Goal: Task Accomplishment & Management: Manage account settings

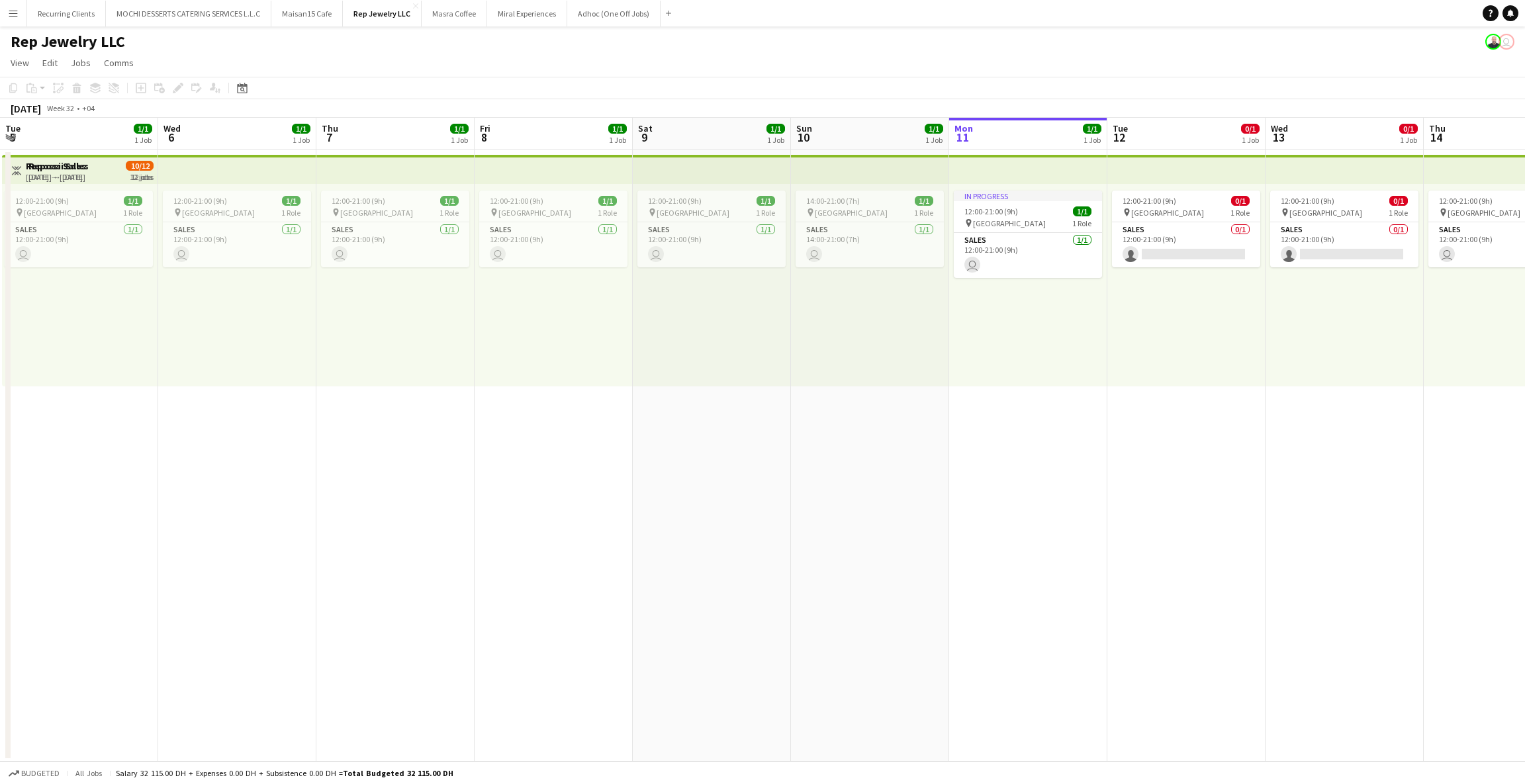
scroll to position [0, 525]
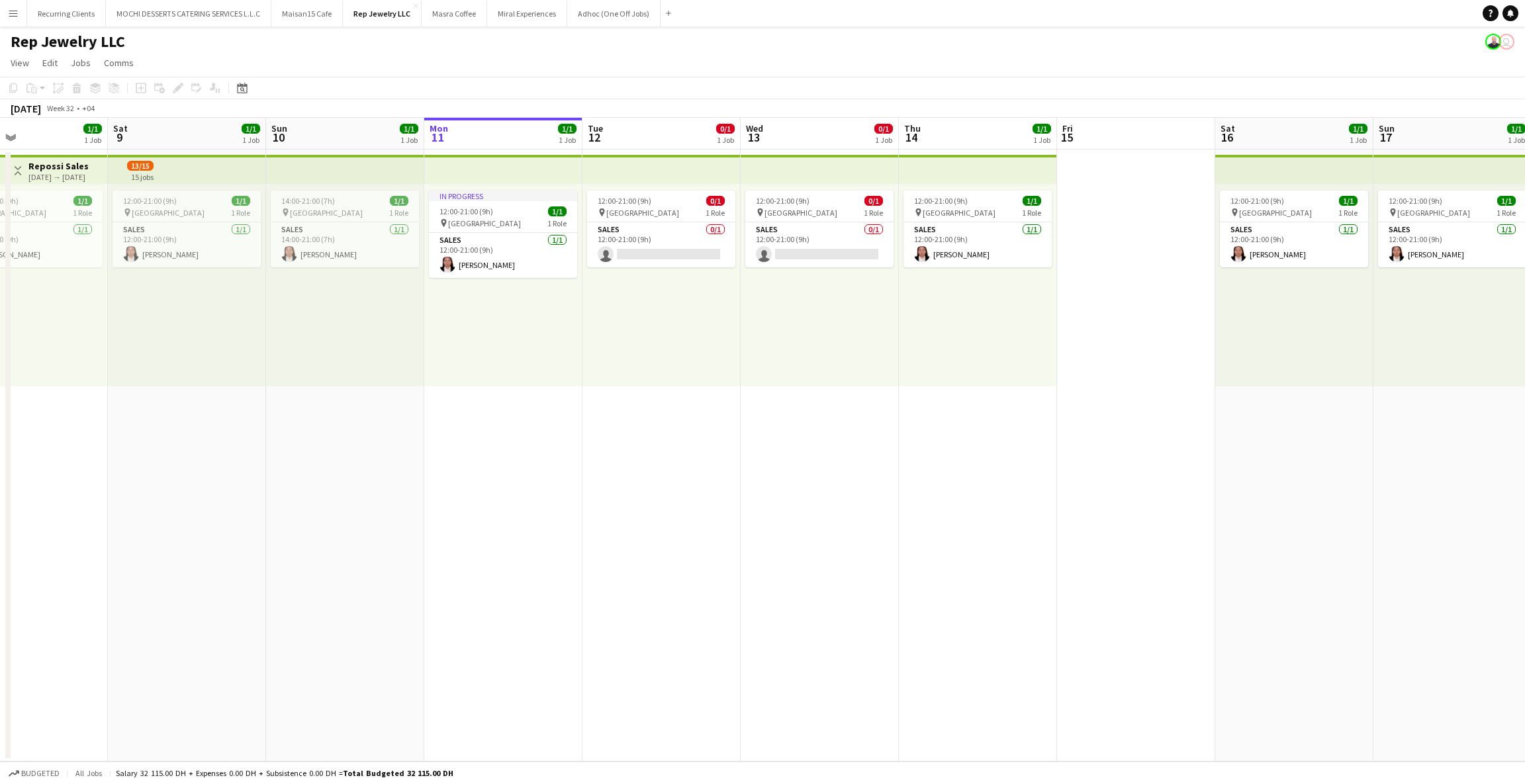
click at [12, 23] on button "Menu" at bounding box center [13, 13] width 26 height 26
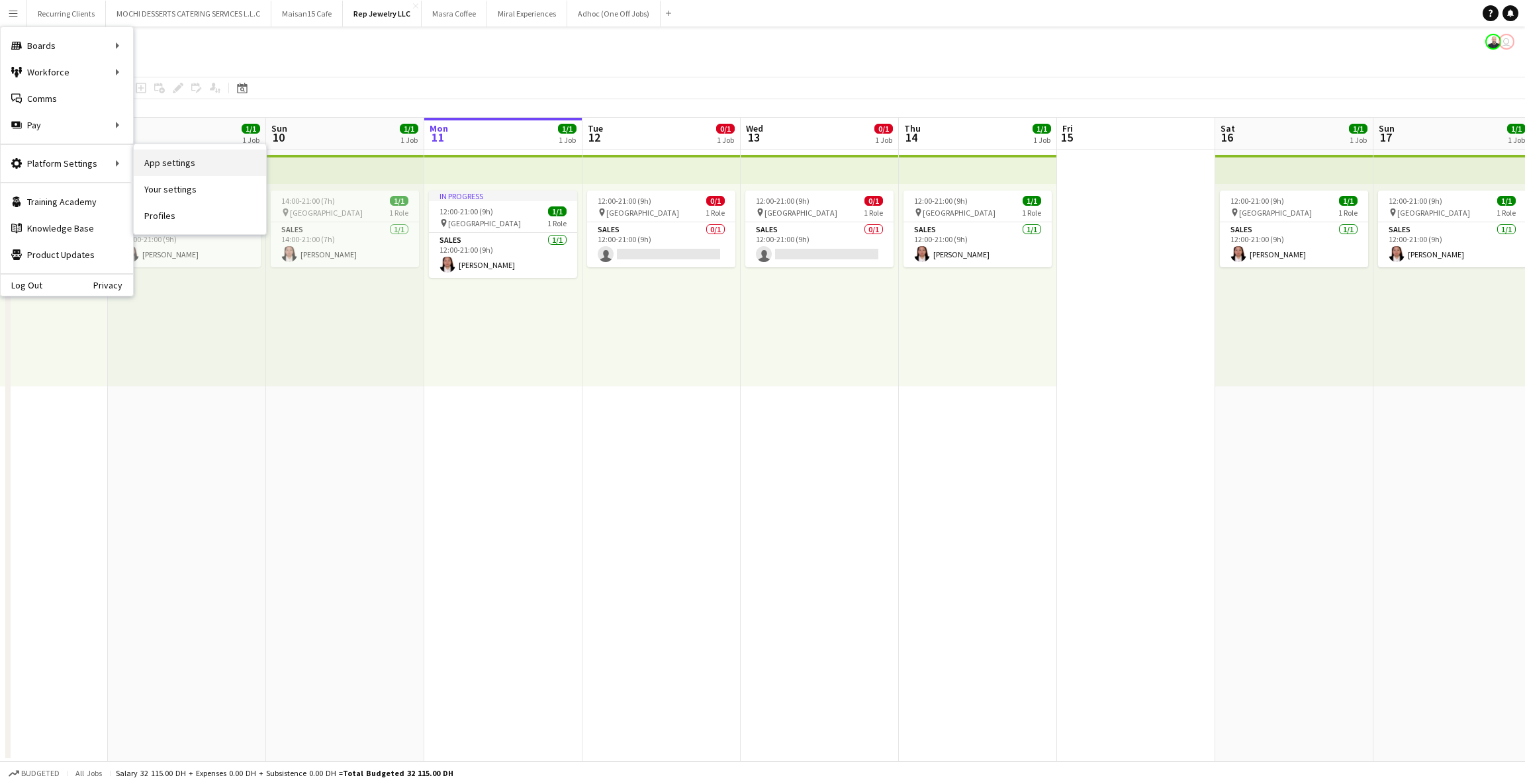
click at [150, 156] on link "App settings" at bounding box center [200, 162] width 133 height 26
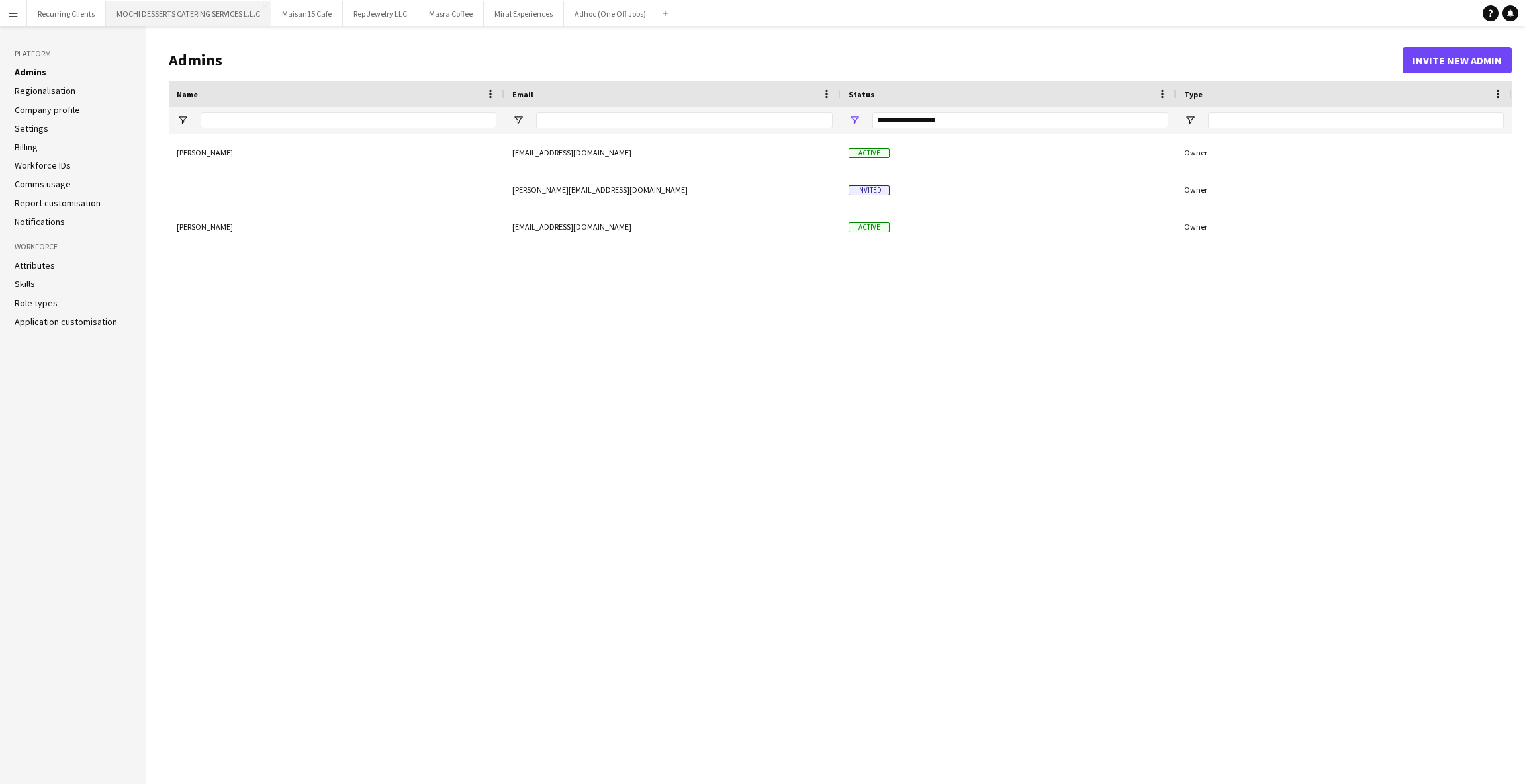
click at [146, 15] on button "MOCHI DESSERTS CATERING SERVICES L.L.C Close" at bounding box center [188, 14] width 166 height 26
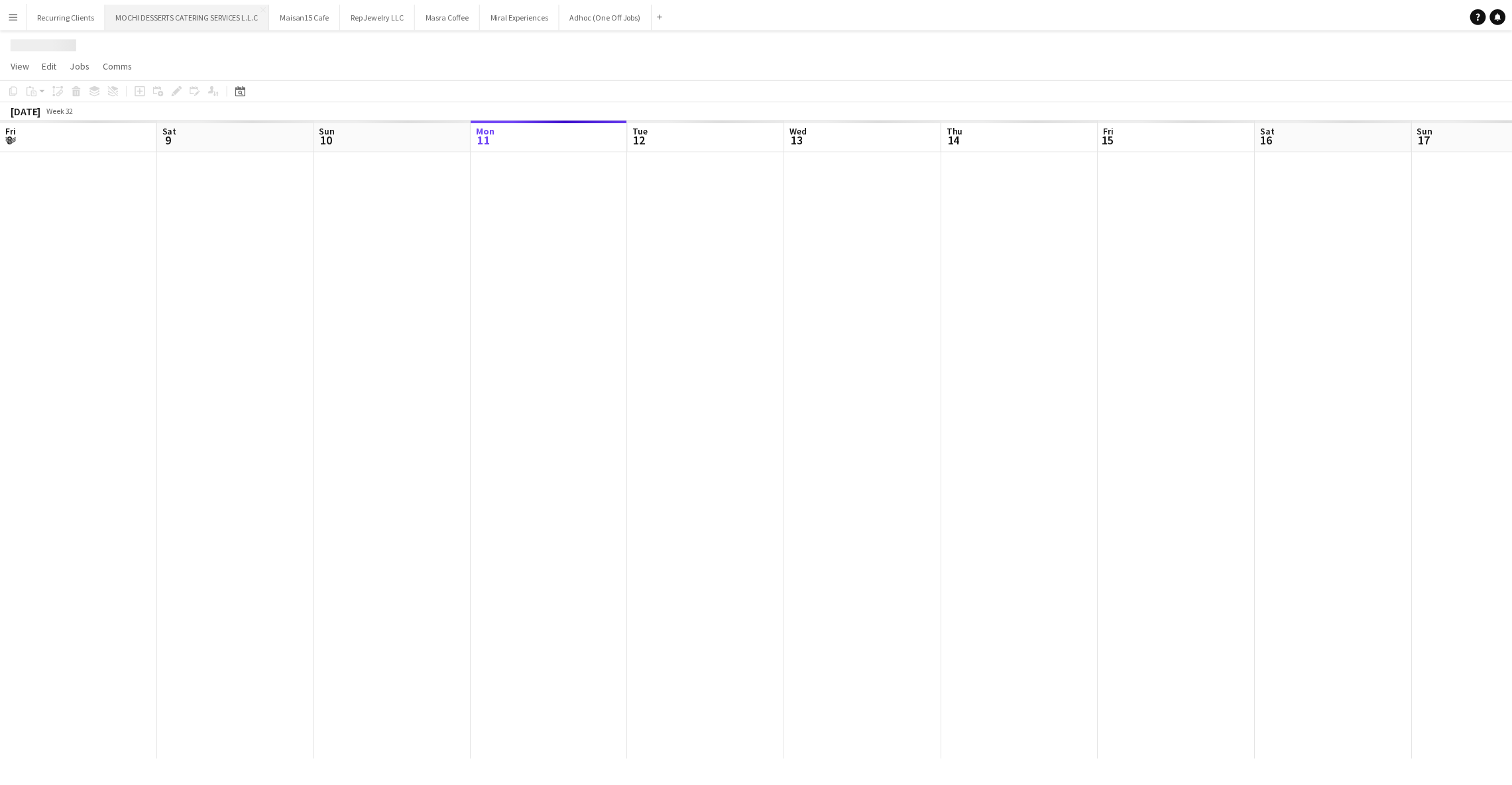
scroll to position [0, 316]
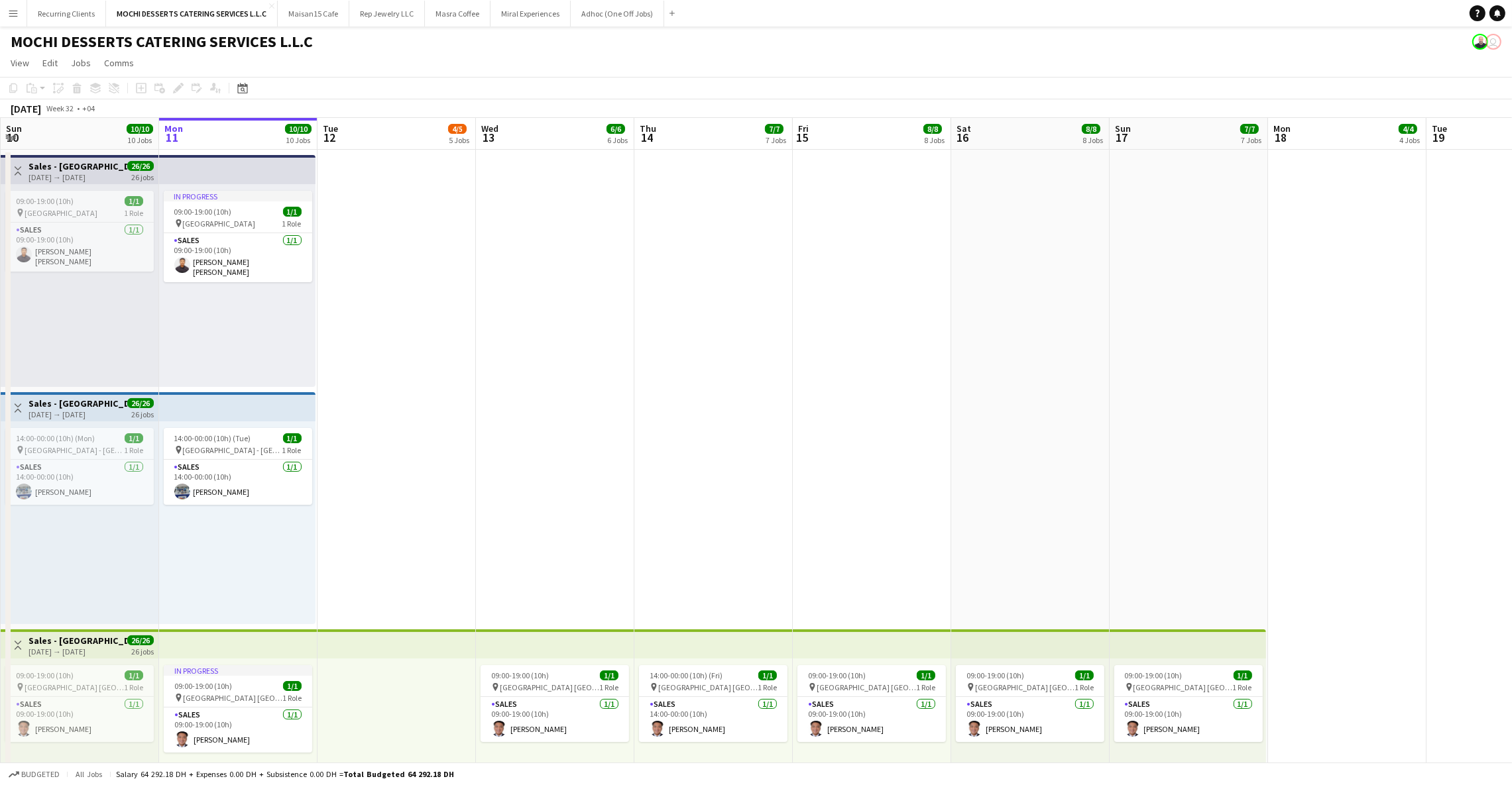
click at [511, 649] on app-top-bar at bounding box center [555, 644] width 158 height 29
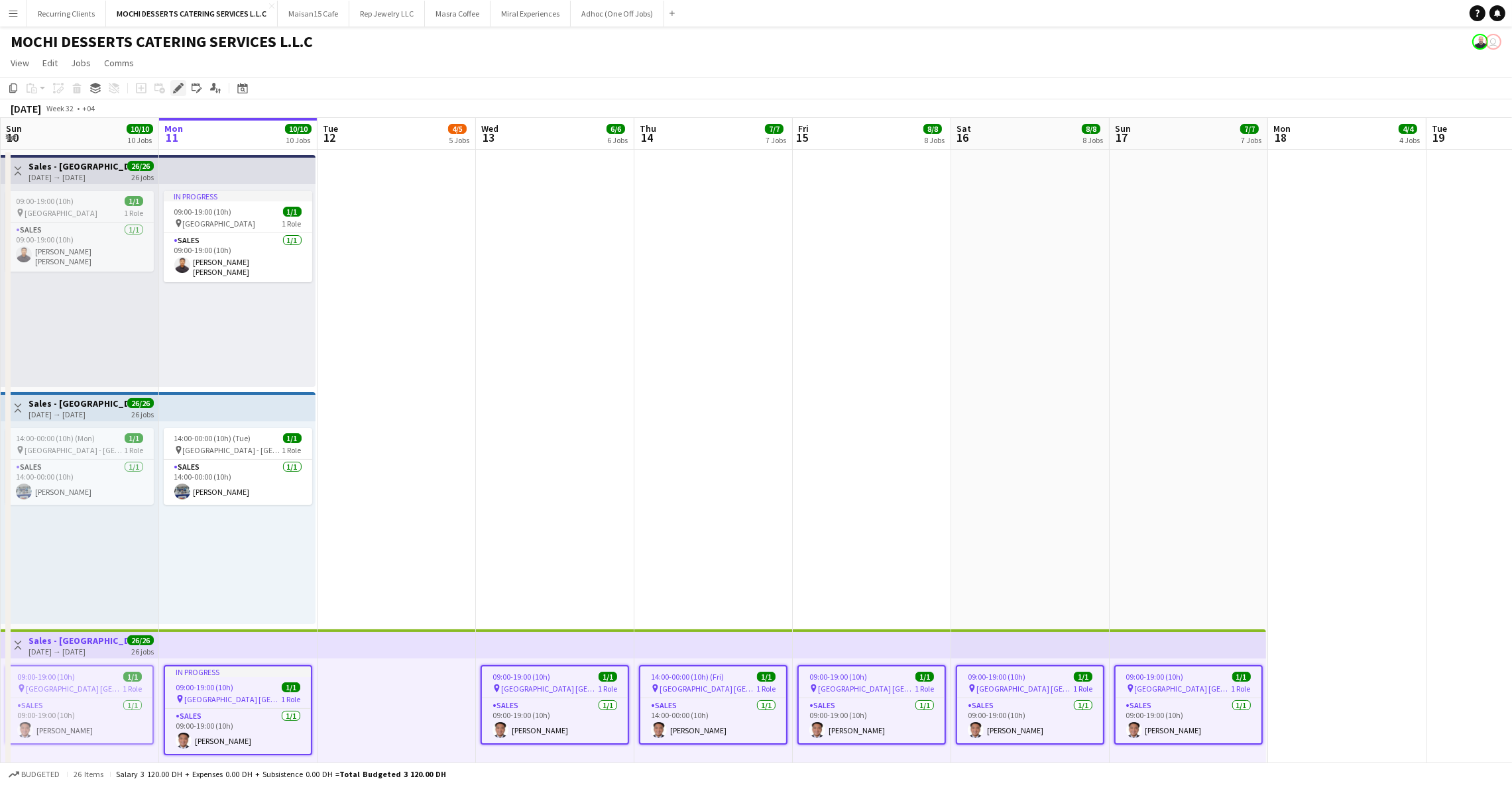
click at [173, 91] on icon at bounding box center [174, 92] width 3 height 3
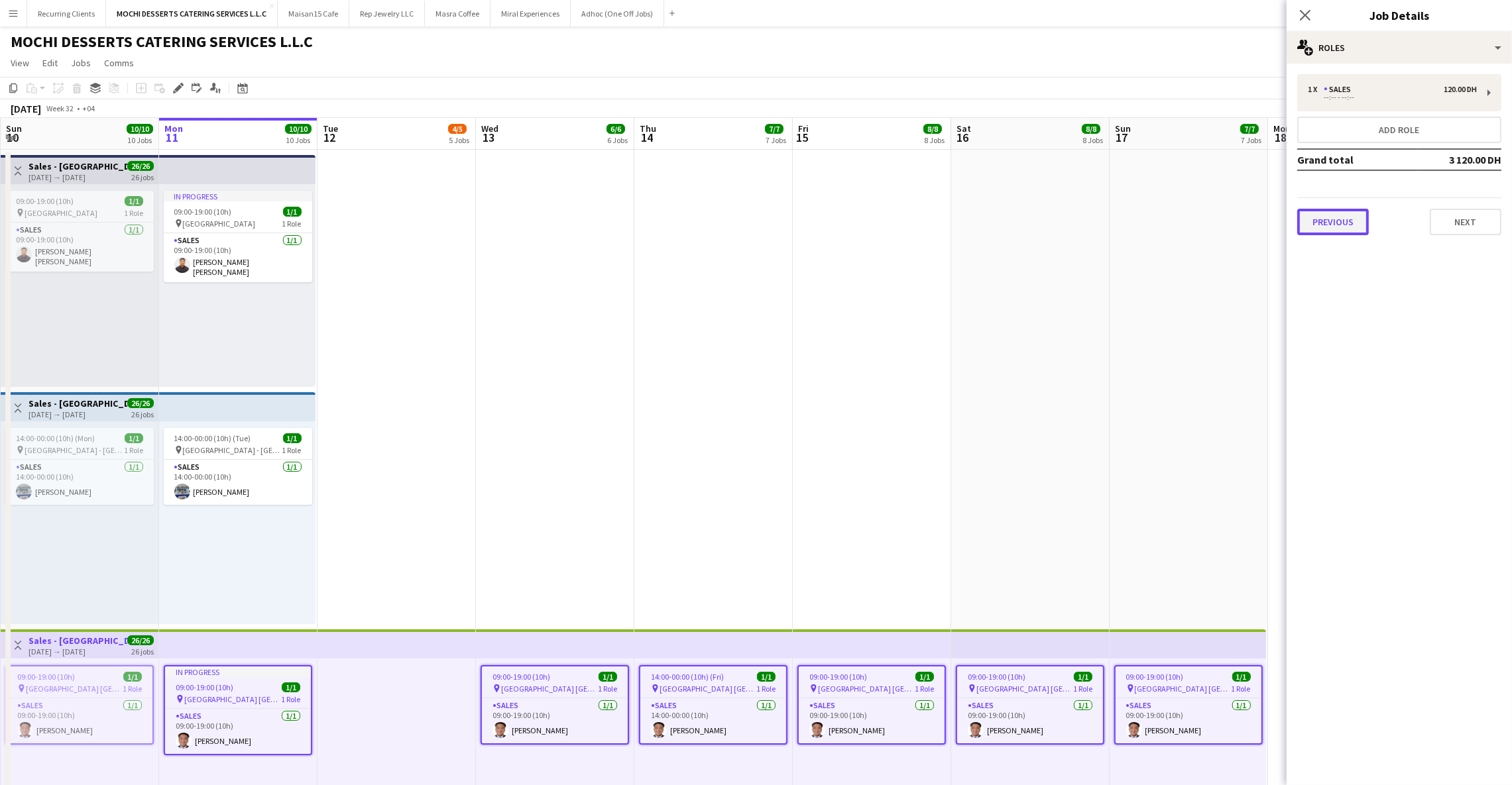
click at [1321, 214] on button "Previous" at bounding box center [1332, 222] width 72 height 26
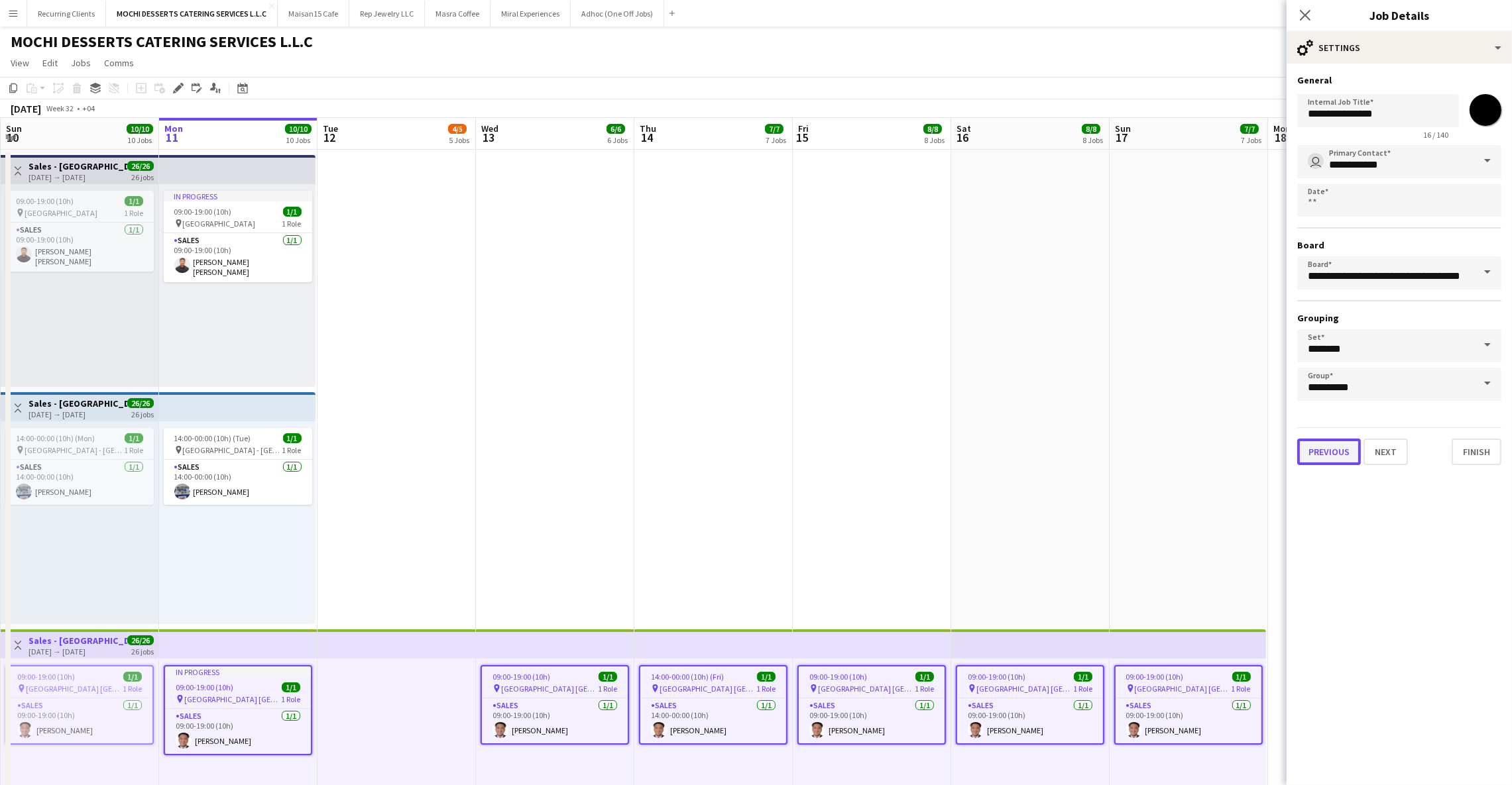
click at [1310, 449] on button "Previous" at bounding box center [1328, 452] width 63 height 26
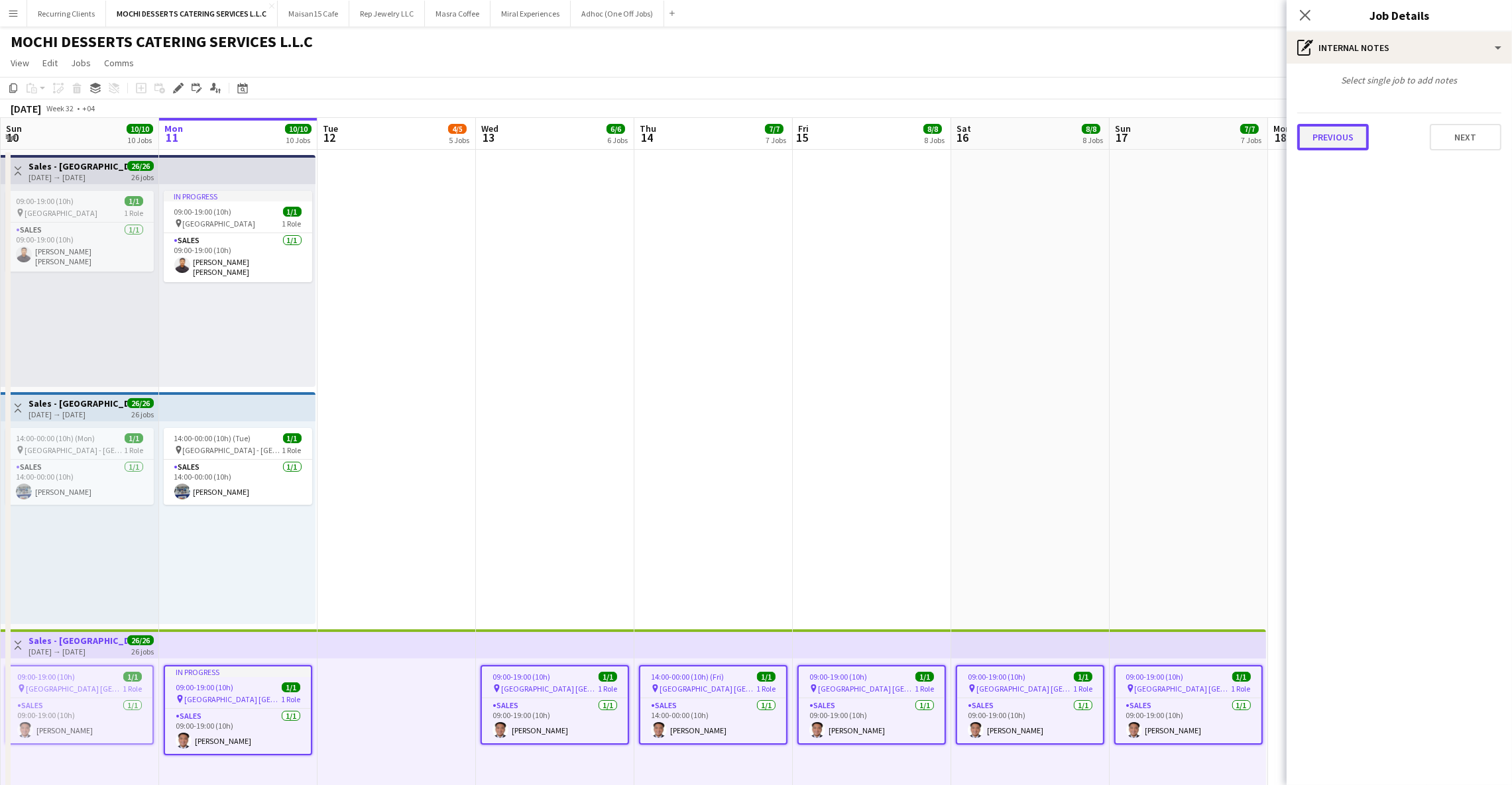
click at [1342, 139] on button "Previous" at bounding box center [1332, 137] width 72 height 26
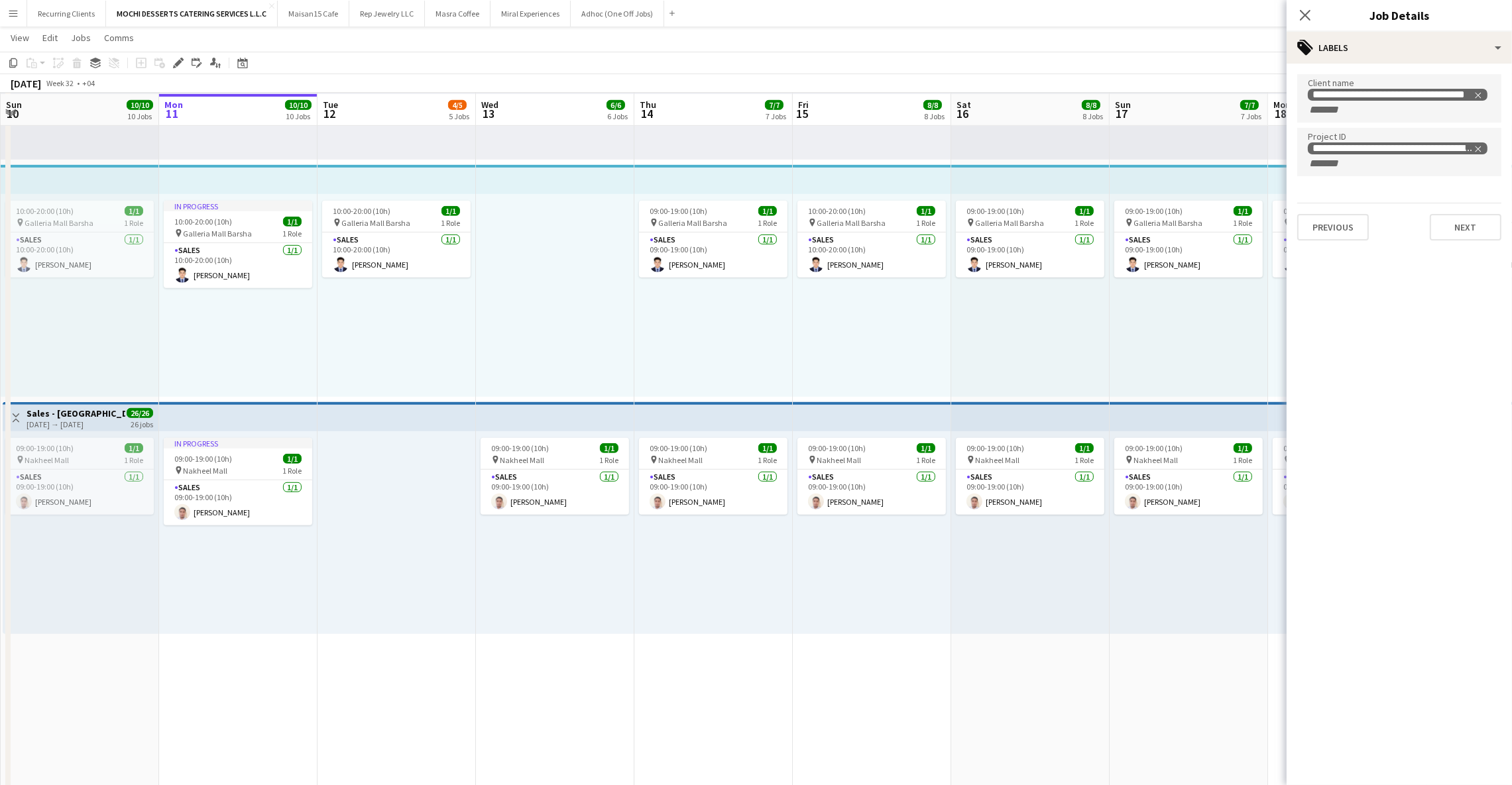
scroll to position [1175, 0]
click at [714, 483] on app-card-role "Sales [DATE] 09:00-19:00 (10h) [PERSON_NAME]" at bounding box center [713, 491] width 148 height 45
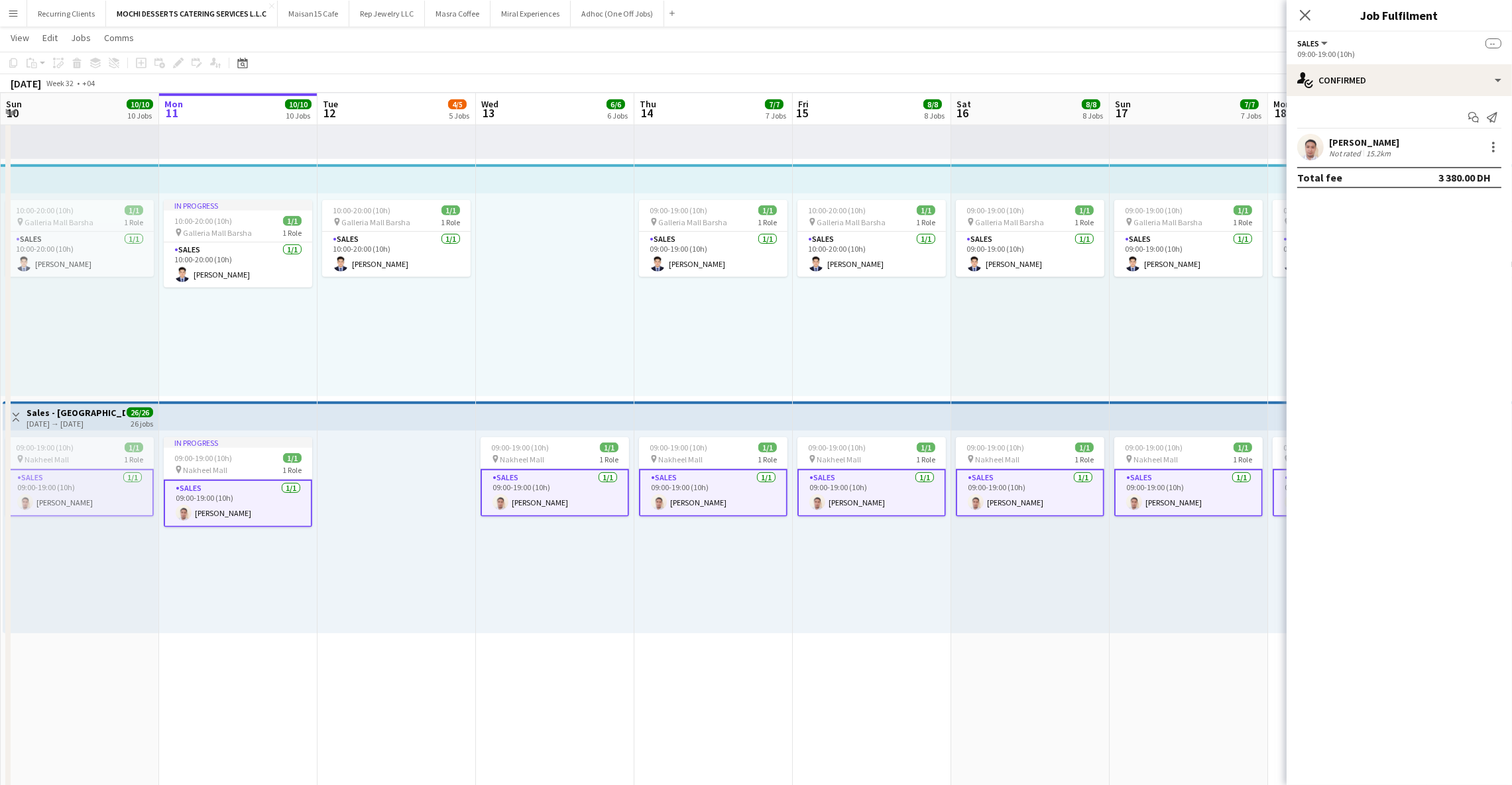
click at [1304, 140] on app-user-avatar at bounding box center [1310, 147] width 26 height 26
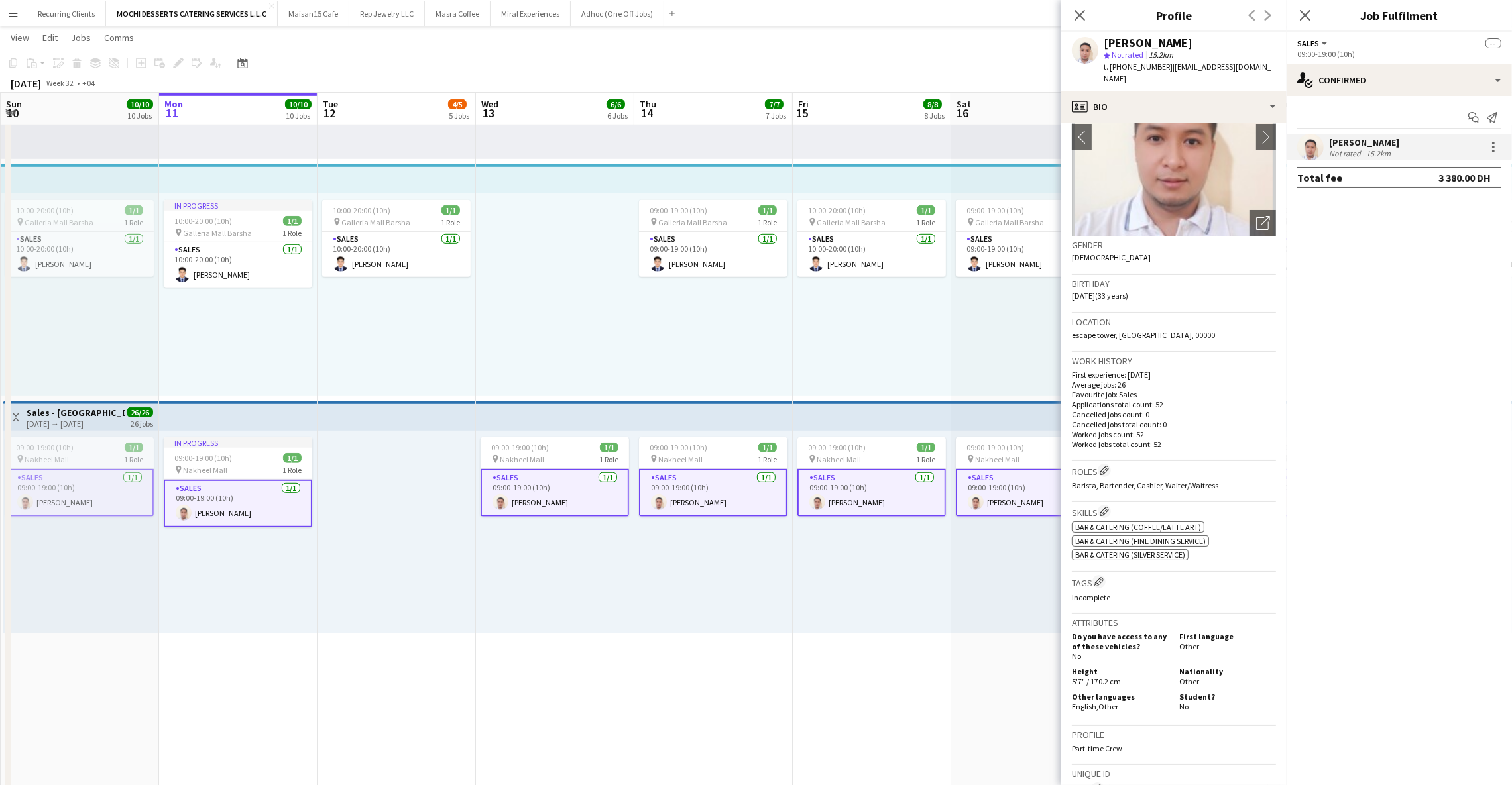
scroll to position [191, 0]
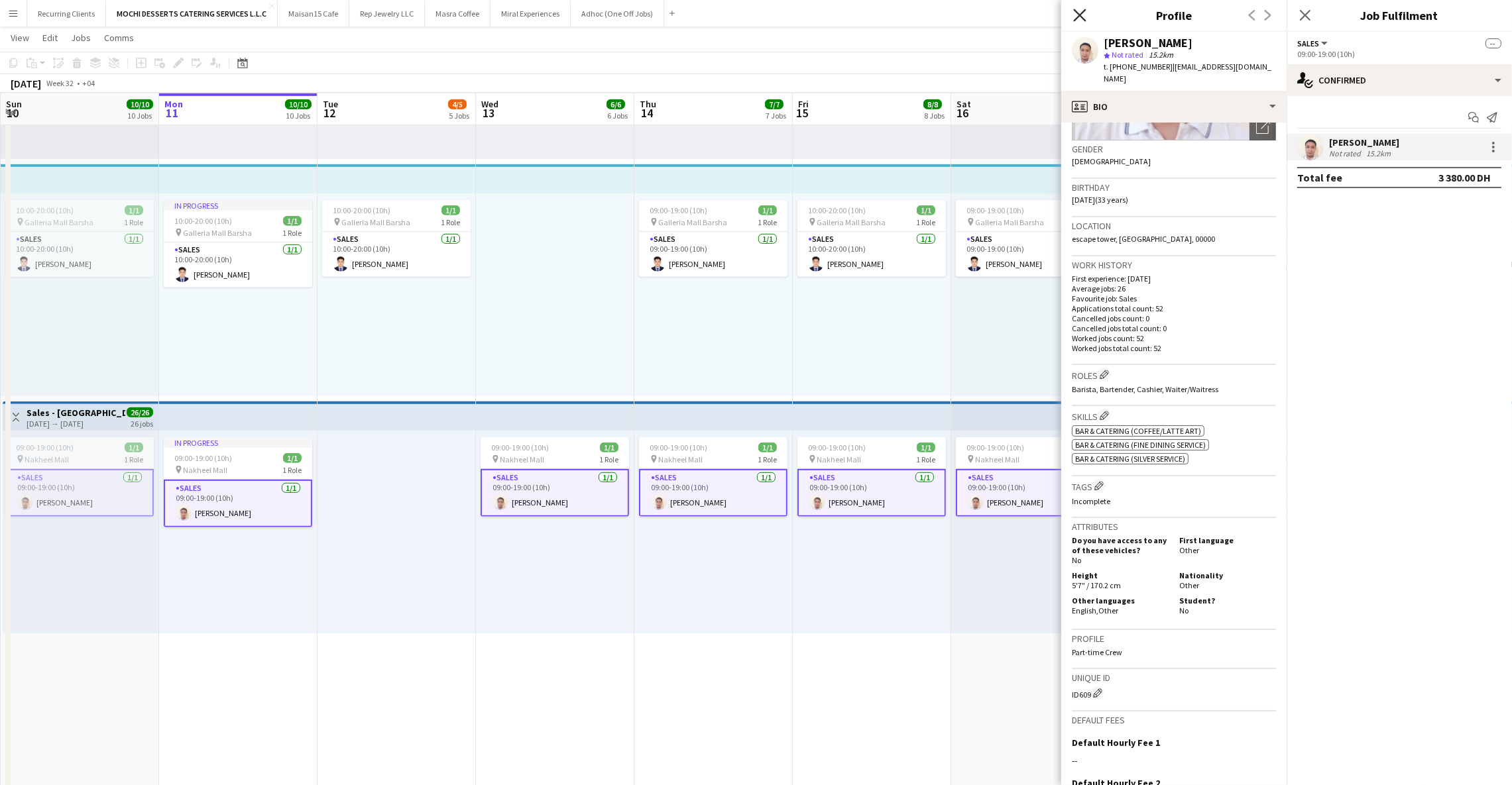
click at [1083, 13] on icon "Close pop-in" at bounding box center [1079, 15] width 12 height 12
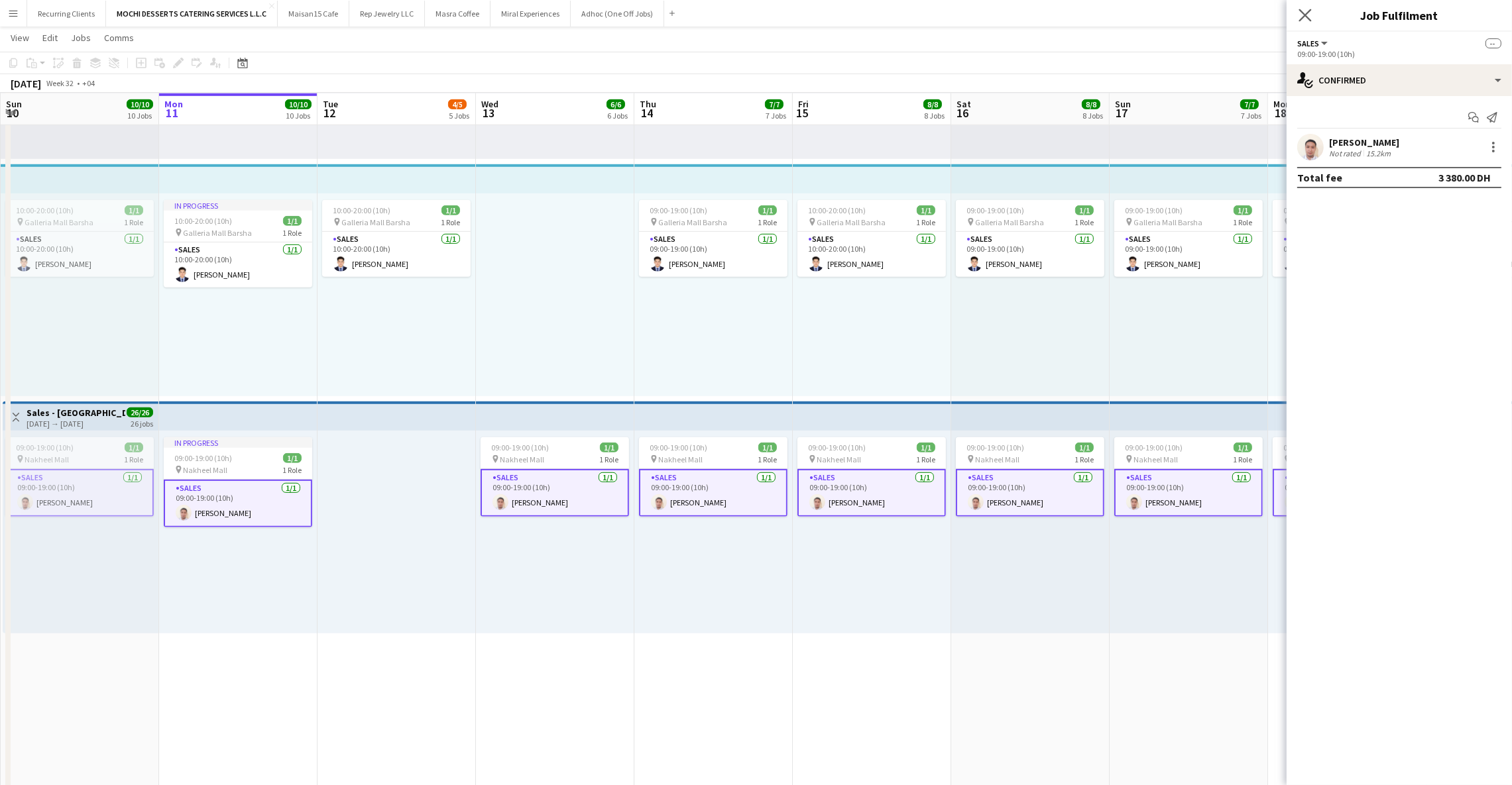
click at [1297, 19] on app-icon "Close pop-in" at bounding box center [1305, 15] width 19 height 19
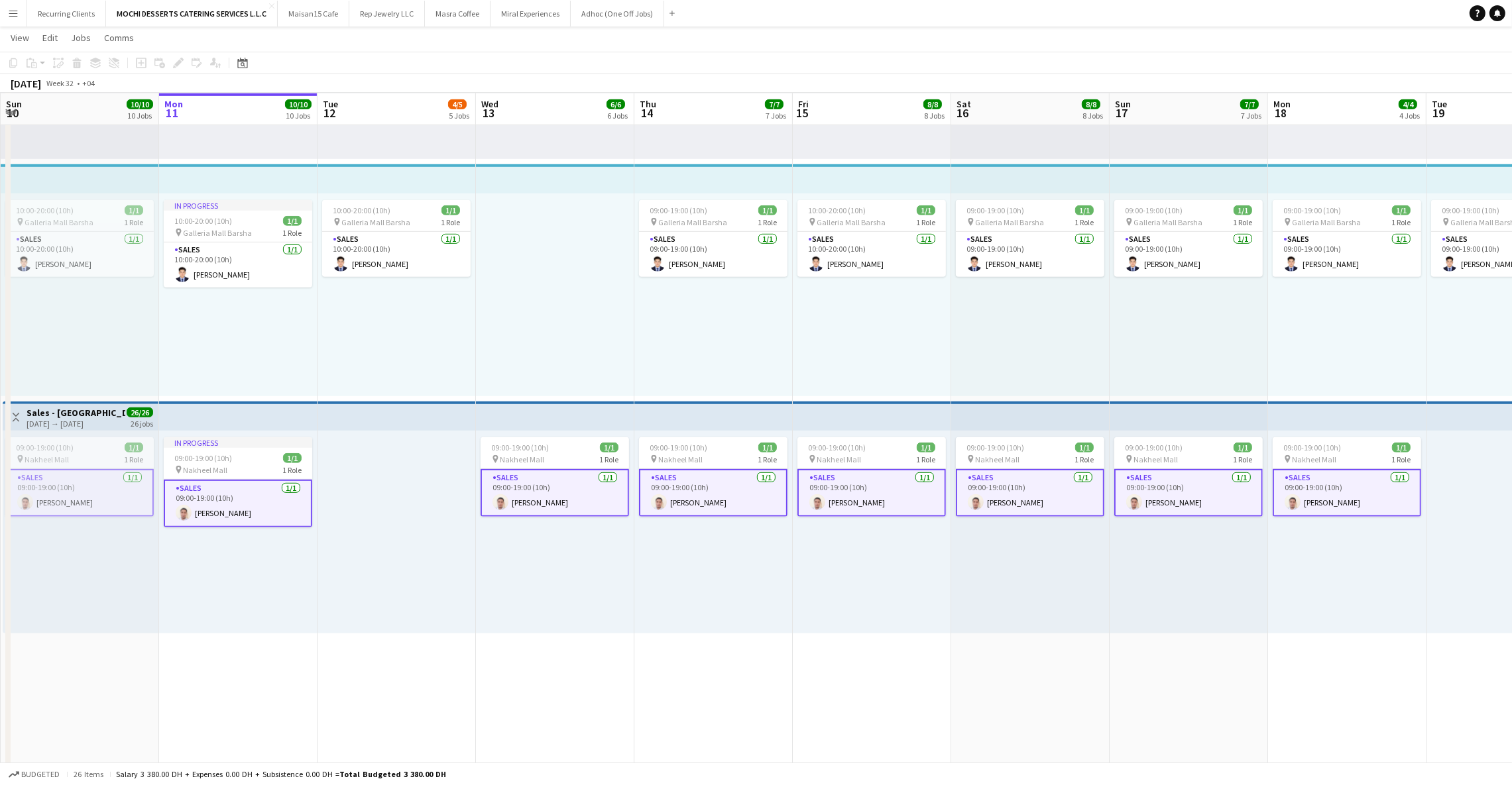
click at [2, 11] on button "Menu" at bounding box center [13, 13] width 26 height 26
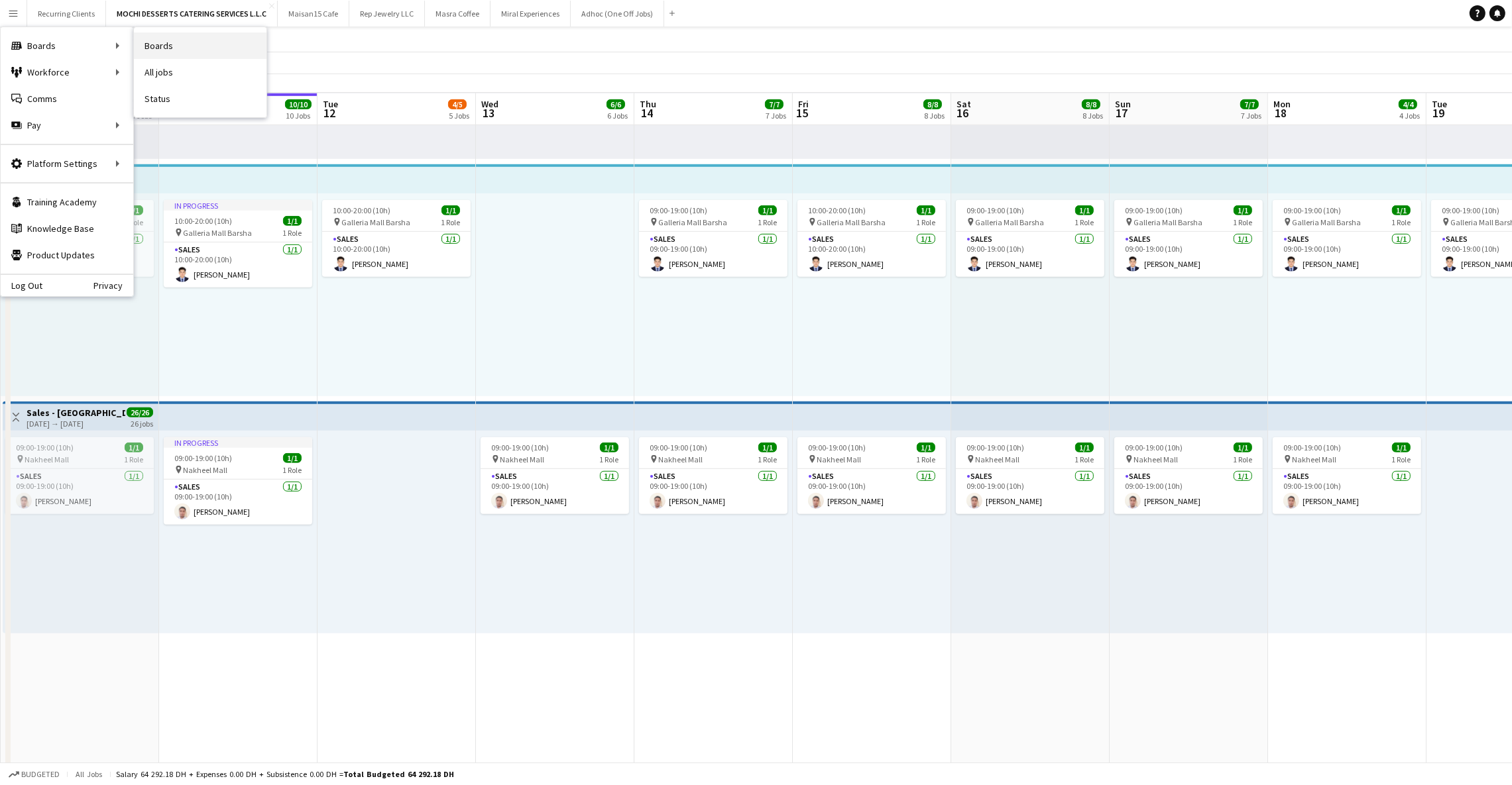
click at [153, 45] on link "Boards" at bounding box center [201, 45] width 133 height 26
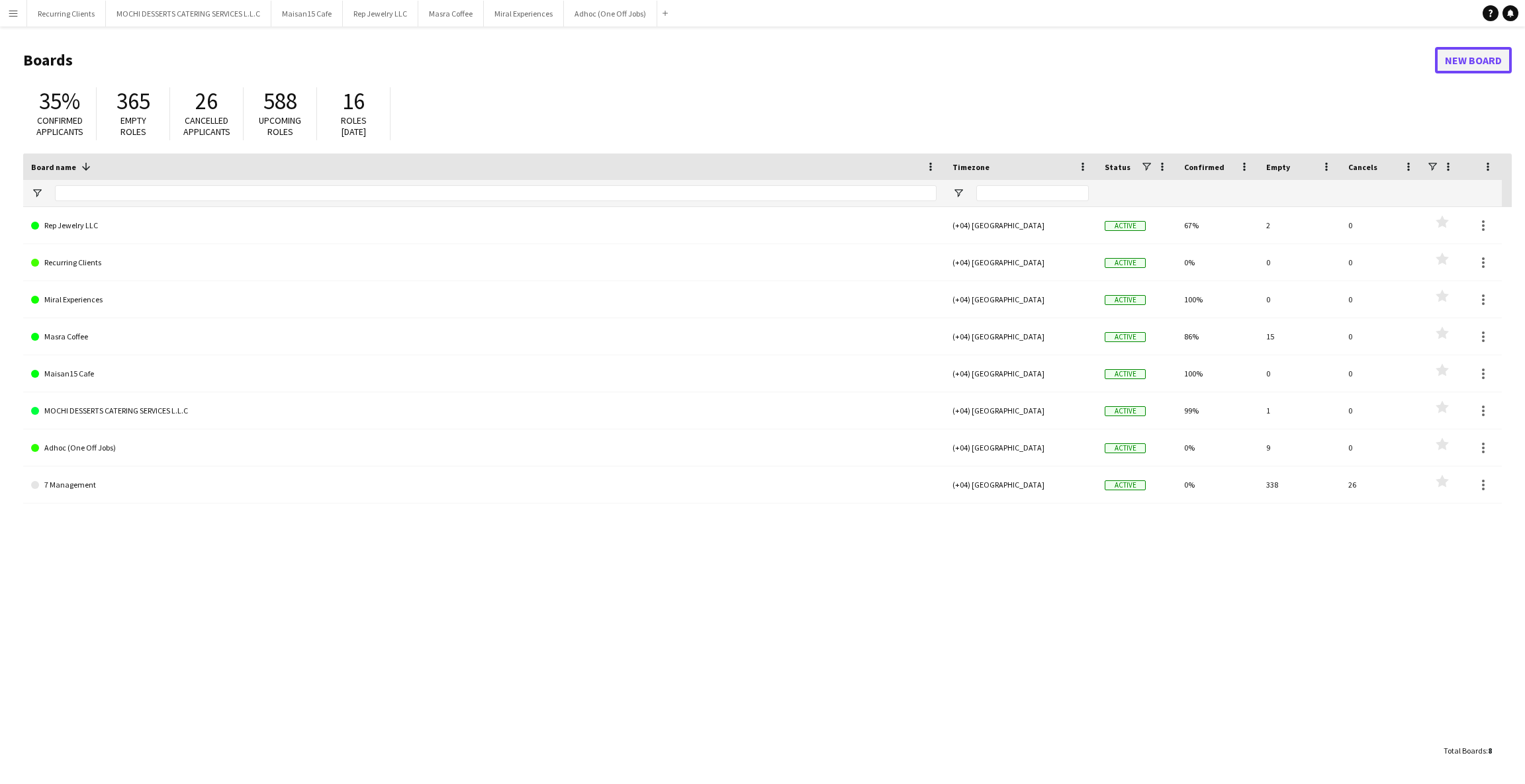
click at [1445, 67] on link "New Board" at bounding box center [1474, 60] width 77 height 26
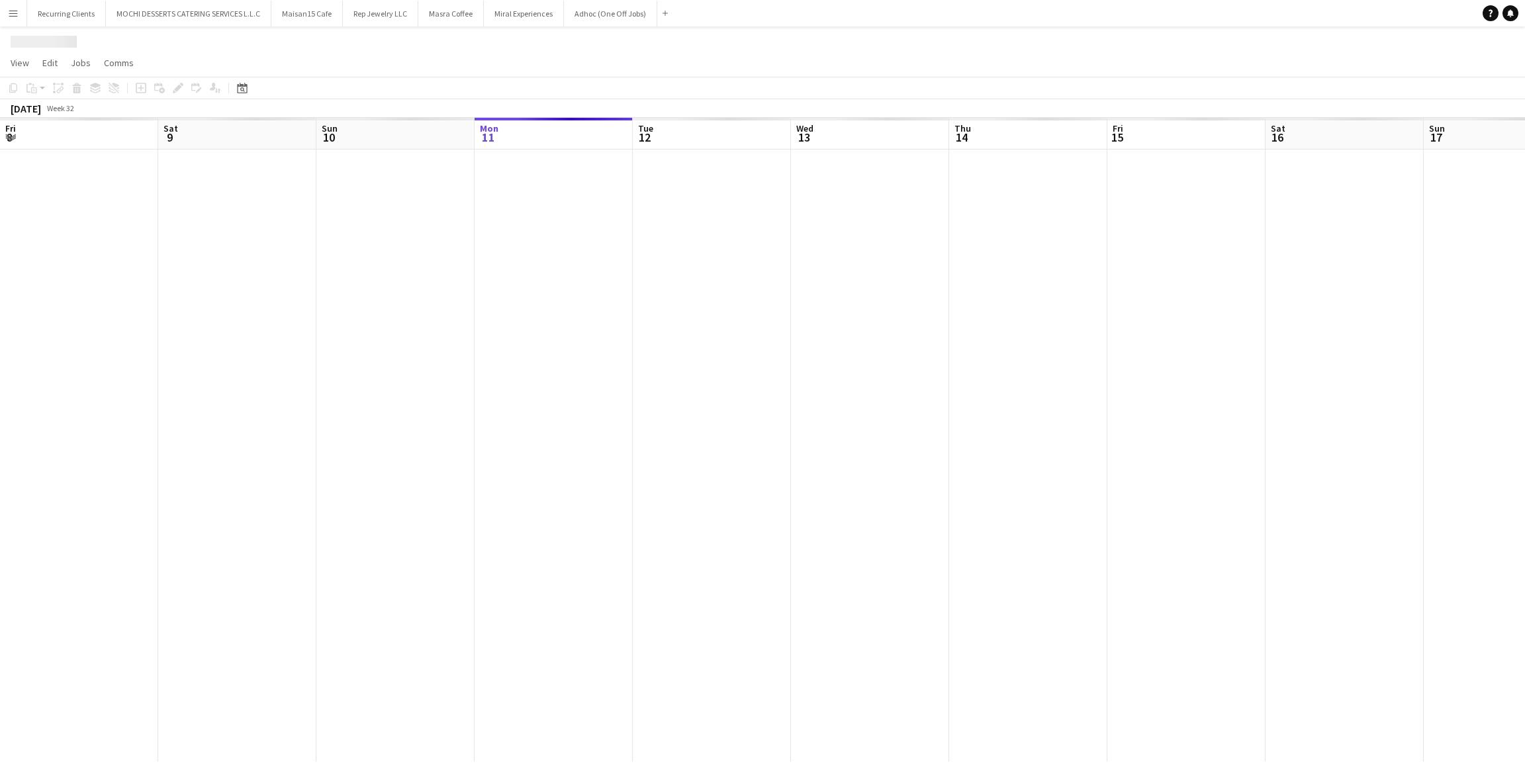
scroll to position [0, 316]
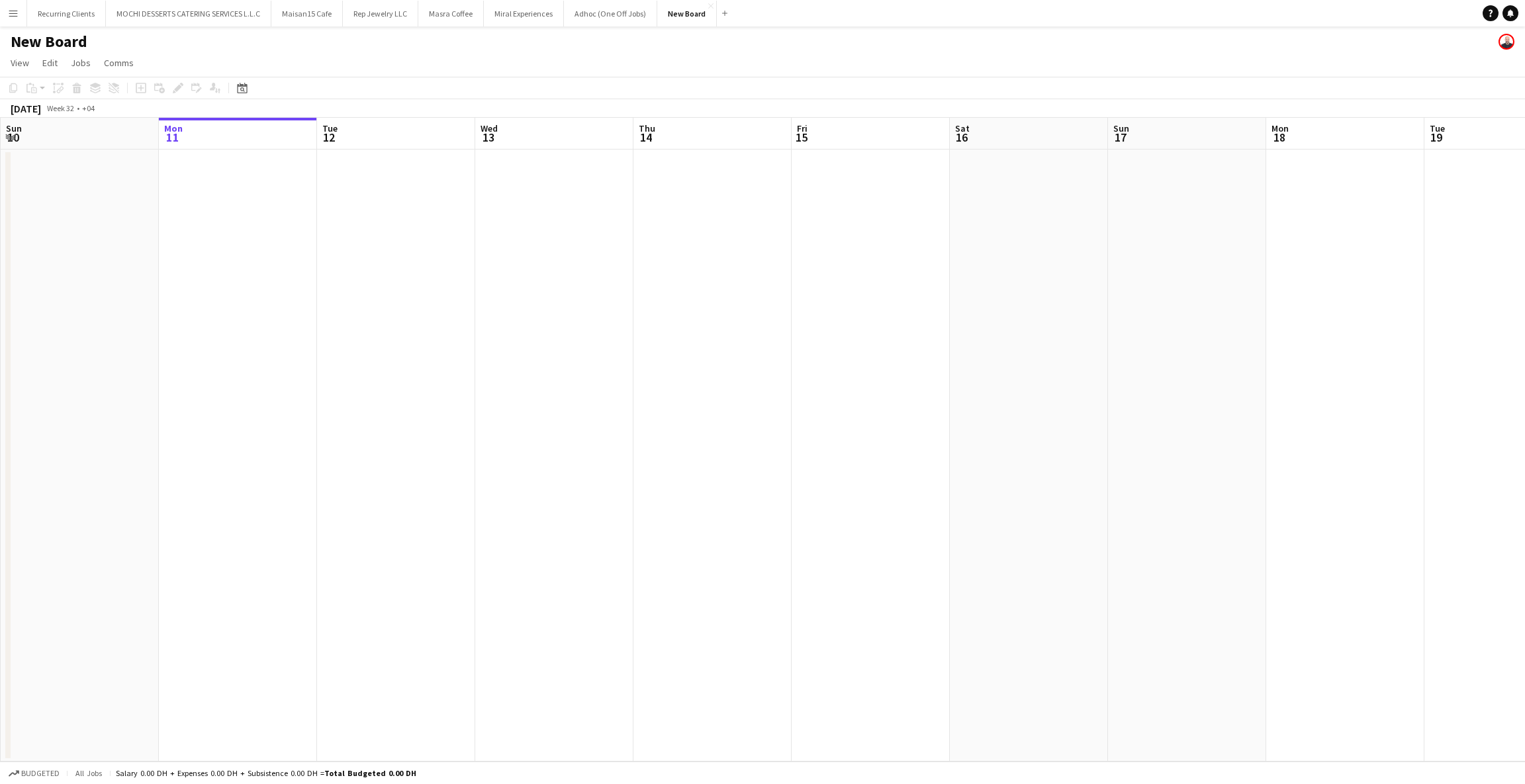
click at [69, 40] on h1 "New Board" at bounding box center [49, 42] width 77 height 20
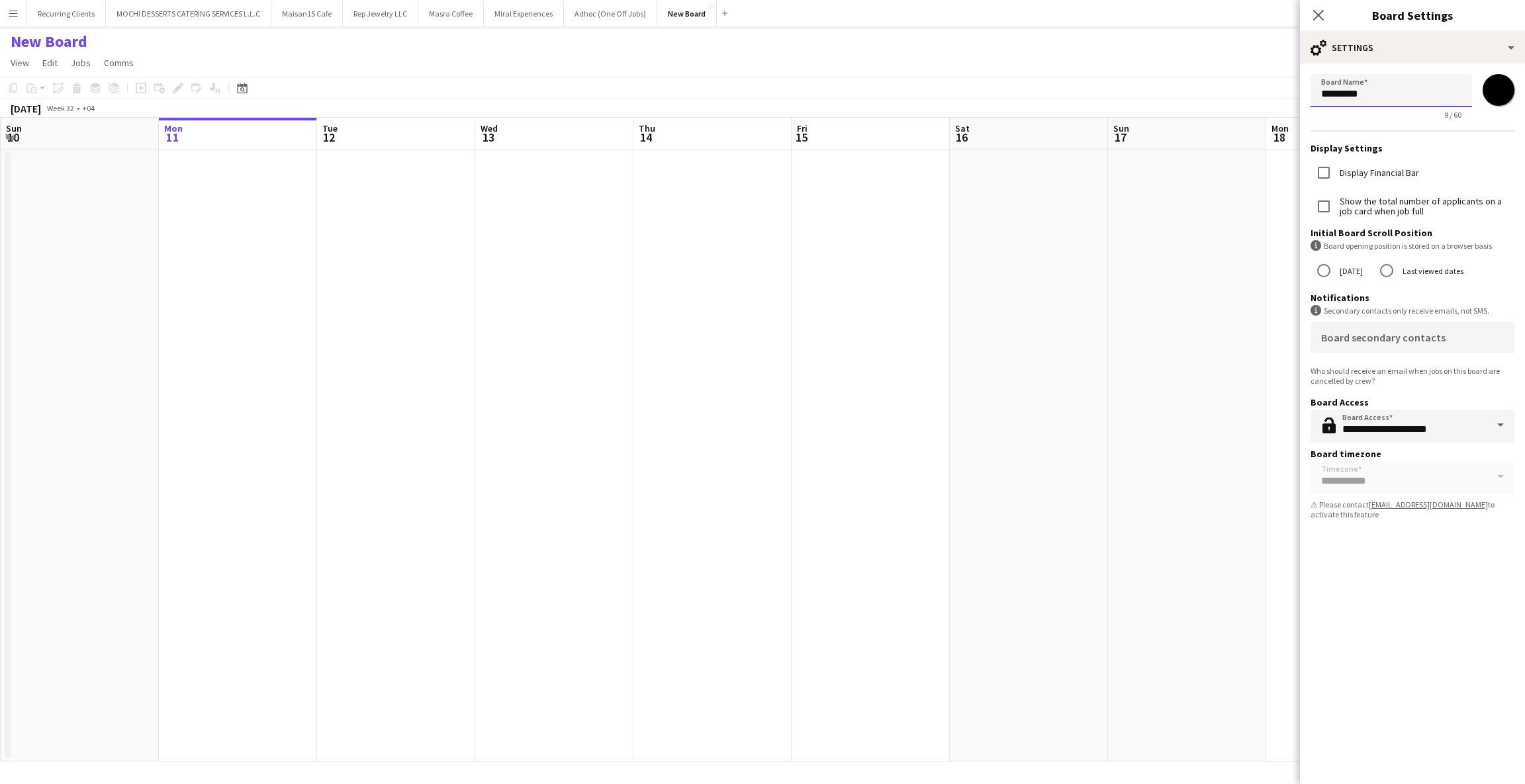
click at [1404, 98] on input "*********" at bounding box center [1392, 90] width 162 height 33
type input "*****"
click at [1318, 12] on icon "Close pop-in" at bounding box center [1318, 15] width 12 height 12
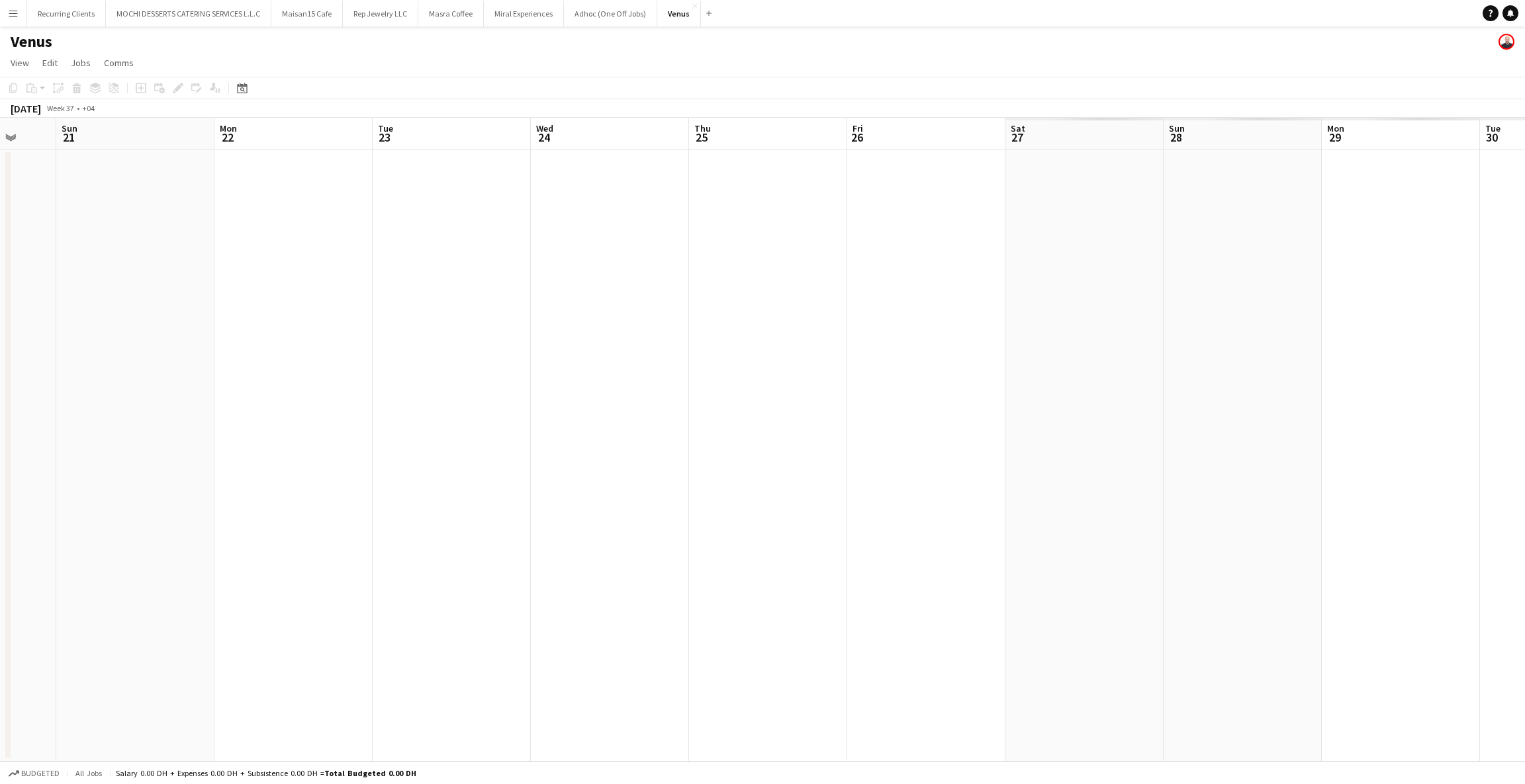
click at [1164, 487] on app-date-cell at bounding box center [1242, 455] width 158 height 612
click at [12, 64] on span "View" at bounding box center [20, 62] width 18 height 12
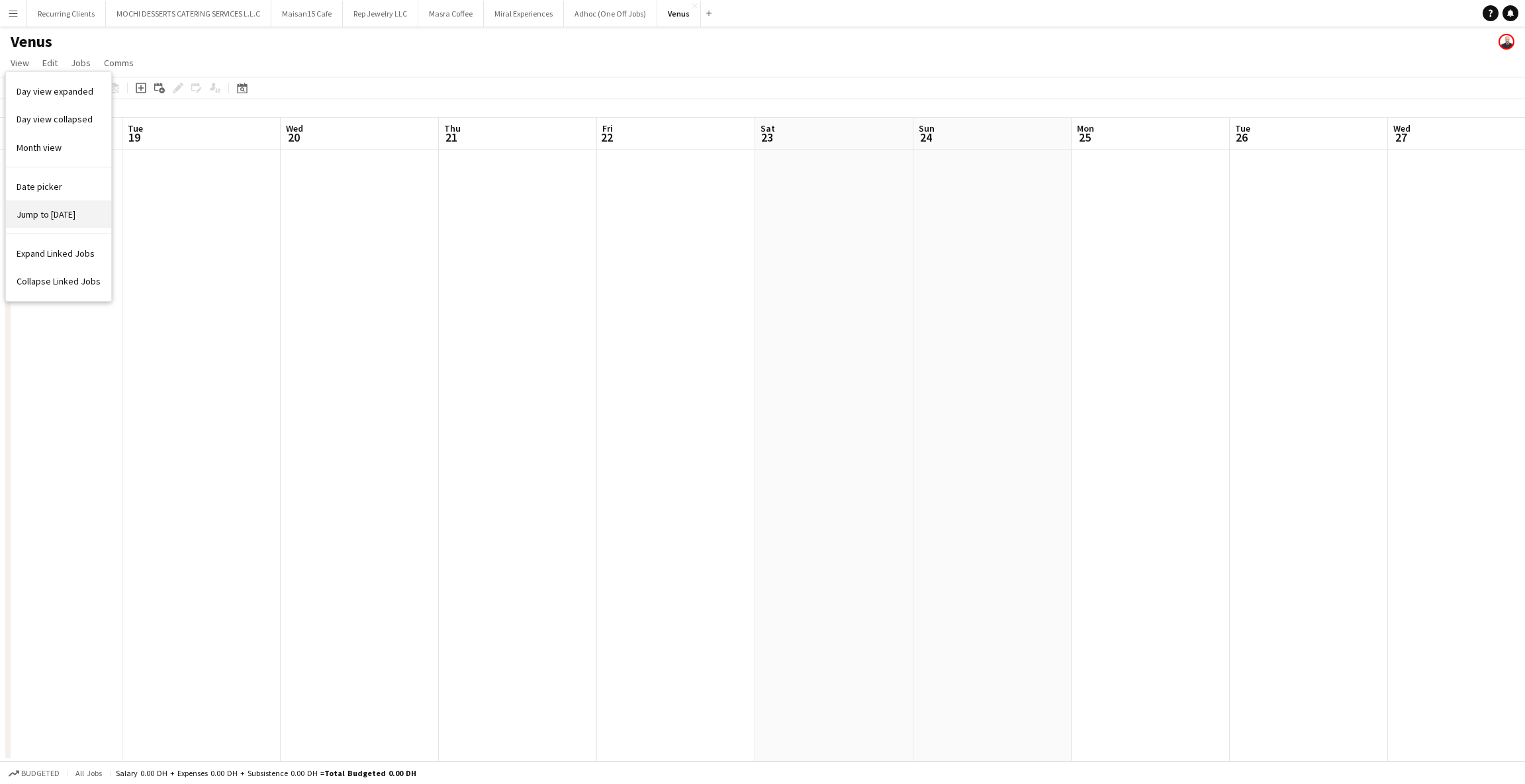
click at [39, 217] on span "Jump to [DATE]" at bounding box center [45, 214] width 59 height 12
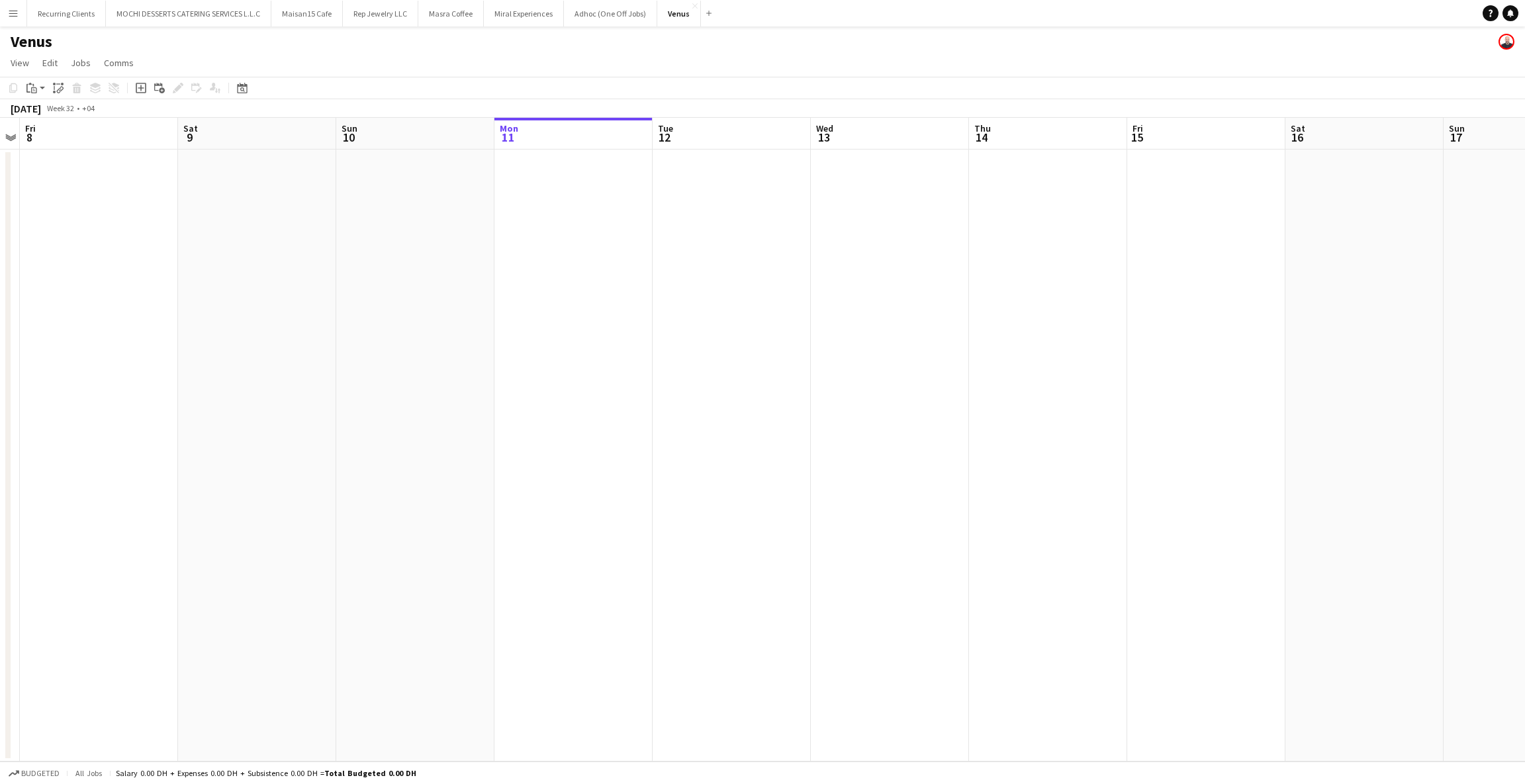
click at [760, 183] on app-date-cell at bounding box center [731, 455] width 158 height 612
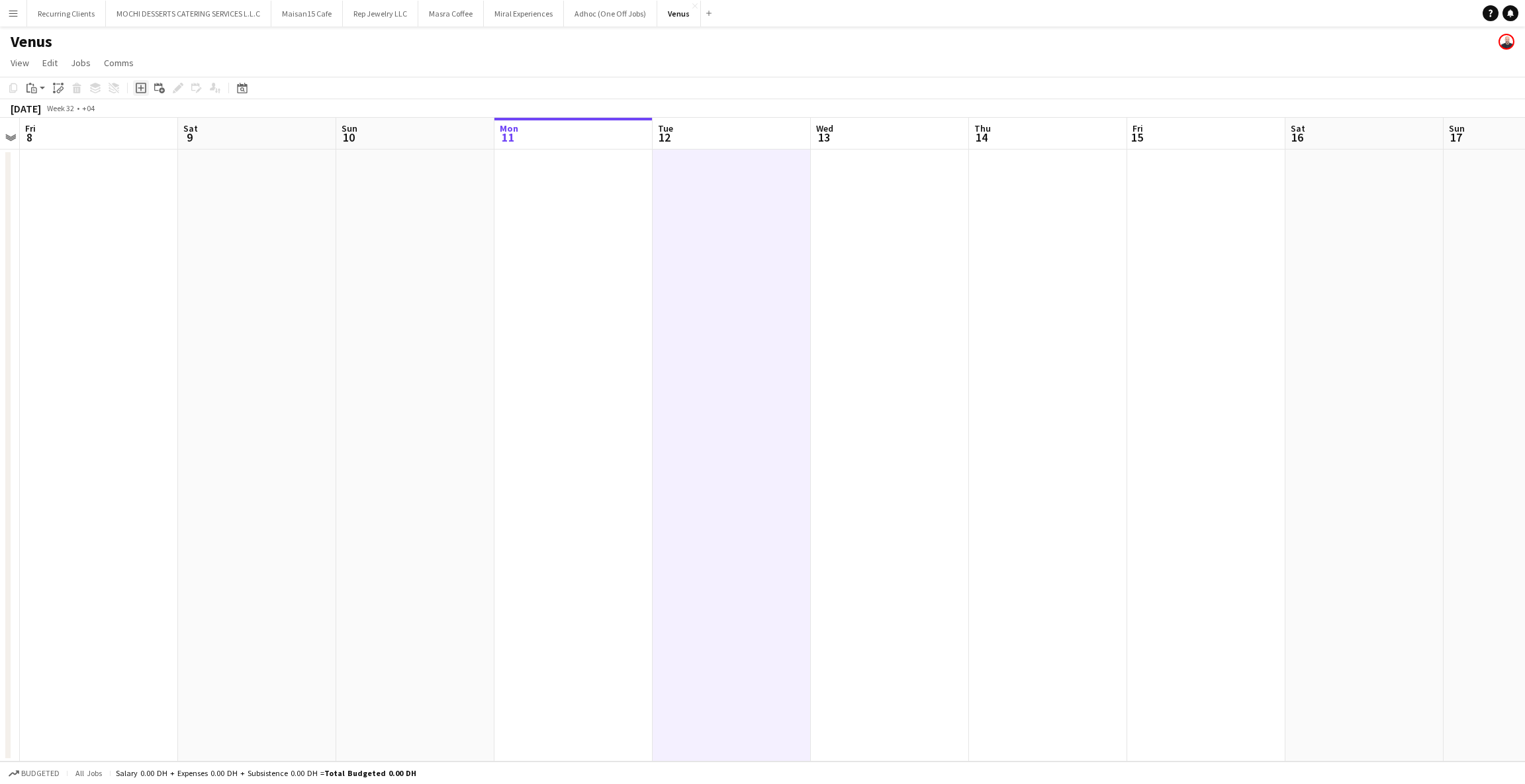
click at [136, 86] on icon "Add job" at bounding box center [141, 88] width 11 height 11
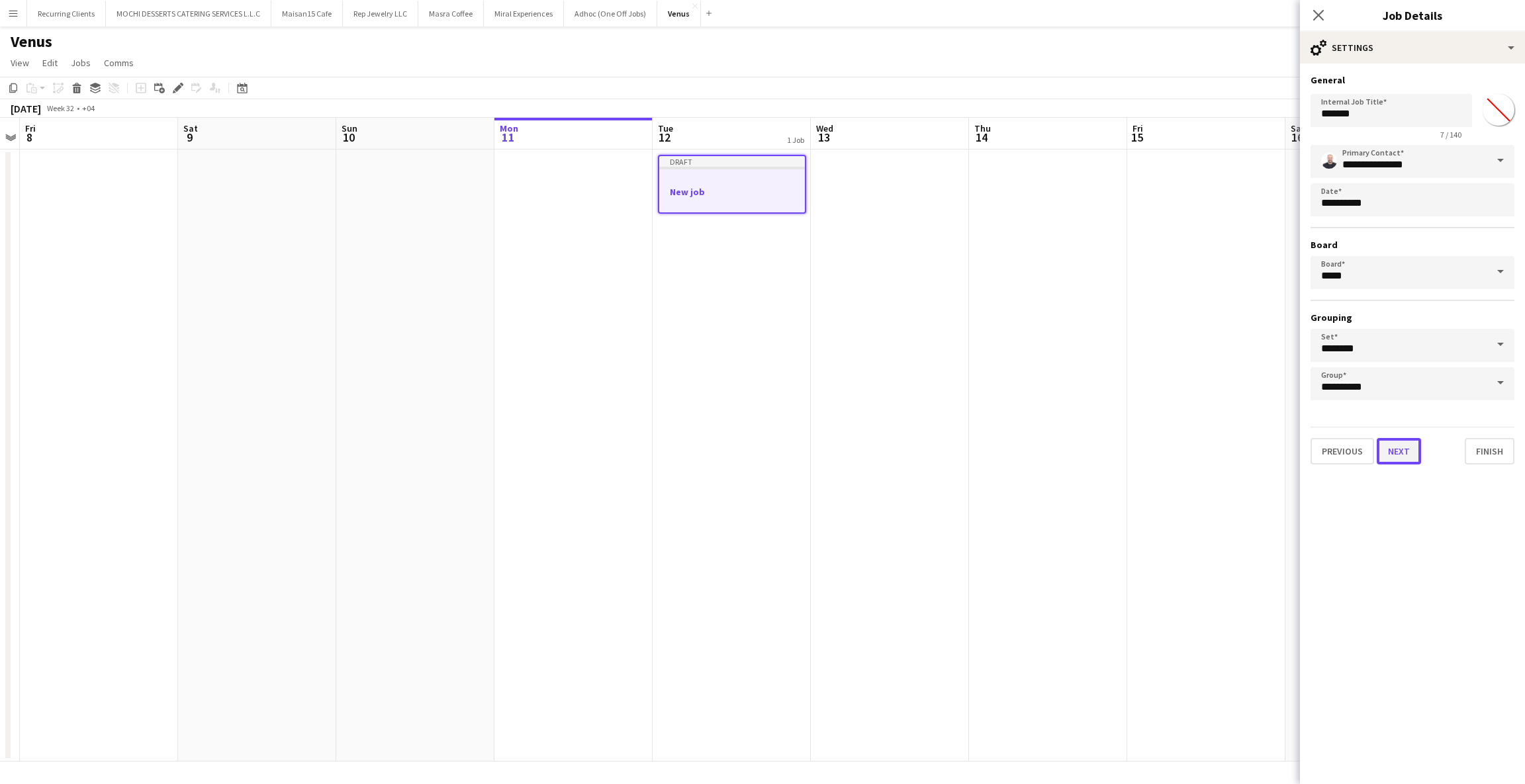
click at [1383, 449] on button "Next" at bounding box center [1399, 451] width 45 height 26
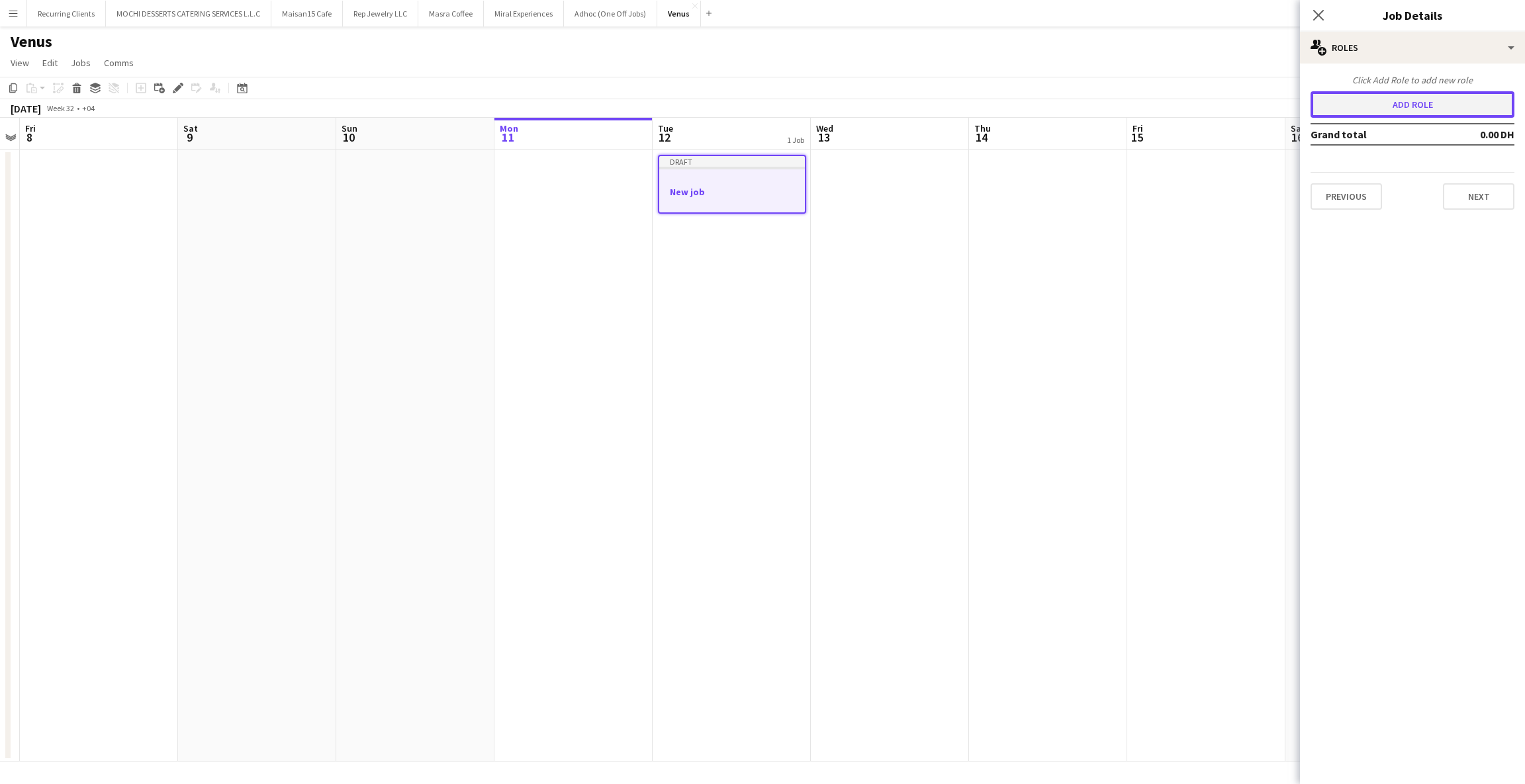
click at [1454, 102] on button "Add role" at bounding box center [1412, 105] width 204 height 26
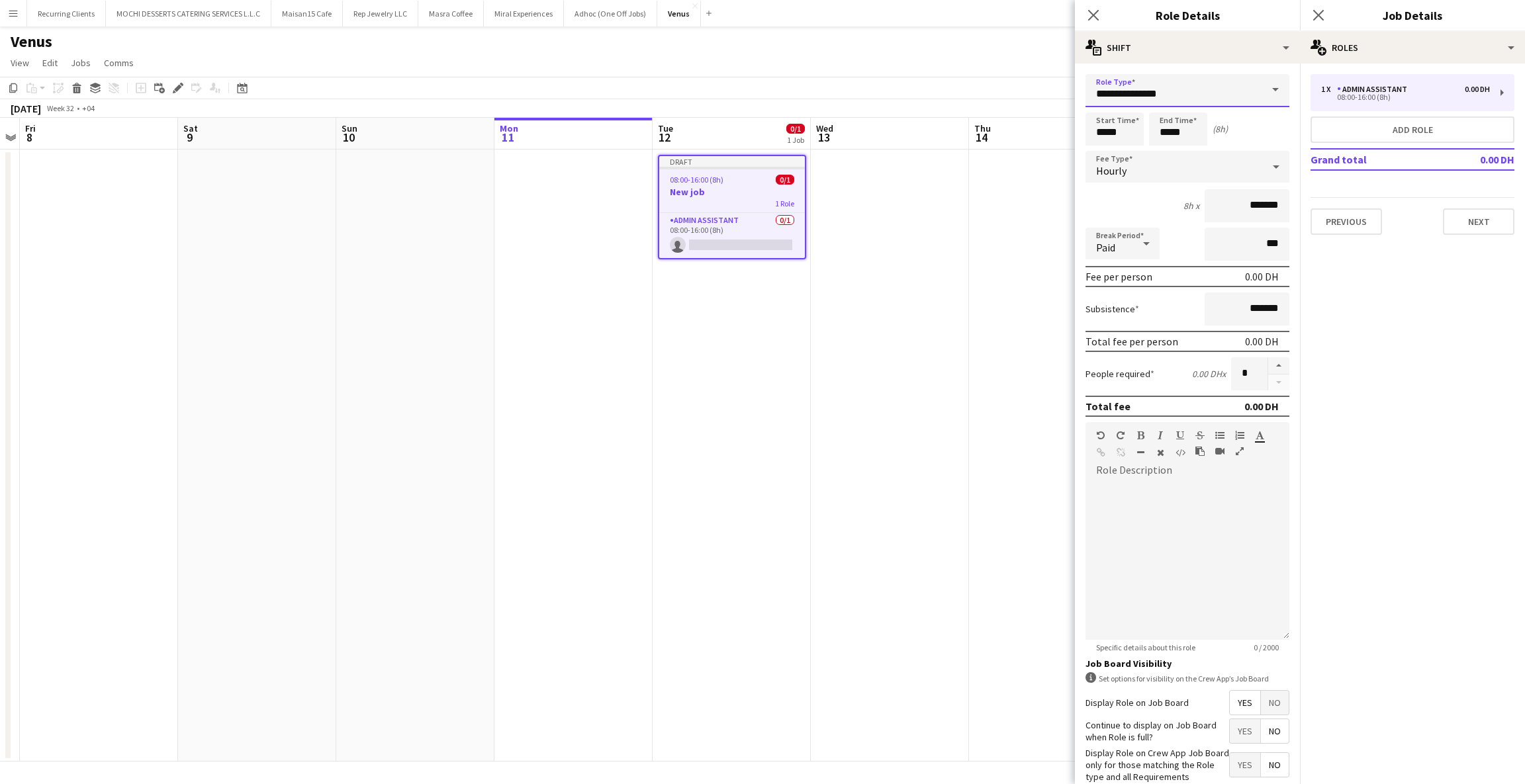
click at [1174, 102] on input "**********" at bounding box center [1187, 90] width 204 height 33
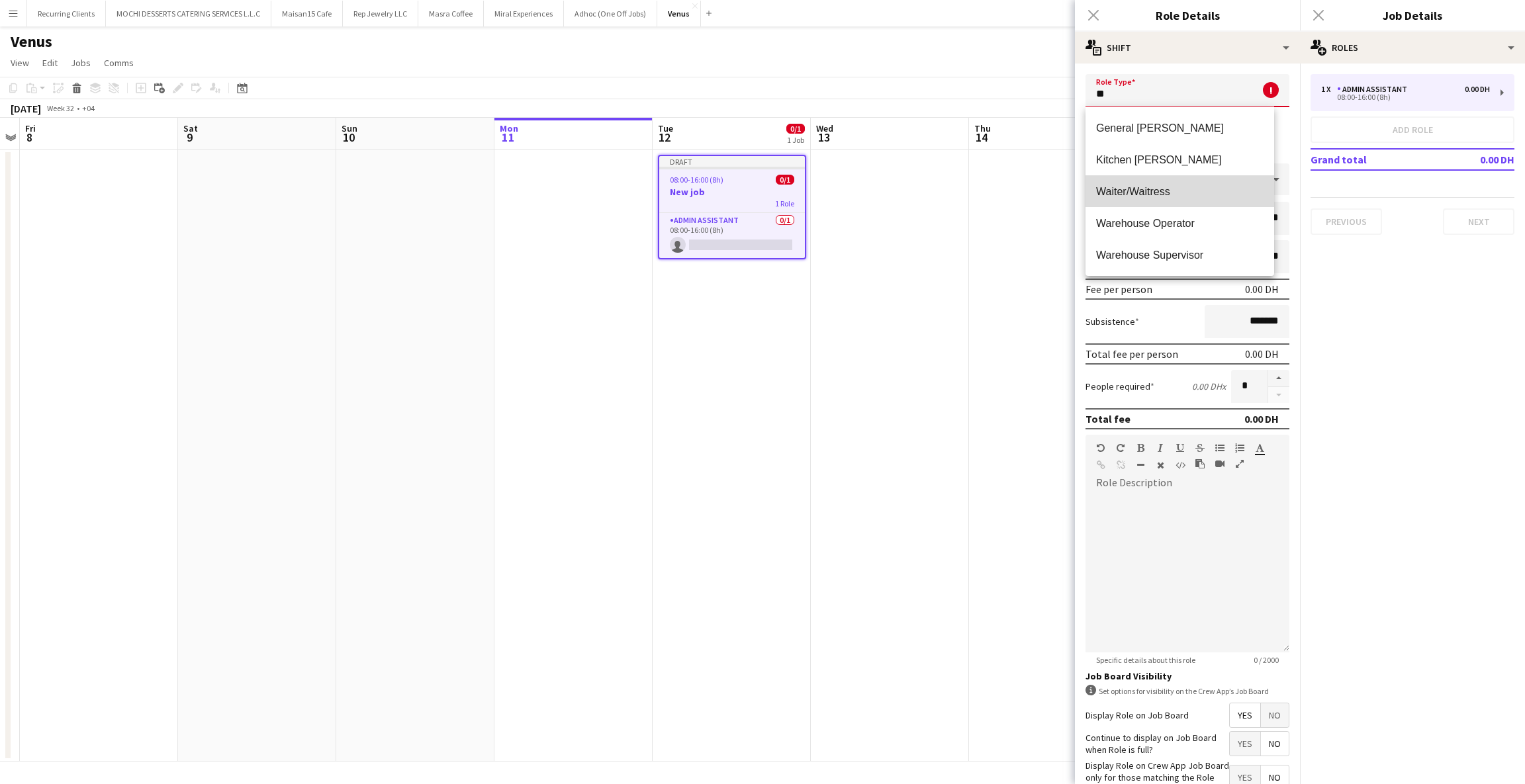
click at [1161, 187] on span "Waiter/Waitress" at bounding box center [1180, 192] width 167 height 12
type input "**********"
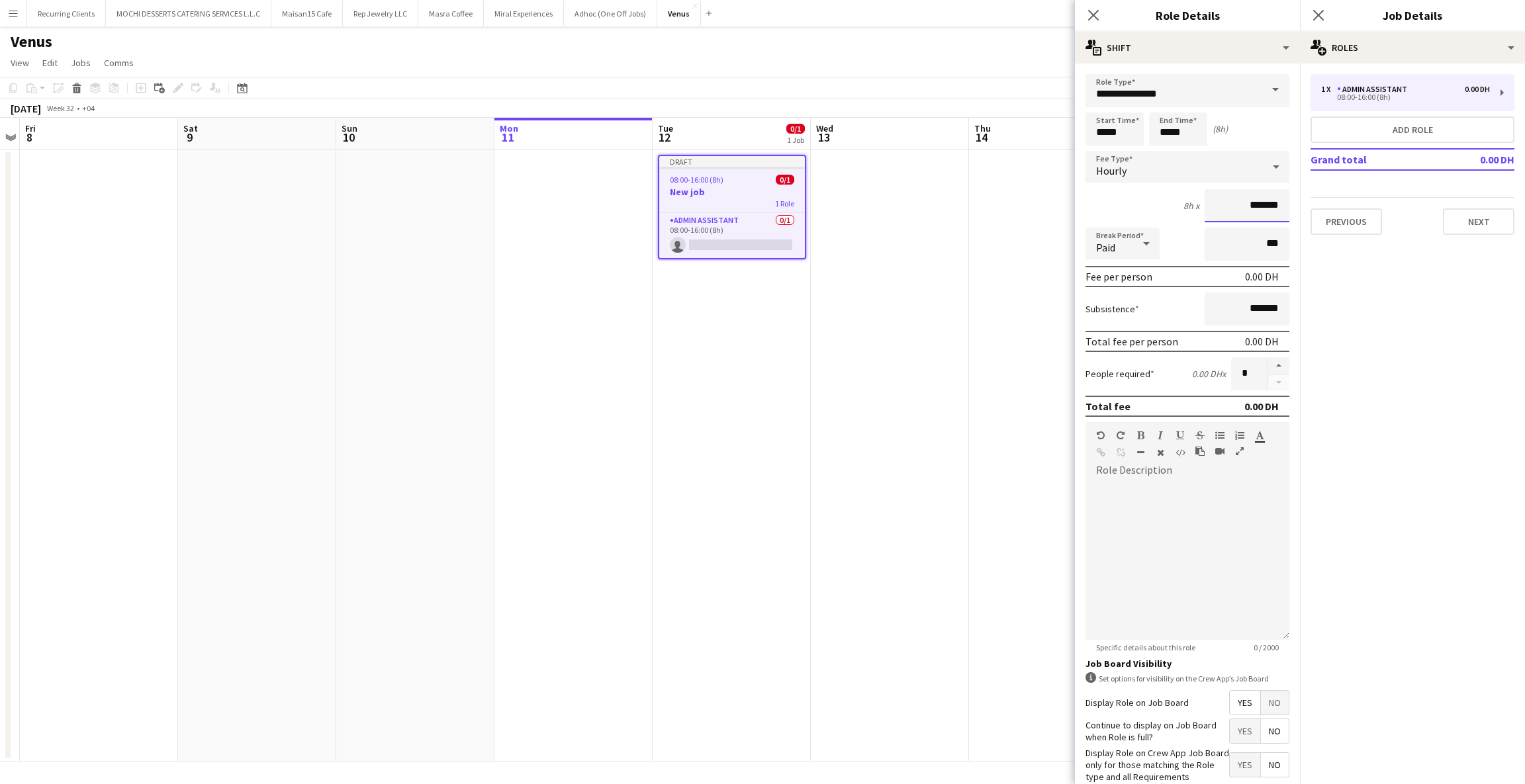
click at [1217, 206] on input "*******" at bounding box center [1248, 206] width 85 height 33
type input "*****"
click at [1161, 136] on input "*****" at bounding box center [1178, 129] width 59 height 33
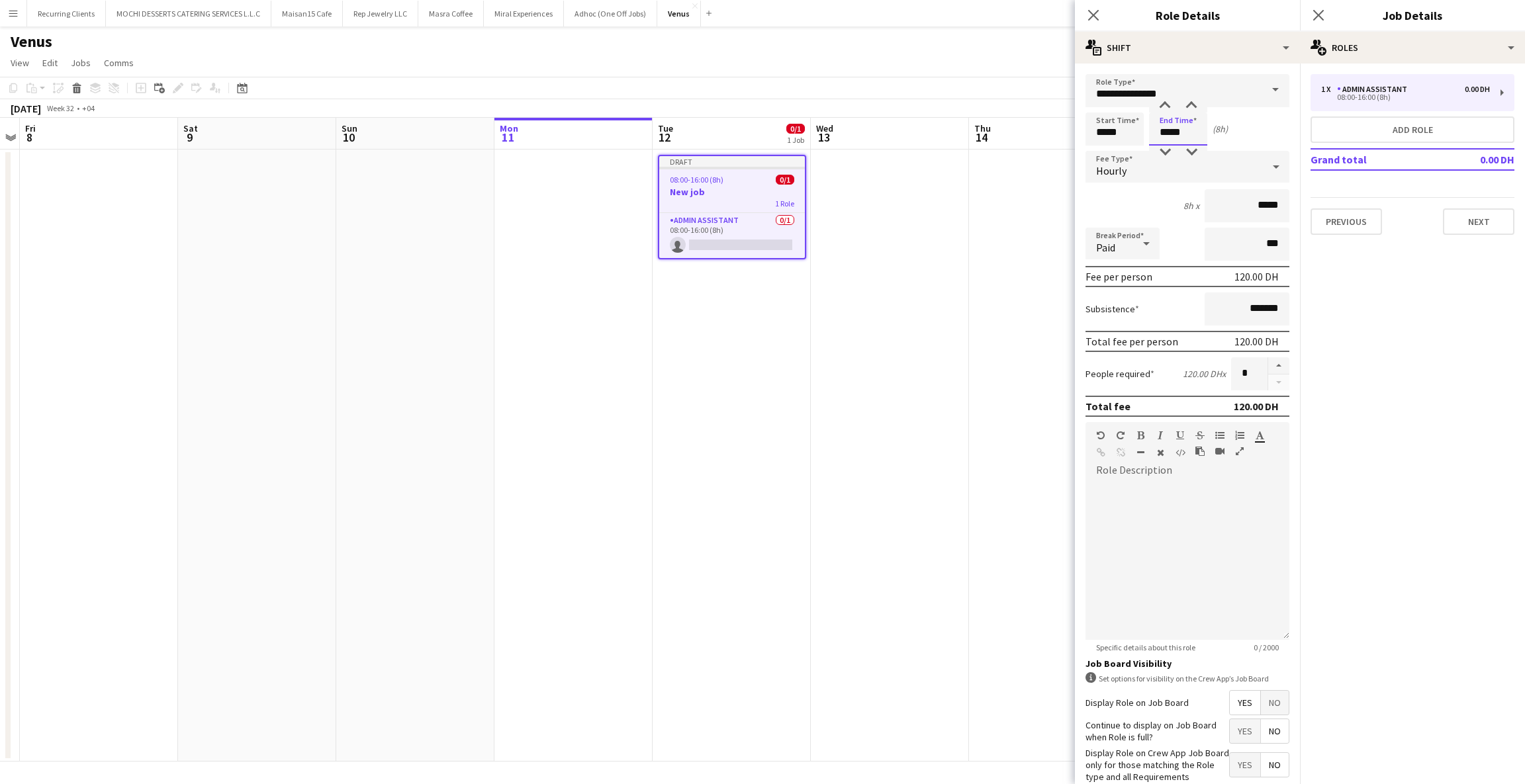
click at [1161, 136] on input "*****" at bounding box center [1178, 129] width 59 height 33
type input "*****"
click at [1229, 139] on div "Start Time ***** End Time ***** (10h)" at bounding box center [1187, 129] width 204 height 33
click at [1268, 359] on button "button" at bounding box center [1278, 366] width 21 height 17
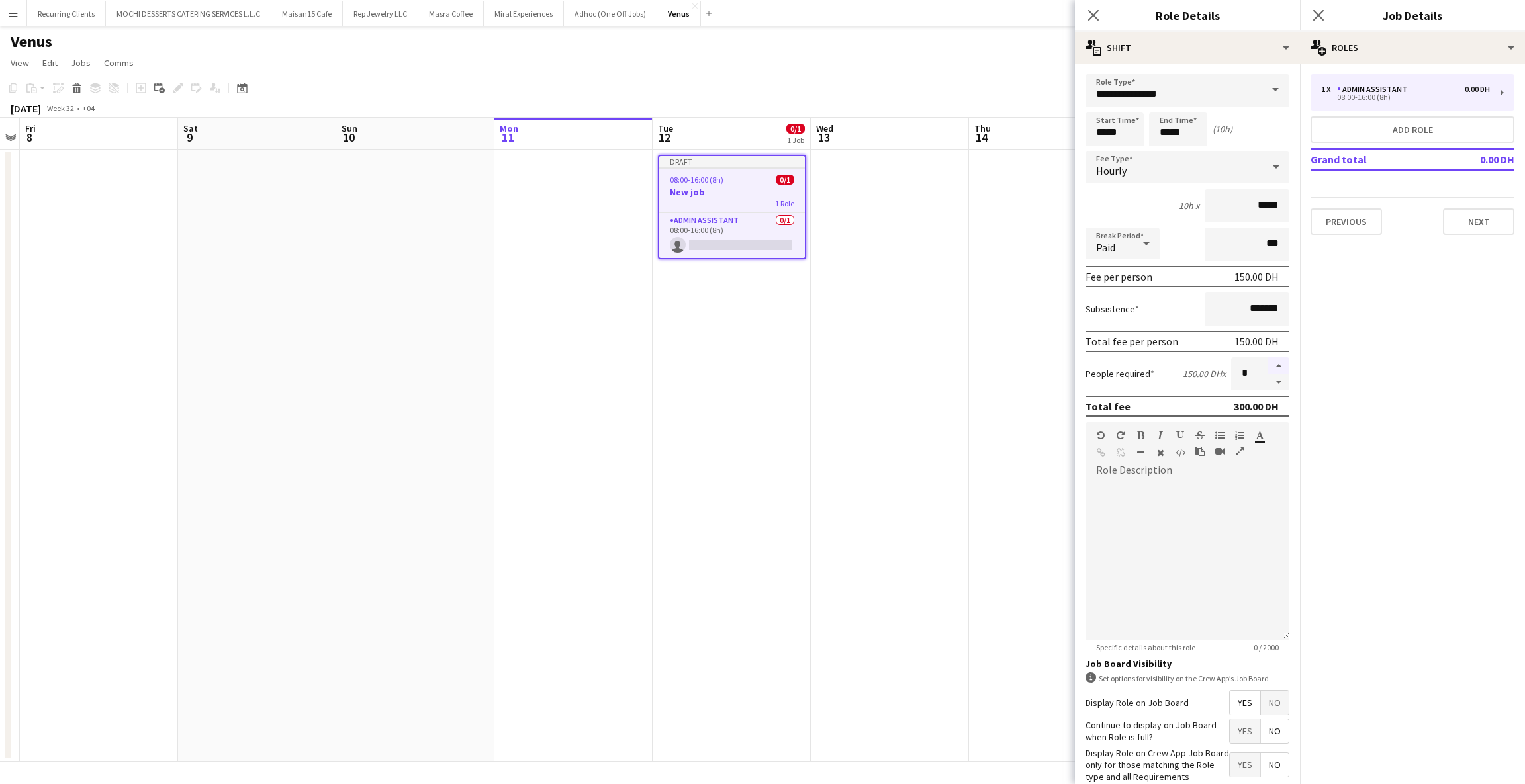
click at [1268, 359] on button "button" at bounding box center [1278, 366] width 21 height 17
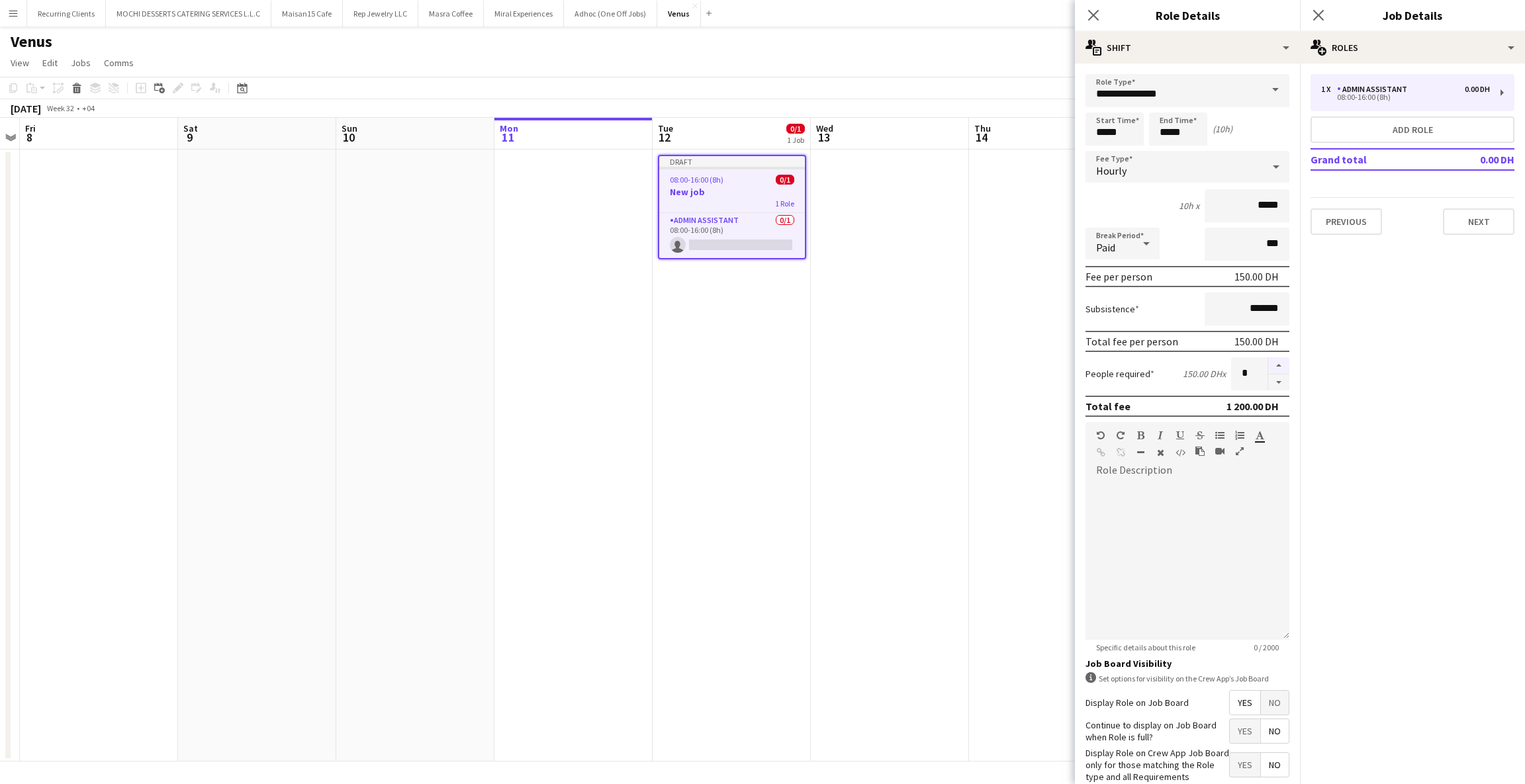
click at [1268, 359] on button "button" at bounding box center [1278, 366] width 21 height 17
type input "**"
click at [1183, 499] on div at bounding box center [1187, 561] width 204 height 159
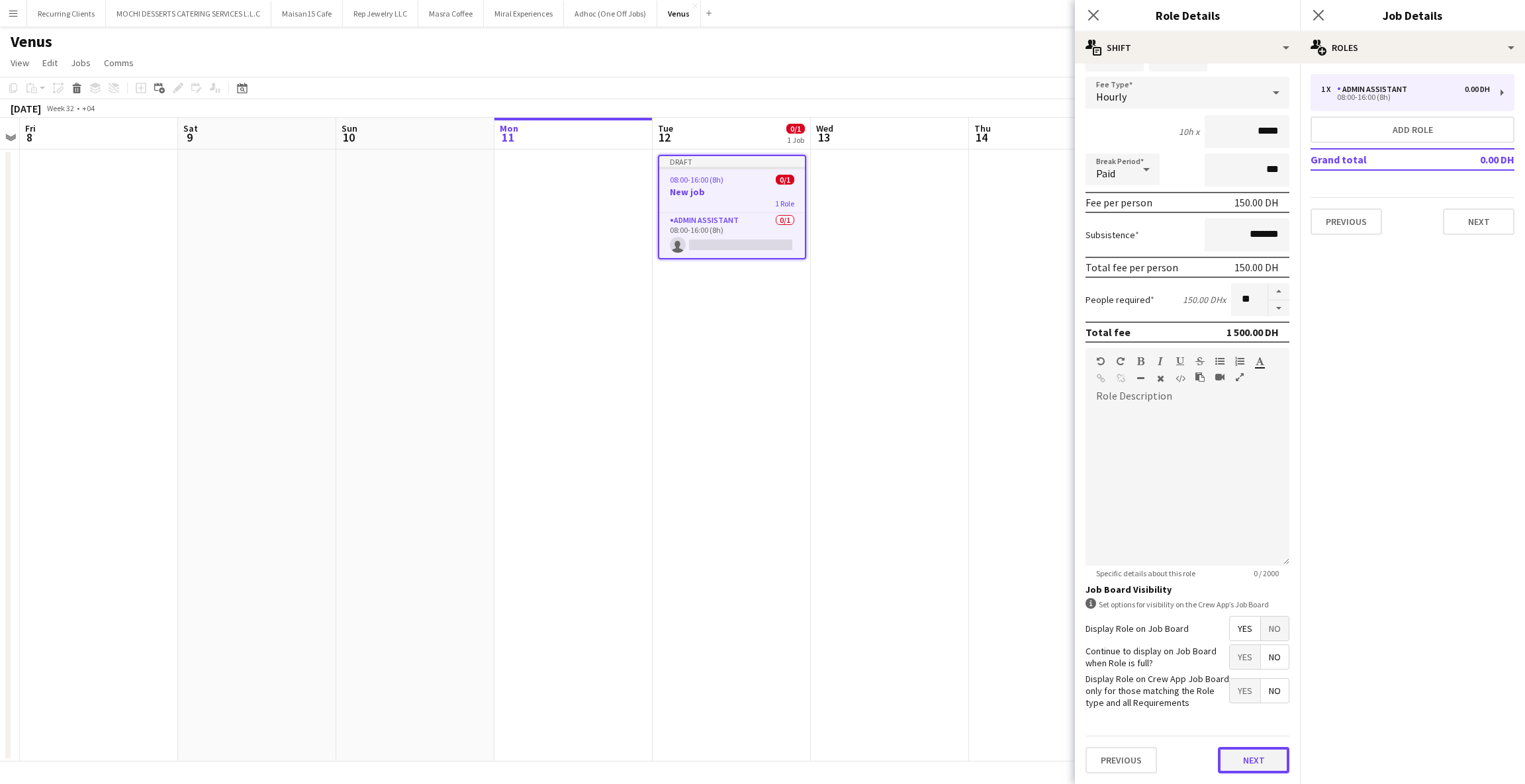
click at [1241, 763] on button "Next" at bounding box center [1254, 760] width 72 height 26
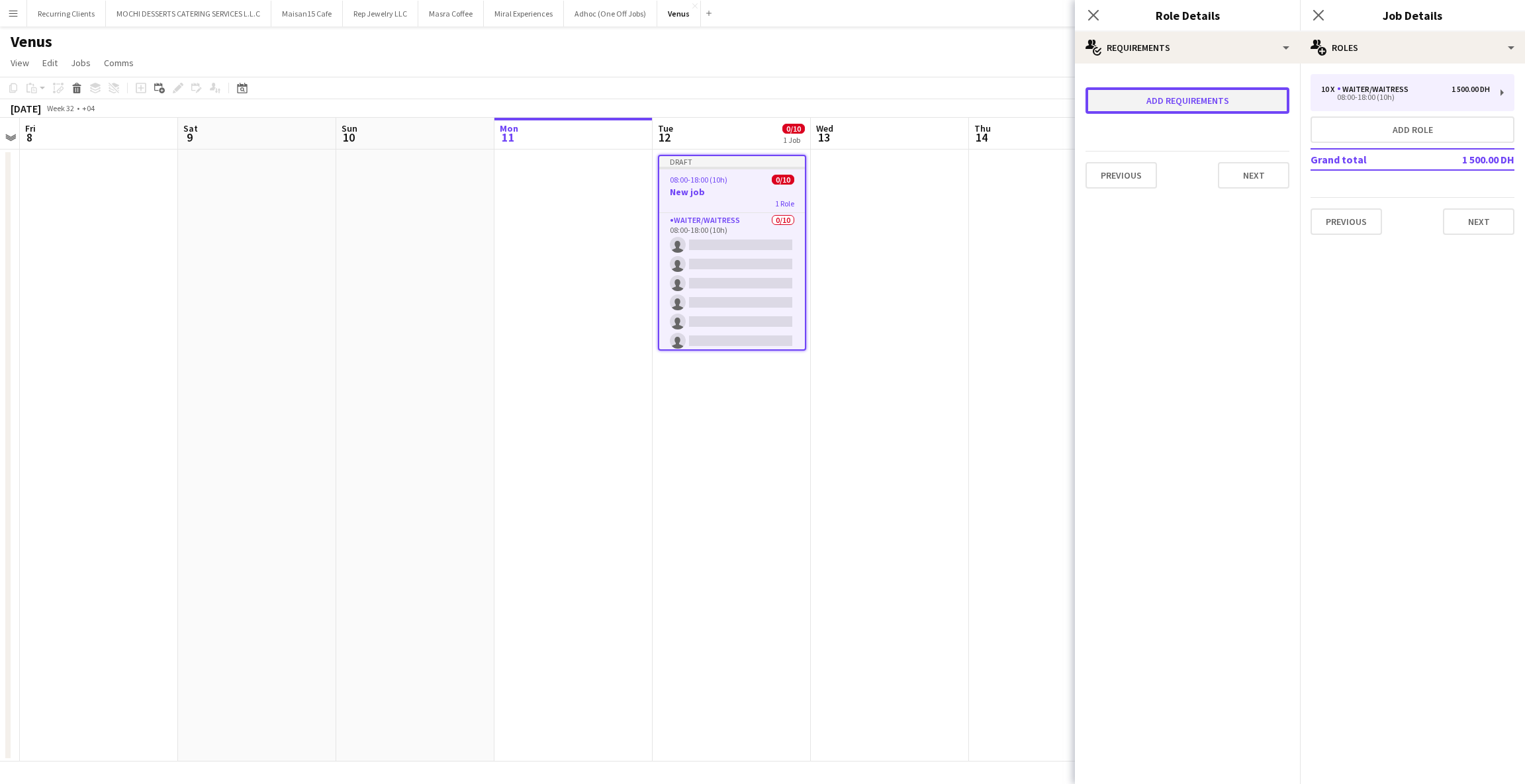
click at [1229, 101] on button "Add requirements" at bounding box center [1187, 100] width 204 height 26
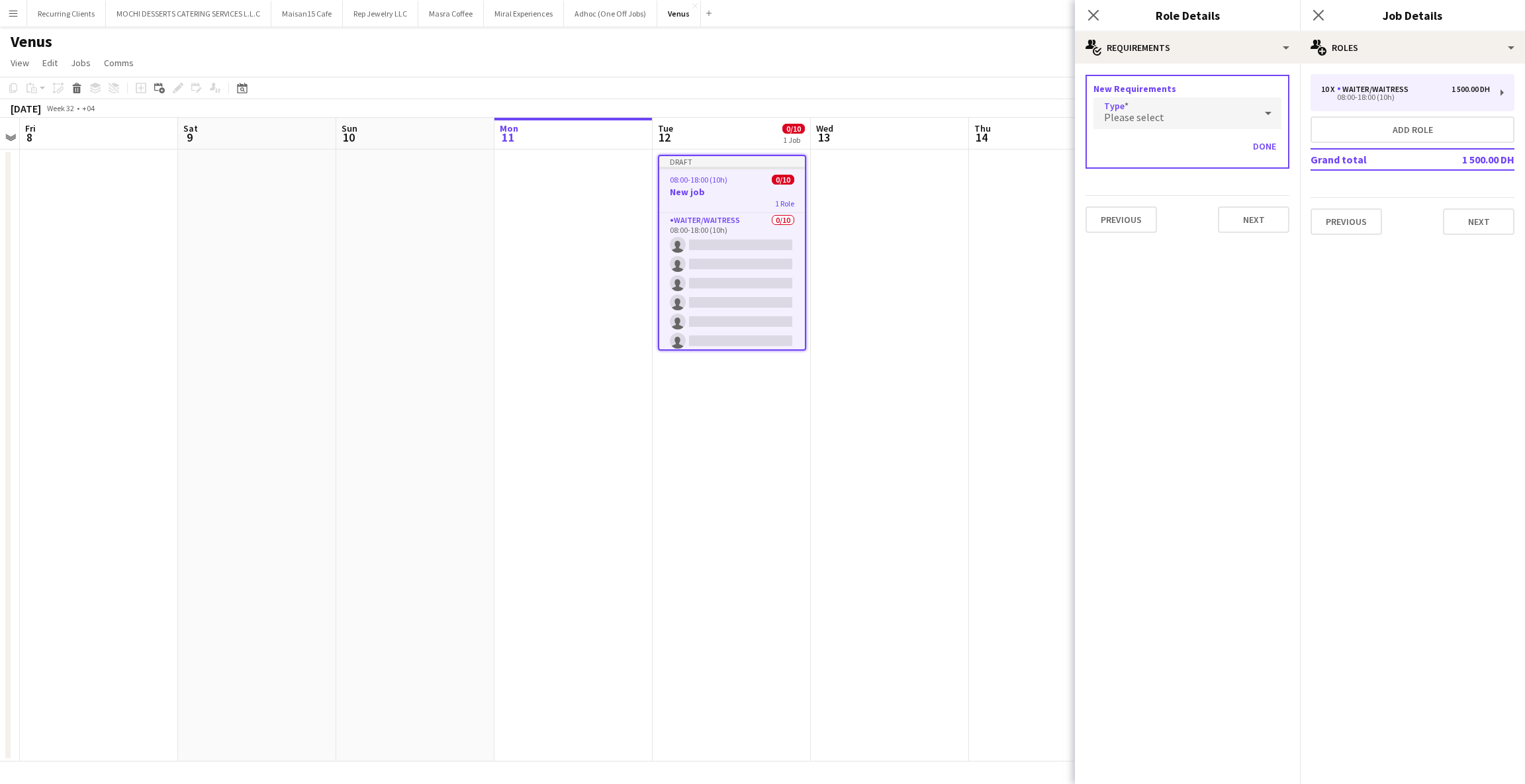
click at [1201, 111] on div "Please select" at bounding box center [1174, 112] width 162 height 32
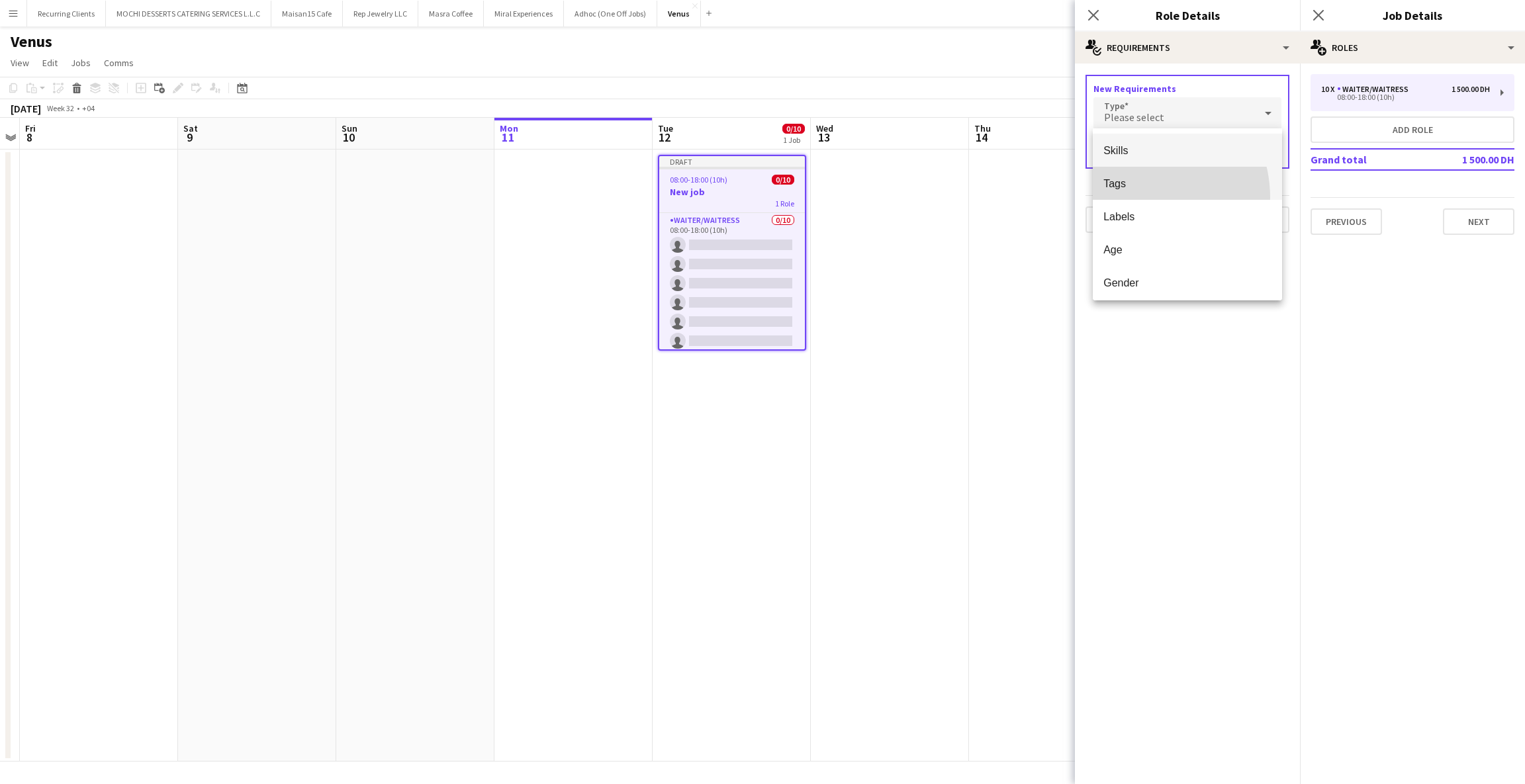
click at [1131, 198] on mat-option "Tags" at bounding box center [1187, 183] width 190 height 33
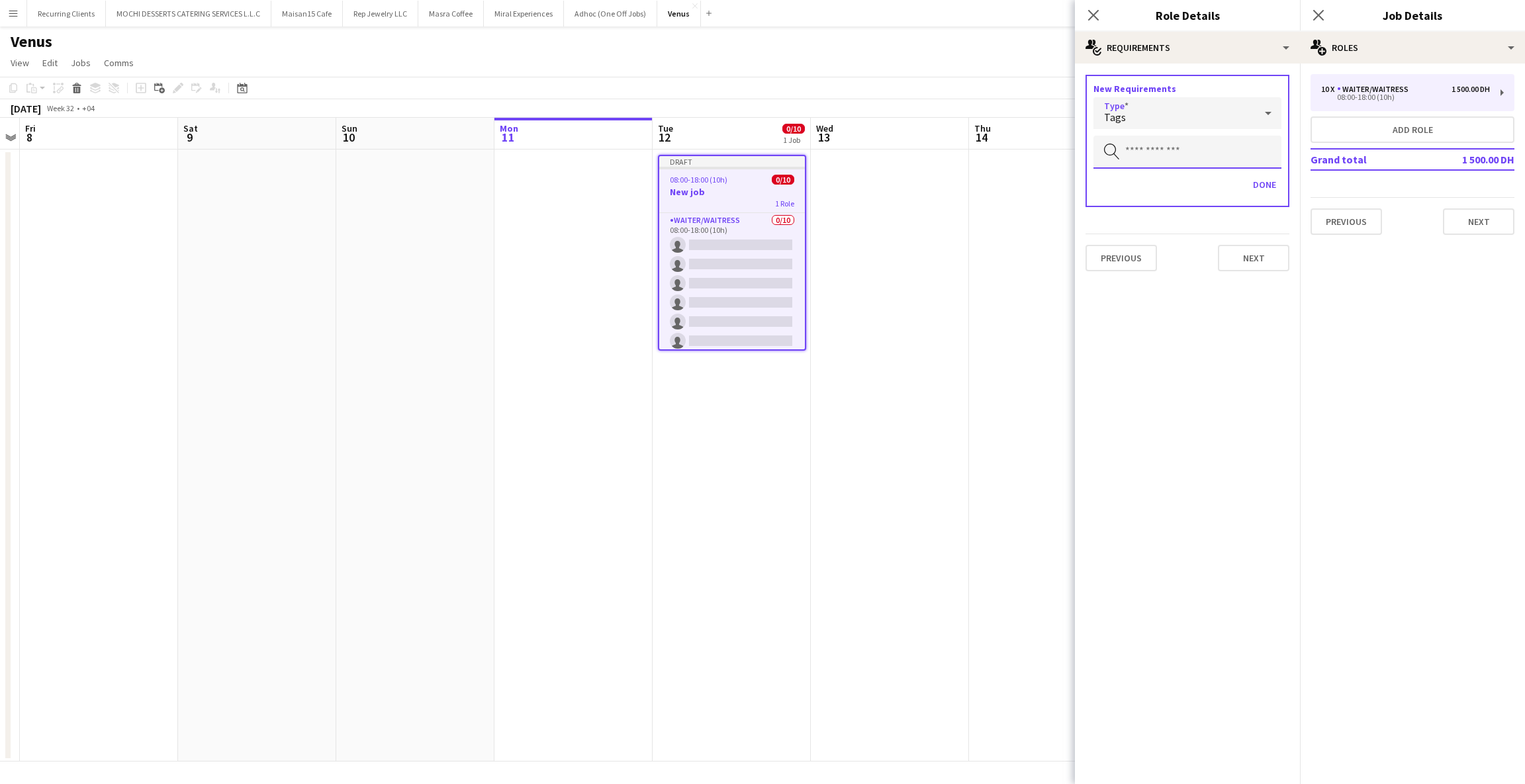
click at [1167, 140] on input "text" at bounding box center [1187, 152] width 188 height 33
click at [1214, 115] on div "Tags" at bounding box center [1174, 112] width 162 height 32
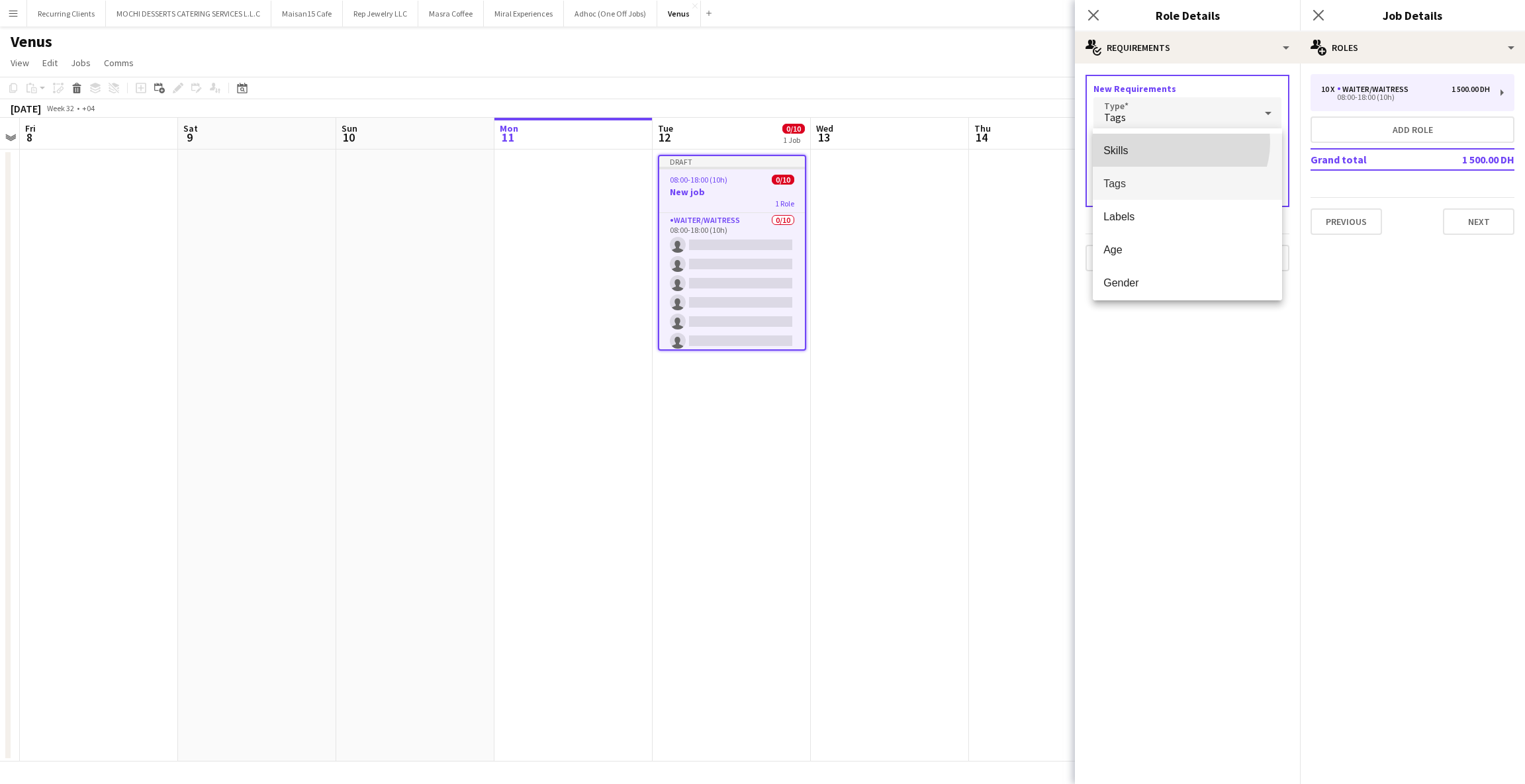
click at [1177, 142] on mat-option "Skills" at bounding box center [1187, 150] width 190 height 33
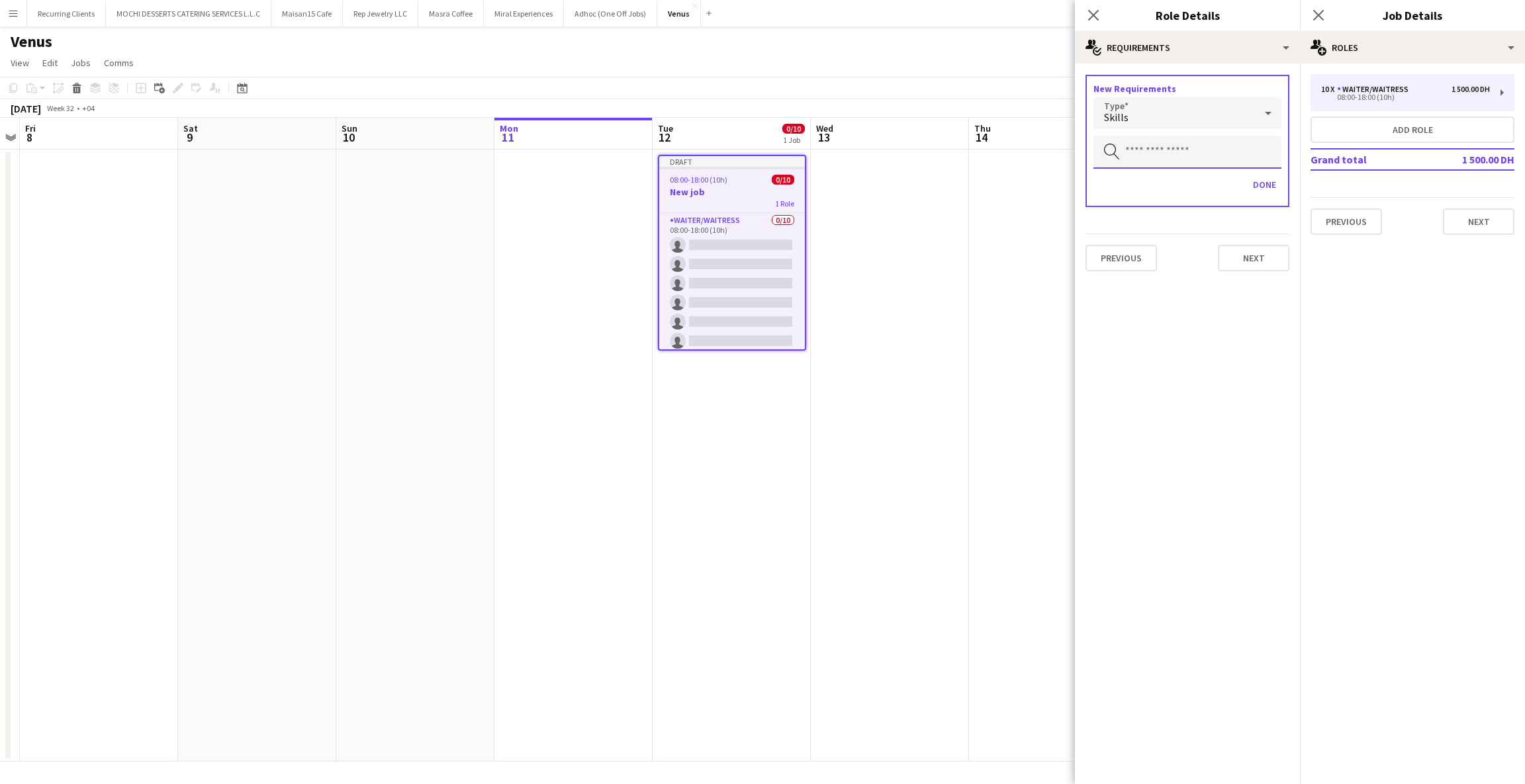
click at [1177, 151] on input "text" at bounding box center [1187, 152] width 188 height 33
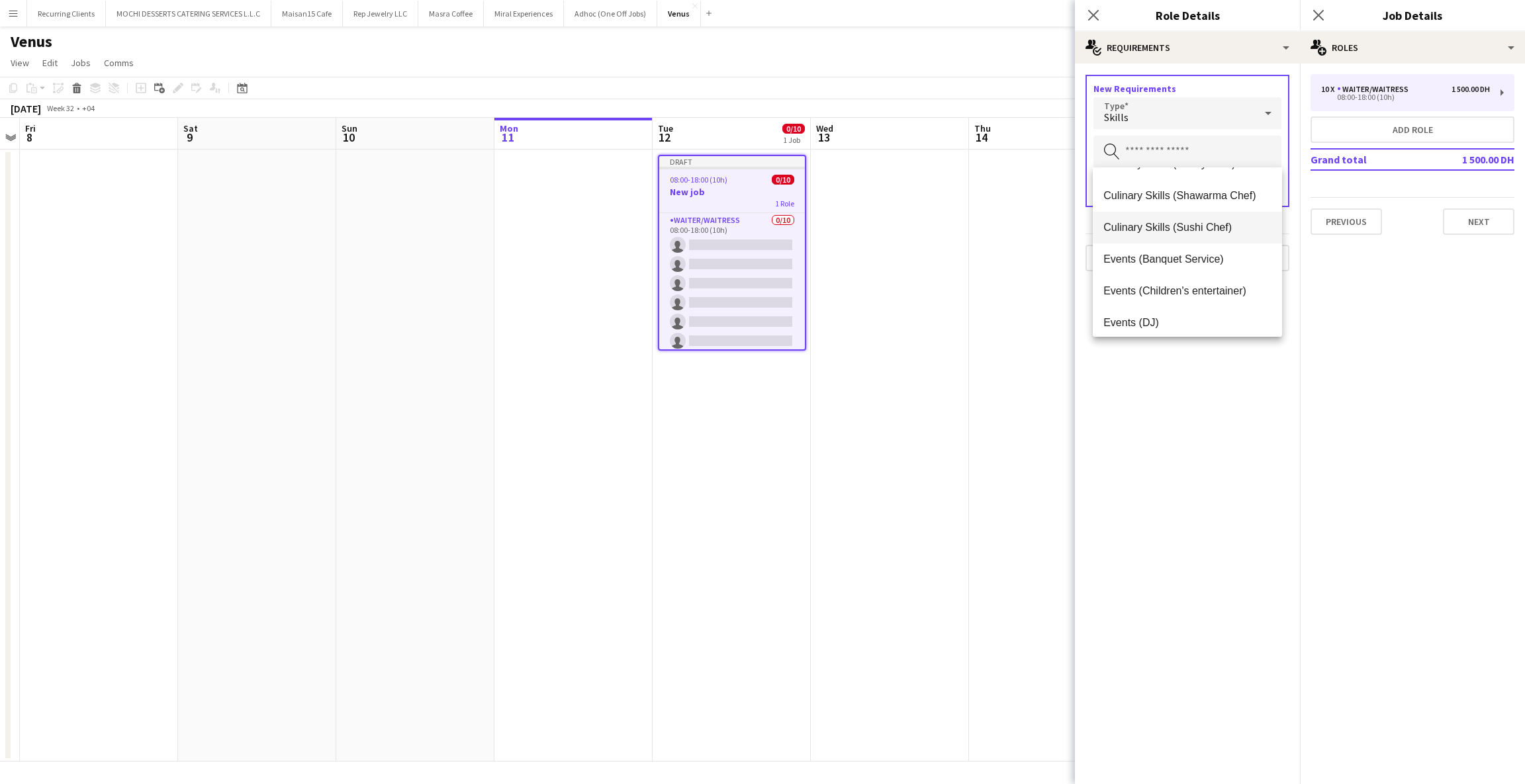
scroll to position [317, 0]
click at [1166, 430] on mat-expansion-panel "medal-empty Requirements New Requirements Type Skills Search by tag Done Previo…" at bounding box center [1187, 424] width 225 height 721
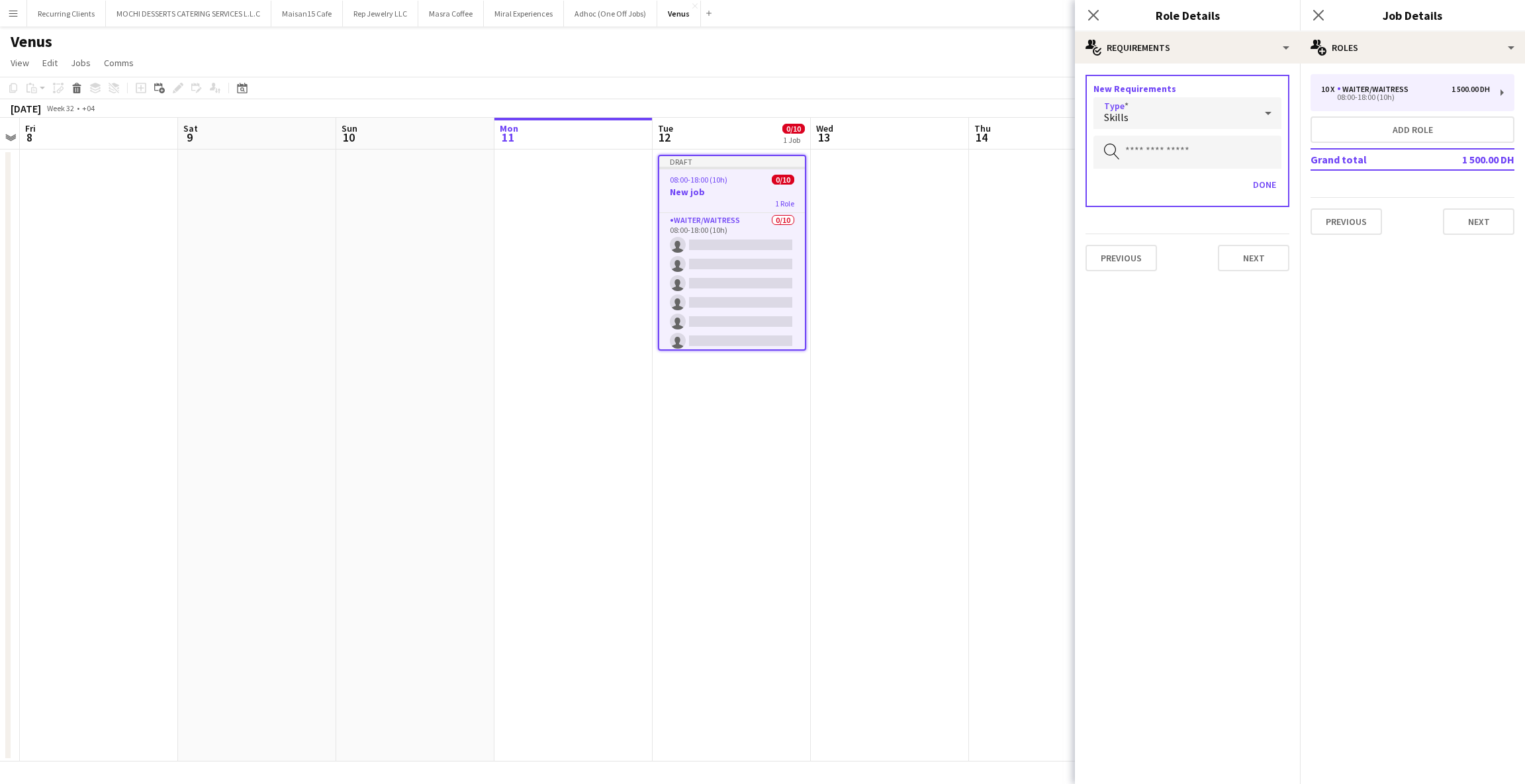
click at [1218, 116] on div "Skills" at bounding box center [1174, 112] width 162 height 32
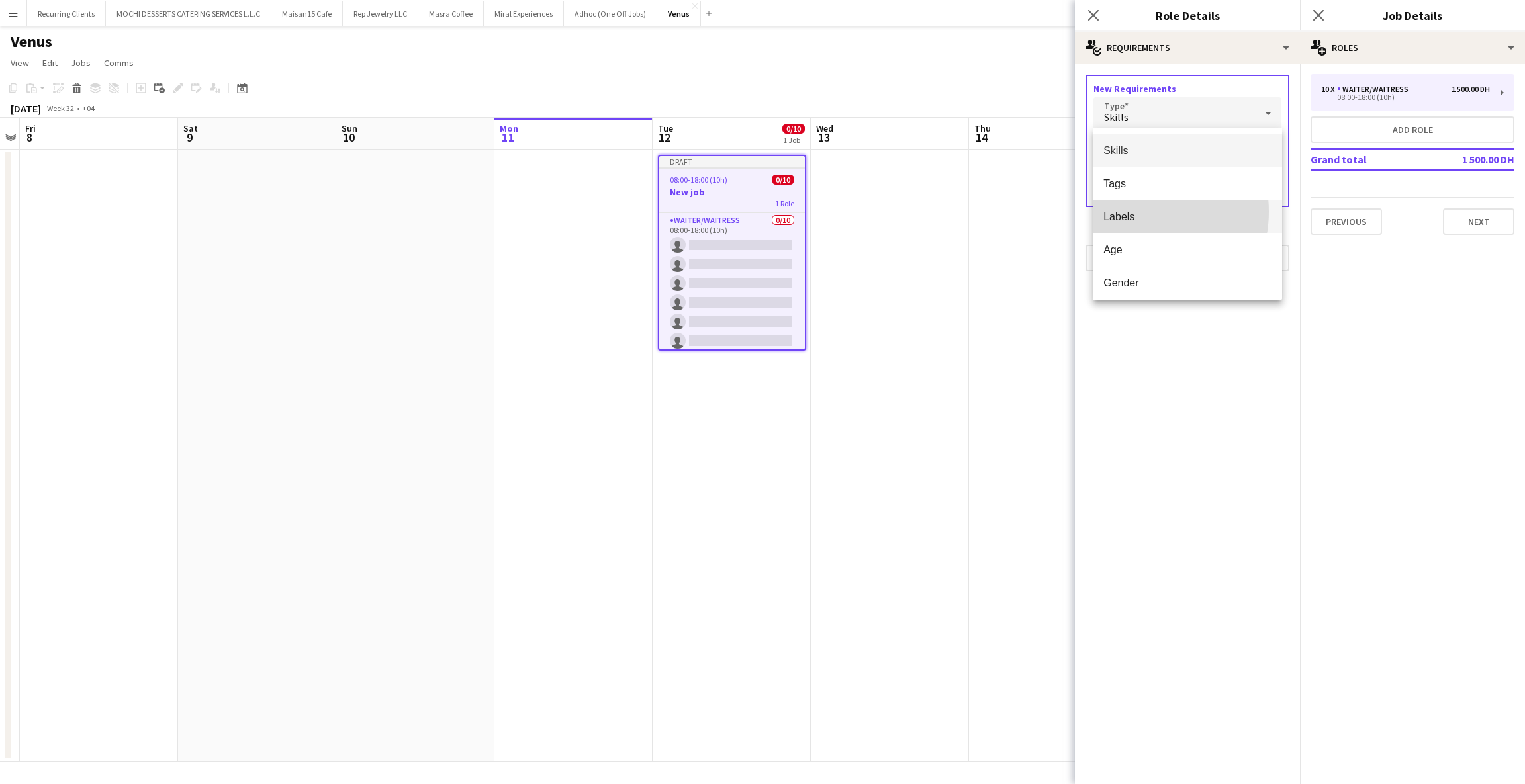
click at [1141, 212] on span "Labels" at bounding box center [1187, 216] width 168 height 12
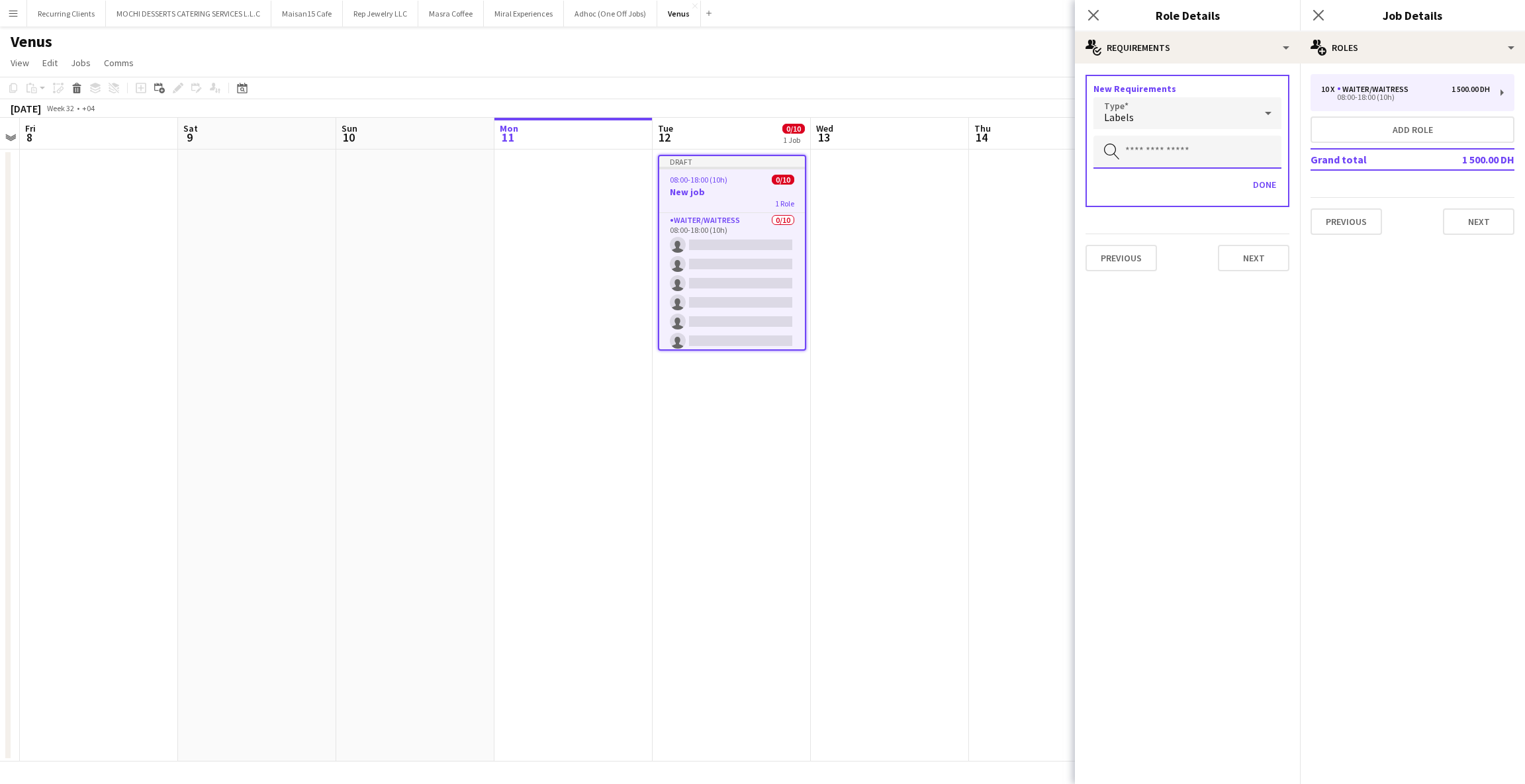
click at [1171, 146] on input "text" at bounding box center [1187, 152] width 188 height 33
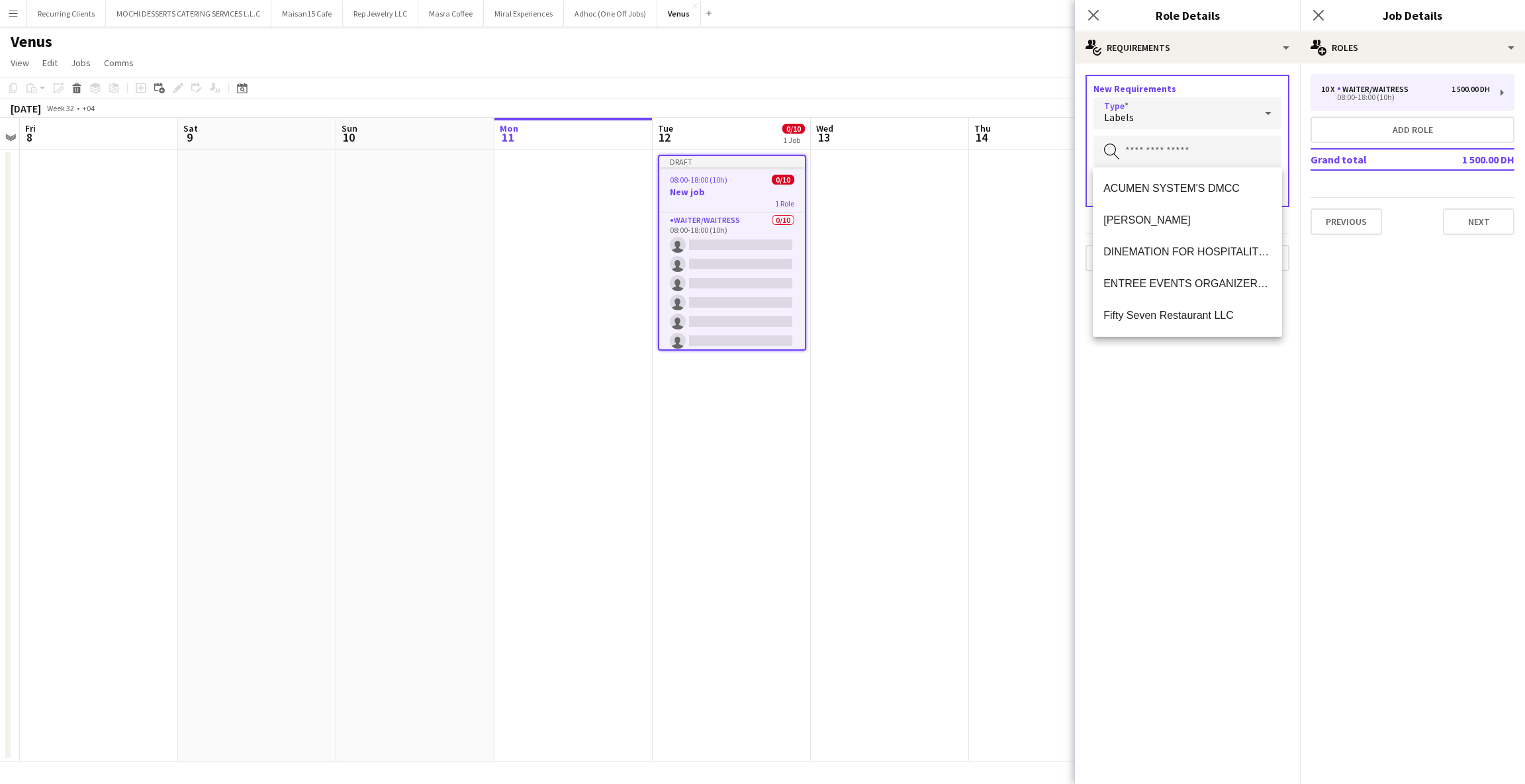
click at [1201, 122] on div "Labels" at bounding box center [1174, 112] width 162 height 32
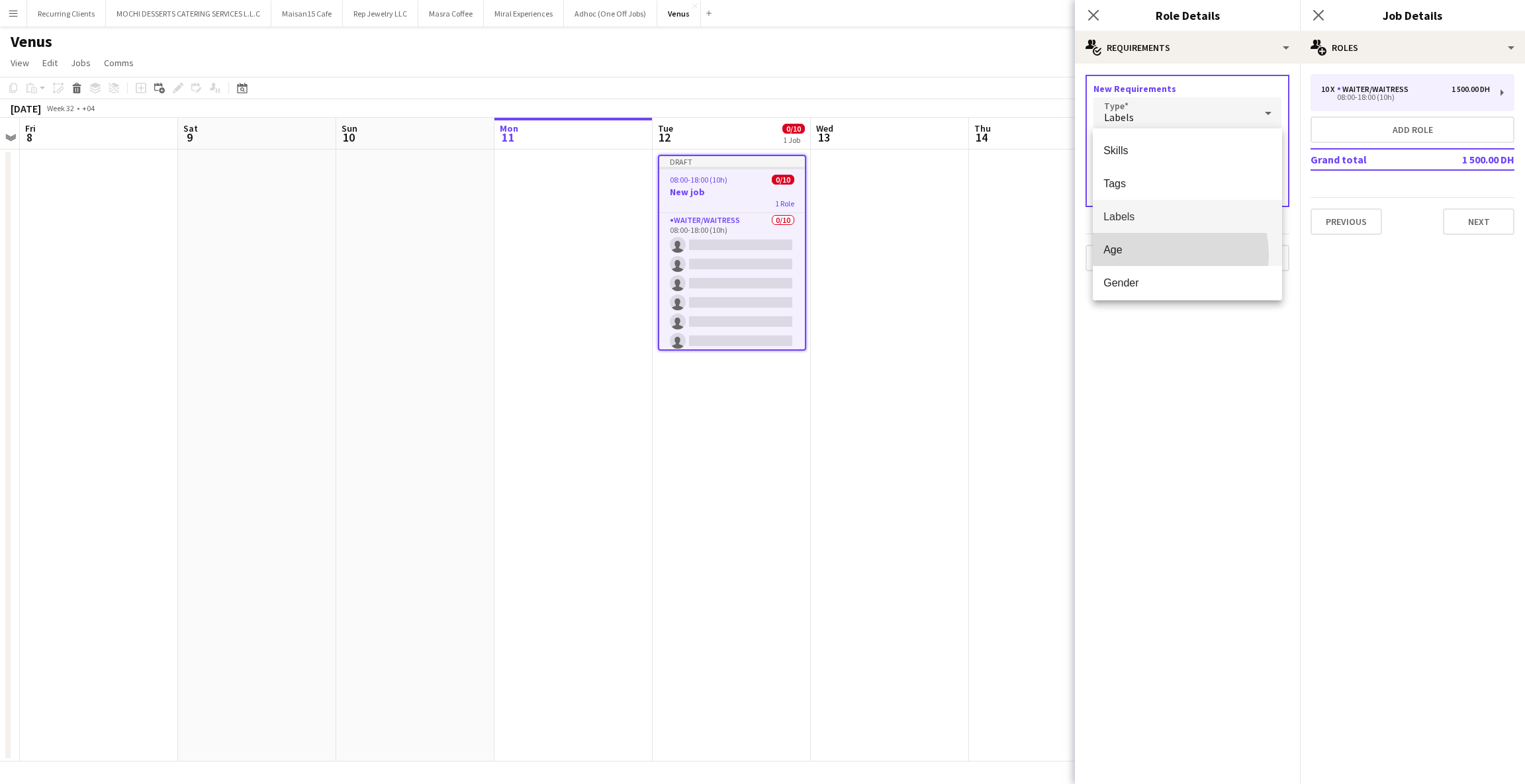
click at [1150, 256] on mat-option "Age" at bounding box center [1187, 249] width 190 height 33
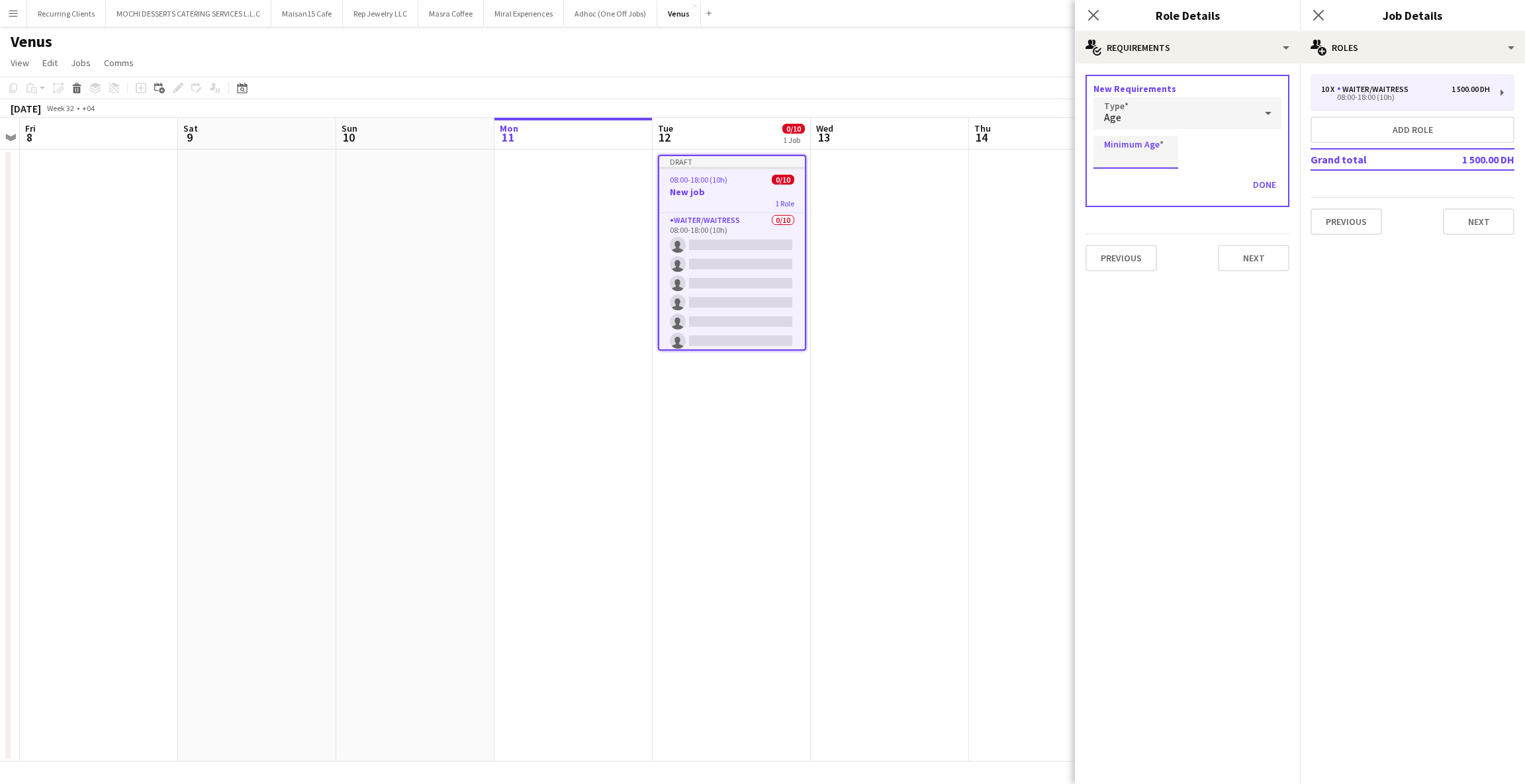
click at [1154, 153] on input "Minimum Age" at bounding box center [1136, 152] width 85 height 33
click at [1149, 91] on h3 "New Requirements" at bounding box center [1187, 88] width 188 height 12
click at [1150, 103] on div "Age" at bounding box center [1174, 112] width 162 height 32
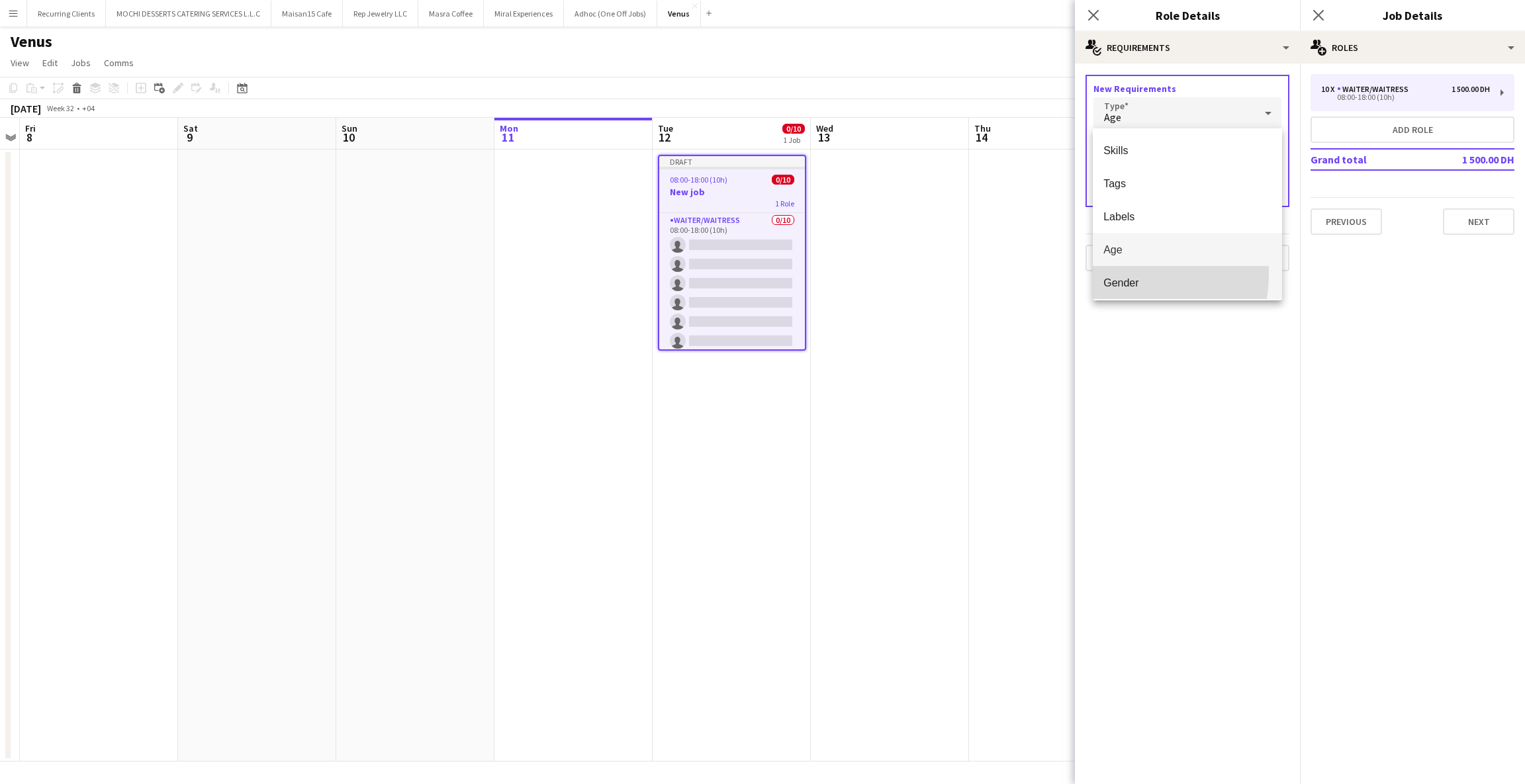
click at [1120, 274] on mat-option "Gender" at bounding box center [1187, 282] width 190 height 33
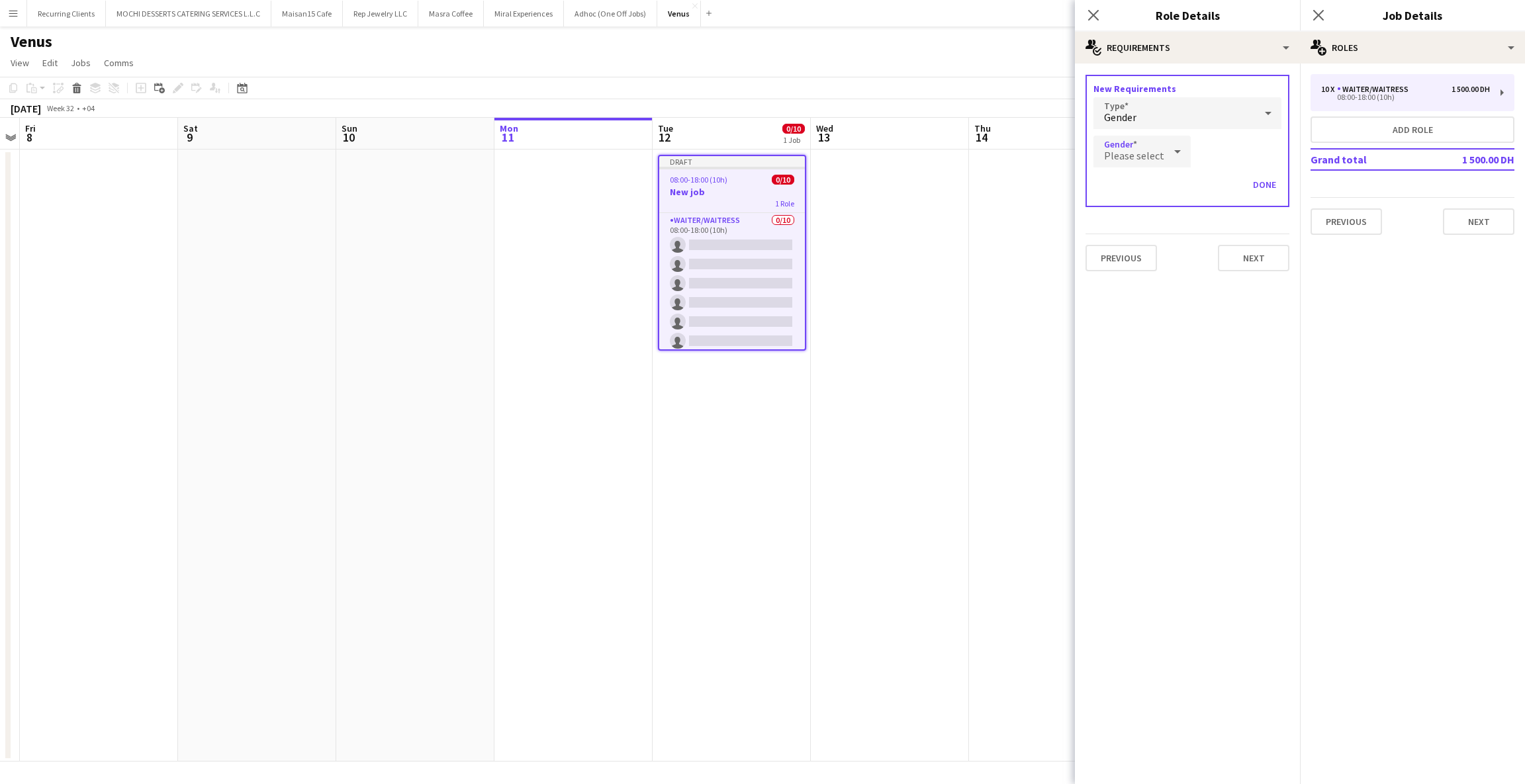
click at [1151, 162] on div "Please select" at bounding box center [1129, 151] width 71 height 32
click at [1127, 182] on span "[DEMOGRAPHIC_DATA]" at bounding box center [1140, 188] width 73 height 12
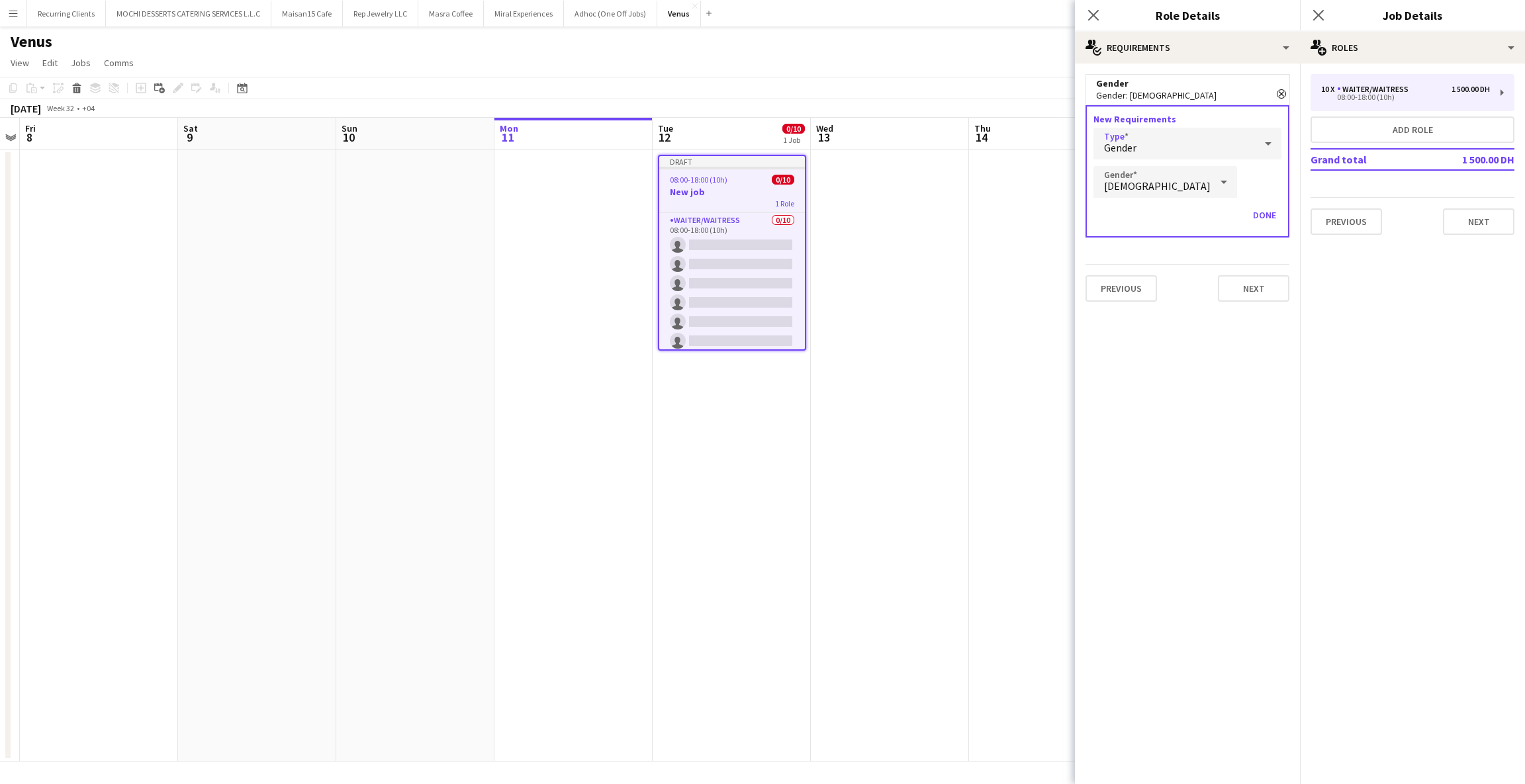
click at [1174, 143] on div "Gender" at bounding box center [1174, 143] width 162 height 32
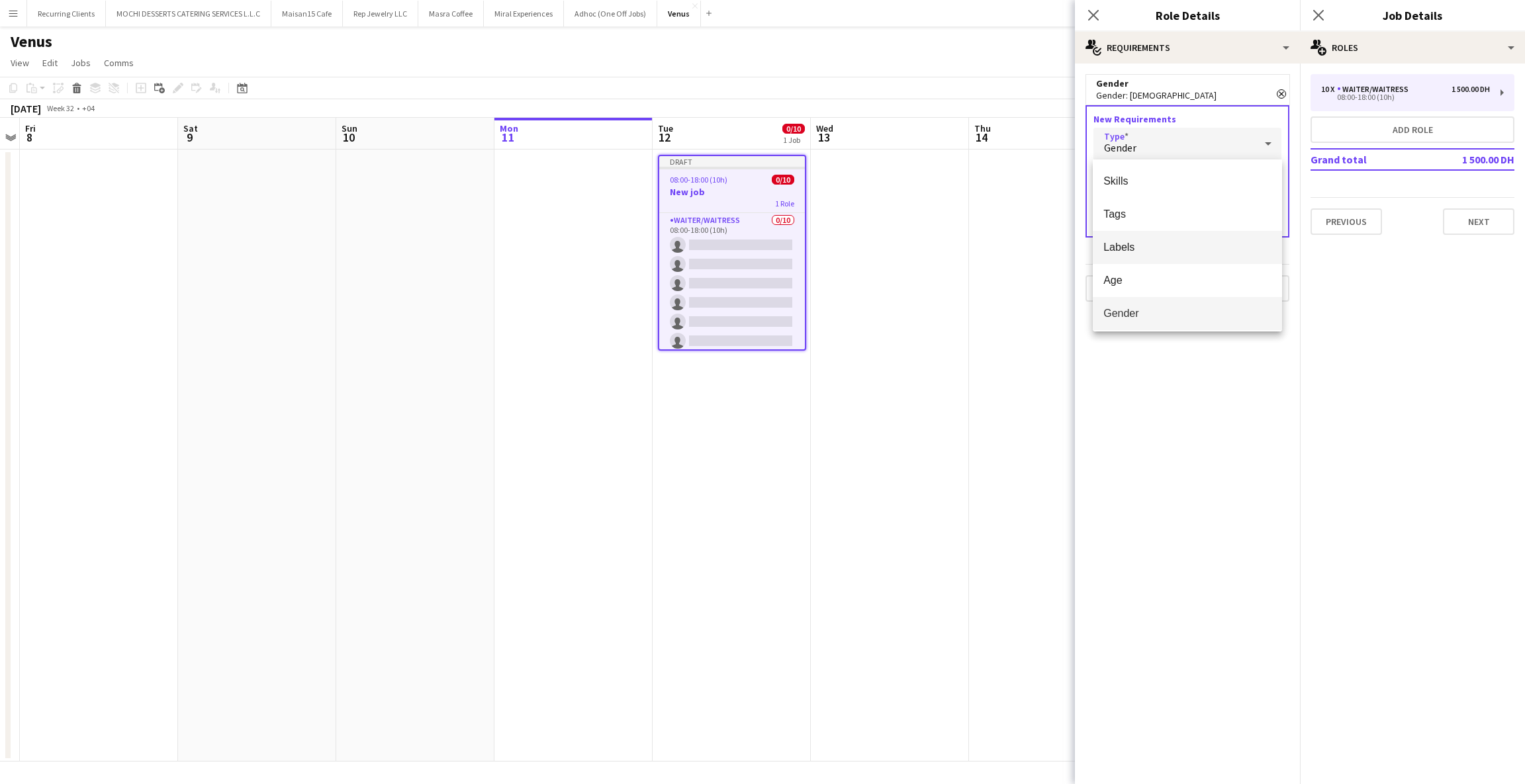
scroll to position [36, 0]
click at [1154, 317] on mat-option "Attributes" at bounding box center [1187, 310] width 190 height 33
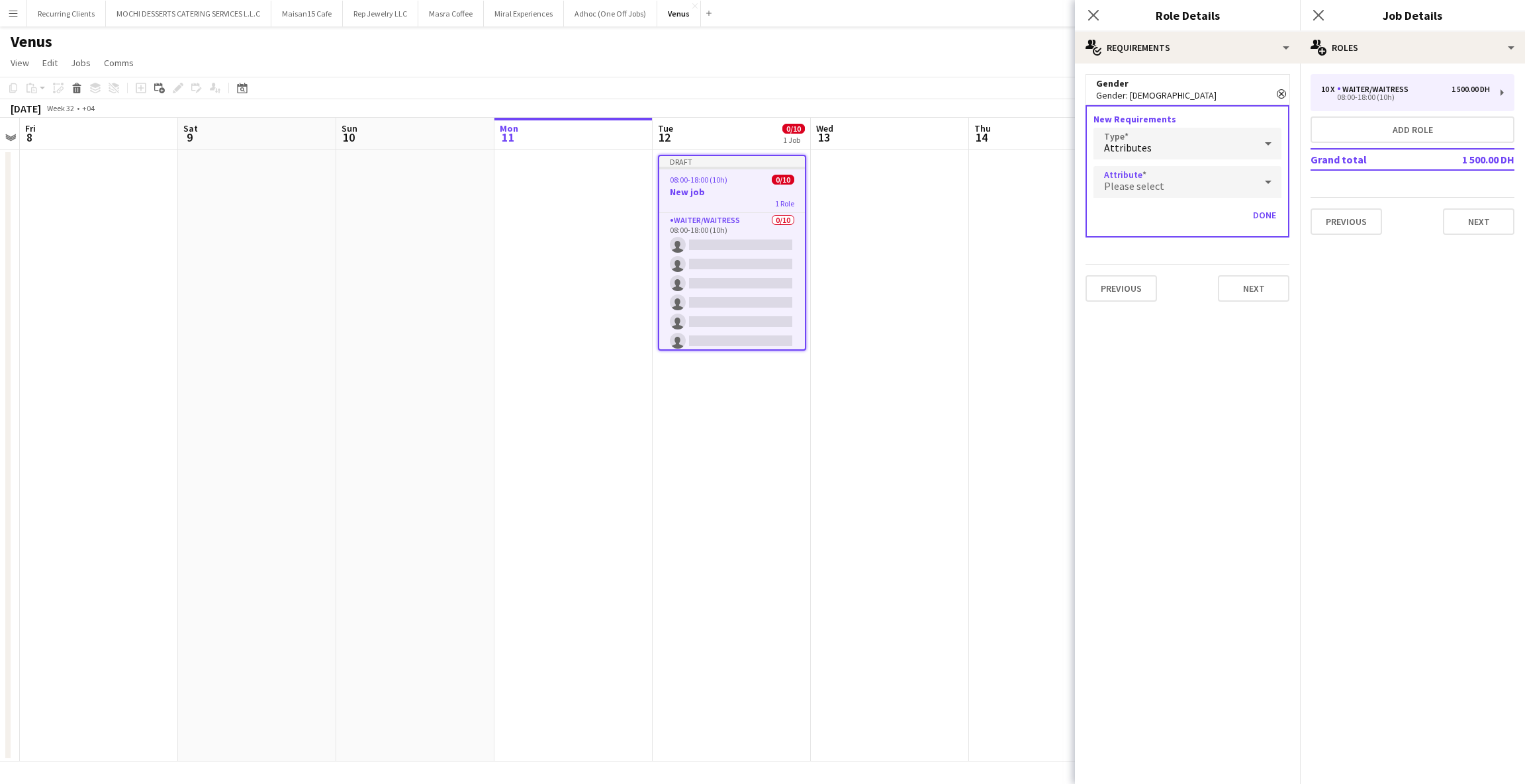
click at [1175, 182] on div "Please select" at bounding box center [1174, 182] width 162 height 32
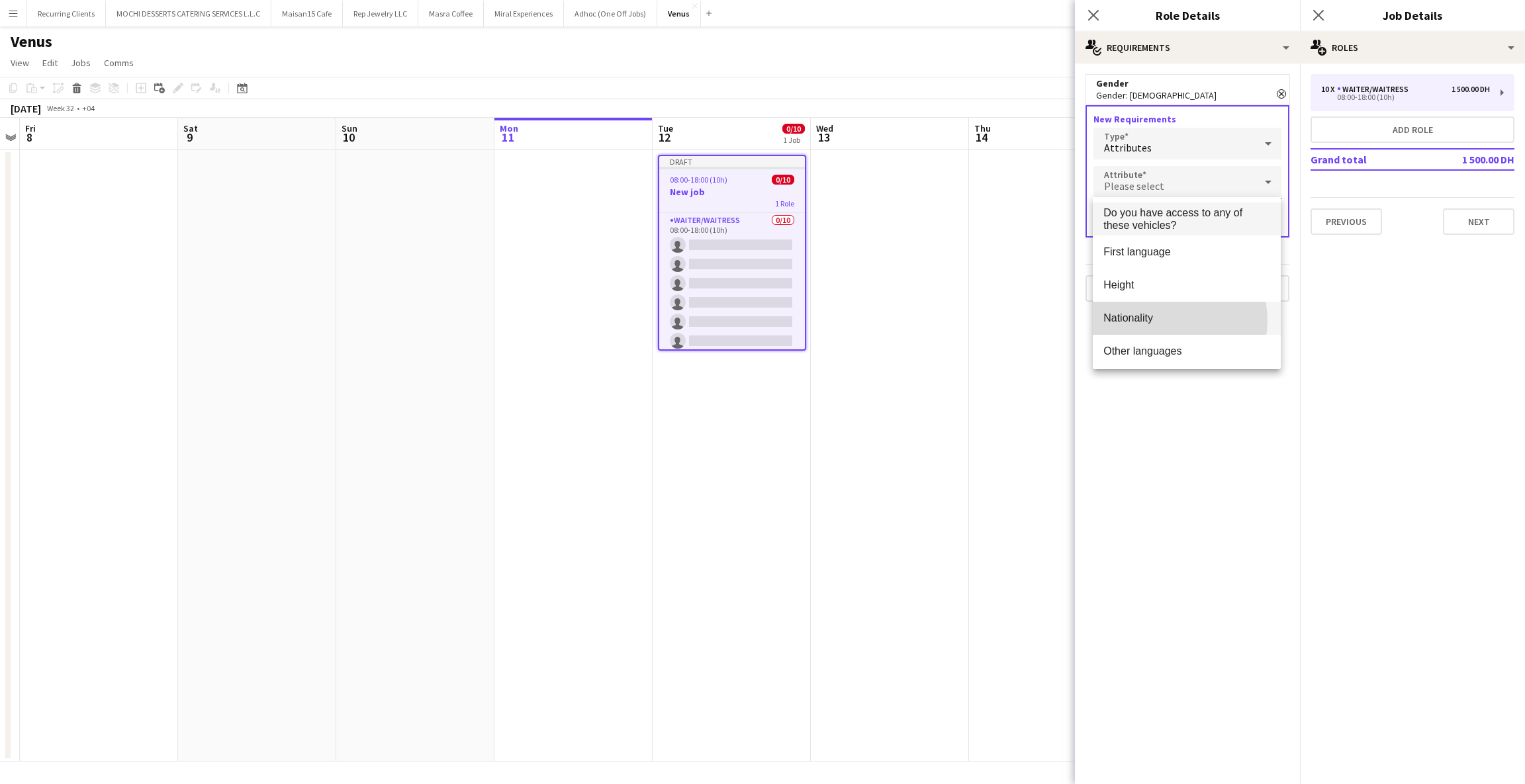
click at [1164, 320] on span "Nationality" at bounding box center [1187, 318] width 166 height 12
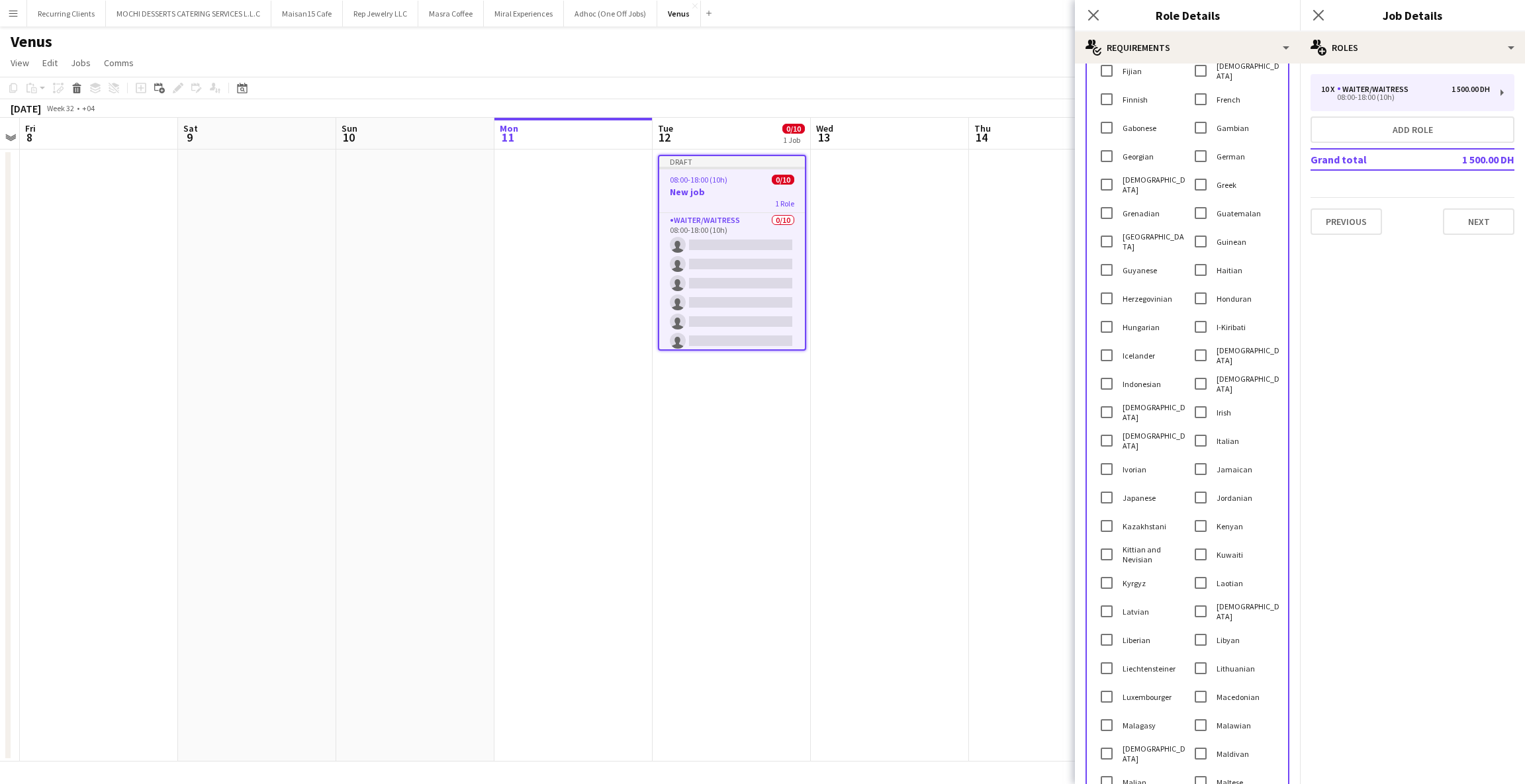
scroll to position [1003, 0]
click at [1093, 17] on icon "Close pop-in" at bounding box center [1093, 15] width 12 height 12
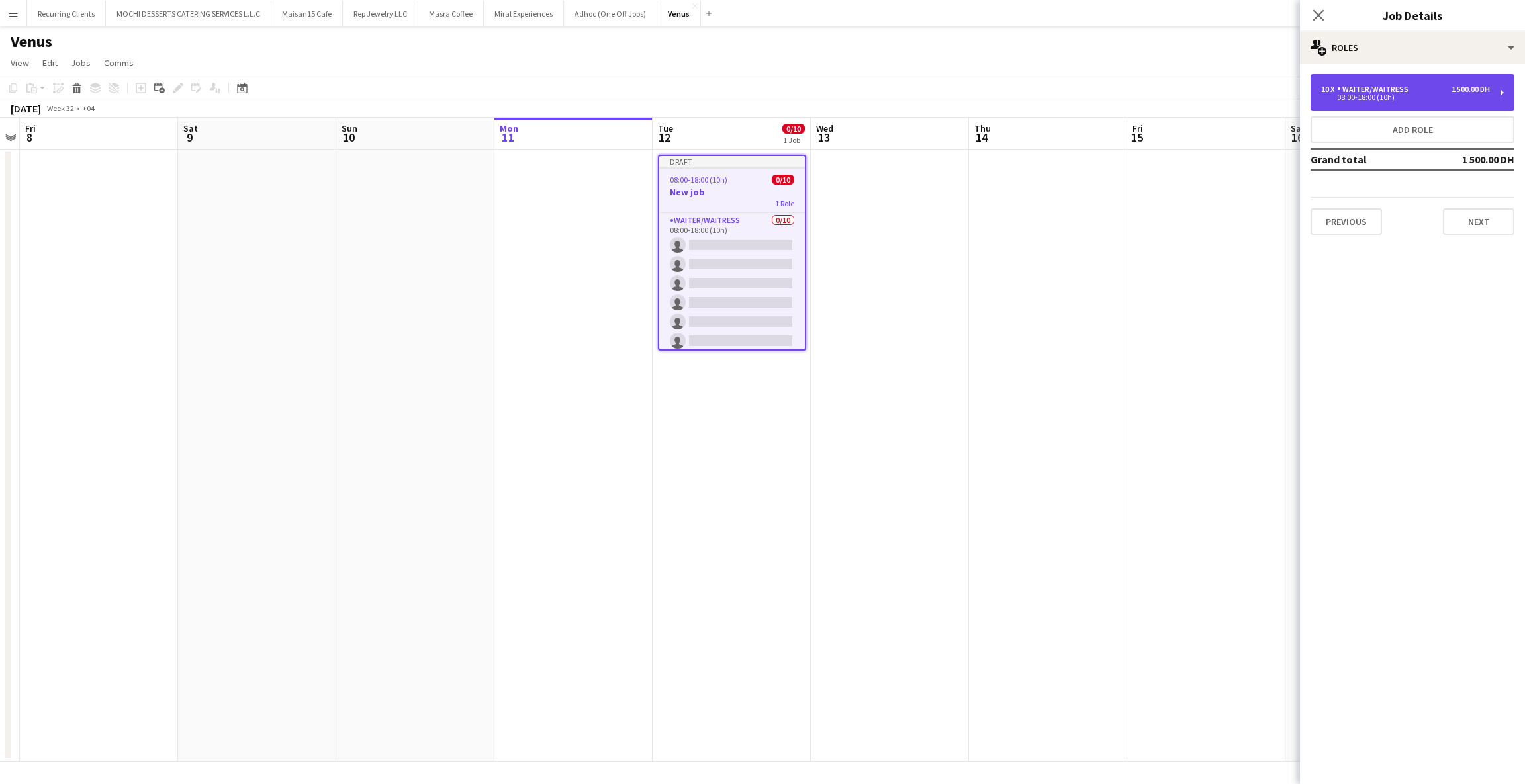
click at [1457, 102] on div "10 x Waiter/Waitress 1 500.00 DH 08:00-18:00 (10h)" at bounding box center [1412, 92] width 204 height 37
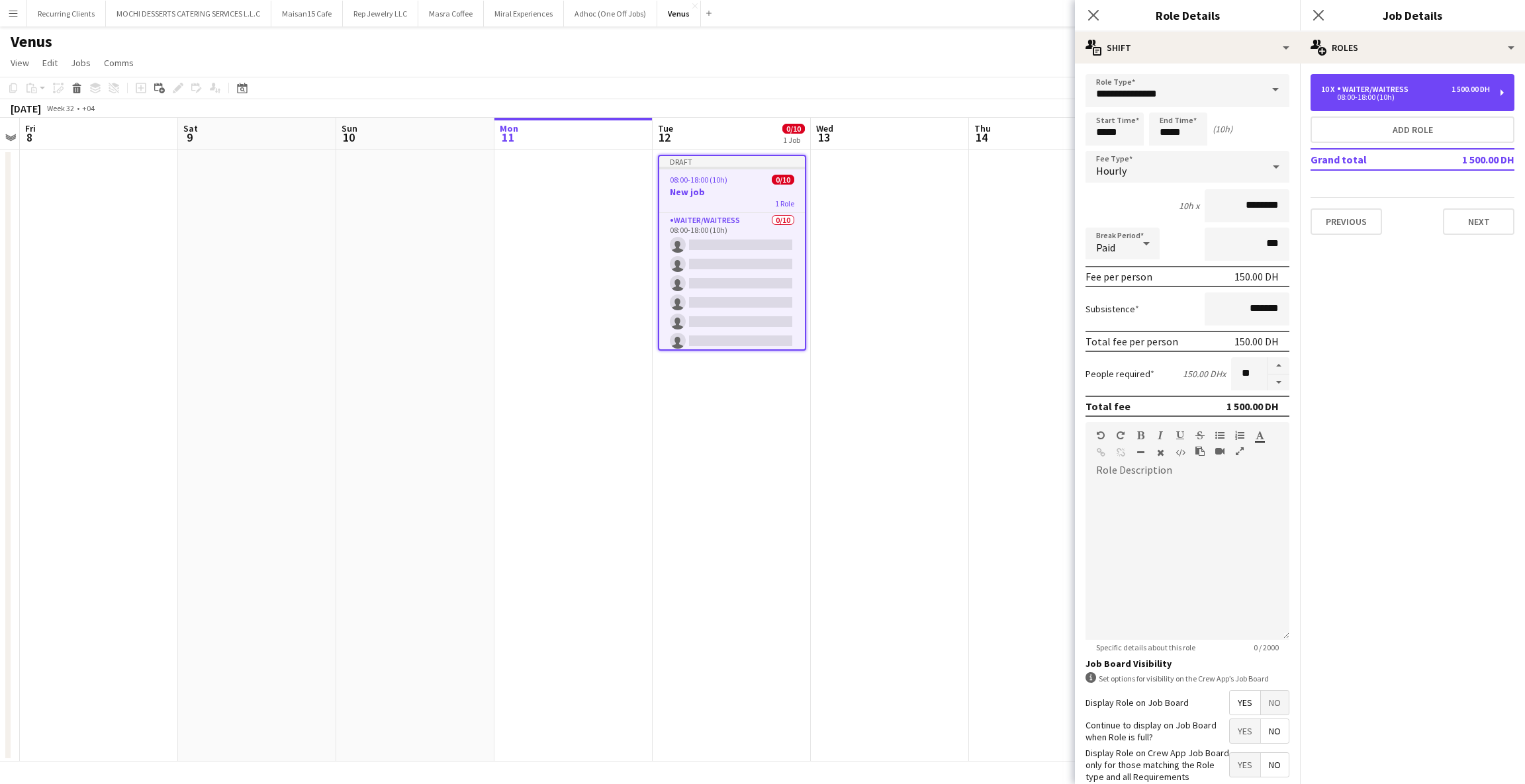
scroll to position [98, 0]
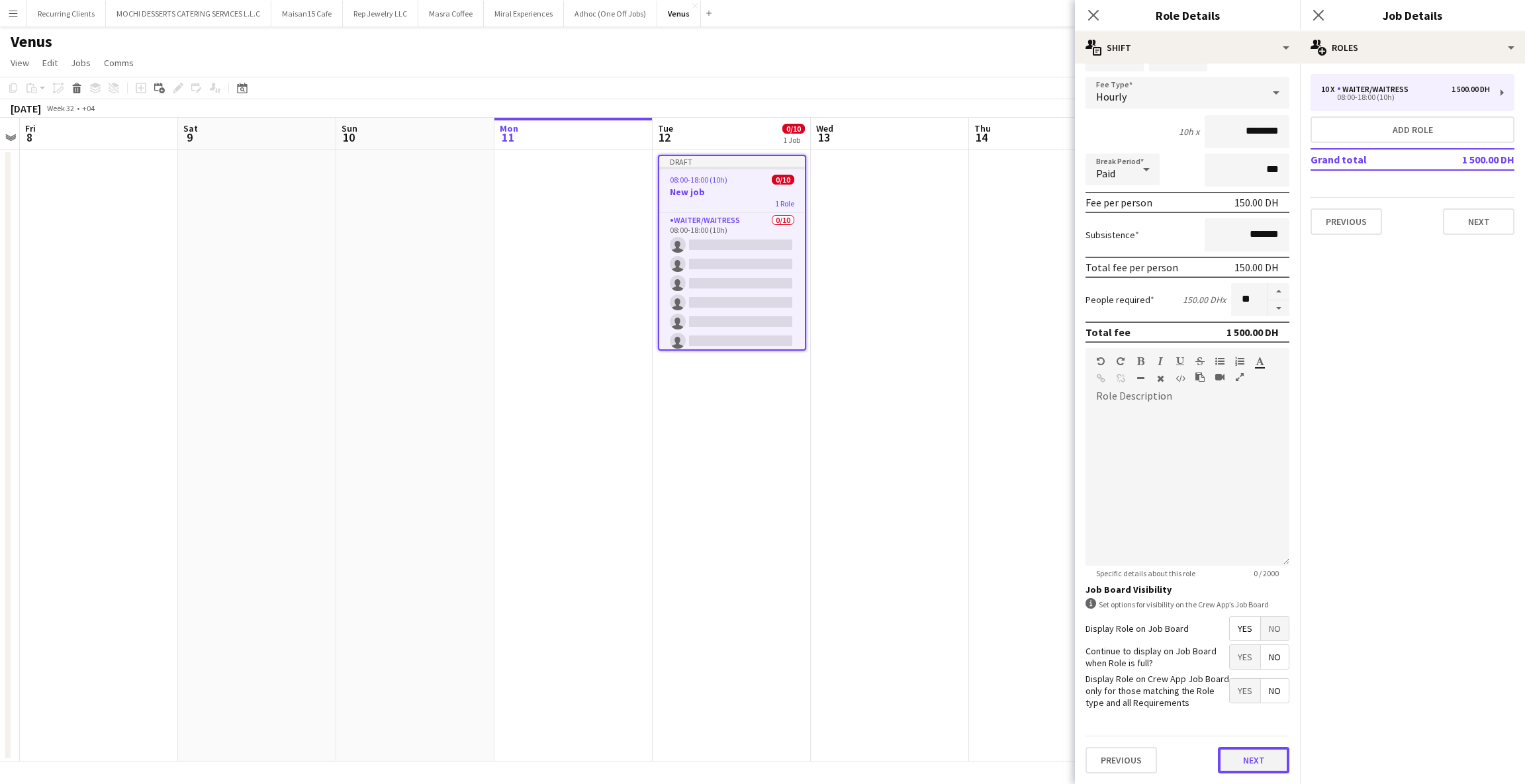
click at [1240, 767] on button "Next" at bounding box center [1254, 760] width 72 height 26
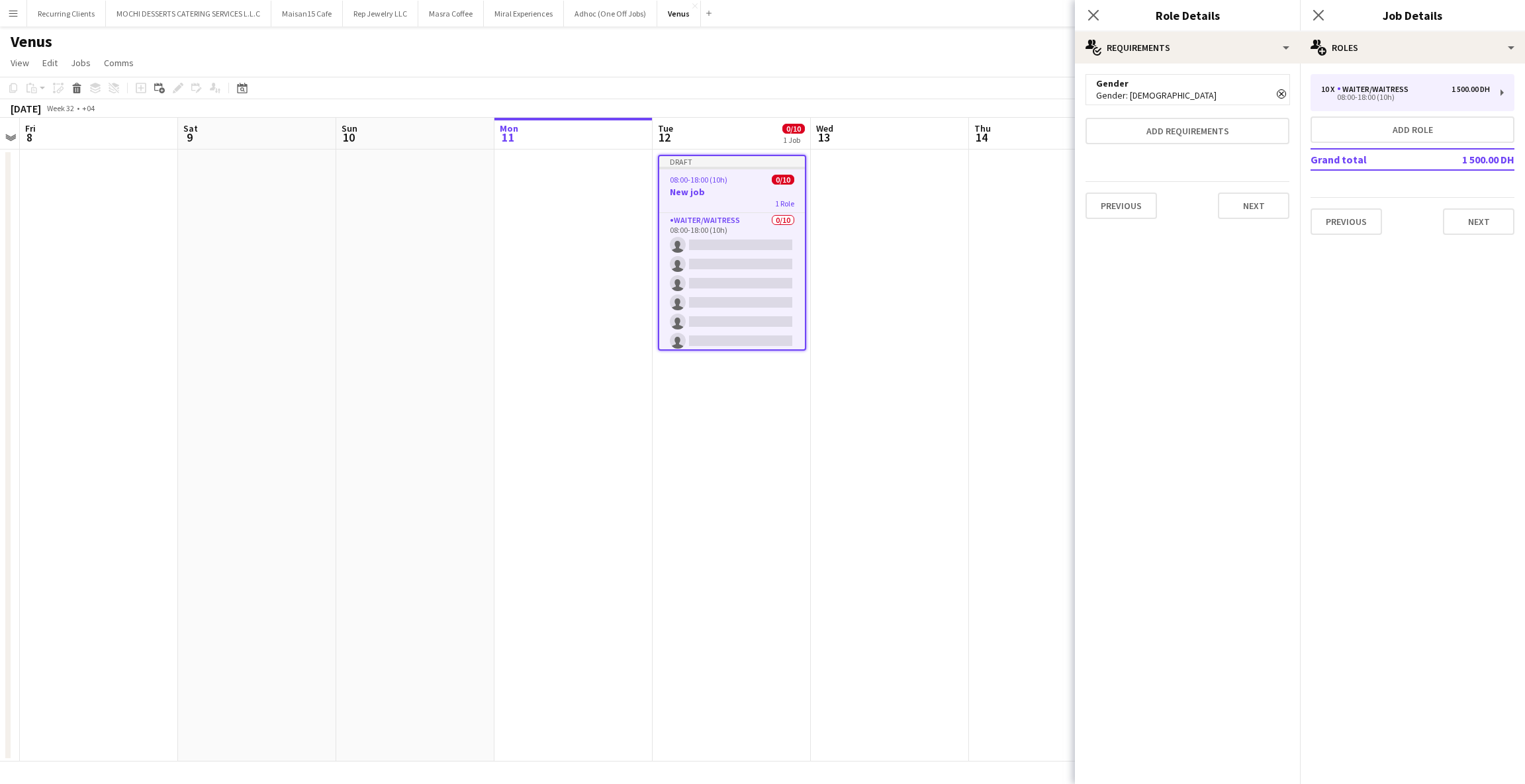
scroll to position [0, 0]
click at [1281, 92] on icon "Remove" at bounding box center [1281, 94] width 9 height 9
click at [1238, 169] on button "Next" at bounding box center [1254, 175] width 72 height 26
click at [1229, 186] on div "Previous Next Finish" at bounding box center [1187, 171] width 204 height 38
click at [1261, 179] on button "Finish" at bounding box center [1265, 177] width 49 height 26
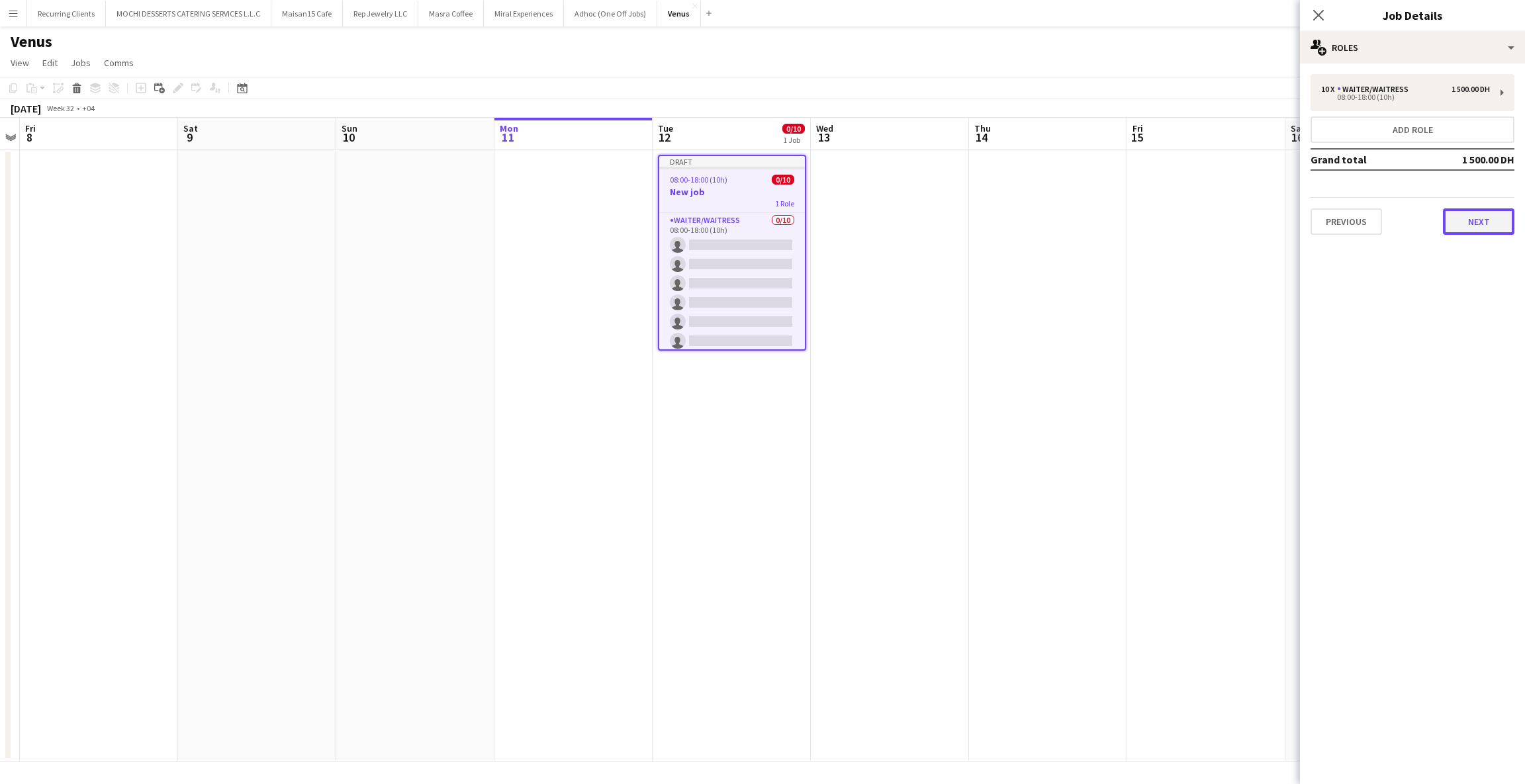
click at [1481, 223] on button "Next" at bounding box center [1479, 222] width 72 height 26
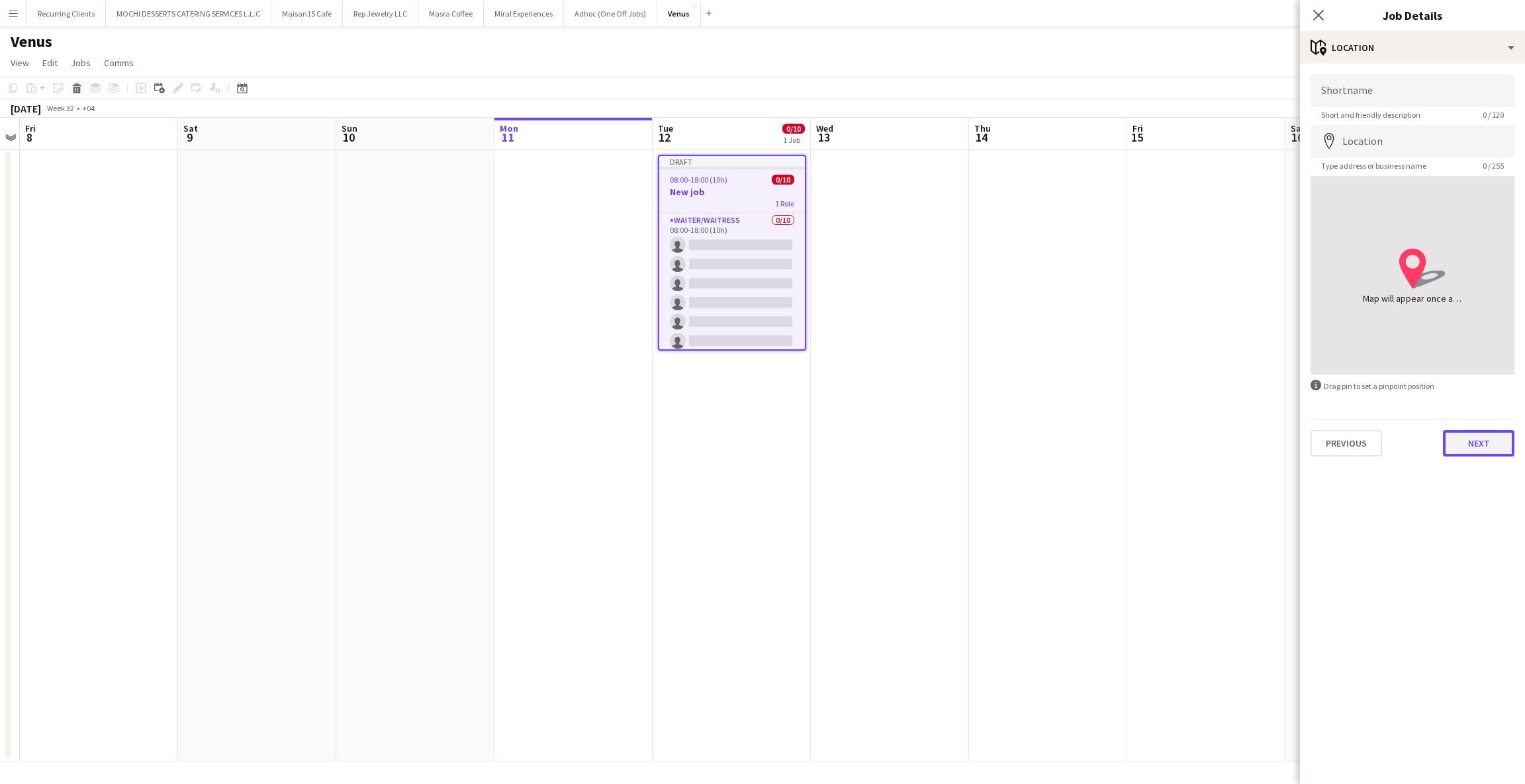
click at [1471, 446] on button "Next" at bounding box center [1479, 443] width 72 height 26
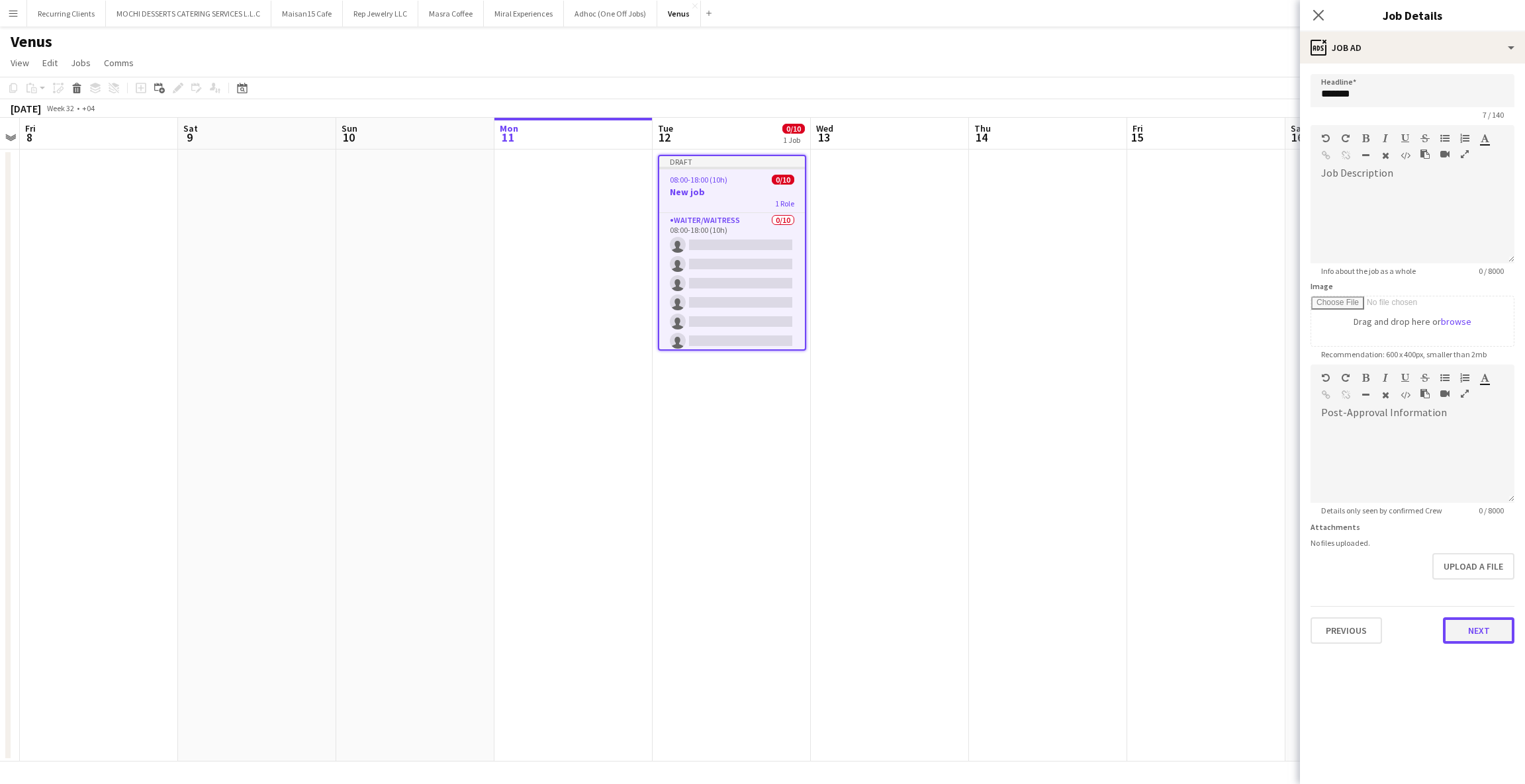
click at [1450, 638] on button "Next" at bounding box center [1479, 631] width 72 height 26
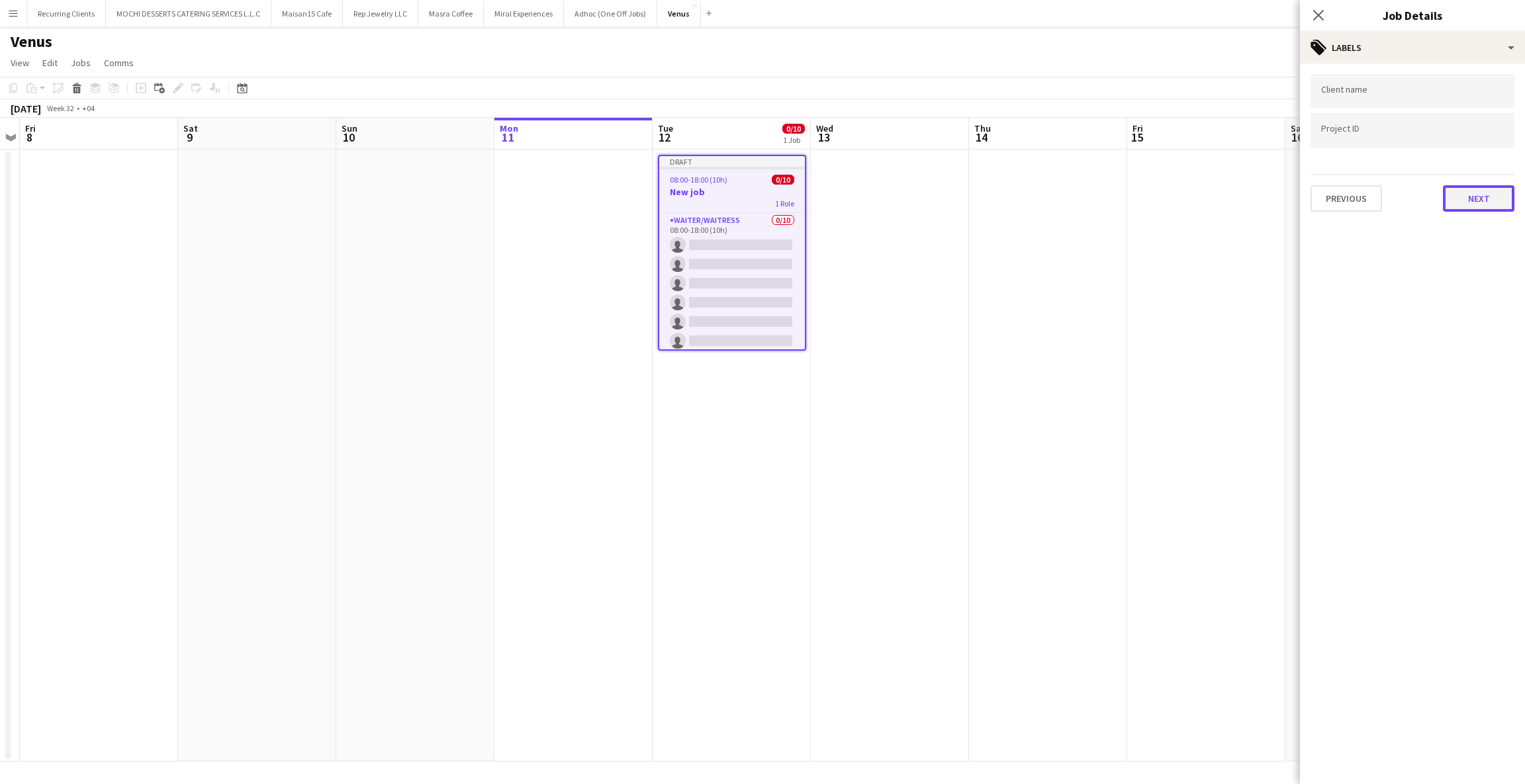
click at [1500, 204] on button "Next" at bounding box center [1479, 199] width 72 height 26
click at [1478, 146] on button "Next" at bounding box center [1479, 137] width 72 height 26
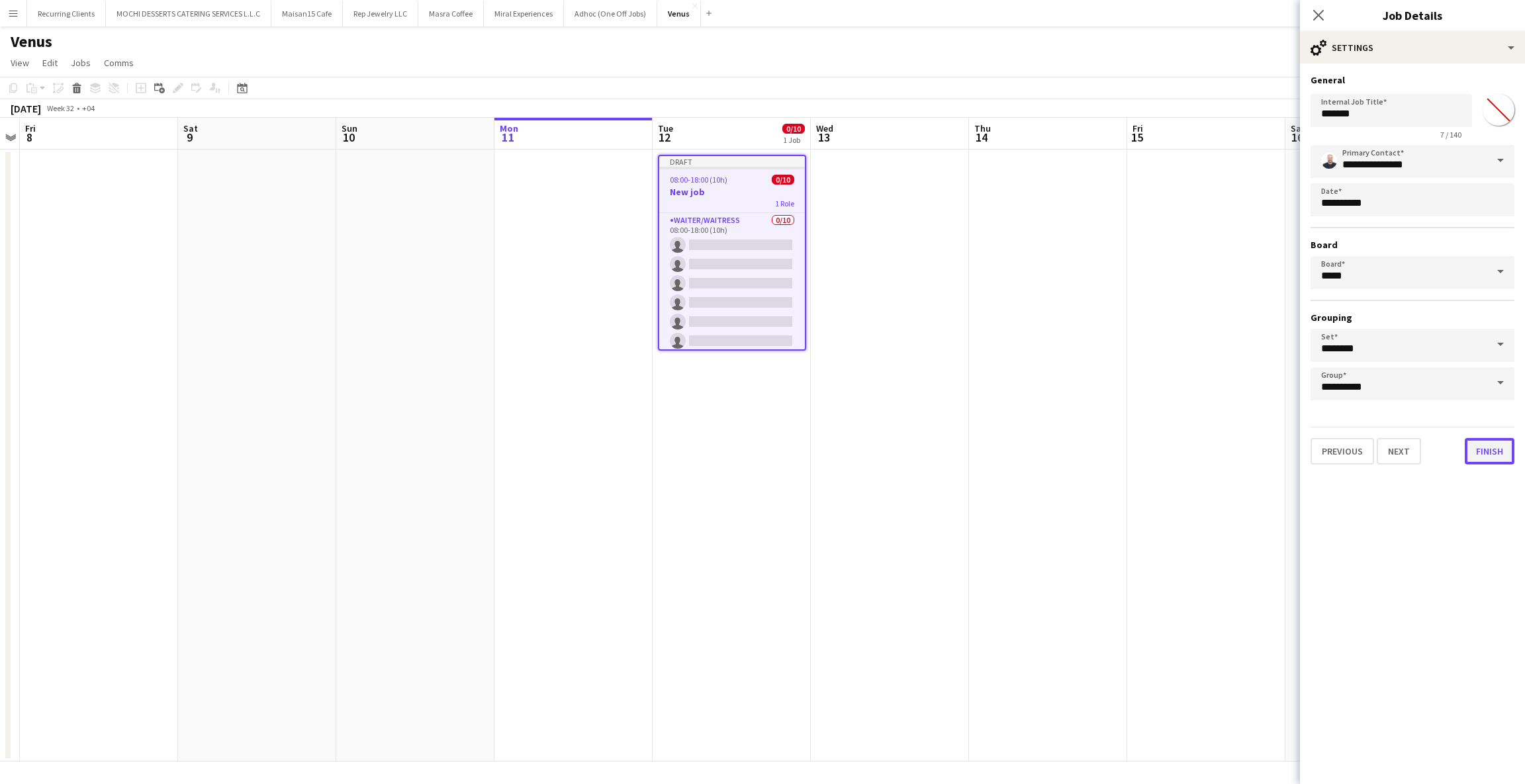
click at [1476, 442] on button "Finish" at bounding box center [1490, 451] width 49 height 26
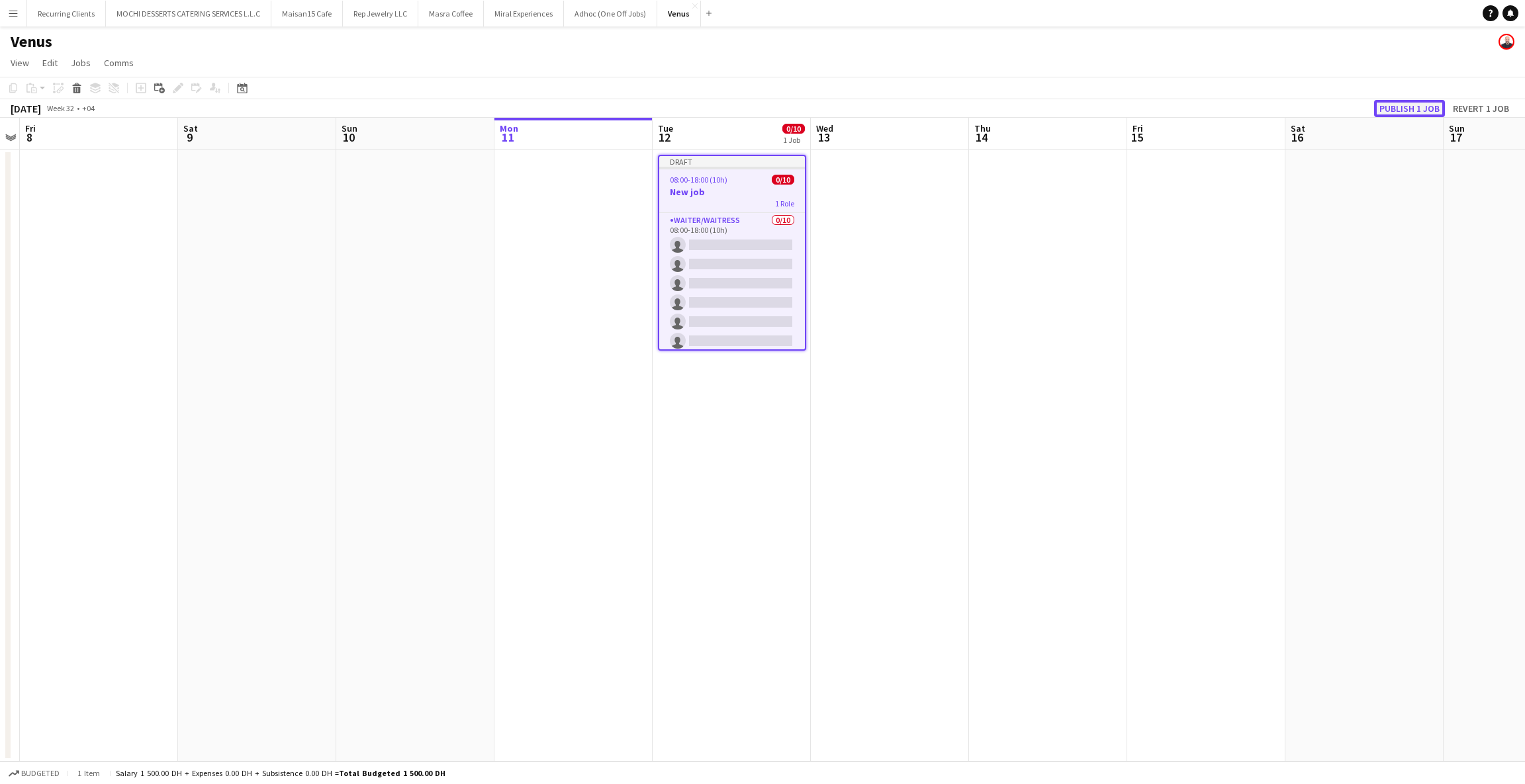
click at [1395, 112] on button "Publish 1 job" at bounding box center [1409, 109] width 71 height 17
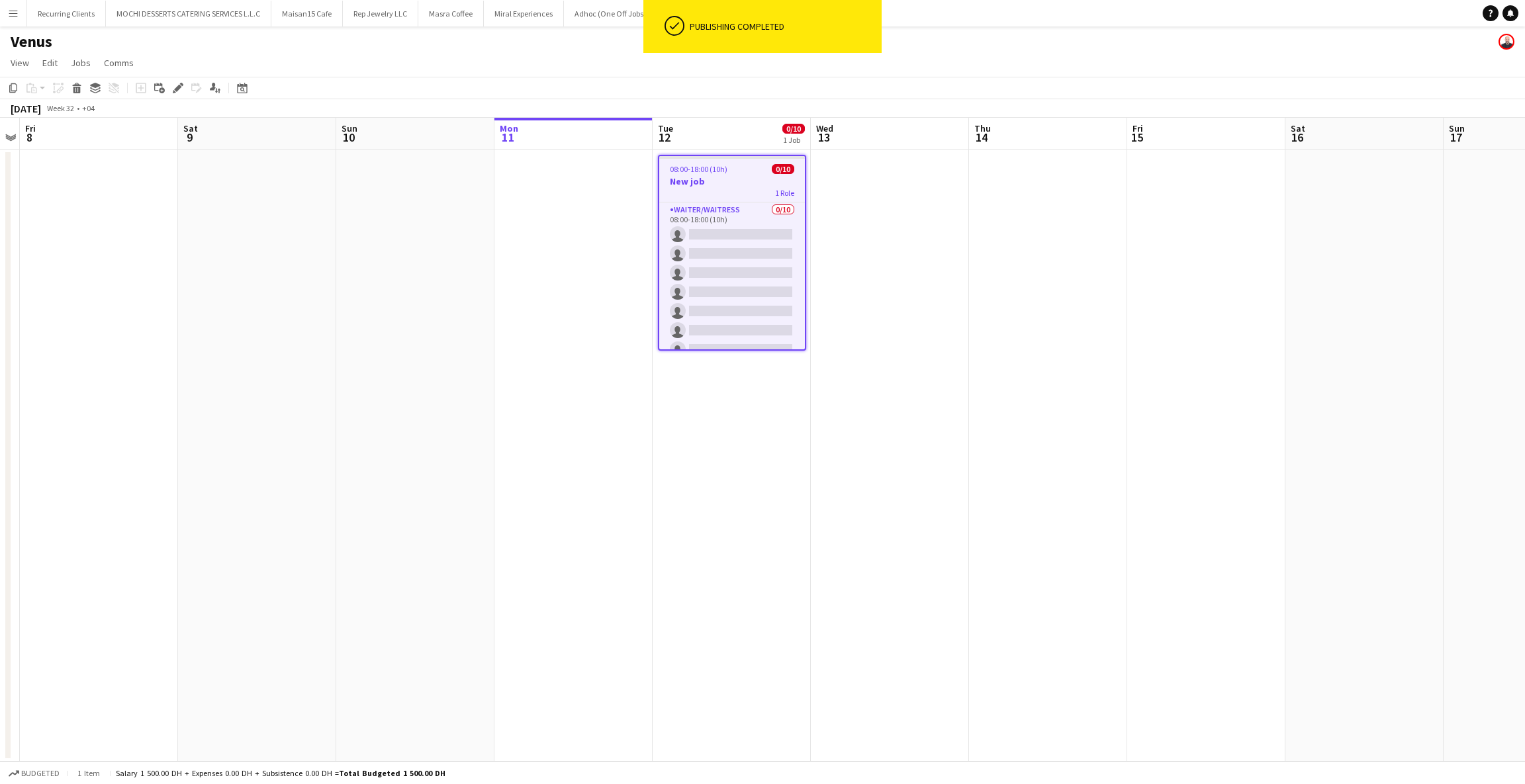
click at [704, 195] on div "1 Role" at bounding box center [732, 193] width 146 height 11
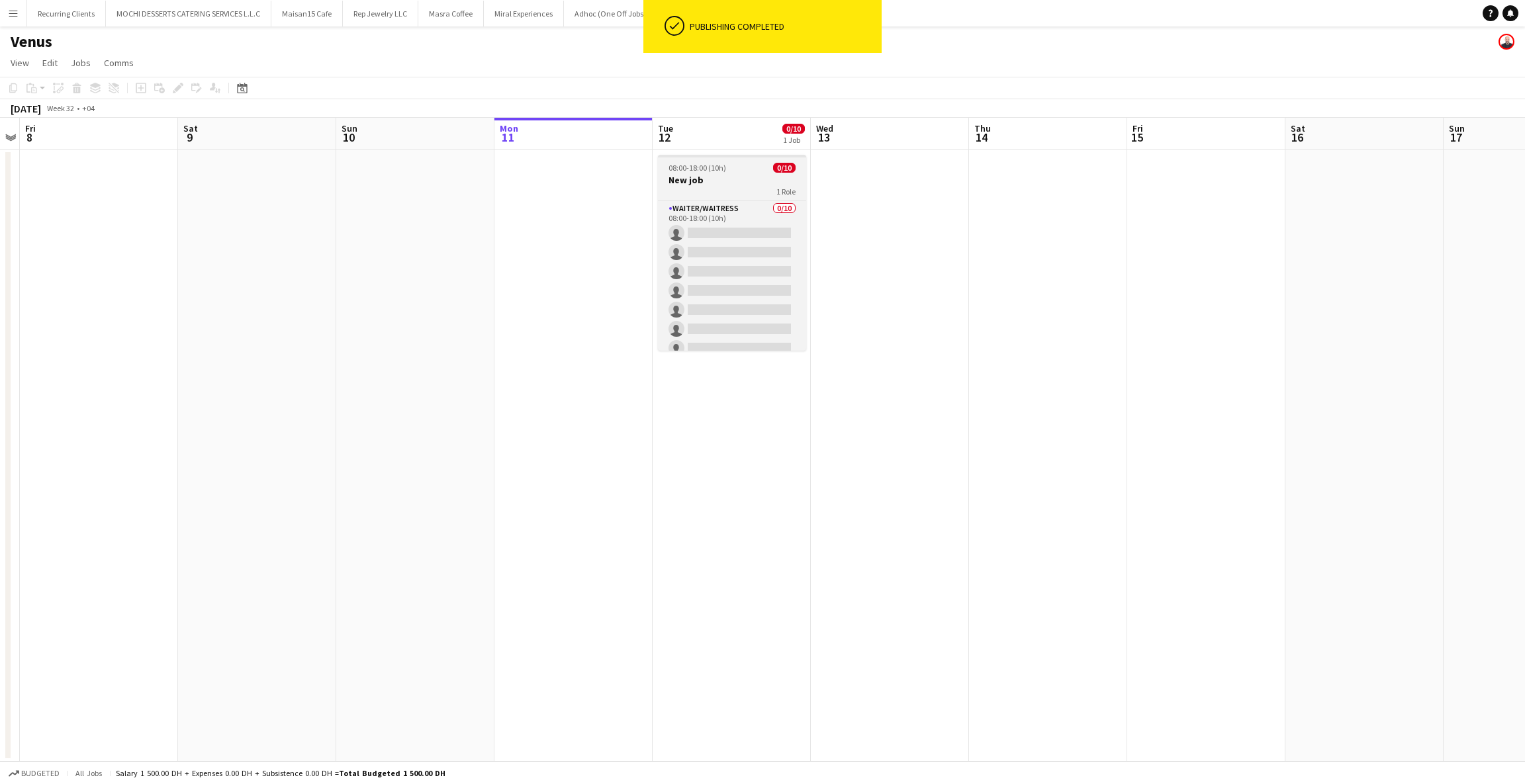
click at [698, 186] on div "1 Role" at bounding box center [732, 191] width 148 height 11
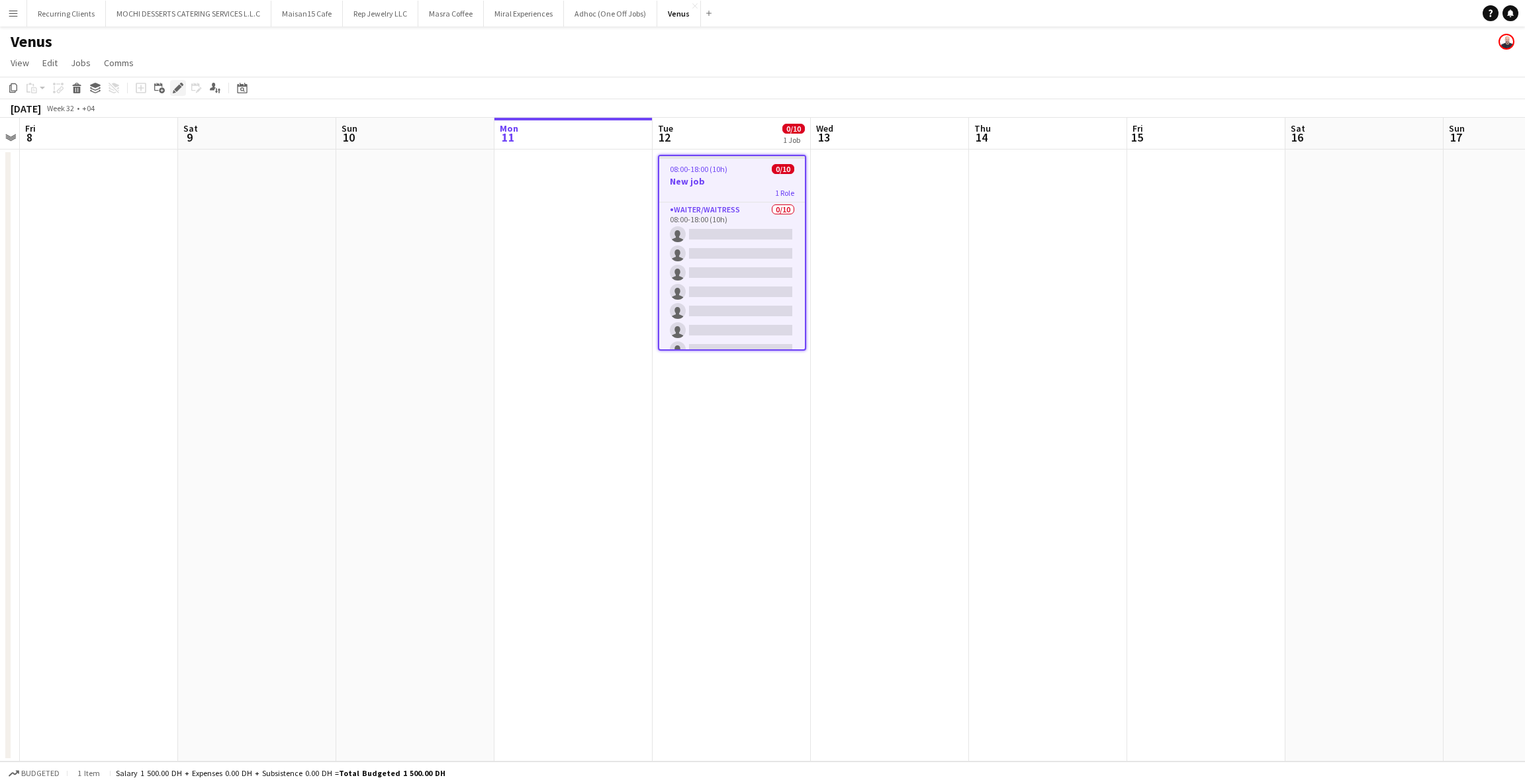
click at [174, 92] on icon "Edit" at bounding box center [178, 88] width 11 height 11
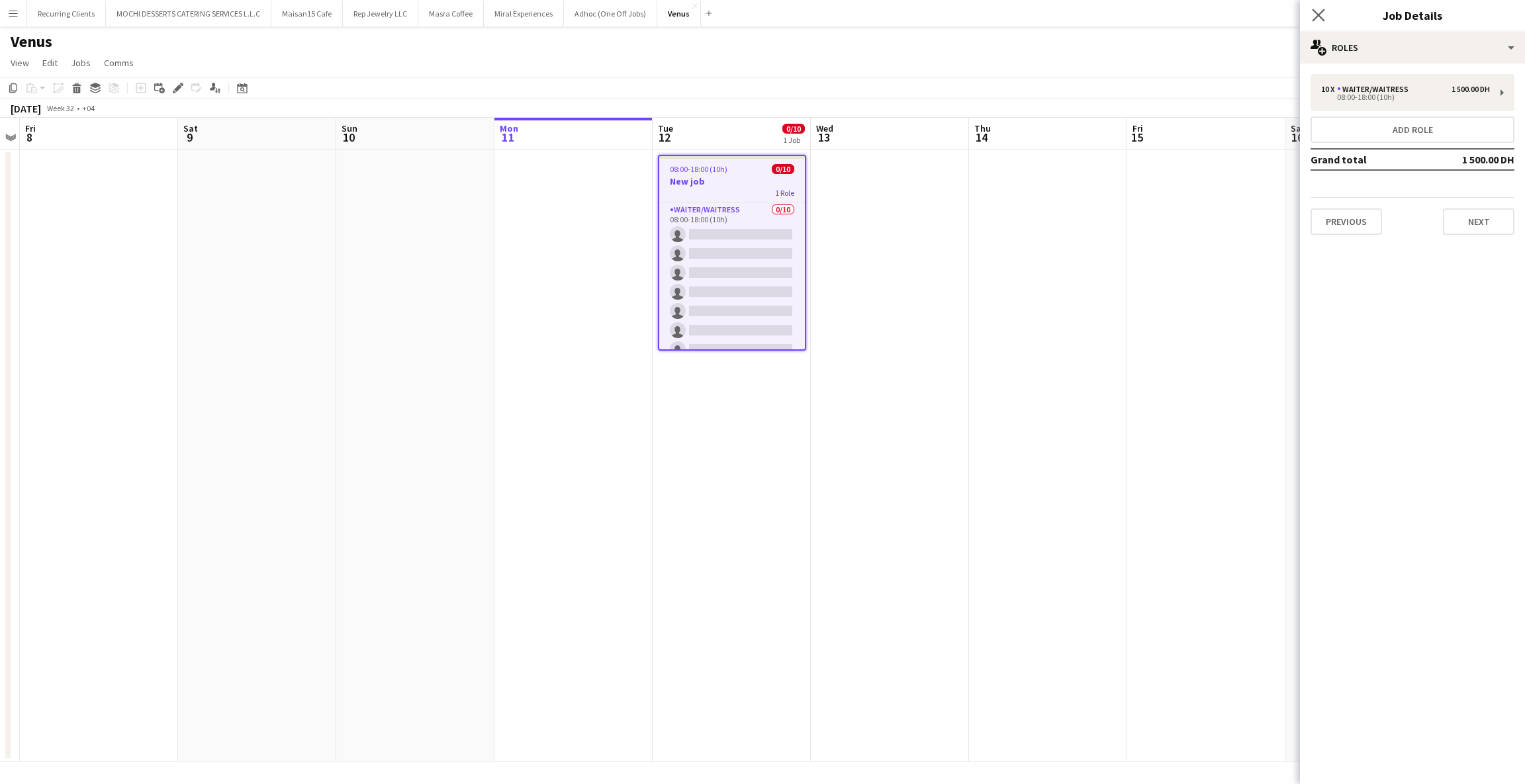
click at [1318, 21] on icon "Close pop-in" at bounding box center [1318, 15] width 12 height 12
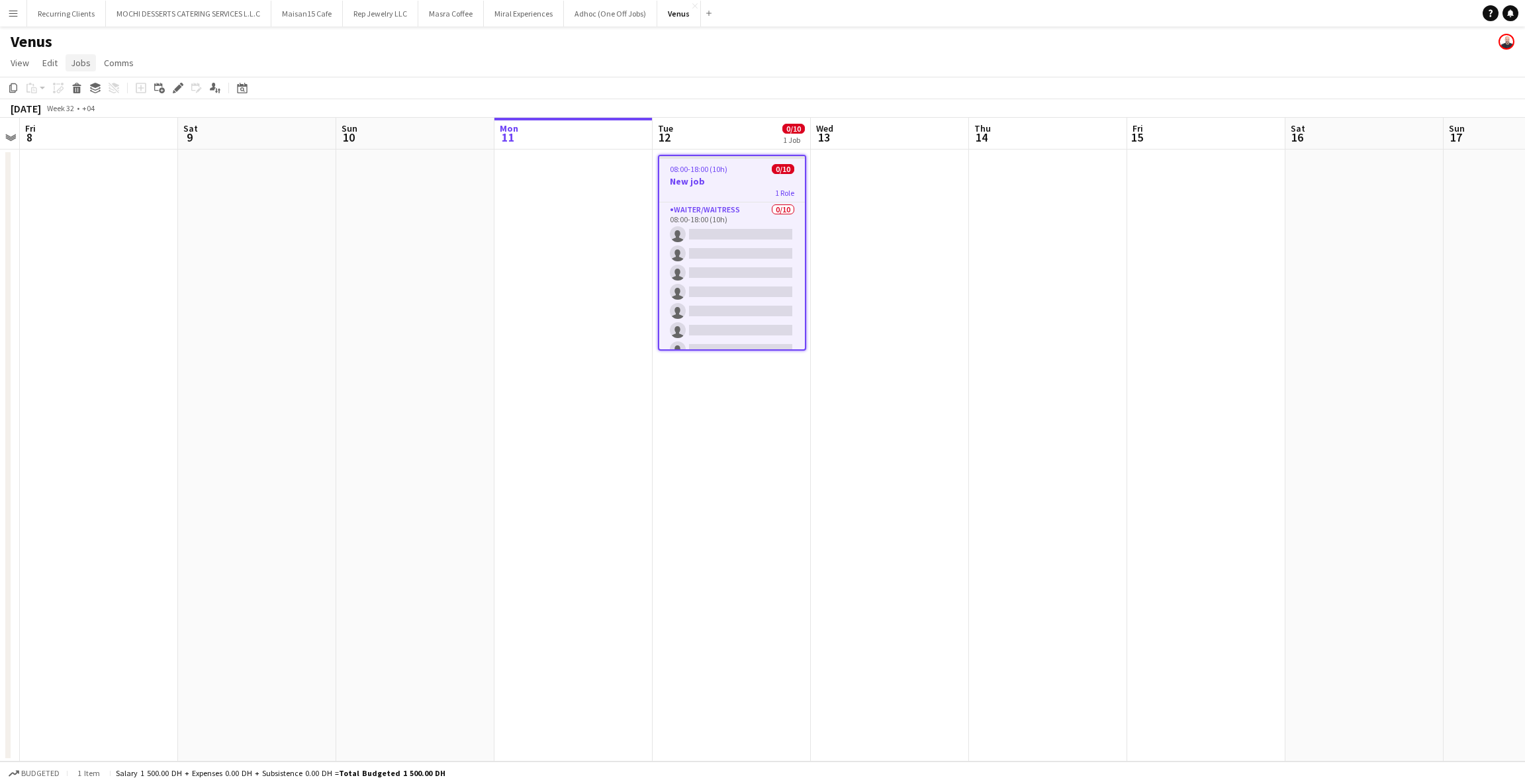
click at [73, 63] on span "Jobs" at bounding box center [81, 62] width 20 height 12
click at [101, 282] on span "Promote Role" at bounding box center [104, 280] width 55 height 12
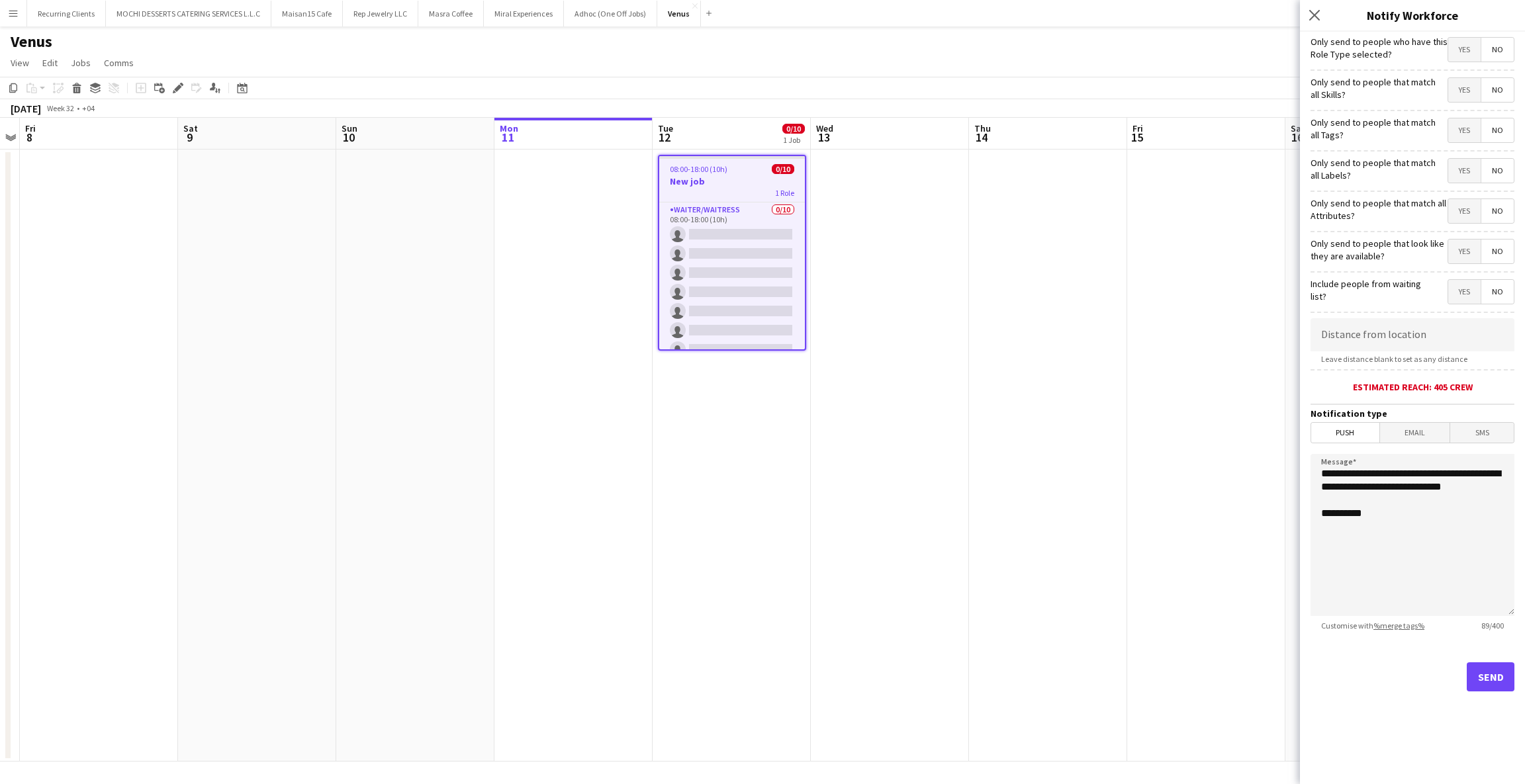
click at [1411, 302] on label "Include people from waiting list?" at bounding box center [1372, 290] width 123 height 24
click at [1483, 670] on button "Send" at bounding box center [1491, 677] width 48 height 29
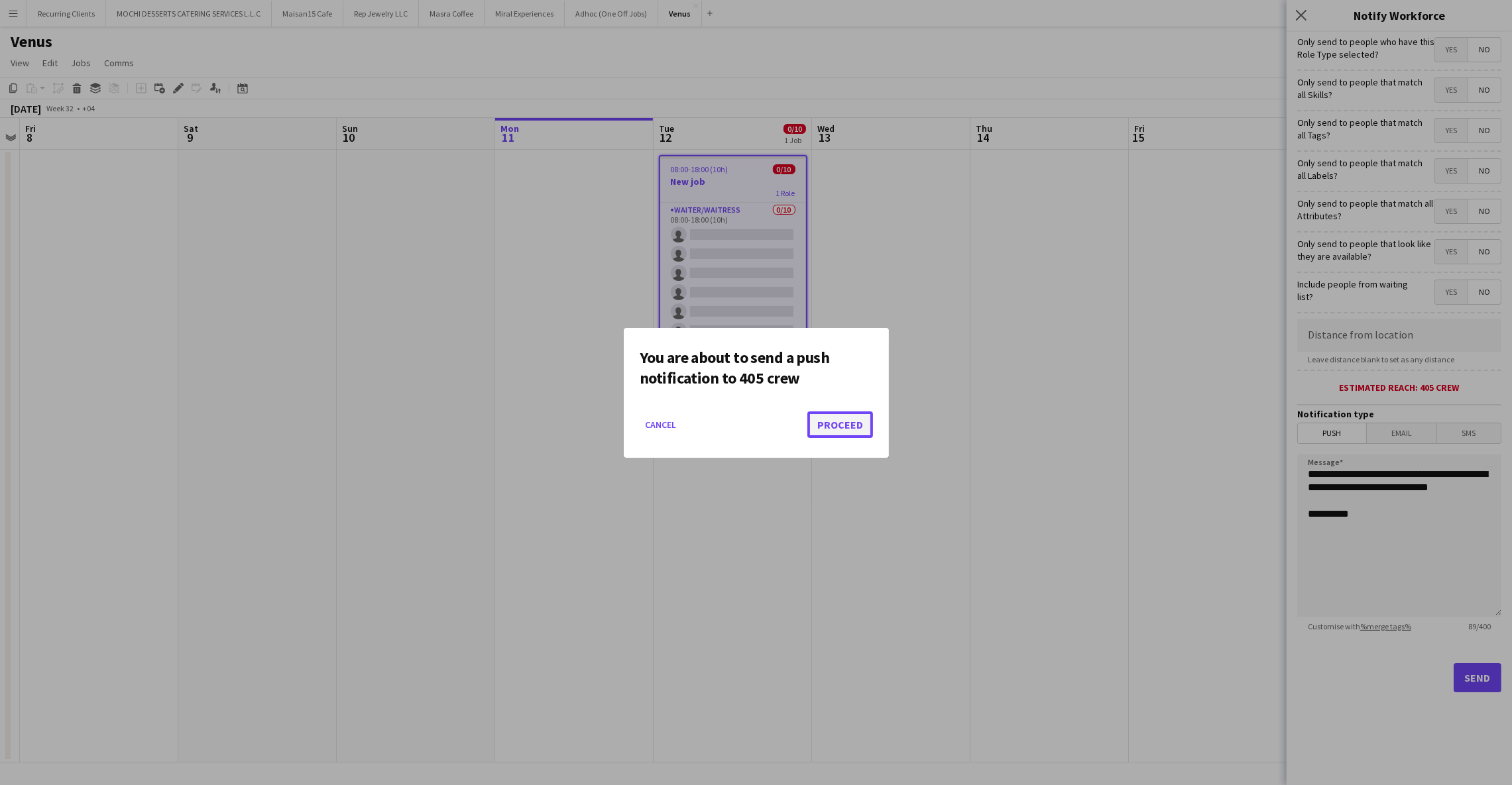
click at [837, 425] on button "Proceed" at bounding box center [839, 424] width 66 height 26
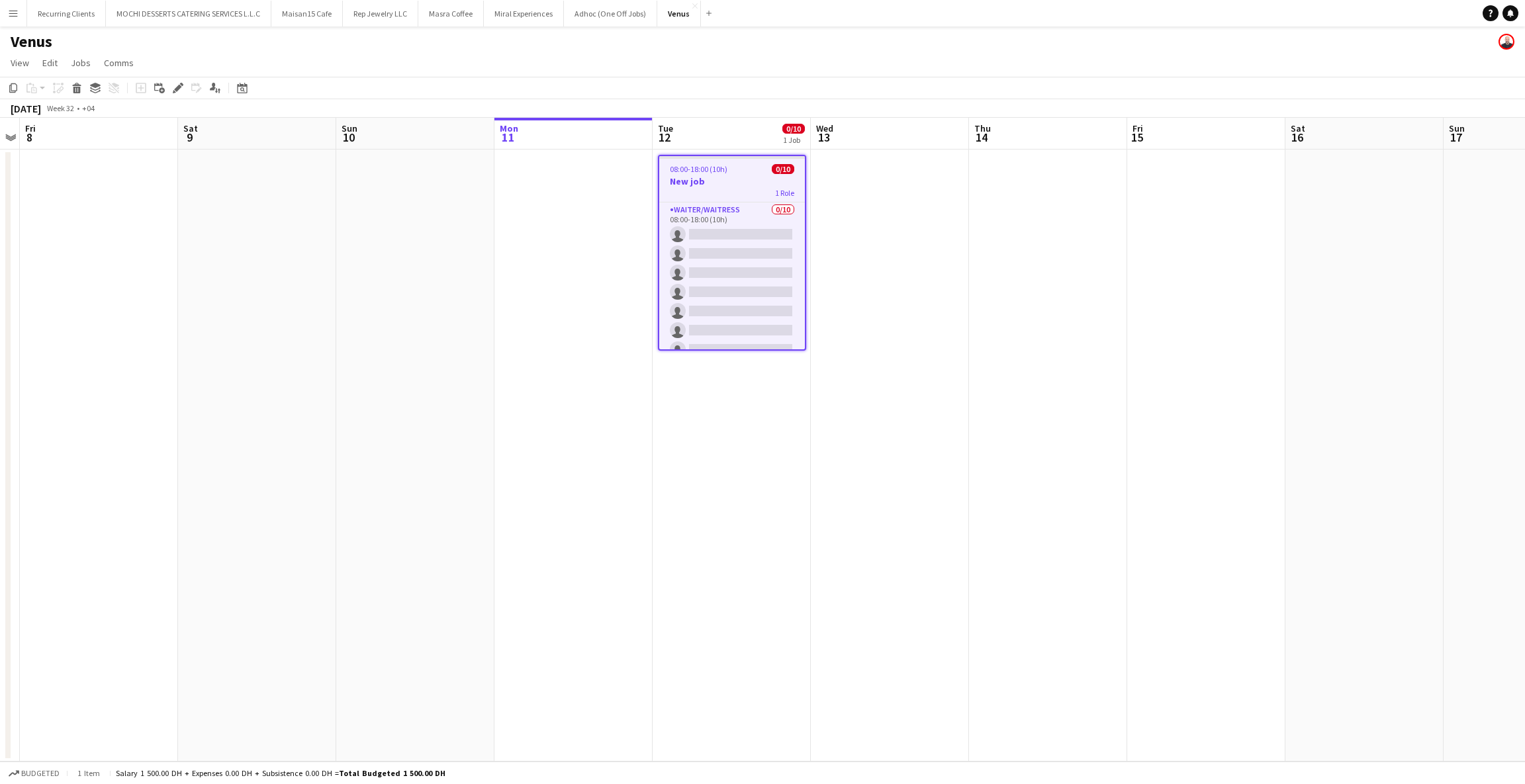
click at [853, 235] on app-date-cell at bounding box center [889, 455] width 158 height 612
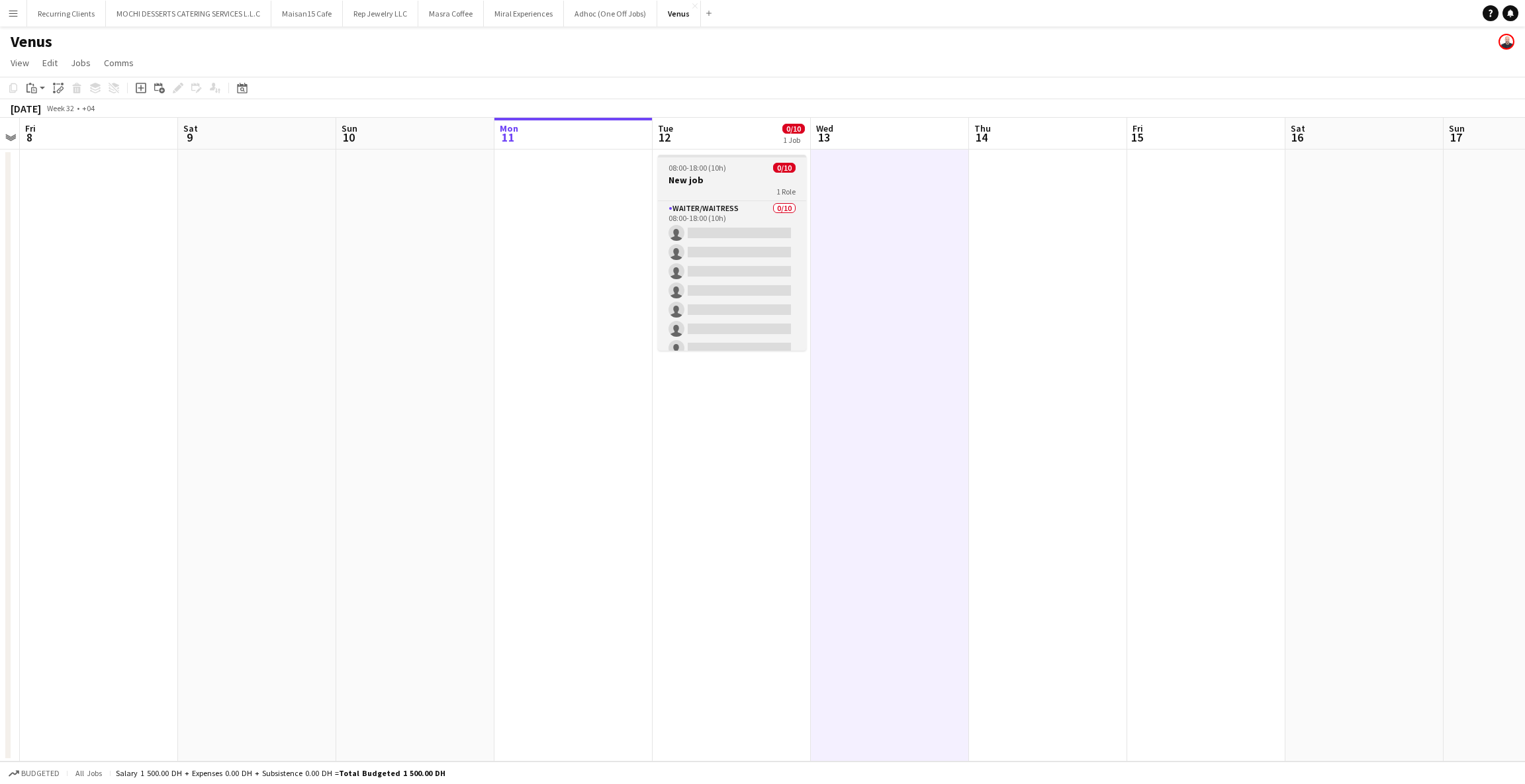
click at [720, 172] on span "08:00-18:00 (10h)" at bounding box center [697, 167] width 58 height 10
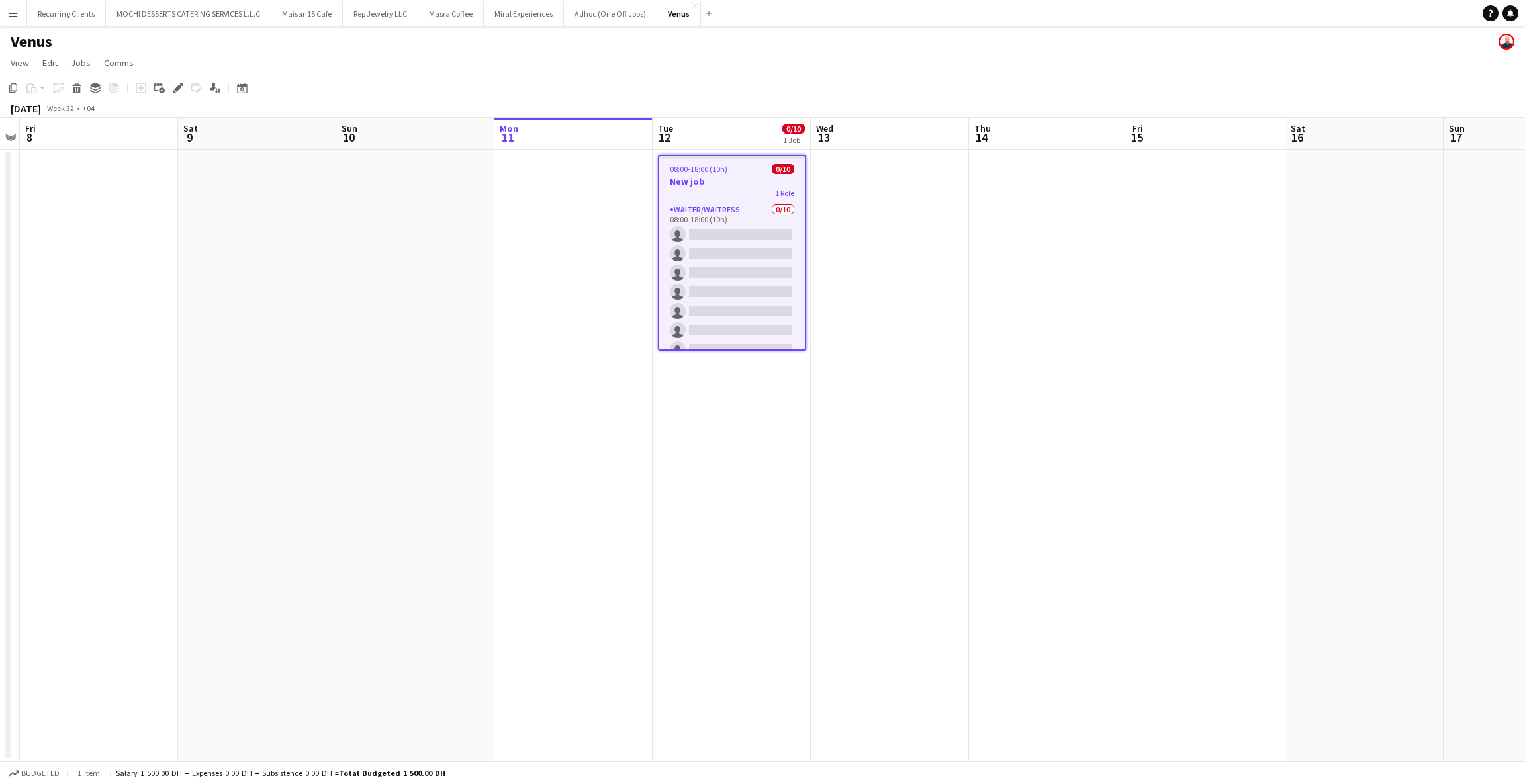
click at [709, 178] on h3 "New job" at bounding box center [732, 181] width 146 height 12
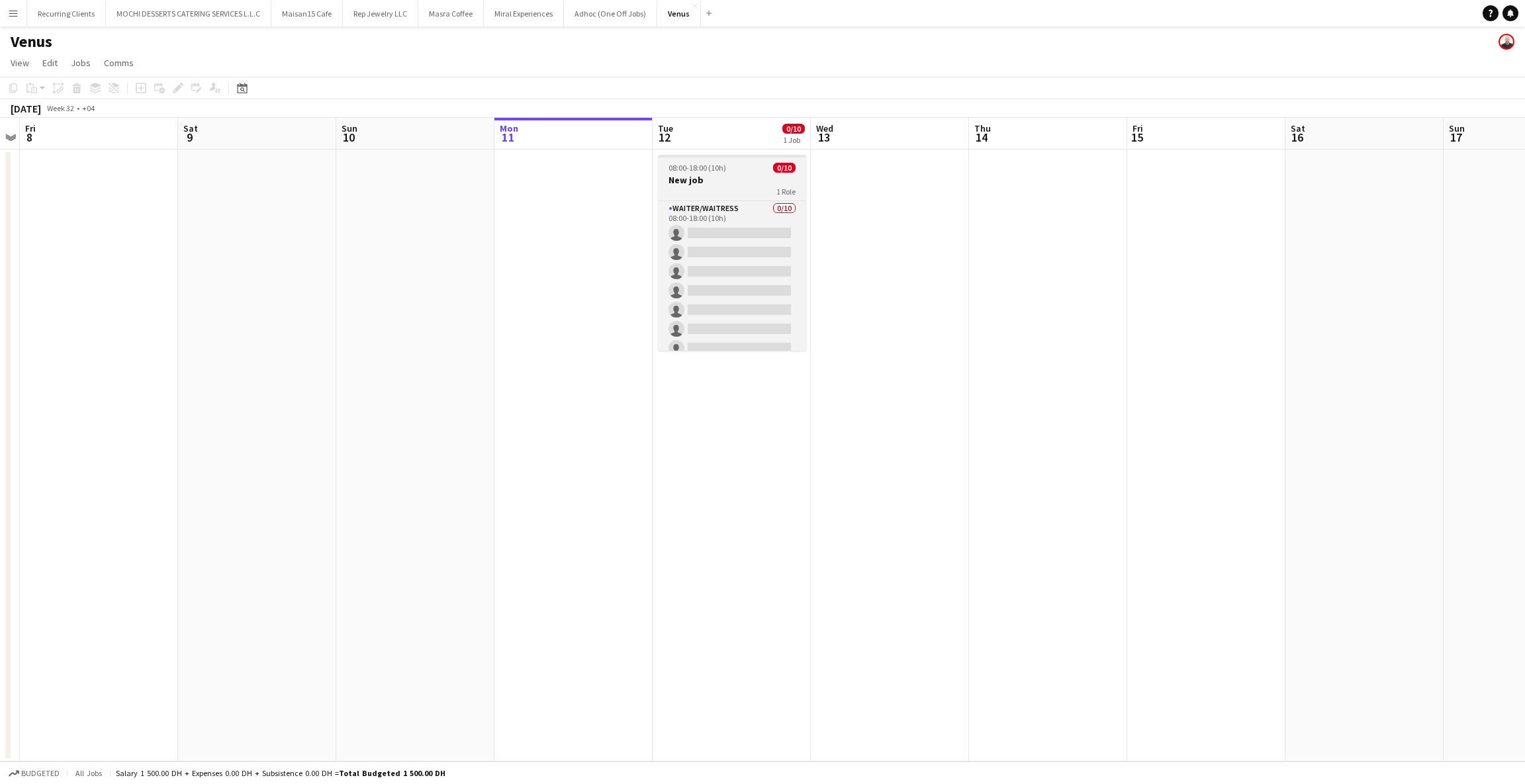
click at [709, 178] on h3 "New job" at bounding box center [732, 179] width 148 height 12
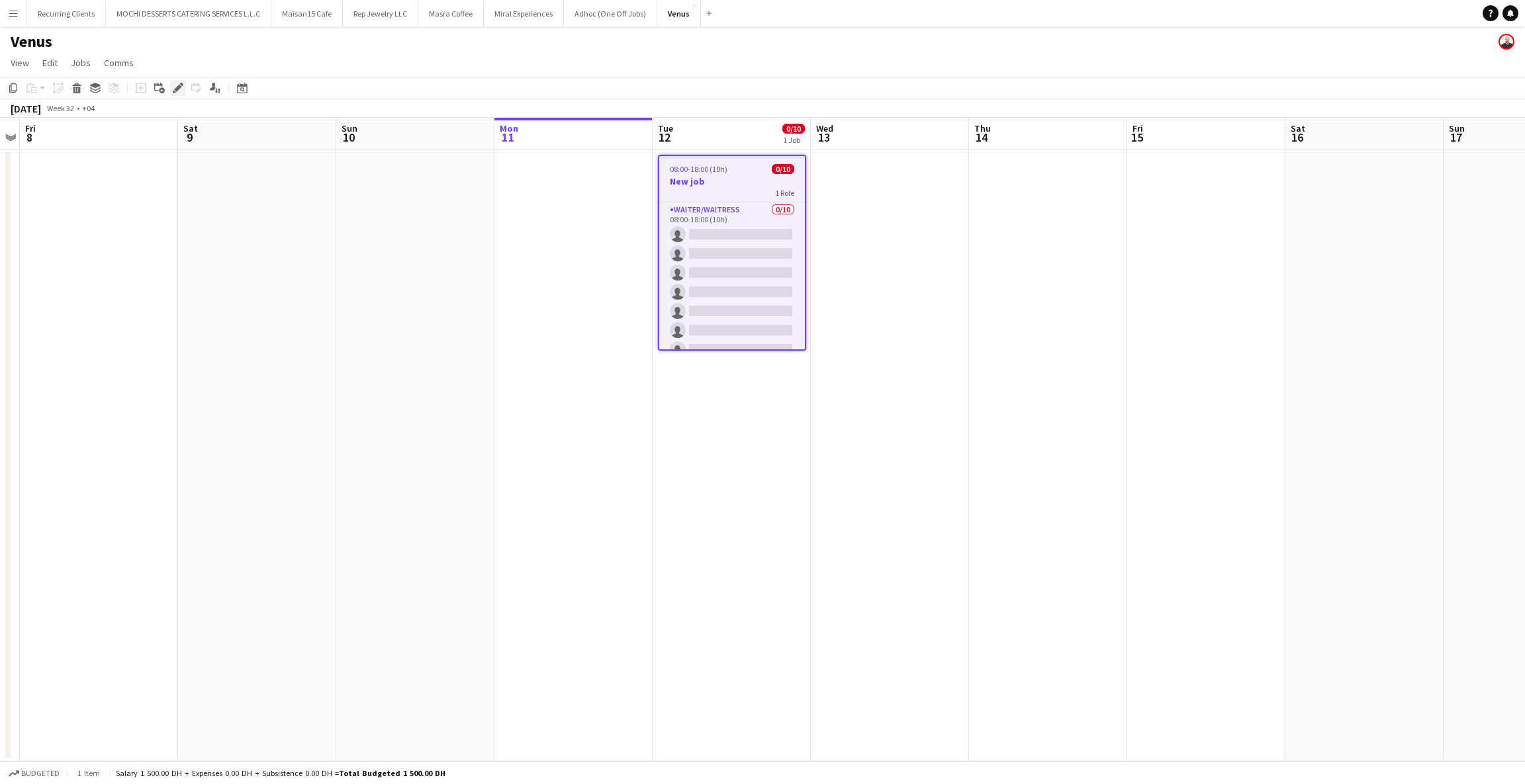
click at [181, 87] on icon "Edit" at bounding box center [178, 88] width 11 height 11
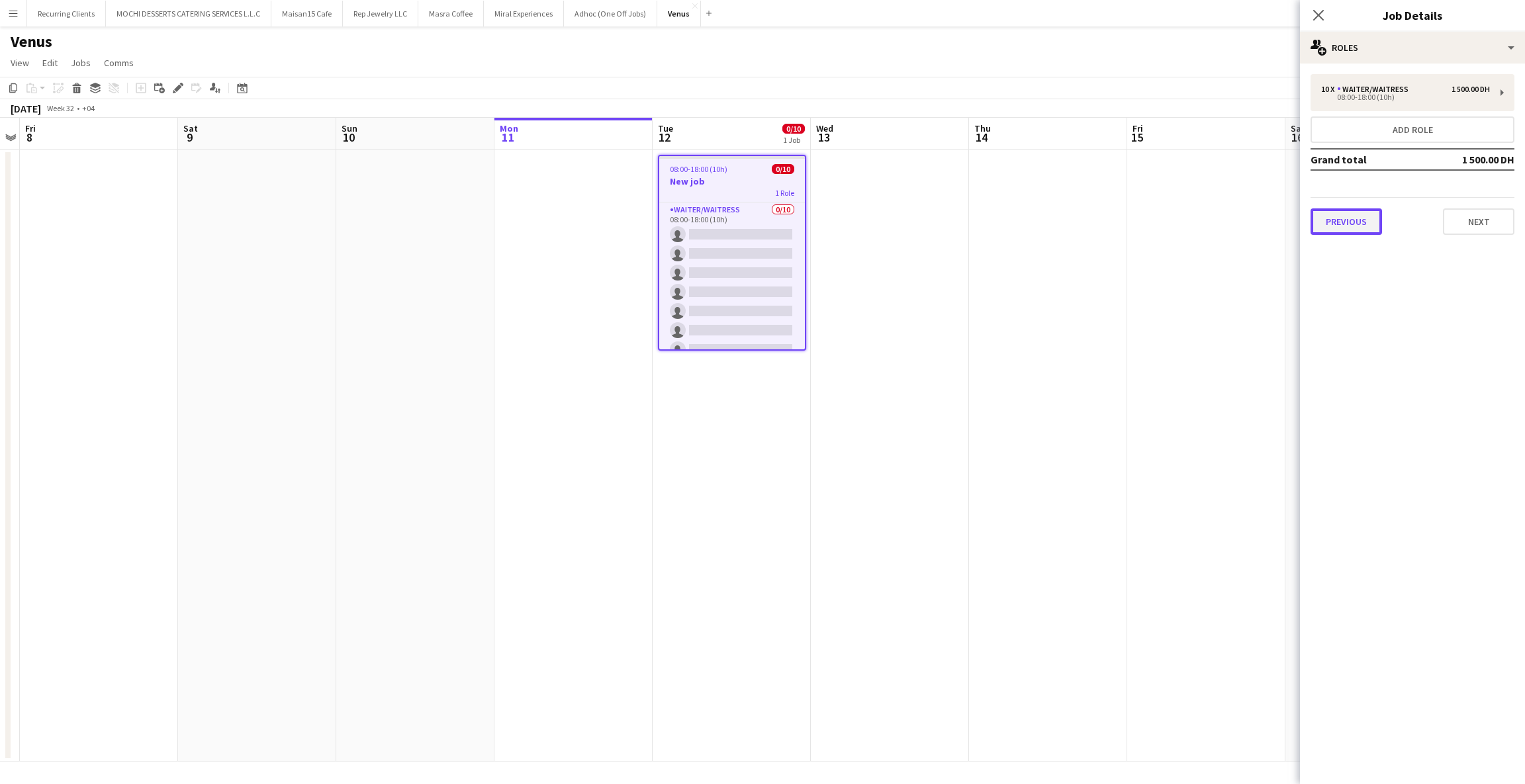
click at [1345, 219] on button "Previous" at bounding box center [1346, 222] width 72 height 26
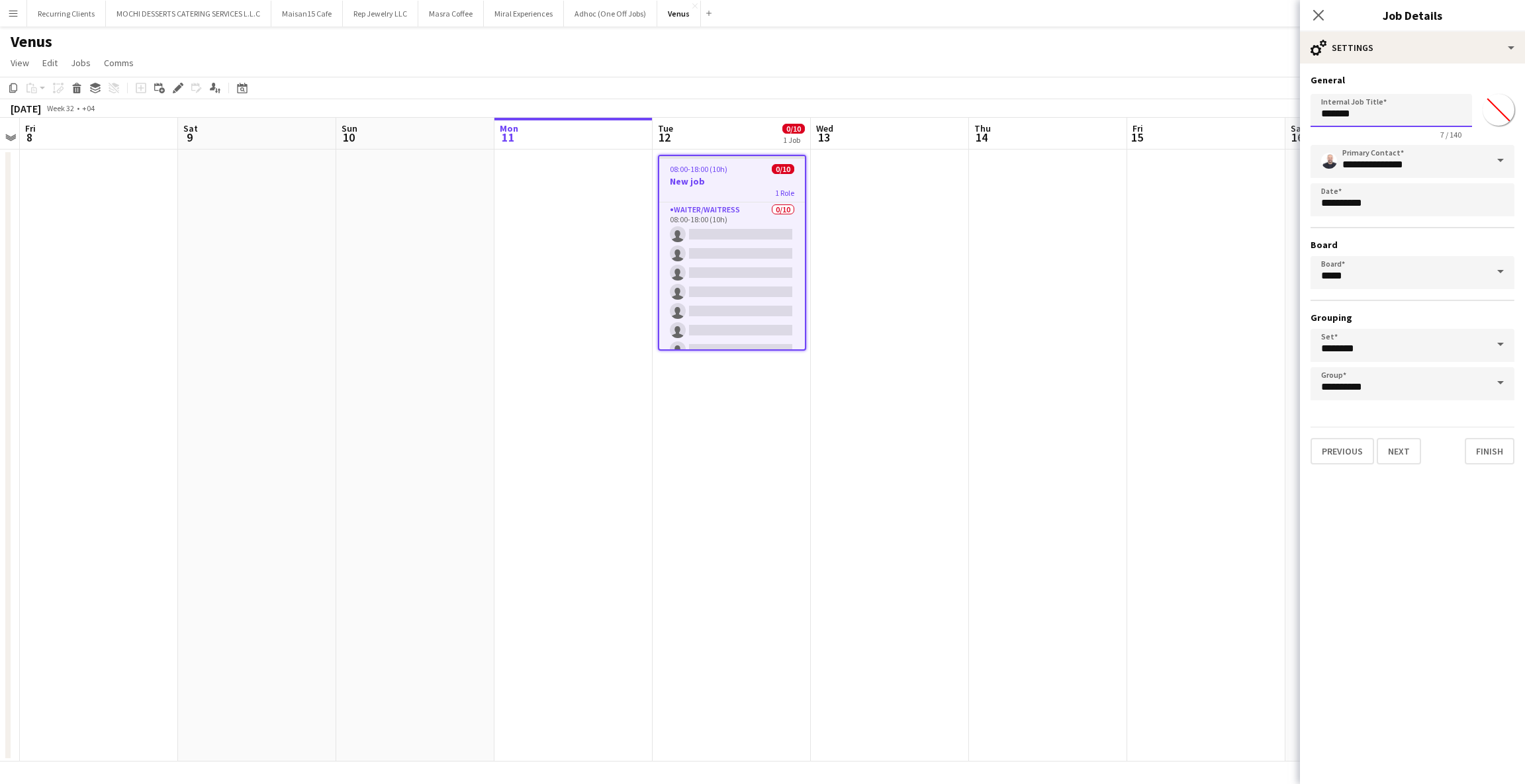
click at [1342, 112] on input "*******" at bounding box center [1392, 110] width 162 height 33
click at [1391, 160] on input "**********" at bounding box center [1412, 161] width 204 height 33
click at [1372, 539] on mat-expansion-panel "**********" at bounding box center [1412, 424] width 225 height 721
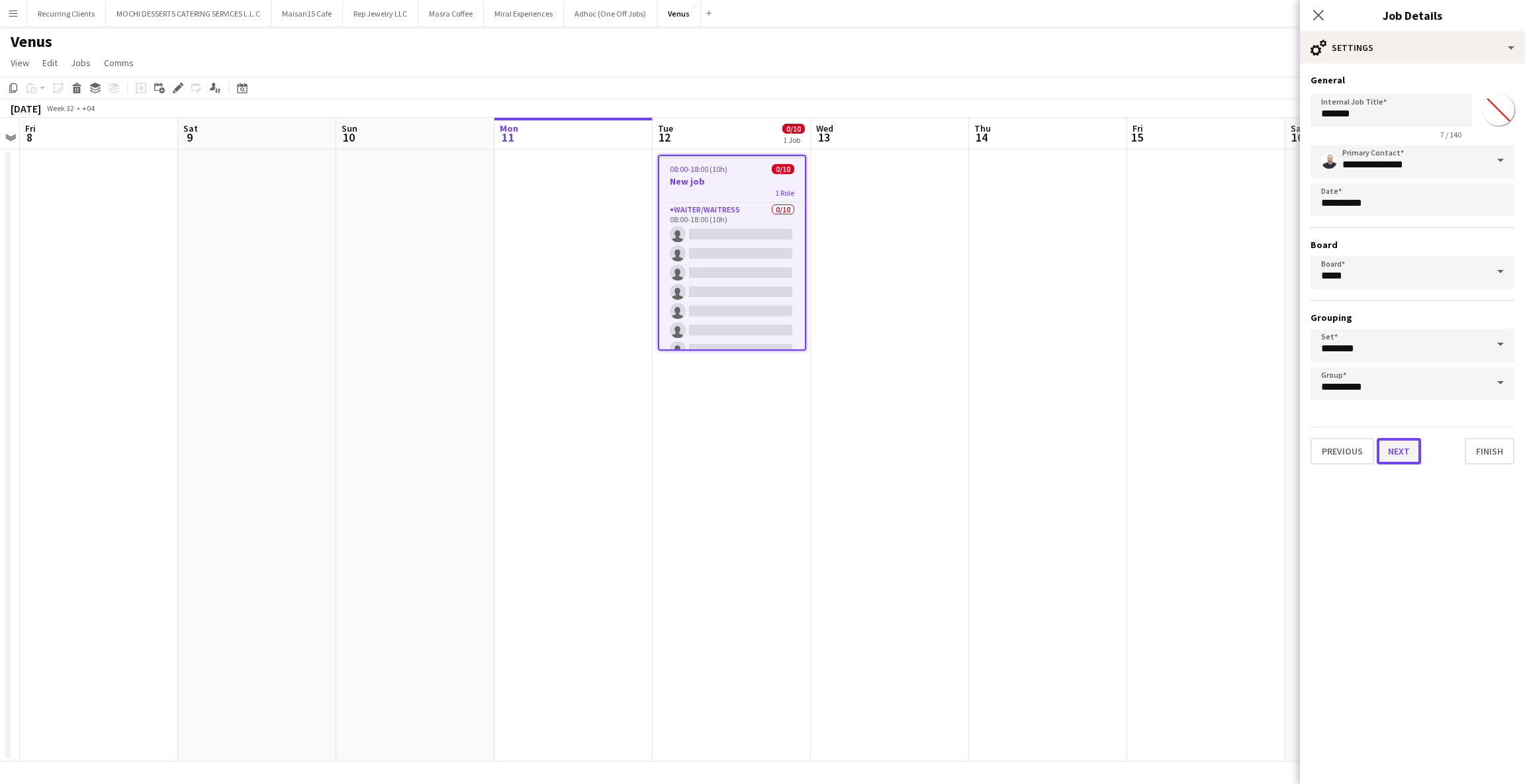
click at [1399, 438] on button "Next" at bounding box center [1399, 451] width 45 height 26
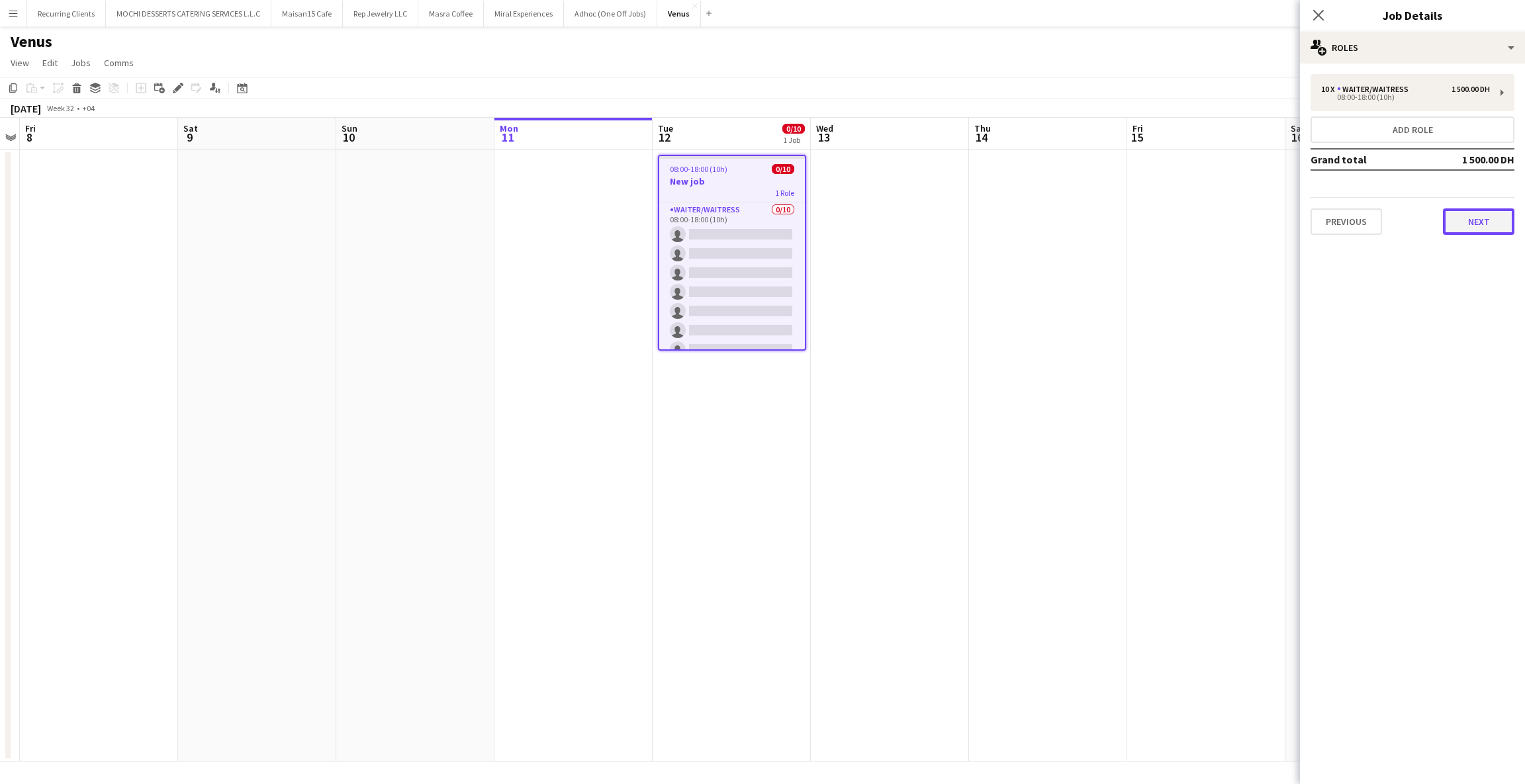
click at [1476, 219] on button "Next" at bounding box center [1479, 222] width 72 height 26
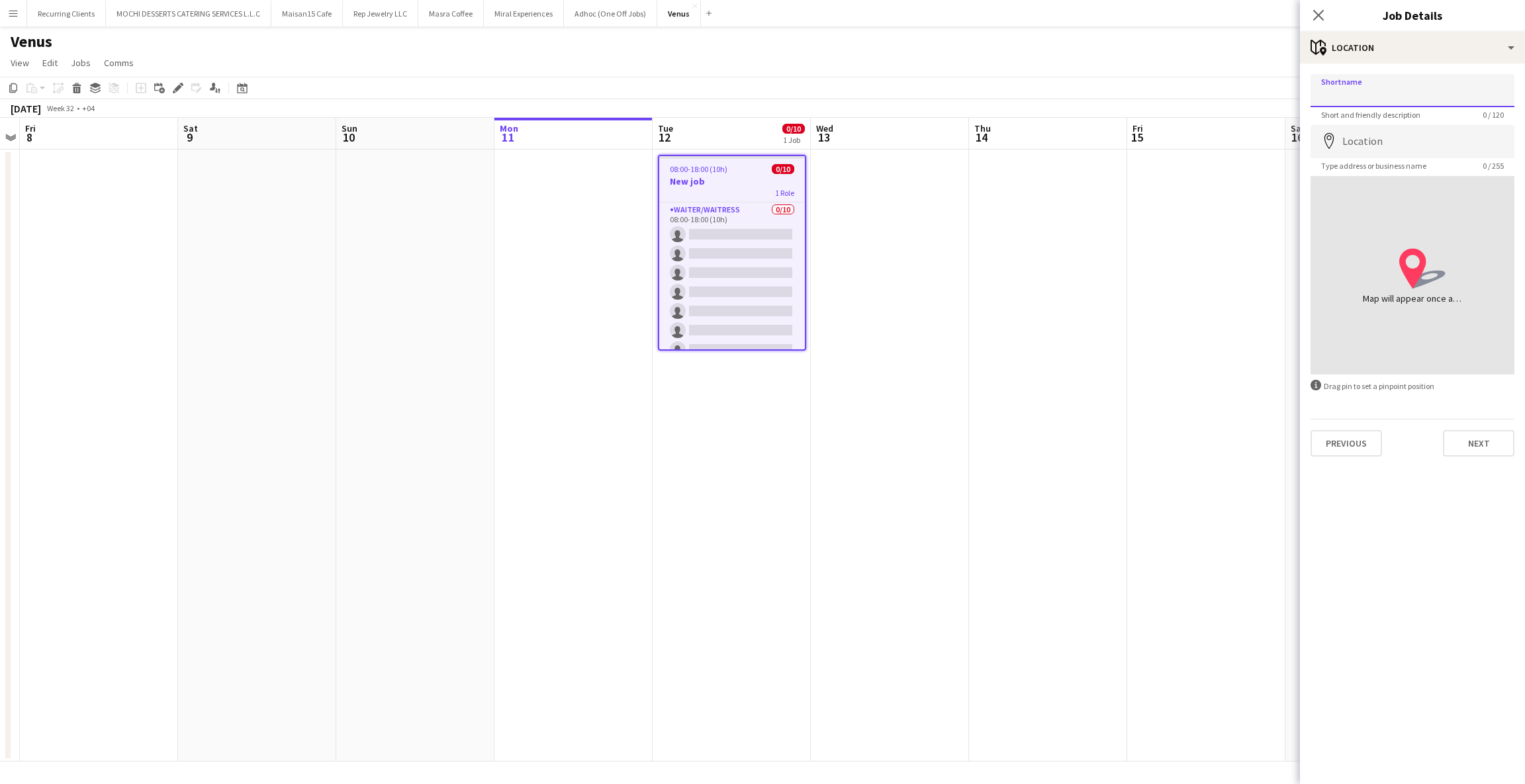
click at [1428, 99] on input "Shortname" at bounding box center [1412, 90] width 204 height 33
type input "**********"
click at [1378, 129] on input "Location" at bounding box center [1412, 141] width 204 height 33
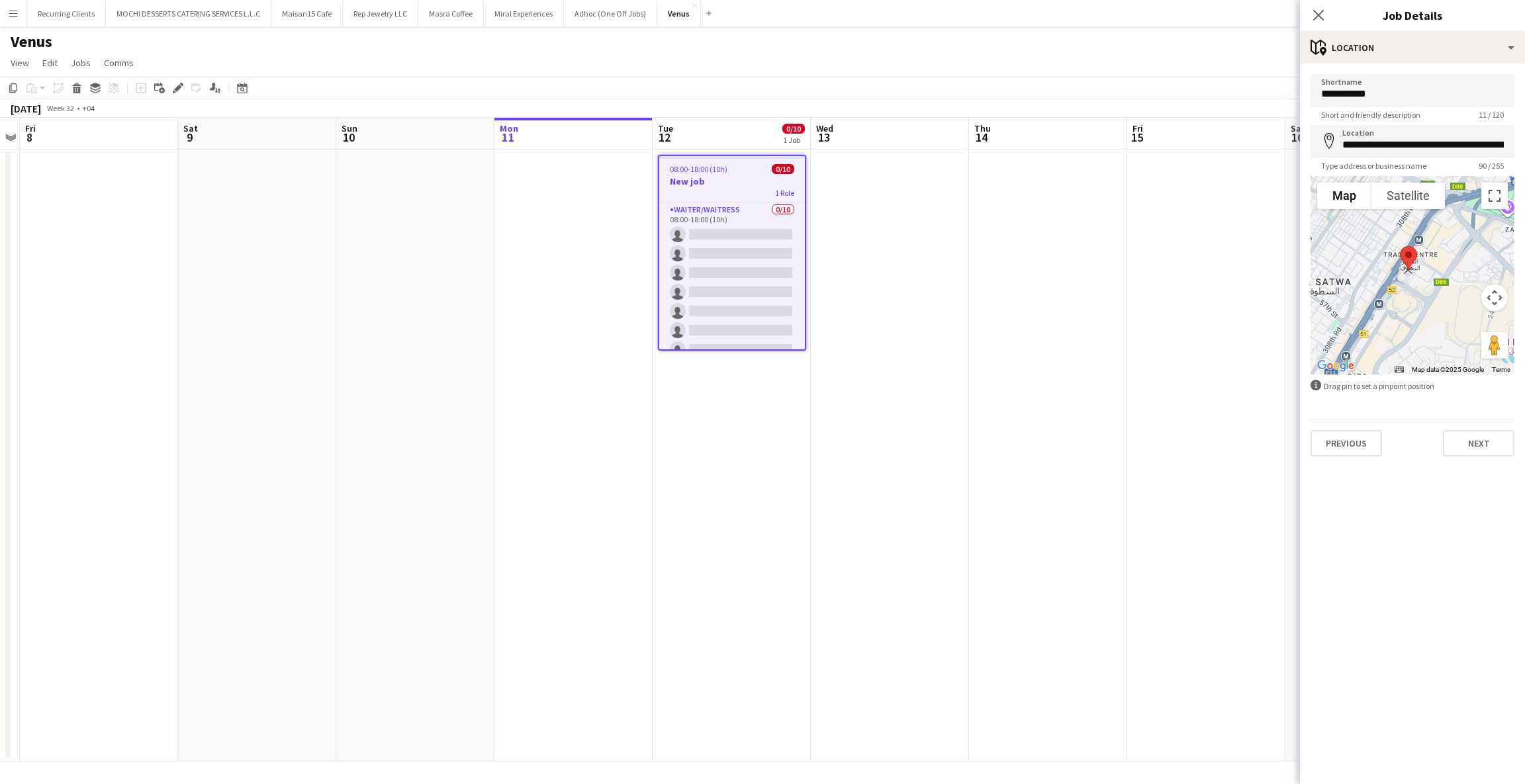
click at [1412, 256] on img at bounding box center [1409, 259] width 28 height 35
type input "**********"
click at [1467, 437] on button "Next" at bounding box center [1479, 443] width 72 height 26
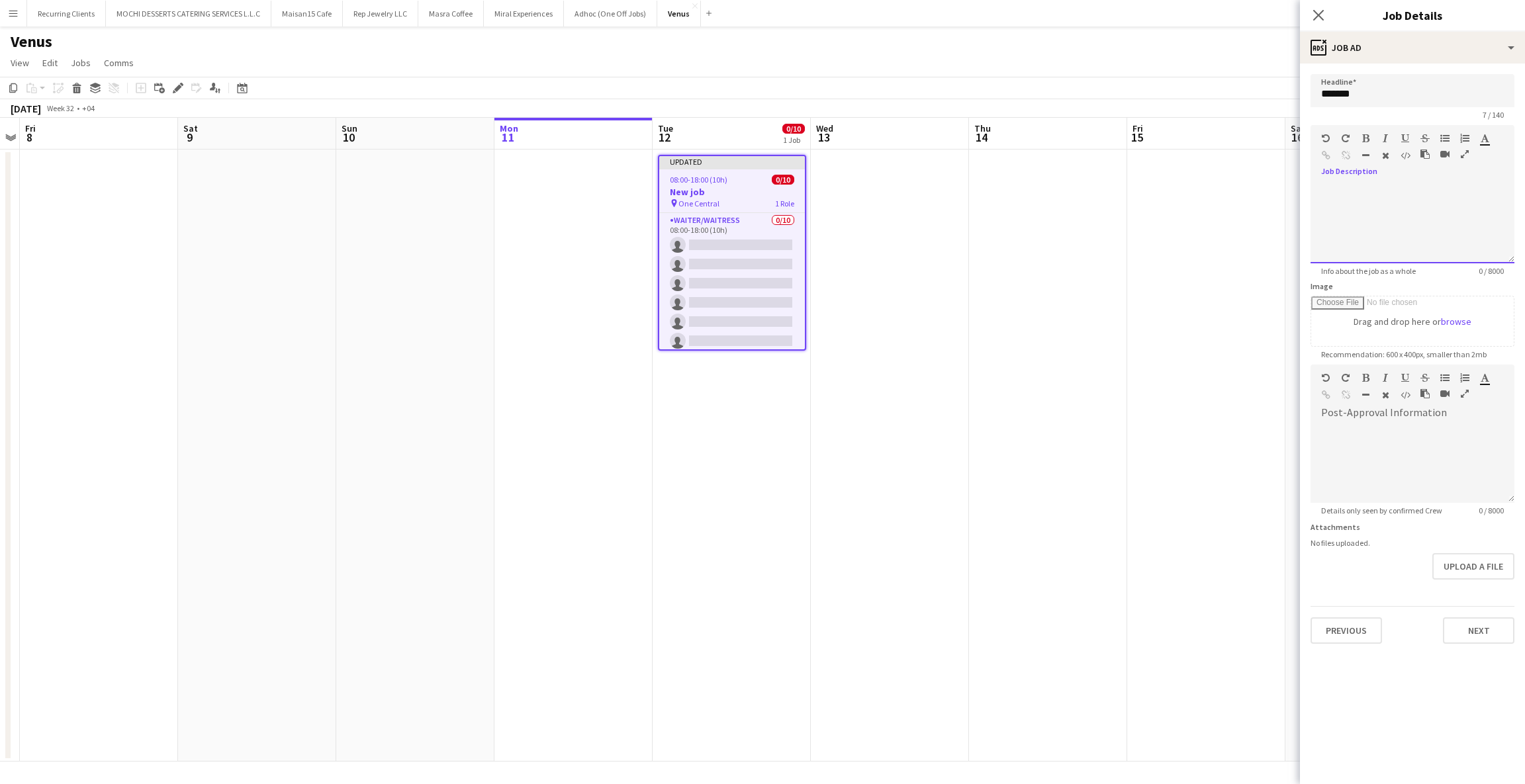
click at [1380, 194] on div at bounding box center [1412, 219] width 204 height 89
click at [1421, 165] on div at bounding box center [1450, 156] width 59 height 16
click at [1463, 627] on button "Next" at bounding box center [1479, 631] width 72 height 26
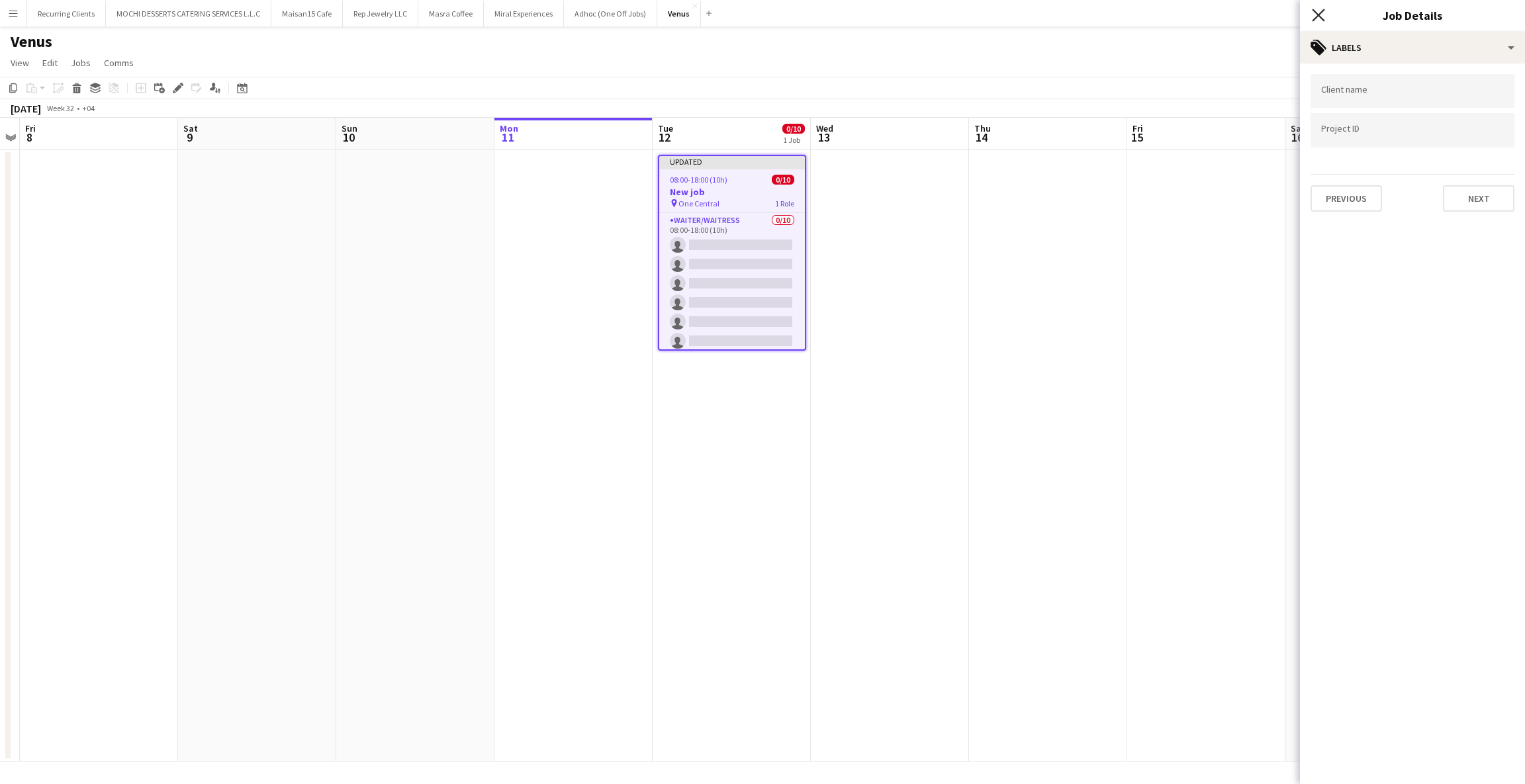
click at [1322, 9] on icon "Close pop-in" at bounding box center [1318, 15] width 12 height 12
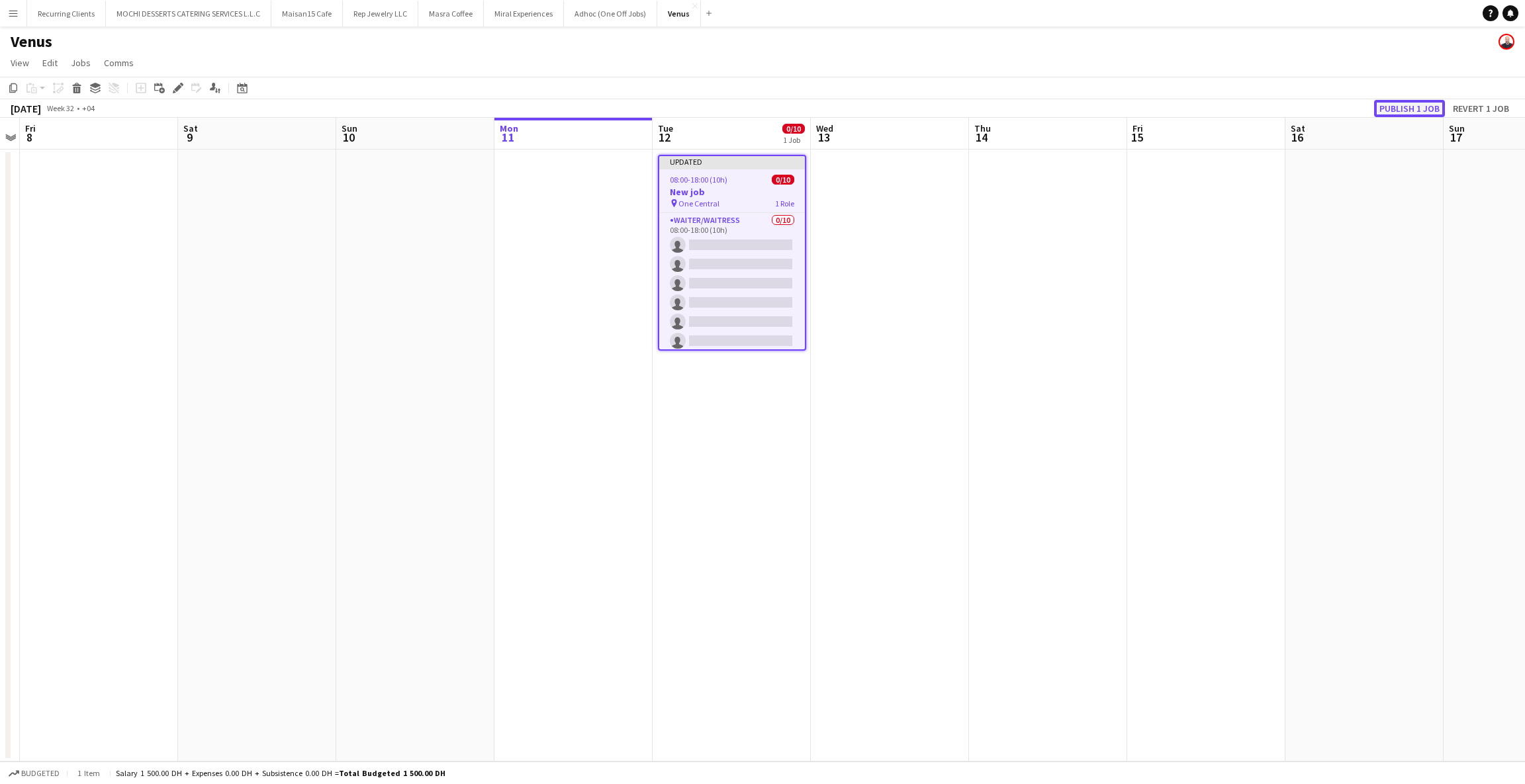
click at [1392, 116] on button "Publish 1 job" at bounding box center [1409, 109] width 71 height 17
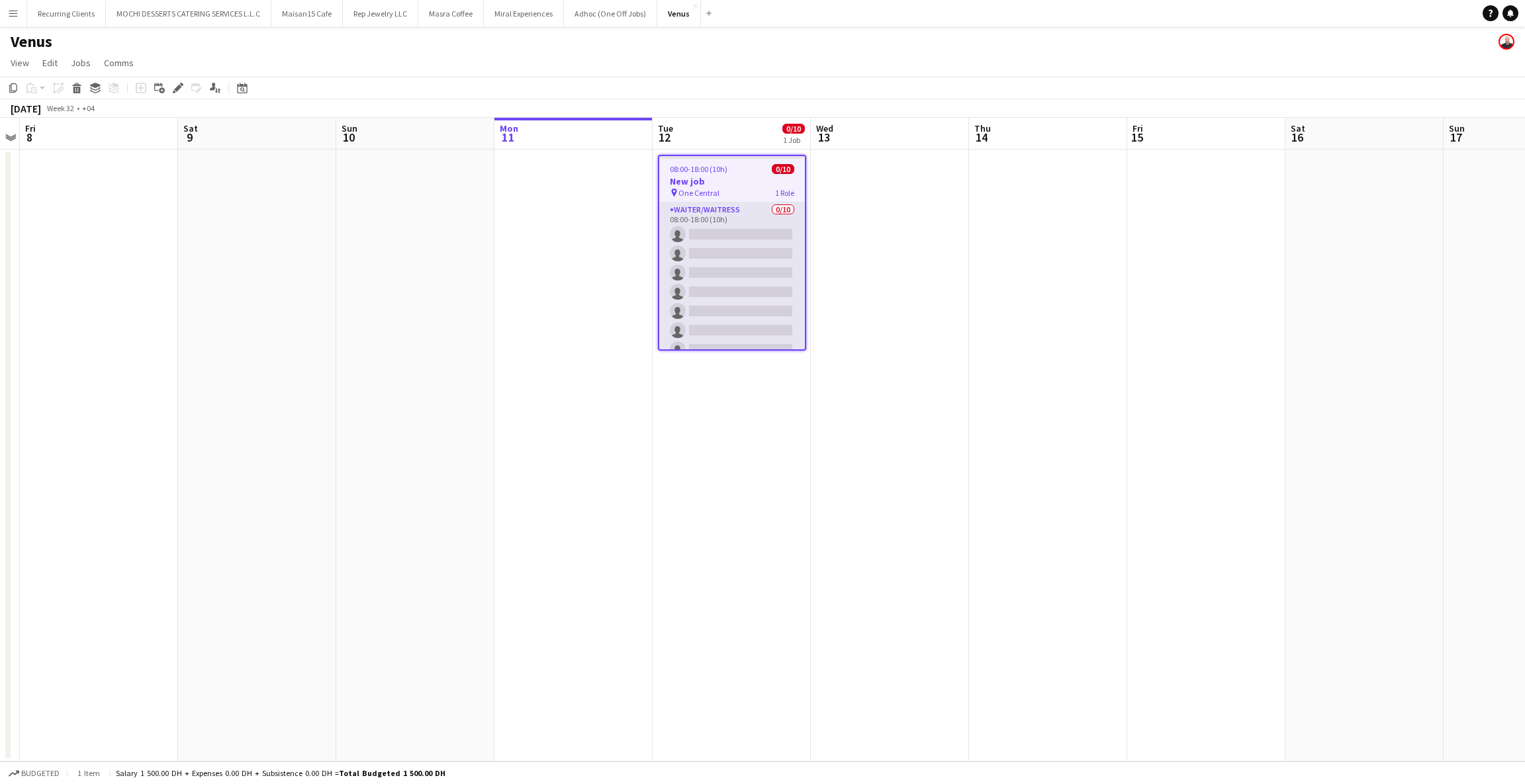
click at [721, 227] on app-card-role "Waiter/Waitress 0/10 08:00-18:00 (10h) single-neutral-actions single-neutral-ac…" at bounding box center [732, 311] width 146 height 218
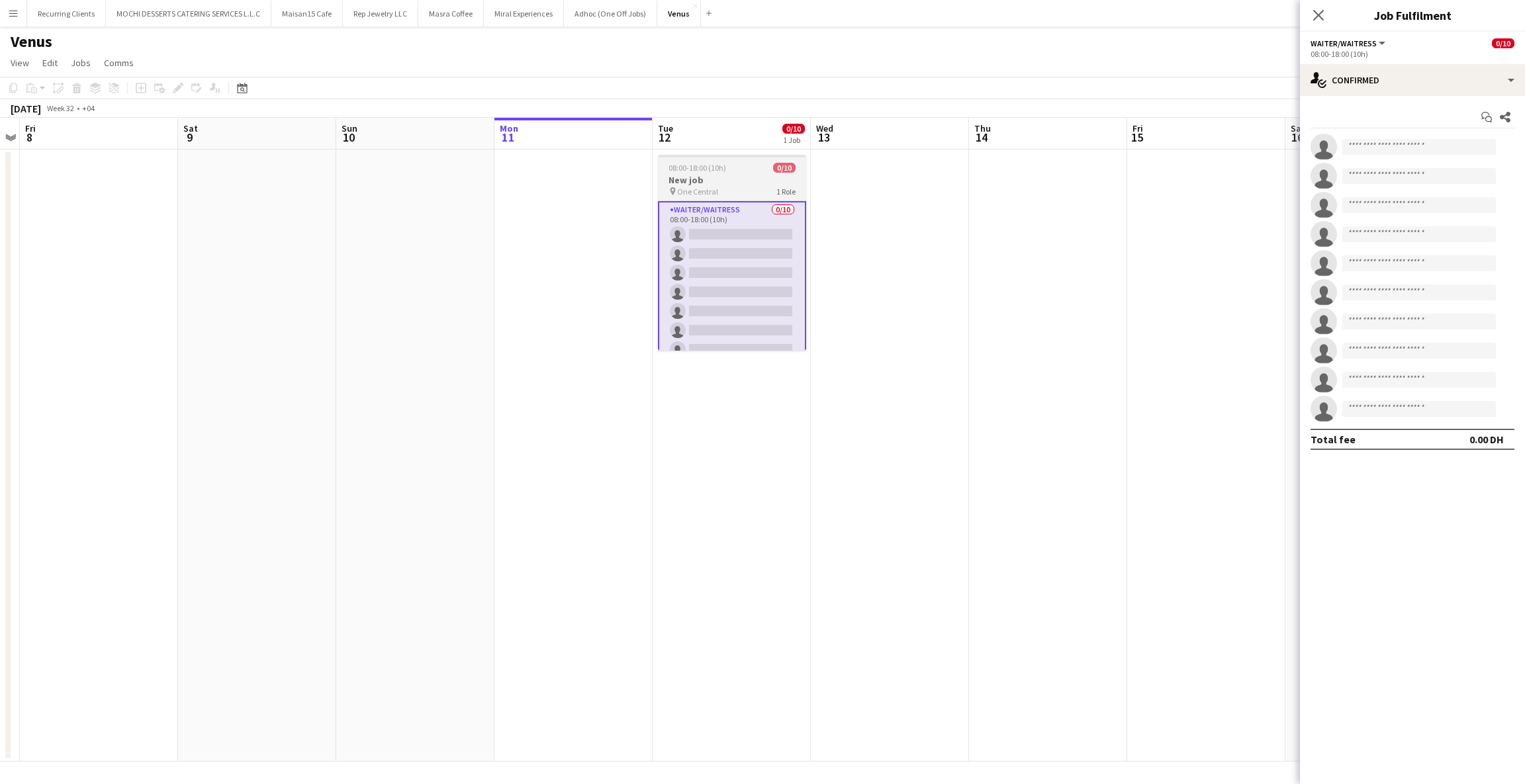
click at [674, 177] on h3 "New job" at bounding box center [732, 179] width 148 height 12
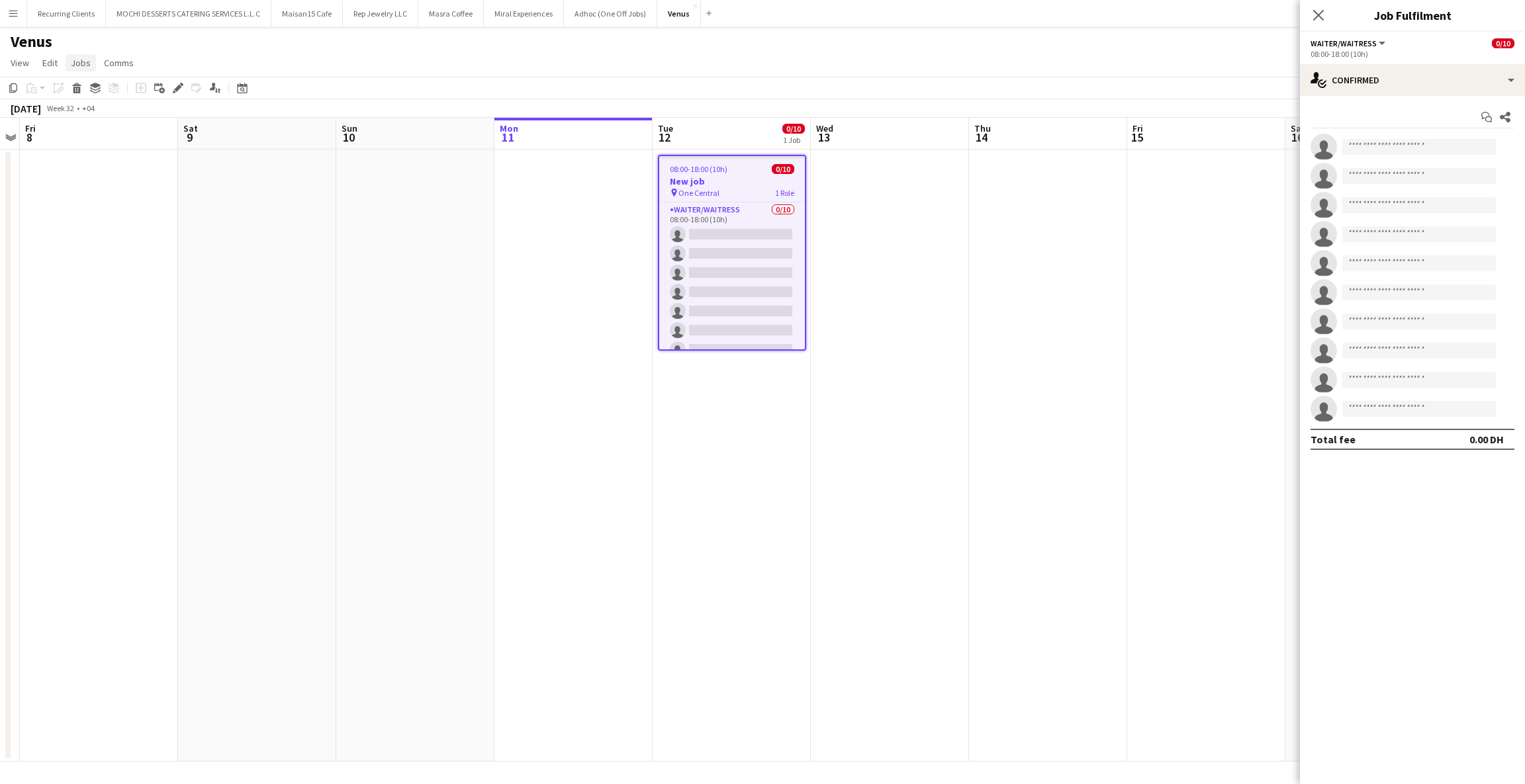
click at [78, 60] on span "Jobs" at bounding box center [81, 62] width 20 height 12
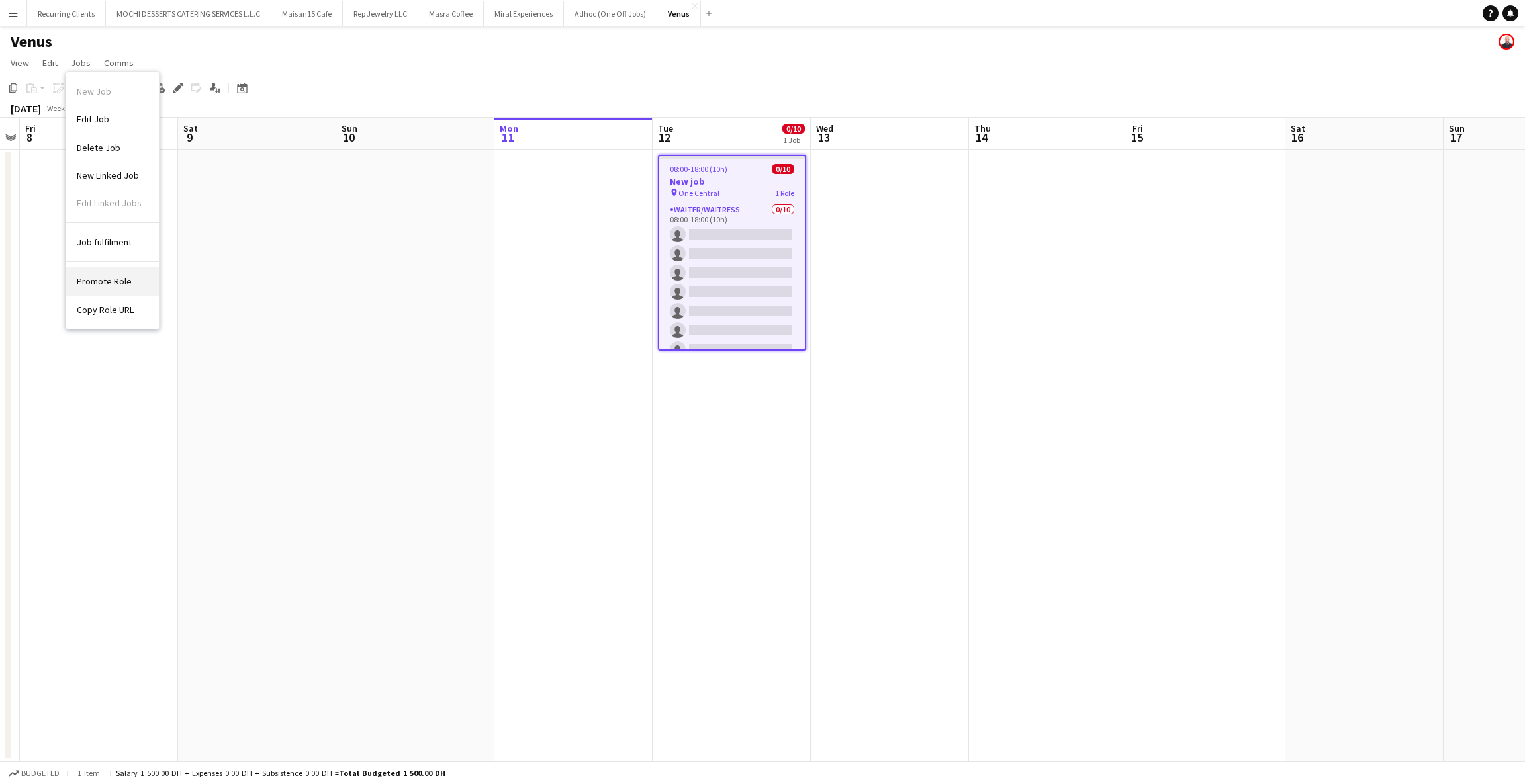
click at [86, 276] on span "Promote Role" at bounding box center [104, 280] width 55 height 12
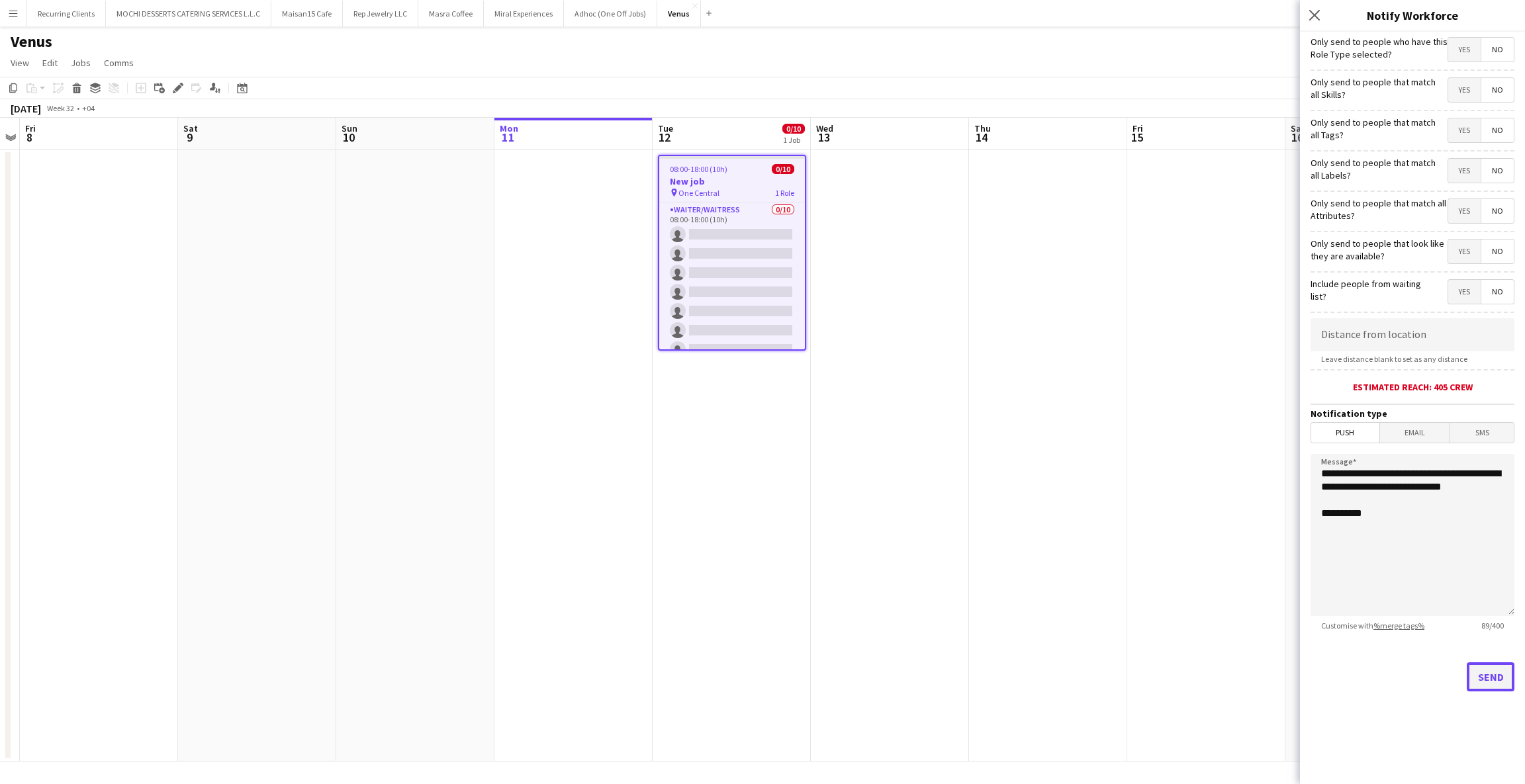
click at [1493, 678] on button "Send" at bounding box center [1491, 677] width 48 height 29
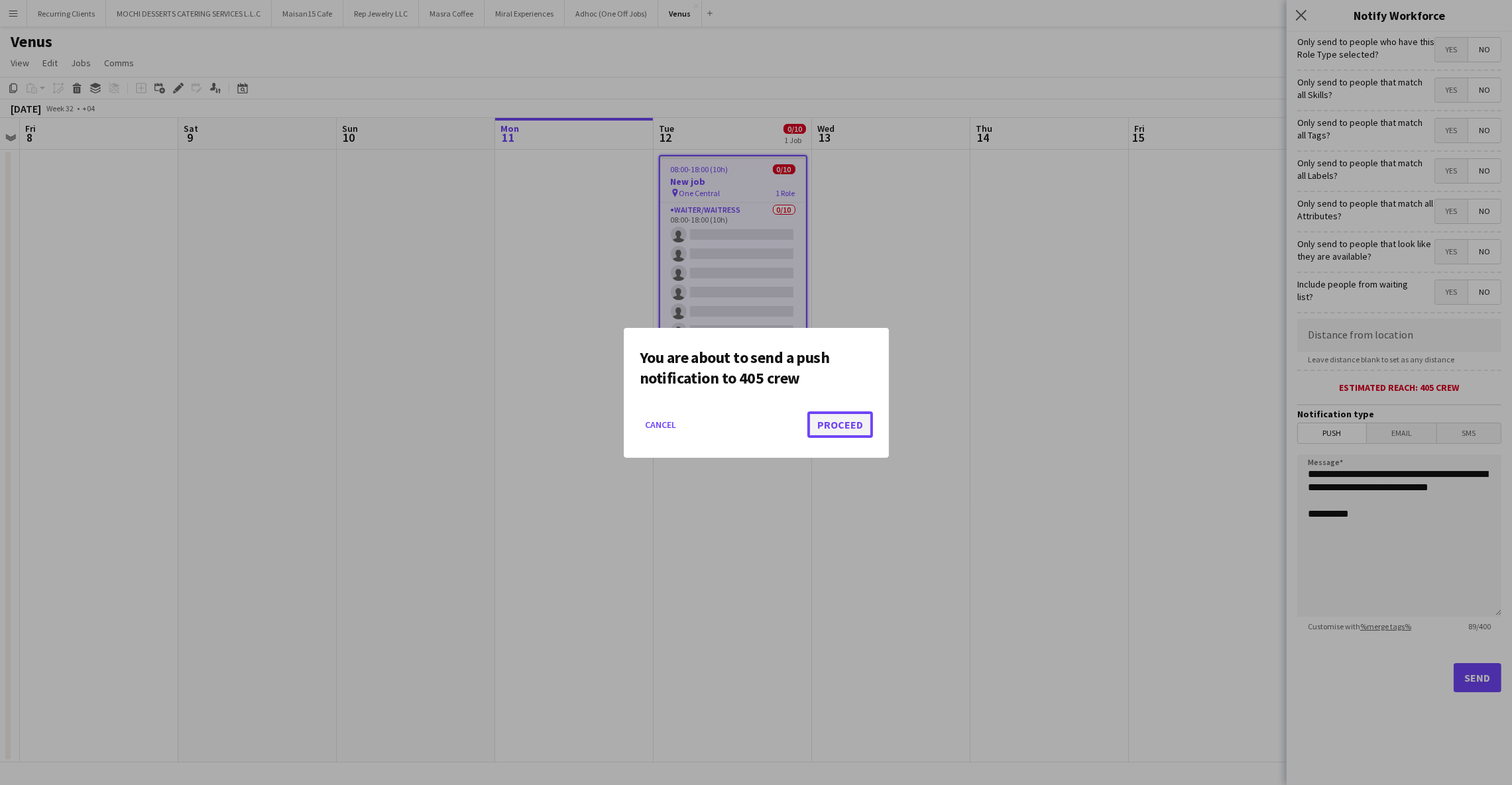
click at [842, 419] on button "Proceed" at bounding box center [839, 424] width 66 height 26
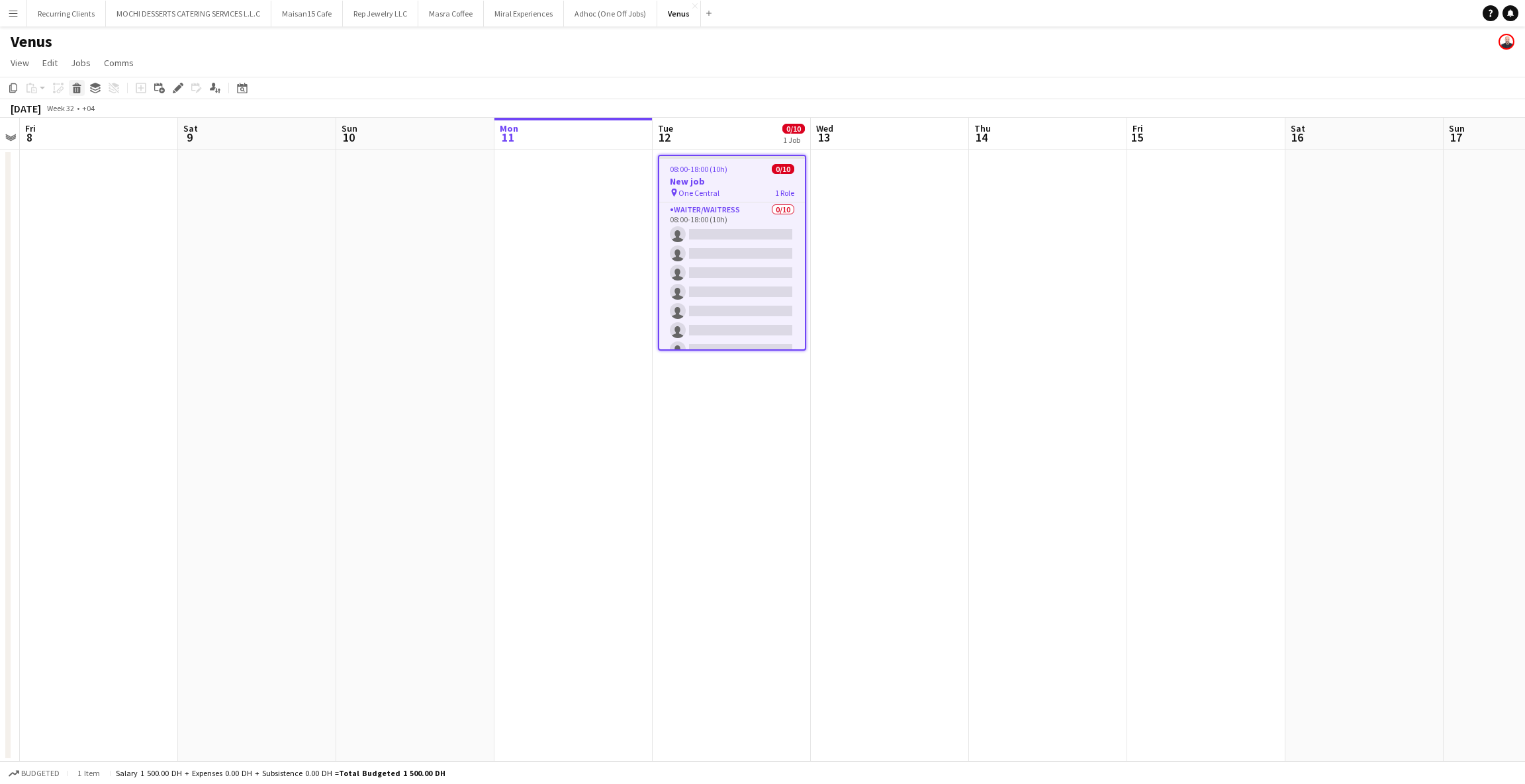
click at [76, 91] on icon at bounding box center [76, 90] width 7 height 7
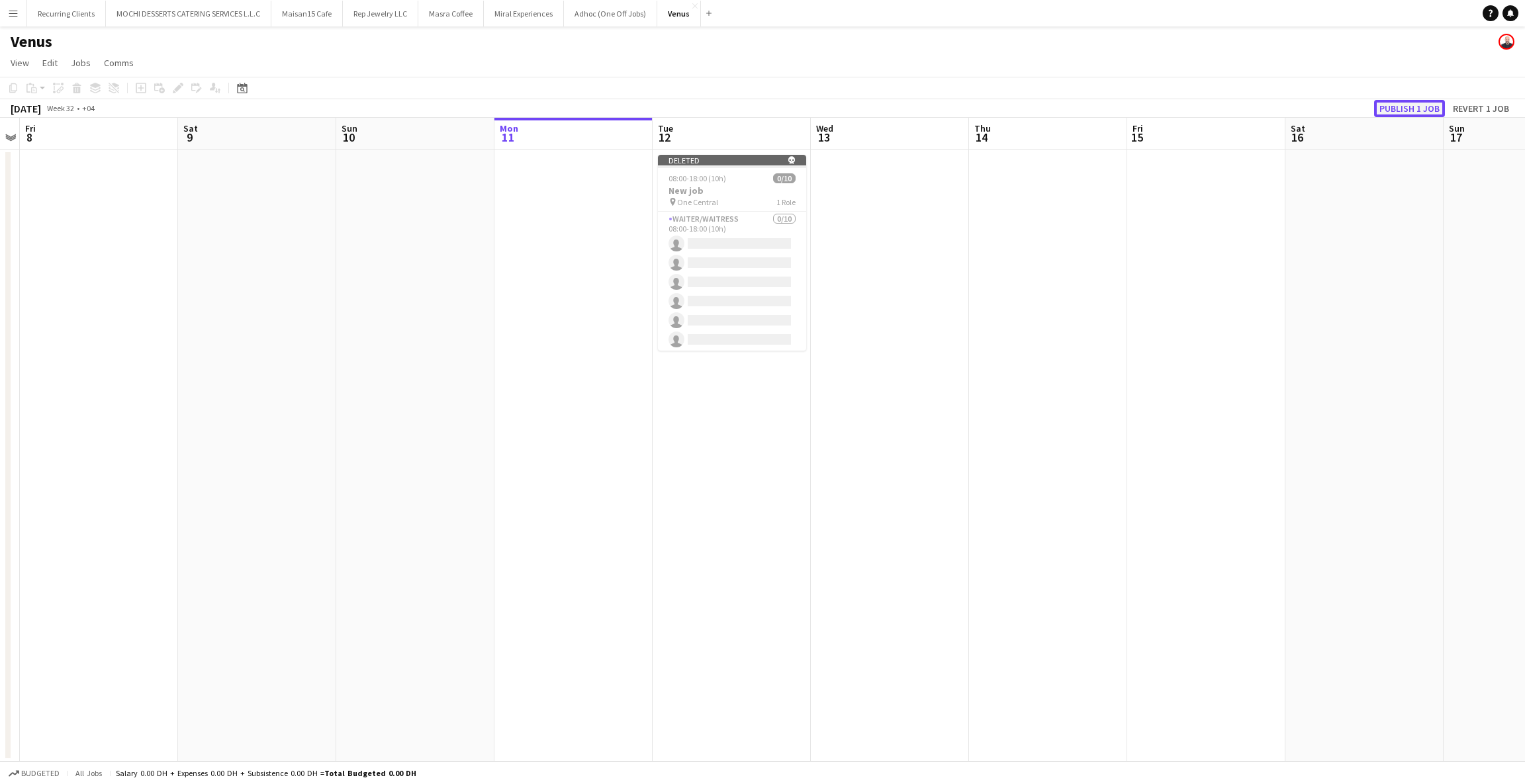
click at [1409, 108] on button "Publish 1 job" at bounding box center [1409, 109] width 71 height 17
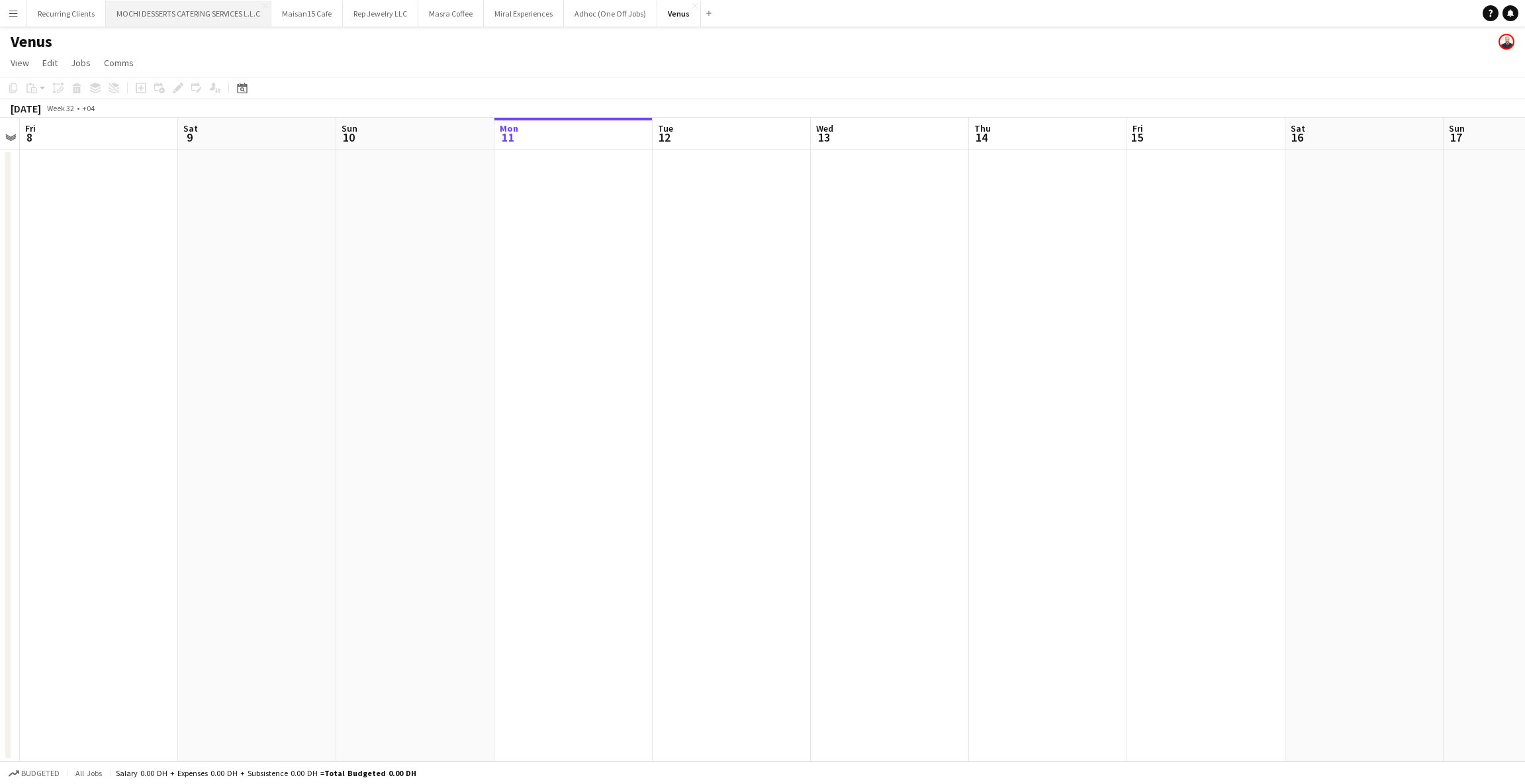
click at [221, 13] on button "MOCHI DESSERTS CATERING SERVICES L.L.C Close" at bounding box center [188, 14] width 166 height 26
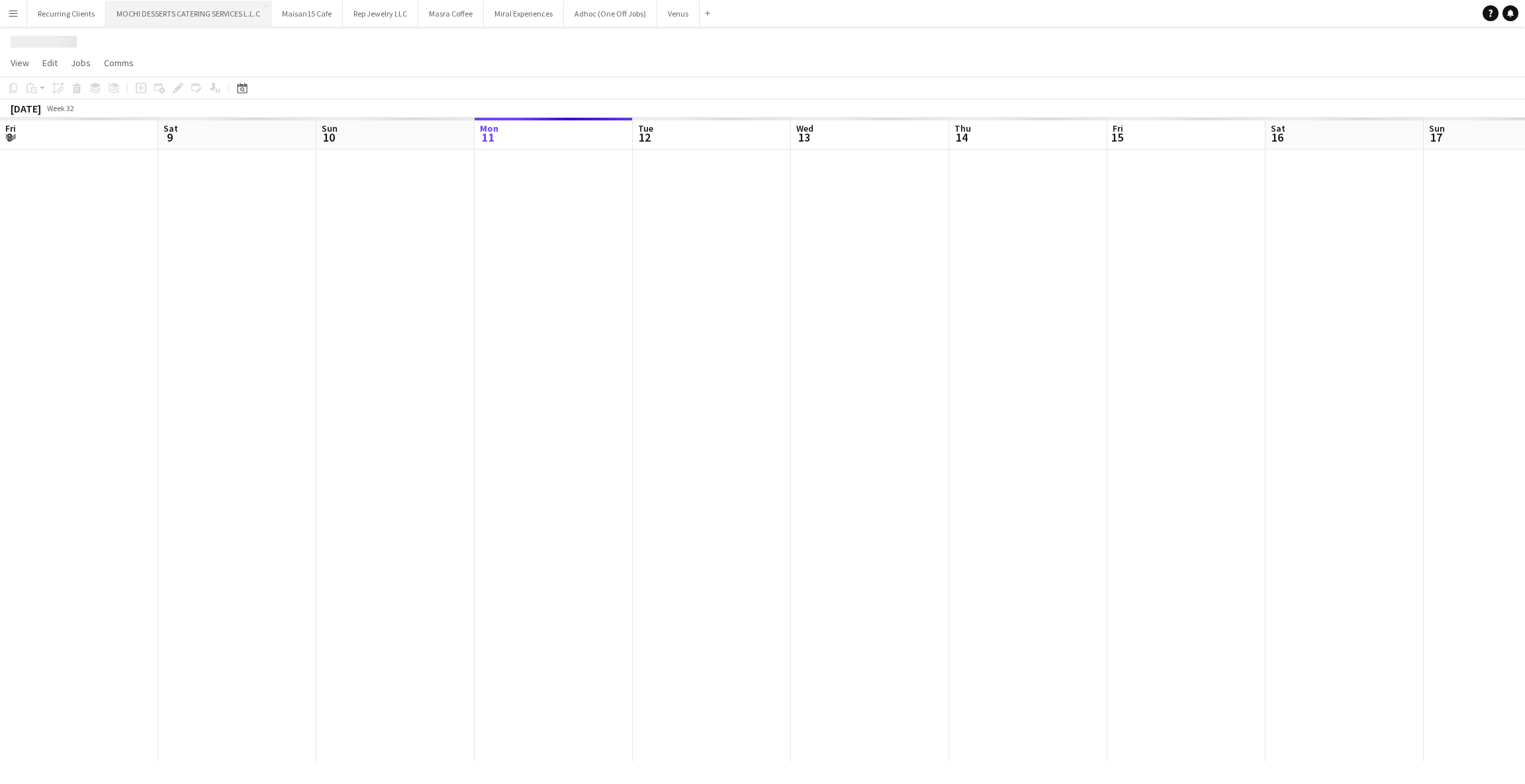
scroll to position [0, 316]
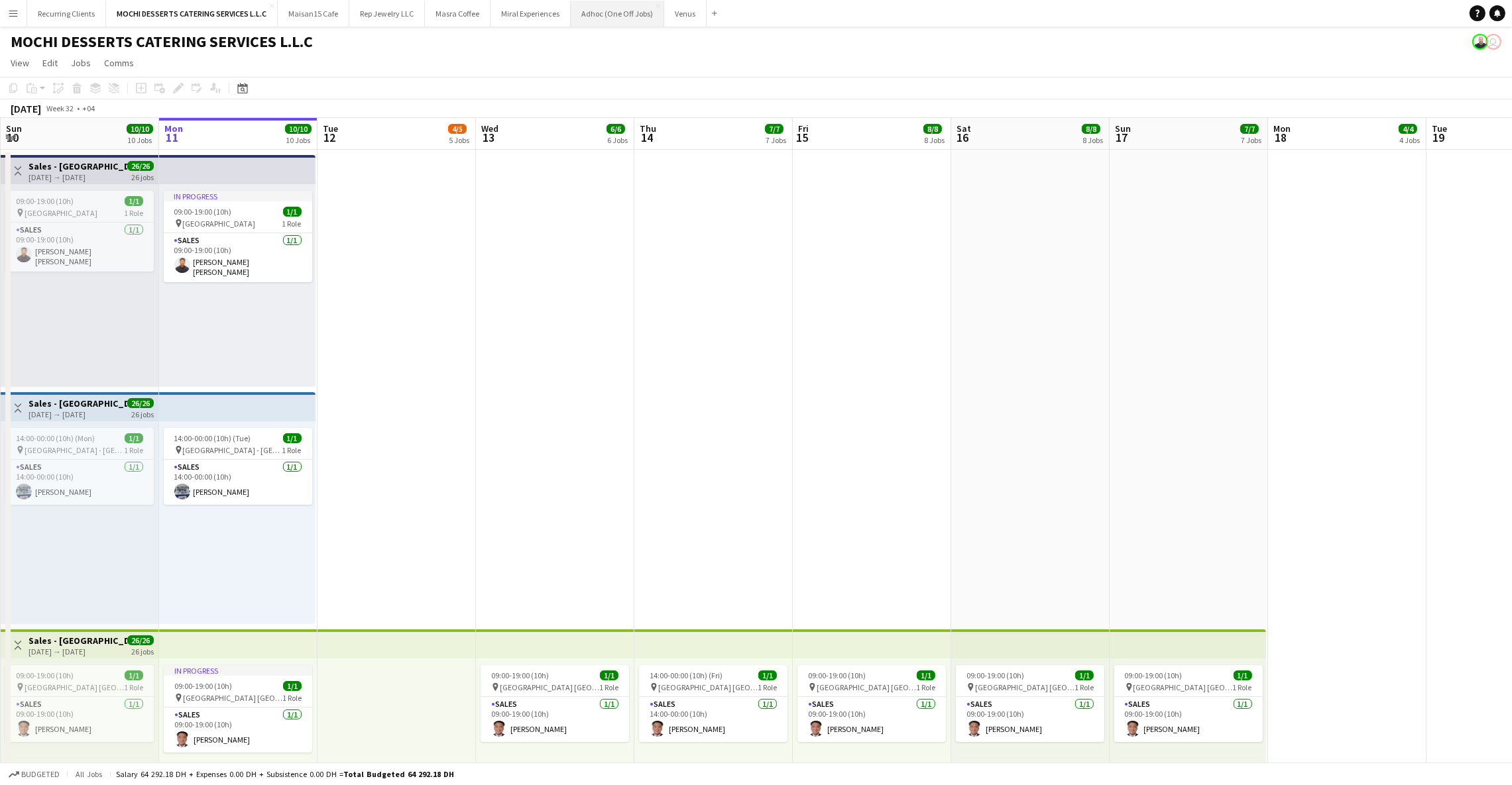
click at [586, 11] on button "Adhoc (One Off Jobs) Close" at bounding box center [617, 14] width 93 height 26
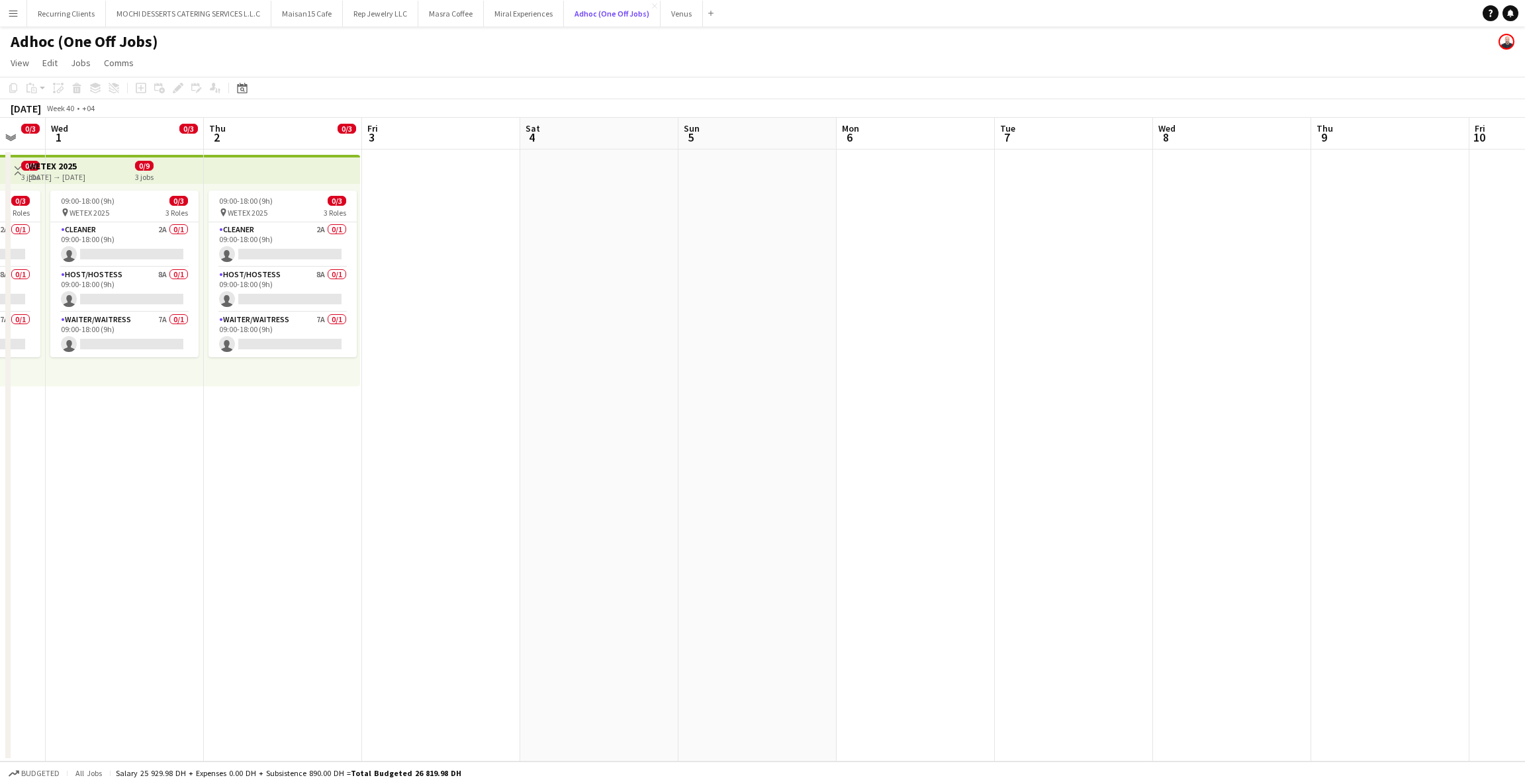
scroll to position [0, 270]
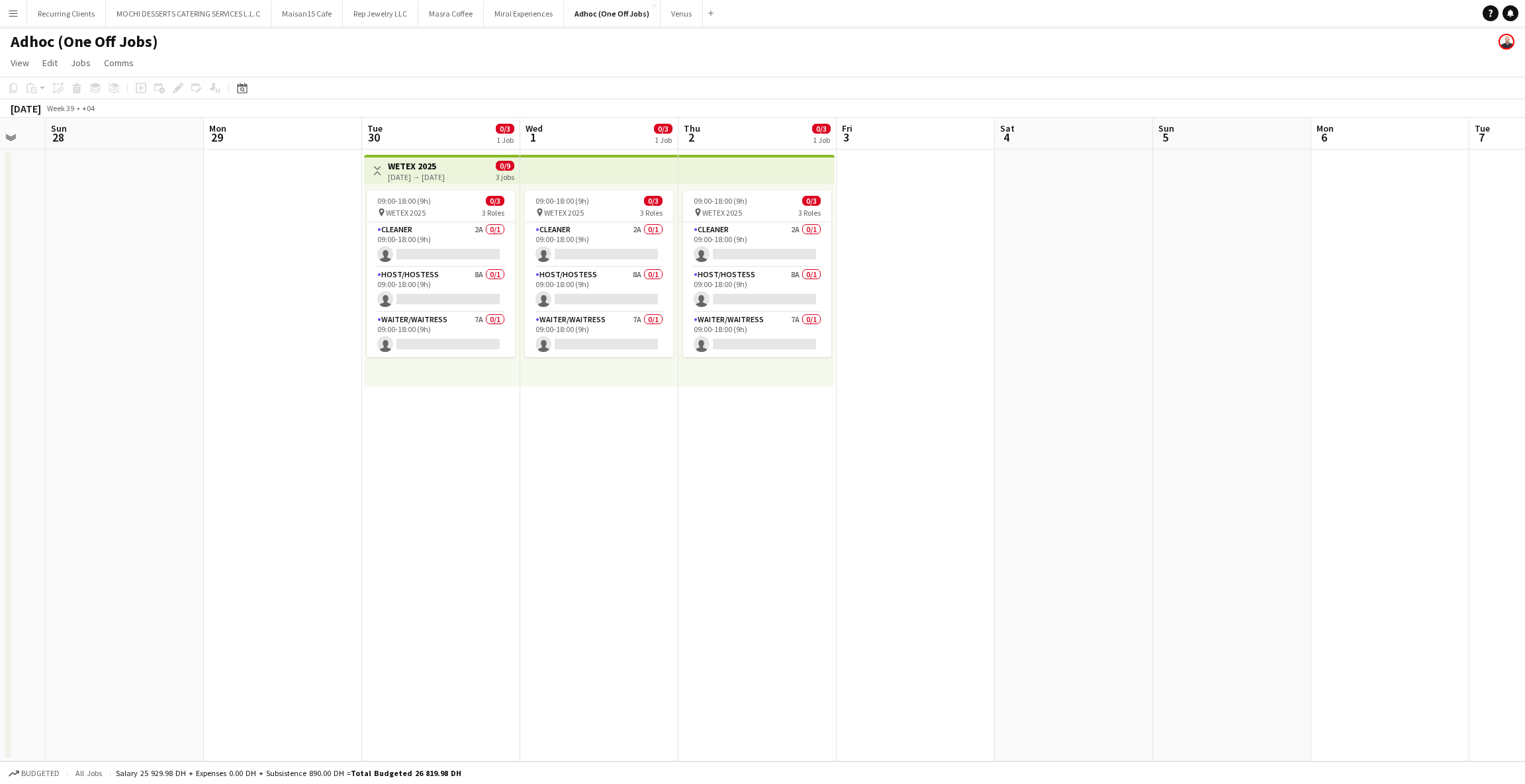
click at [475, 159] on div "Toggle View WETEX 2025 [DATE] → [DATE] 0/9 3 jobs" at bounding box center [442, 170] width 145 height 22
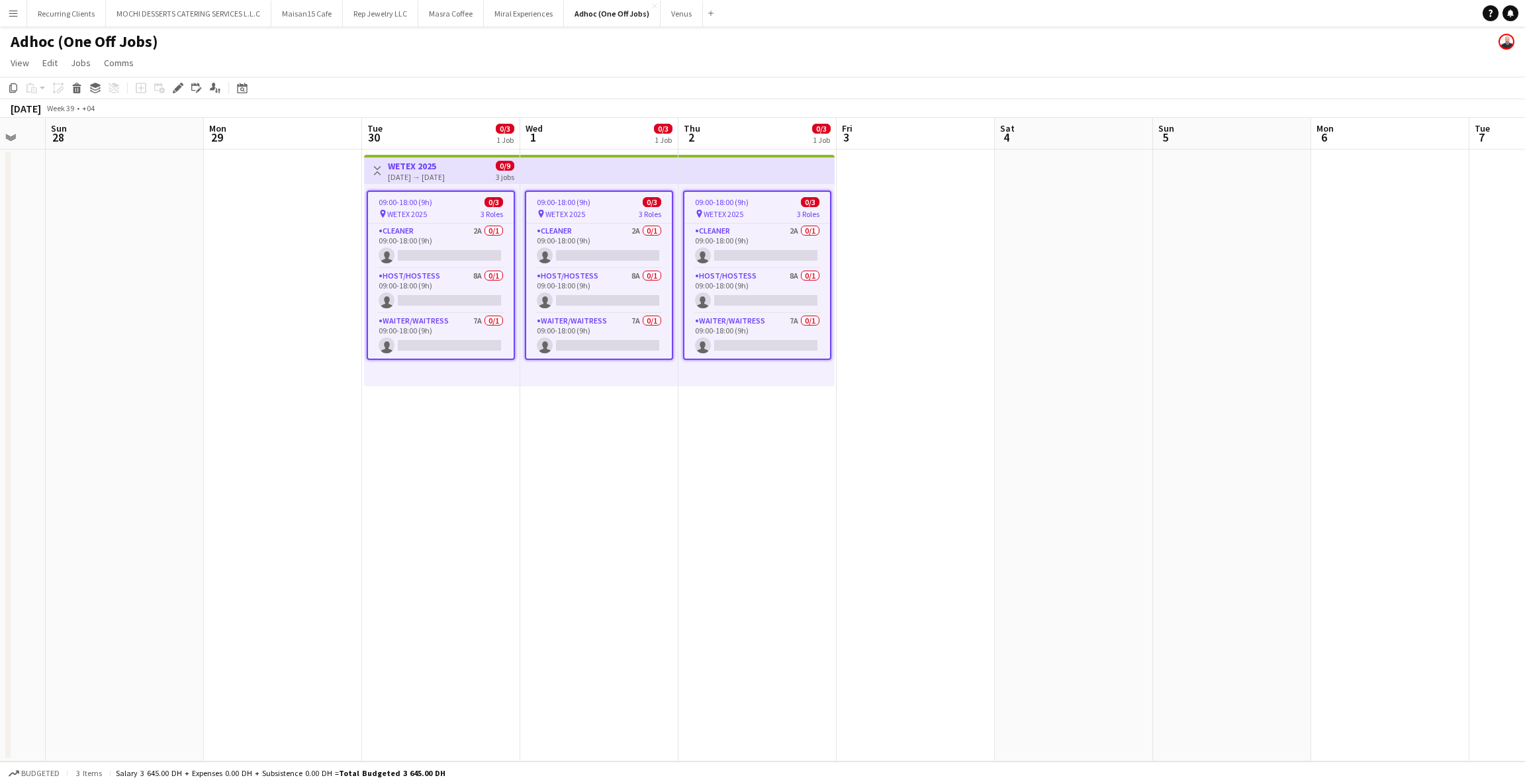
click at [432, 197] on div "09:00-18:00 (9h) 0/3" at bounding box center [441, 202] width 146 height 10
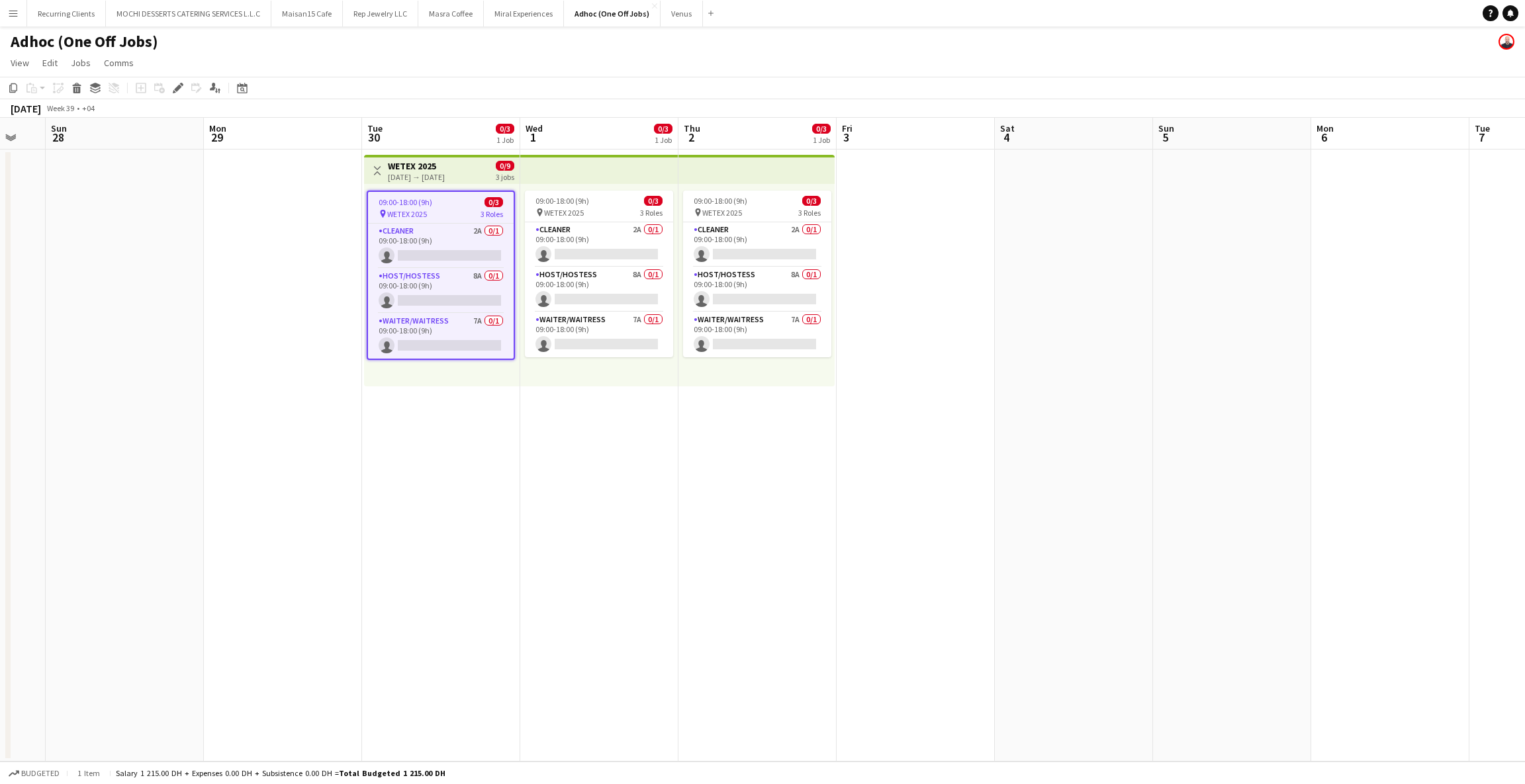
click at [432, 173] on div "[DATE] → [DATE]" at bounding box center [416, 176] width 57 height 10
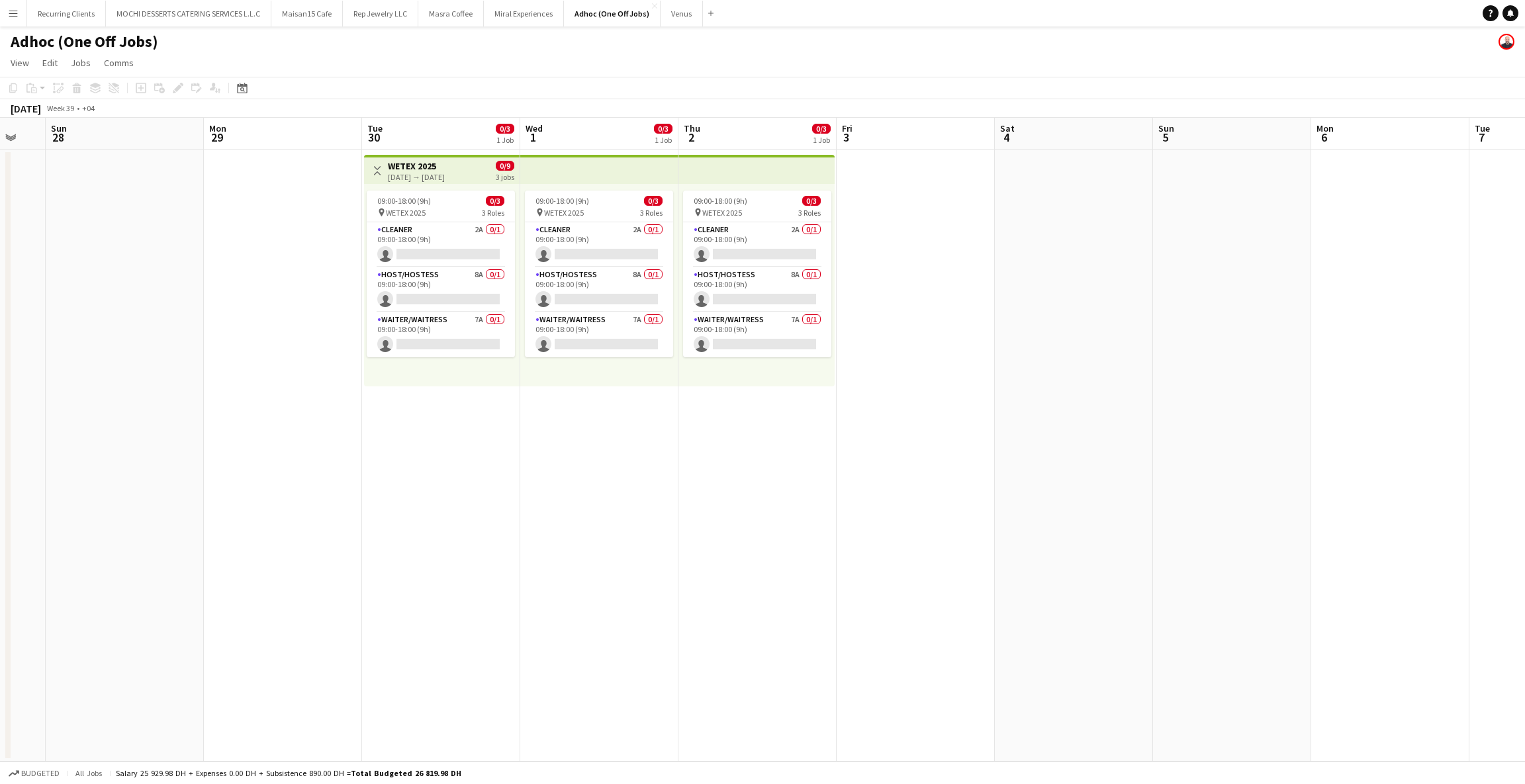
click at [430, 179] on div "[DATE] → [DATE]" at bounding box center [416, 176] width 57 height 10
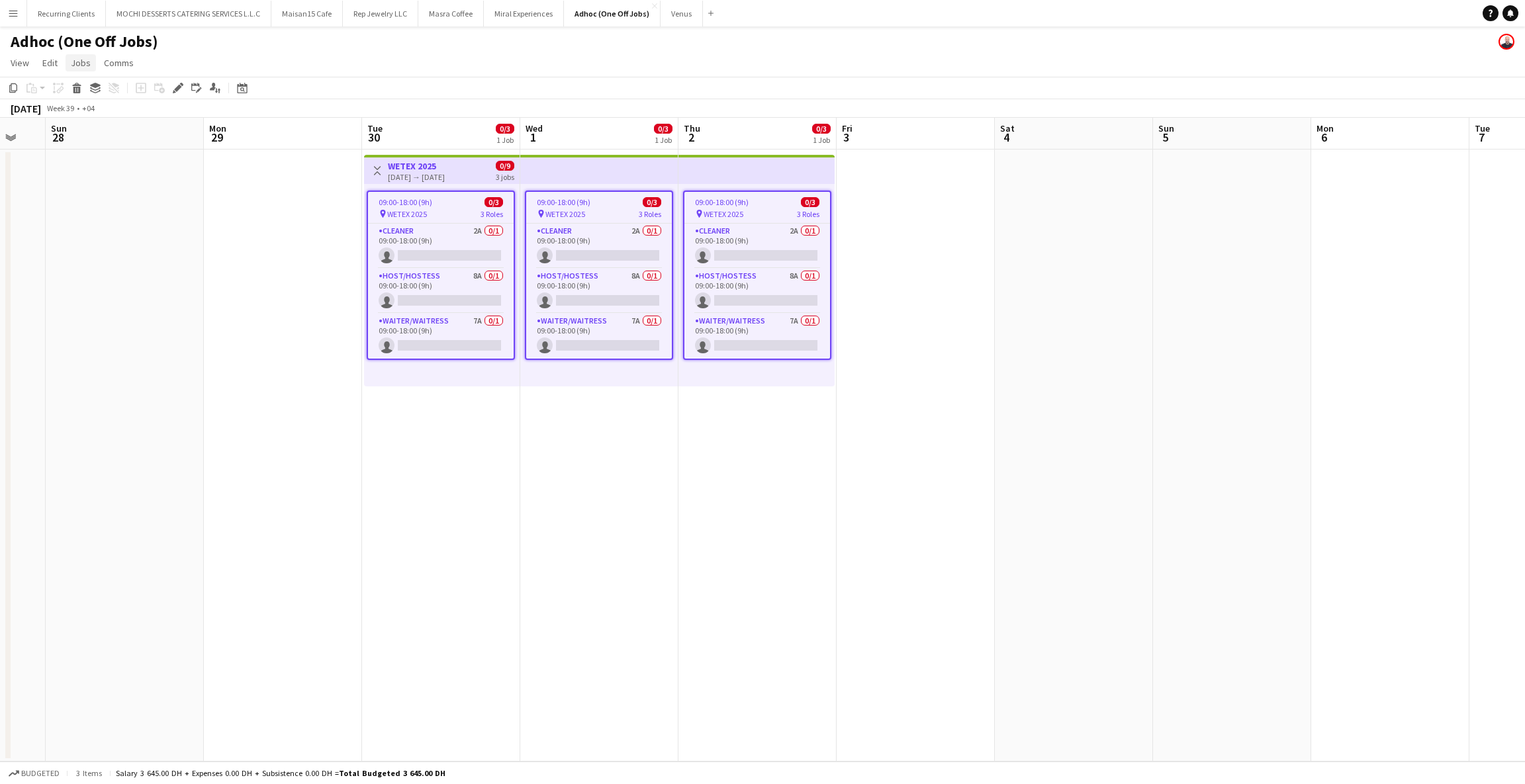
click at [82, 61] on span "Jobs" at bounding box center [81, 62] width 20 height 12
click at [406, 197] on span "09:00-18:00 (9h)" at bounding box center [405, 202] width 54 height 10
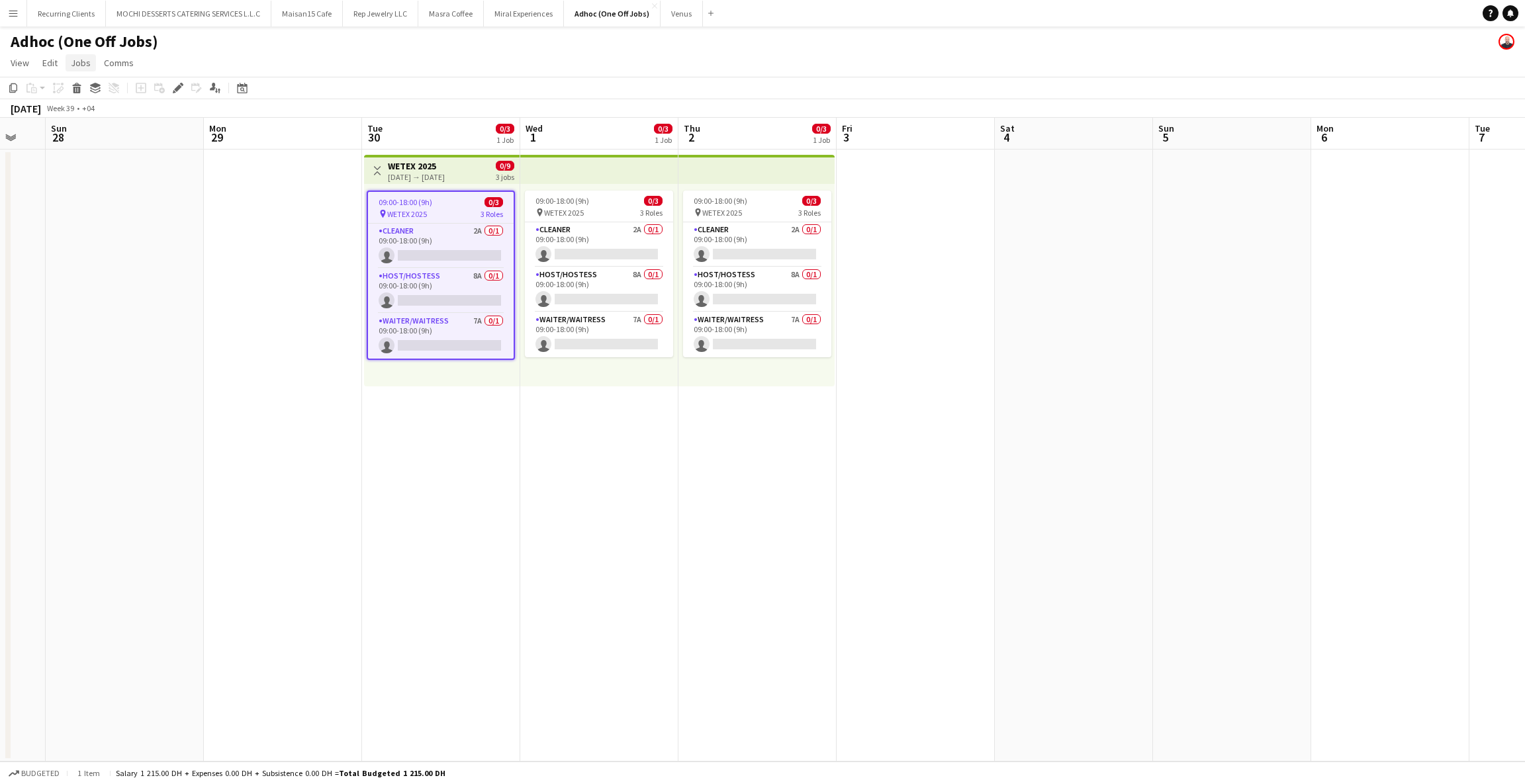
click at [84, 59] on span "Jobs" at bounding box center [81, 62] width 20 height 12
click at [422, 172] on div "[DATE] → [DATE]" at bounding box center [416, 176] width 57 height 10
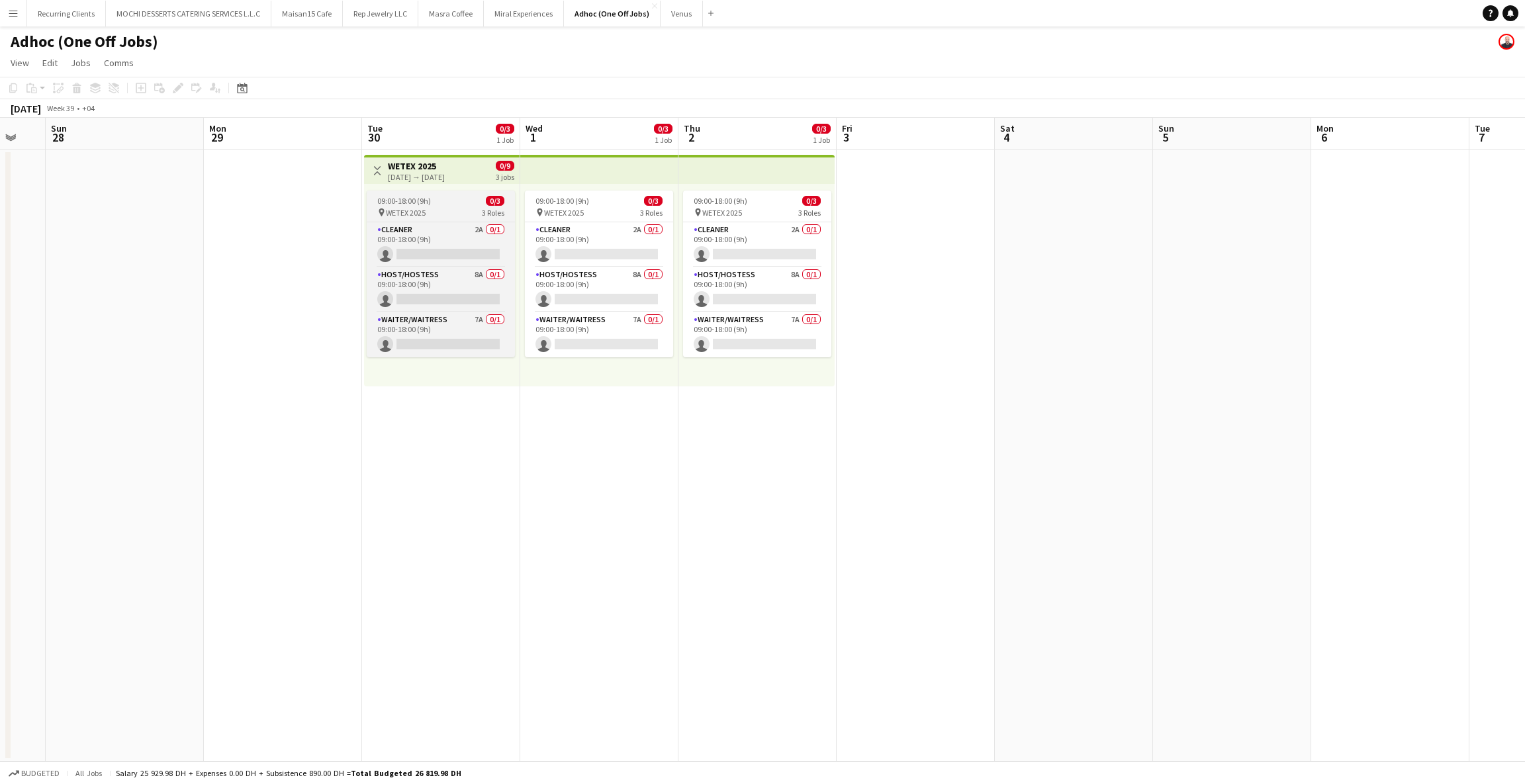
click at [411, 215] on span "WETEX 2025" at bounding box center [406, 213] width 40 height 10
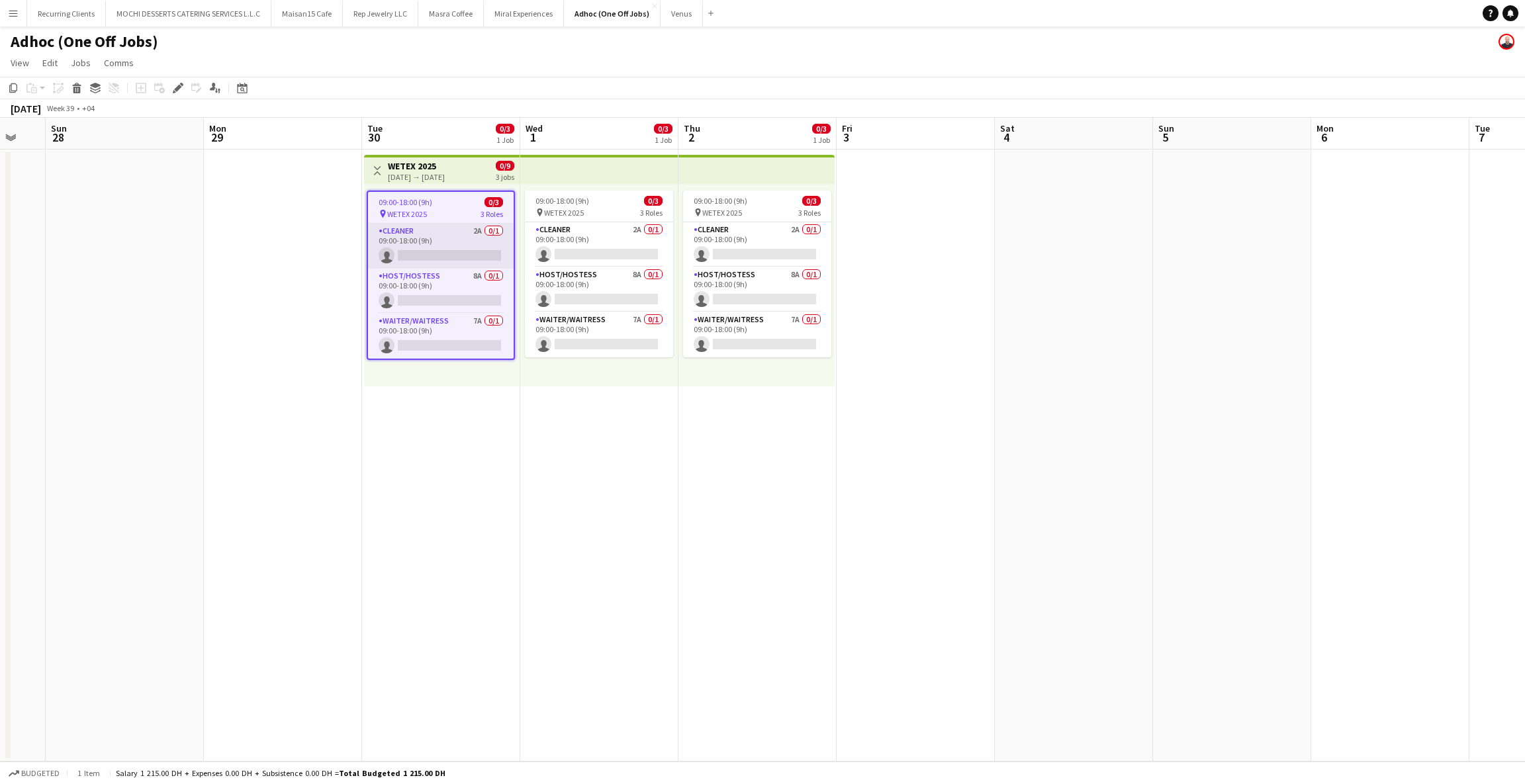
click at [406, 254] on app-card-role "Cleaner 2A 0/1 09:00-18:00 (9h) single-neutral-actions" at bounding box center [441, 246] width 146 height 45
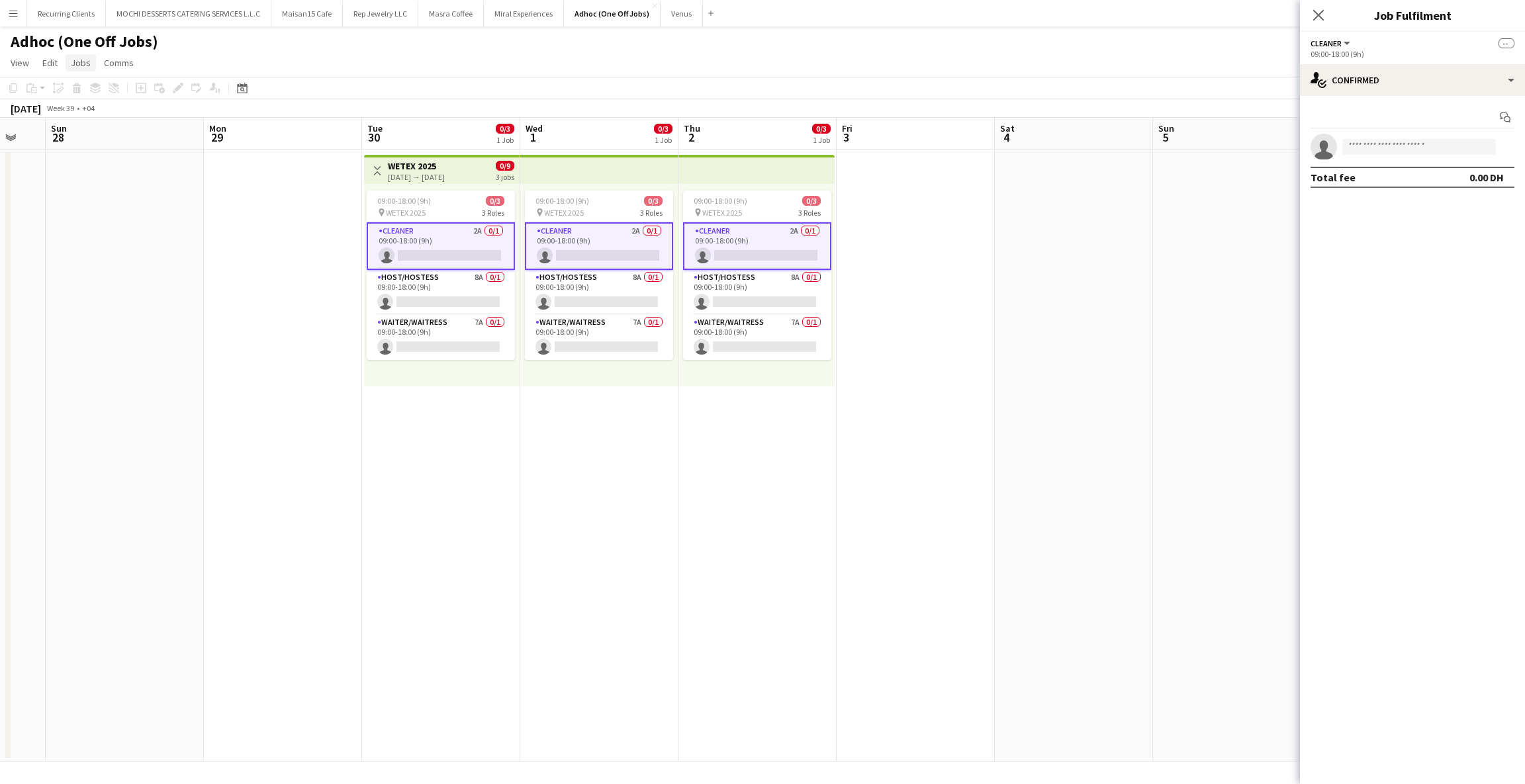
click at [82, 60] on span "Jobs" at bounding box center [81, 62] width 20 height 12
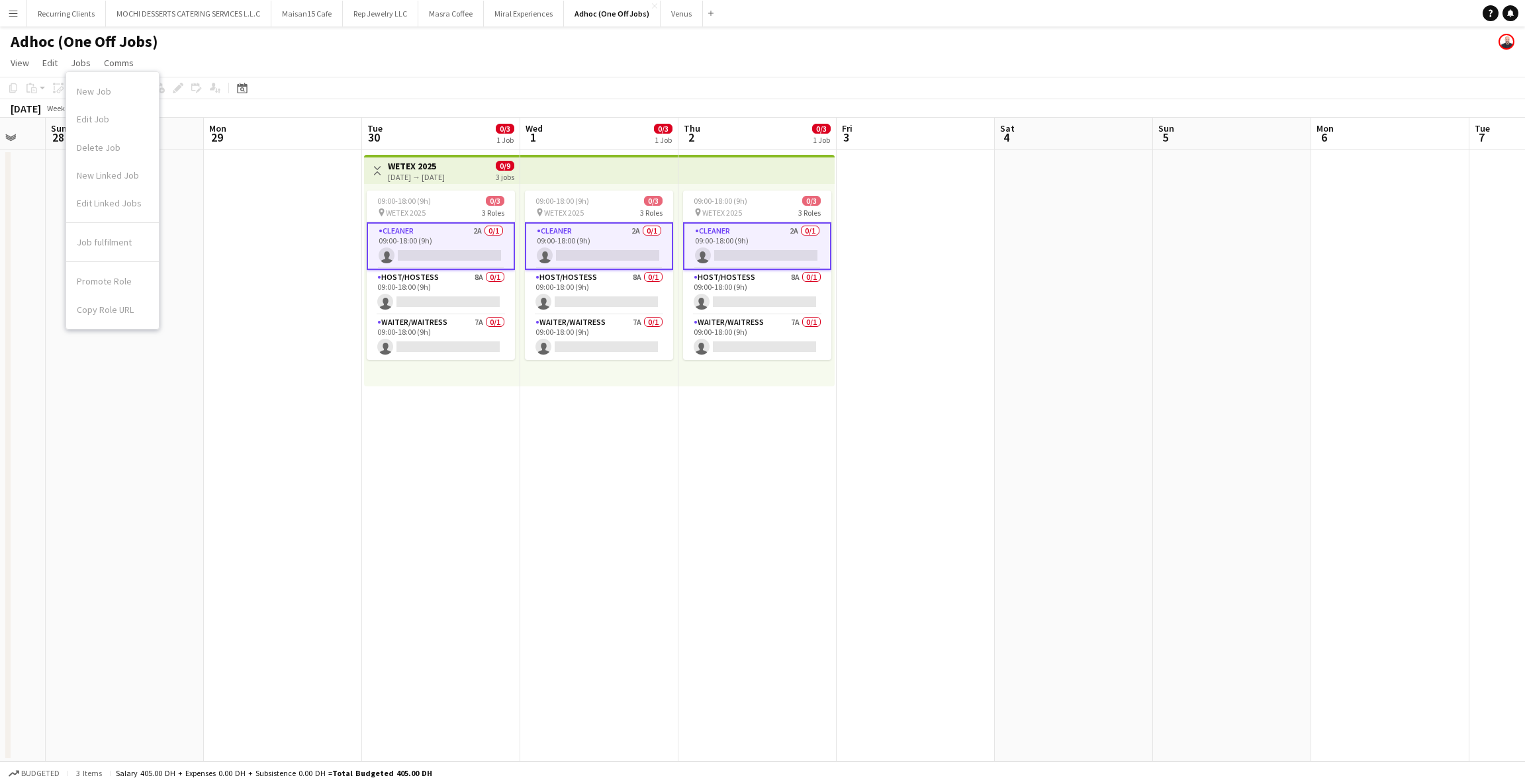
click at [256, 299] on app-date-cell at bounding box center [283, 455] width 158 height 612
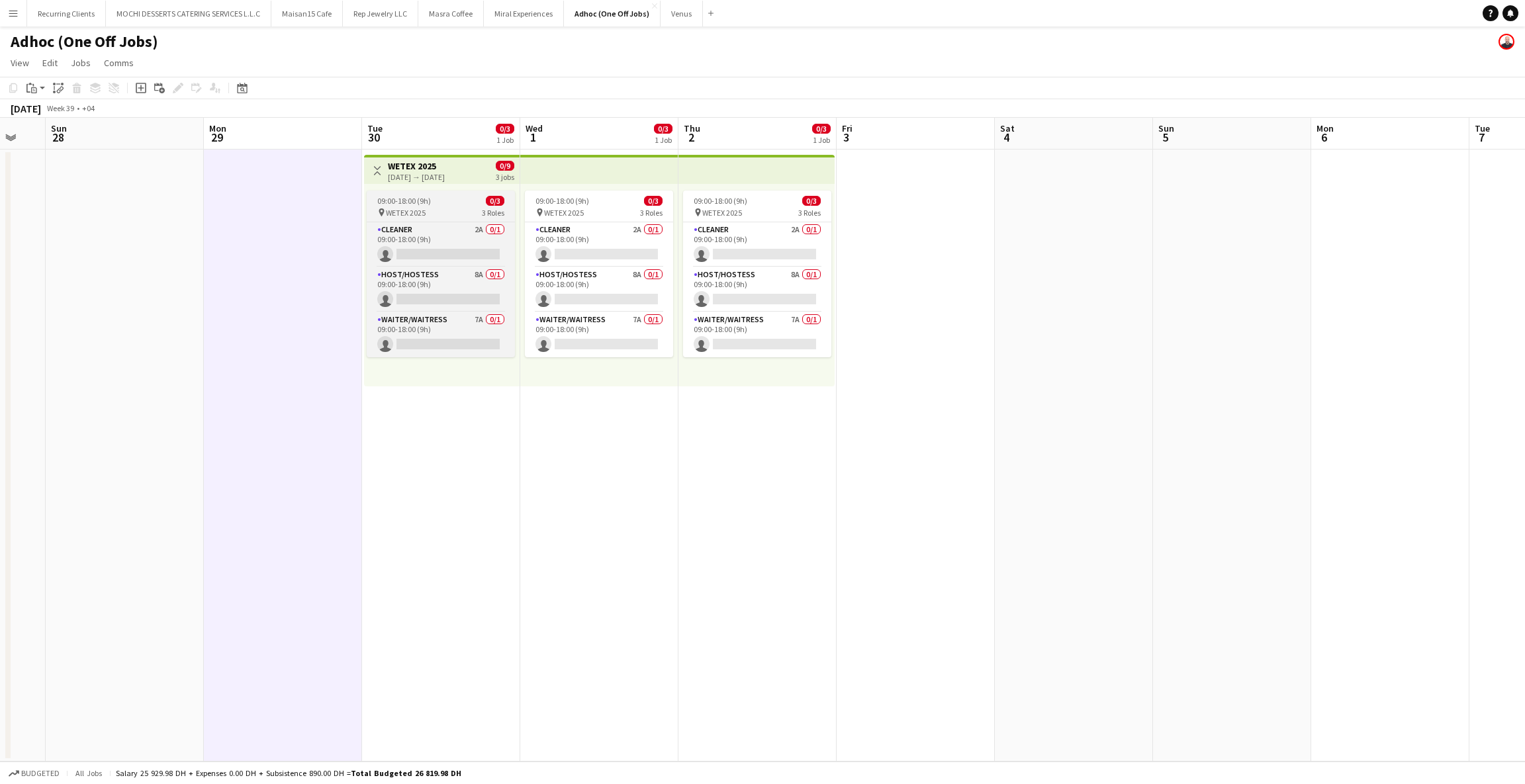
click at [401, 199] on span "09:00-18:00 (9h)" at bounding box center [405, 200] width 54 height 10
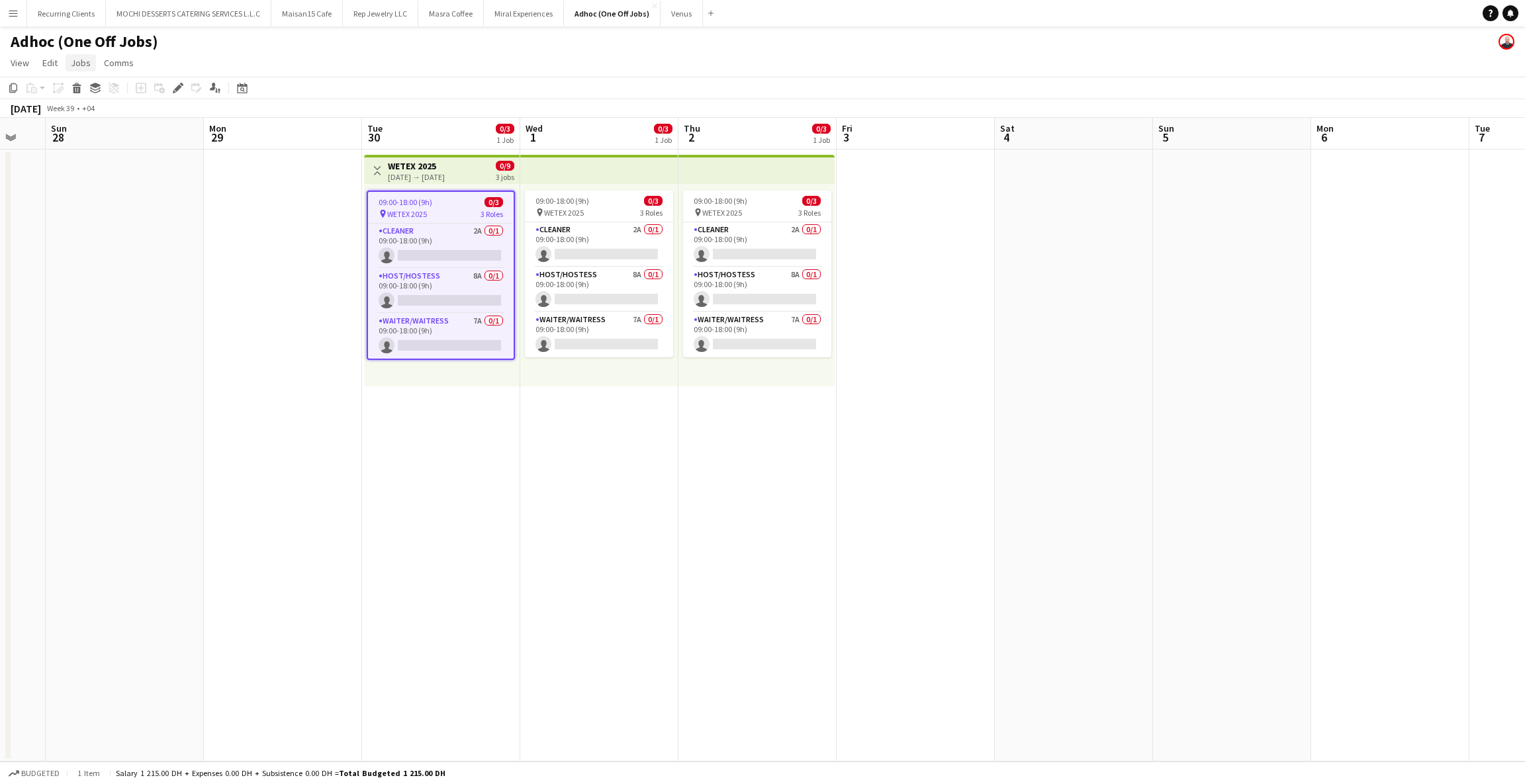
click at [86, 63] on span "Jobs" at bounding box center [81, 62] width 20 height 12
click at [408, 172] on div "[DATE] → [DATE]" at bounding box center [416, 176] width 57 height 10
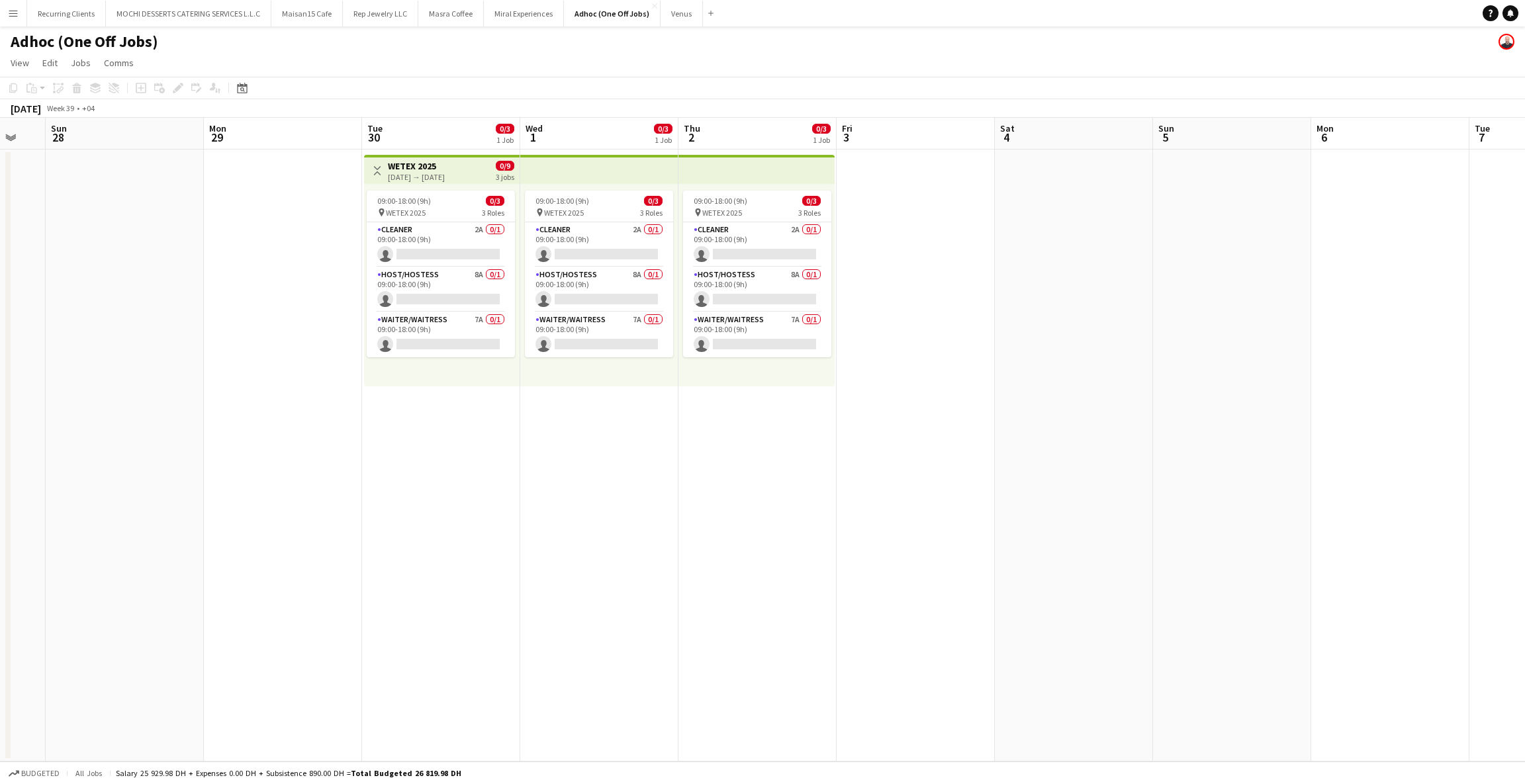
click at [445, 166] on h3 "WETEX 2025" at bounding box center [416, 166] width 57 height 12
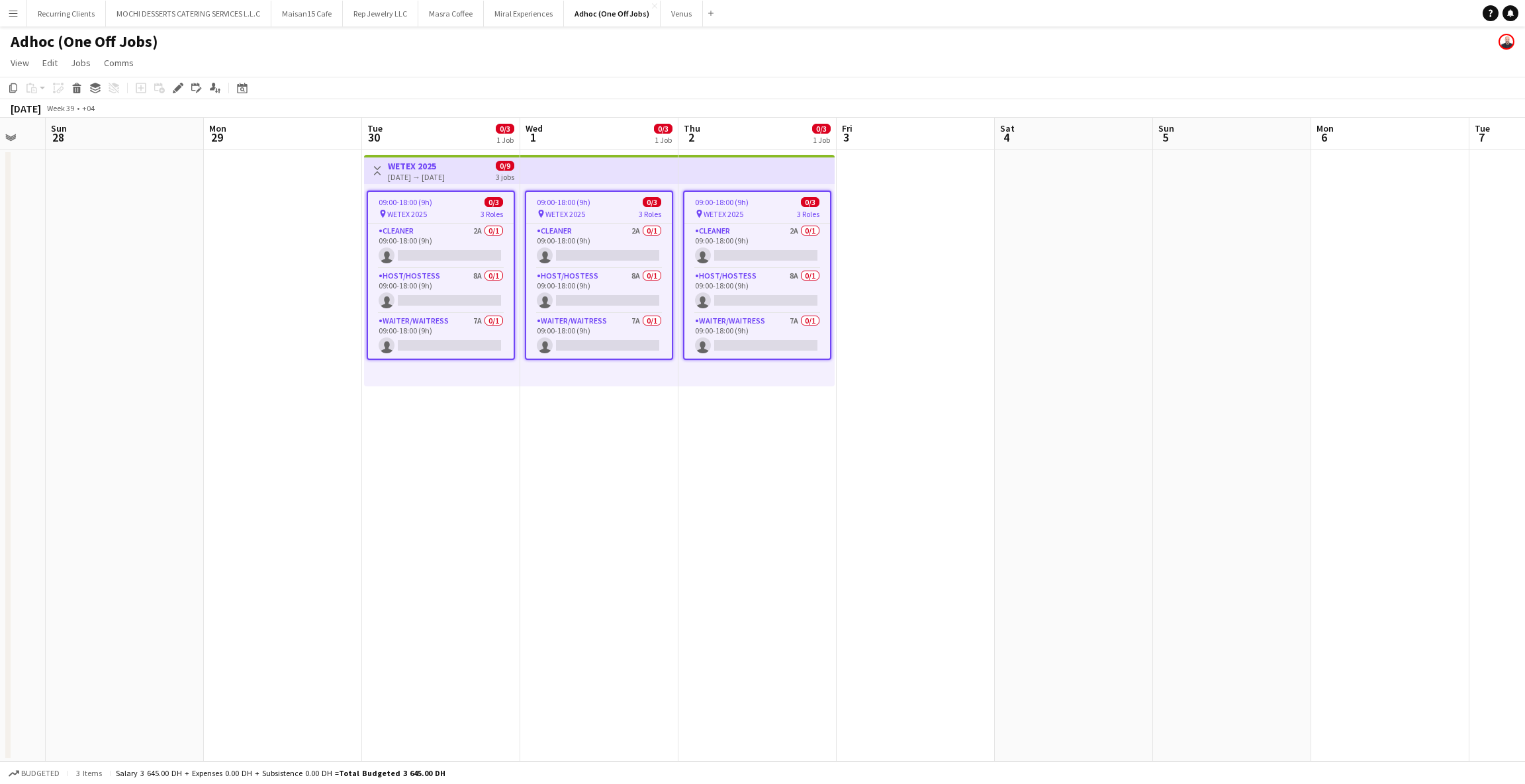
click at [445, 166] on h3 "WETEX 2025" at bounding box center [416, 166] width 57 height 12
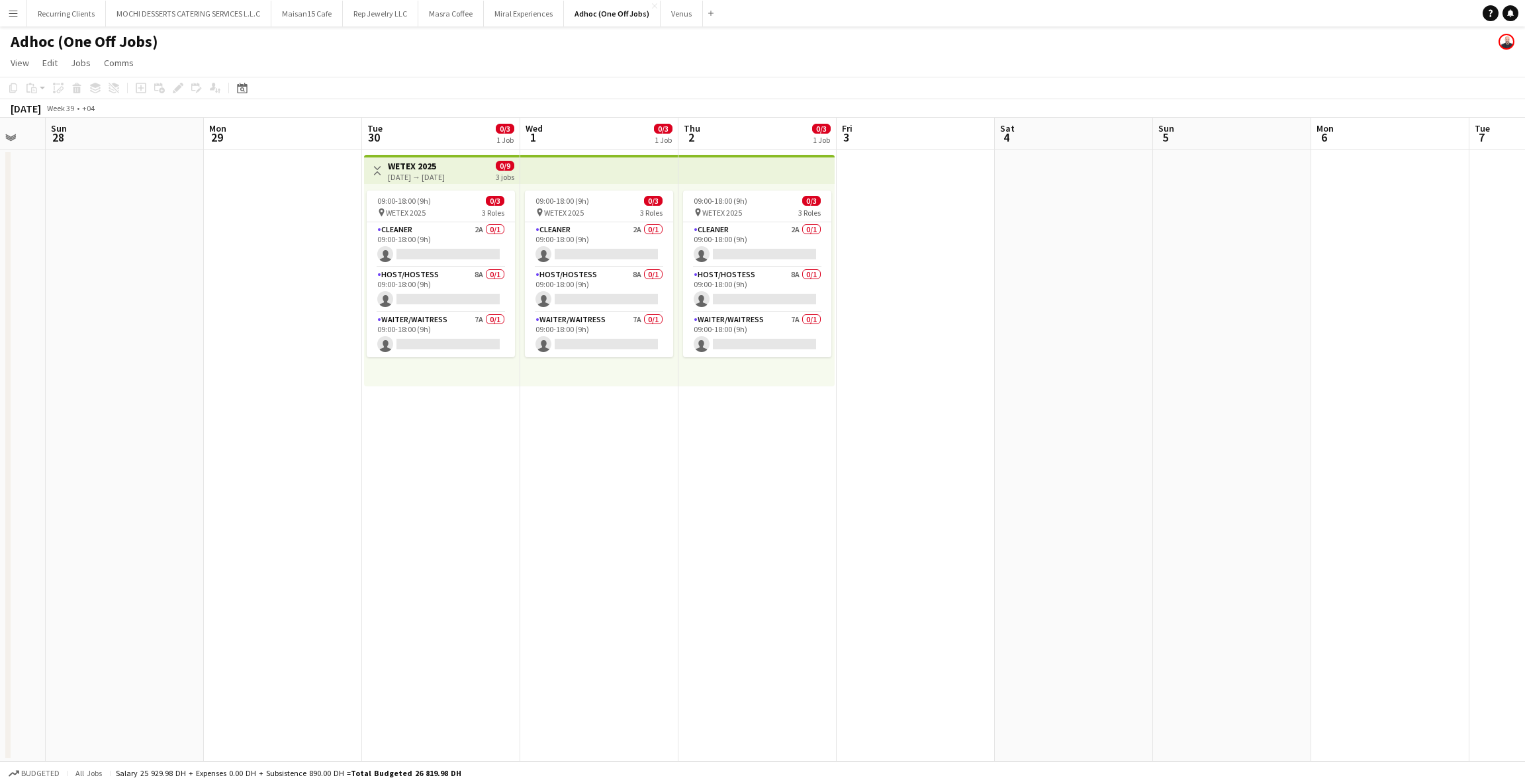
click at [445, 166] on h3 "WETEX 2025" at bounding box center [416, 166] width 57 height 12
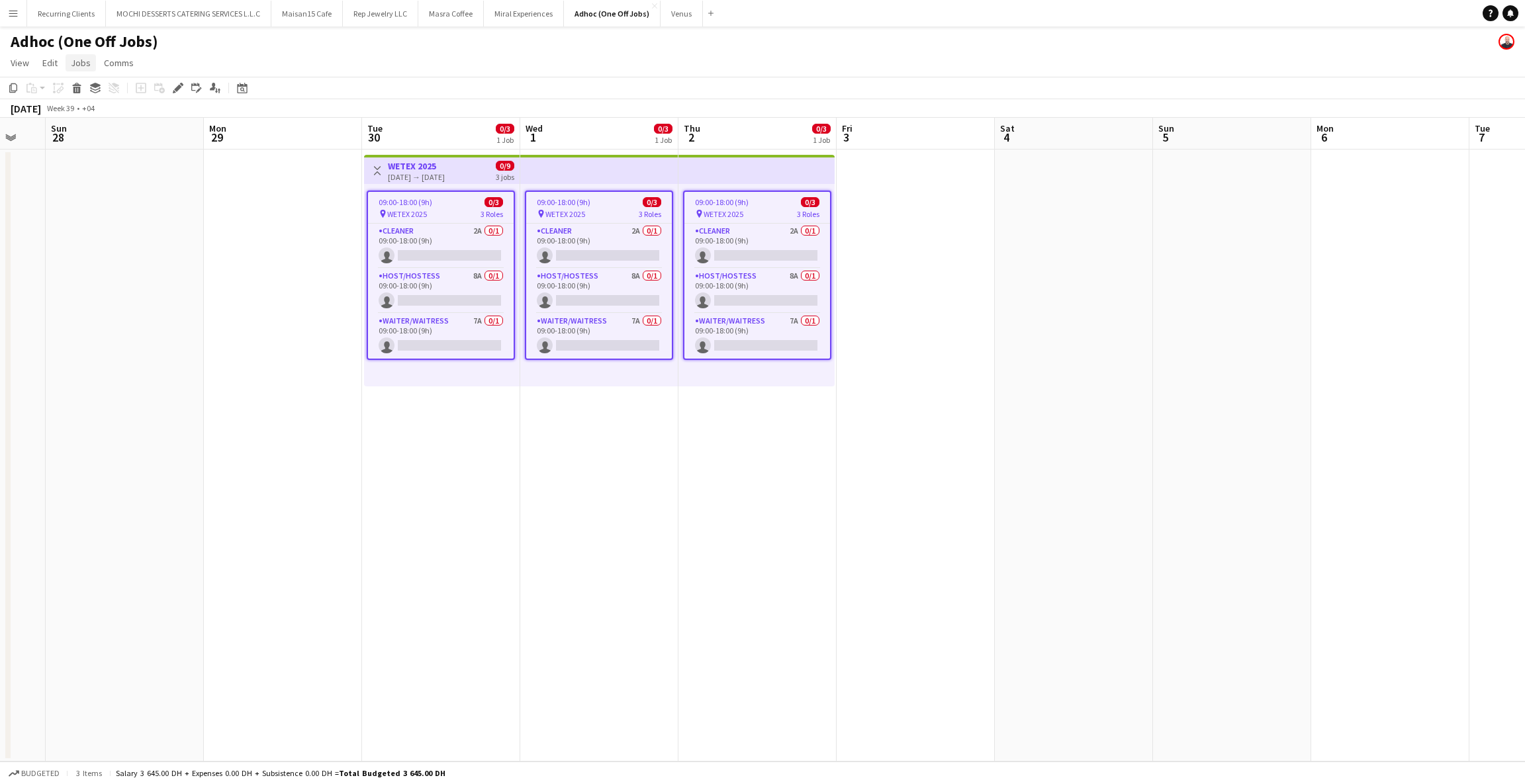
click at [88, 62] on span "Jobs" at bounding box center [81, 62] width 20 height 12
click at [416, 323] on app-card-role "Waiter/Waitress 7A 0/1 09:00-18:00 (9h) single-neutral-actions" at bounding box center [441, 336] width 146 height 45
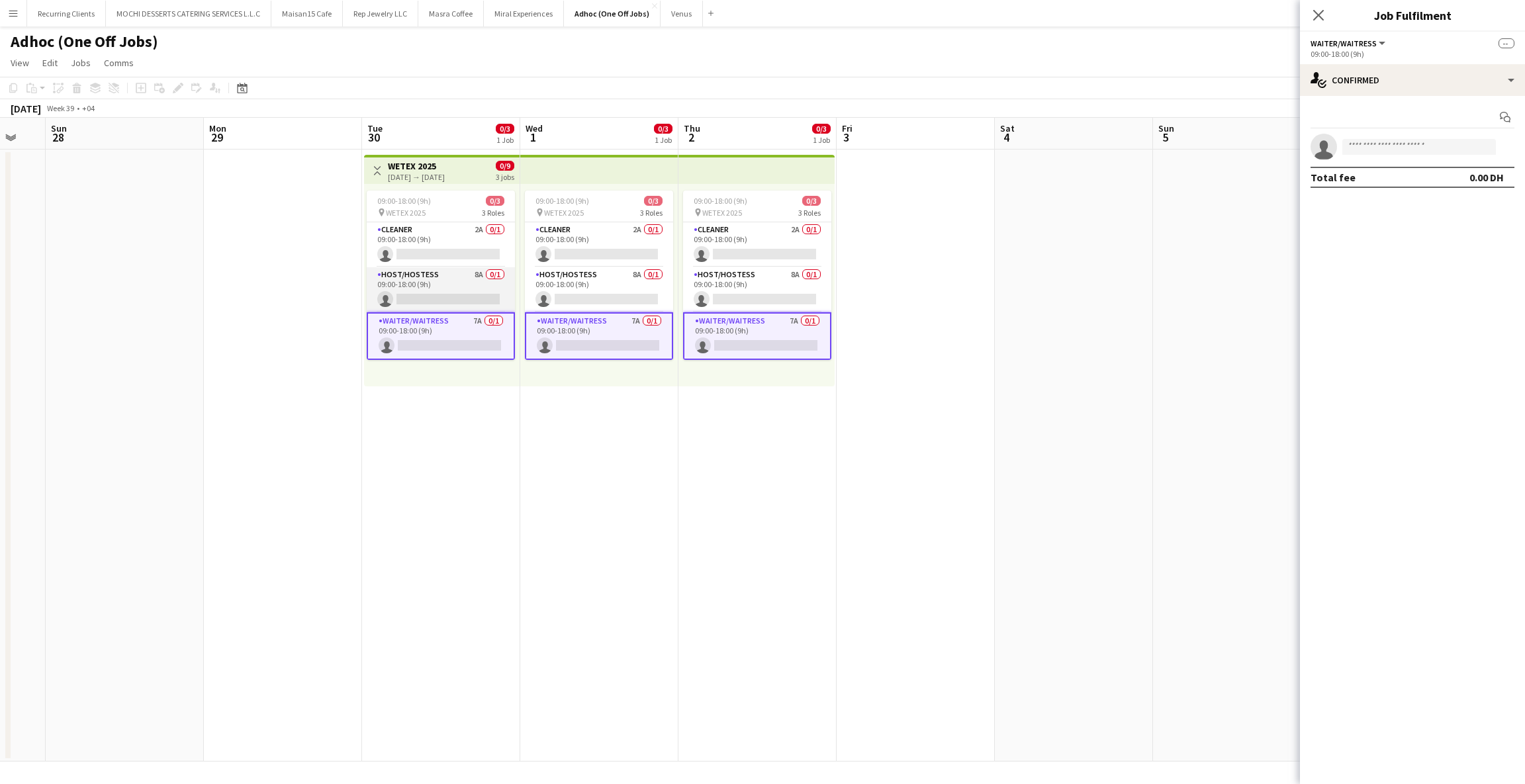
click at [421, 283] on app-card-role "Host/Hostess 8A 0/1 09:00-18:00 (9h) single-neutral-actions" at bounding box center [441, 290] width 148 height 45
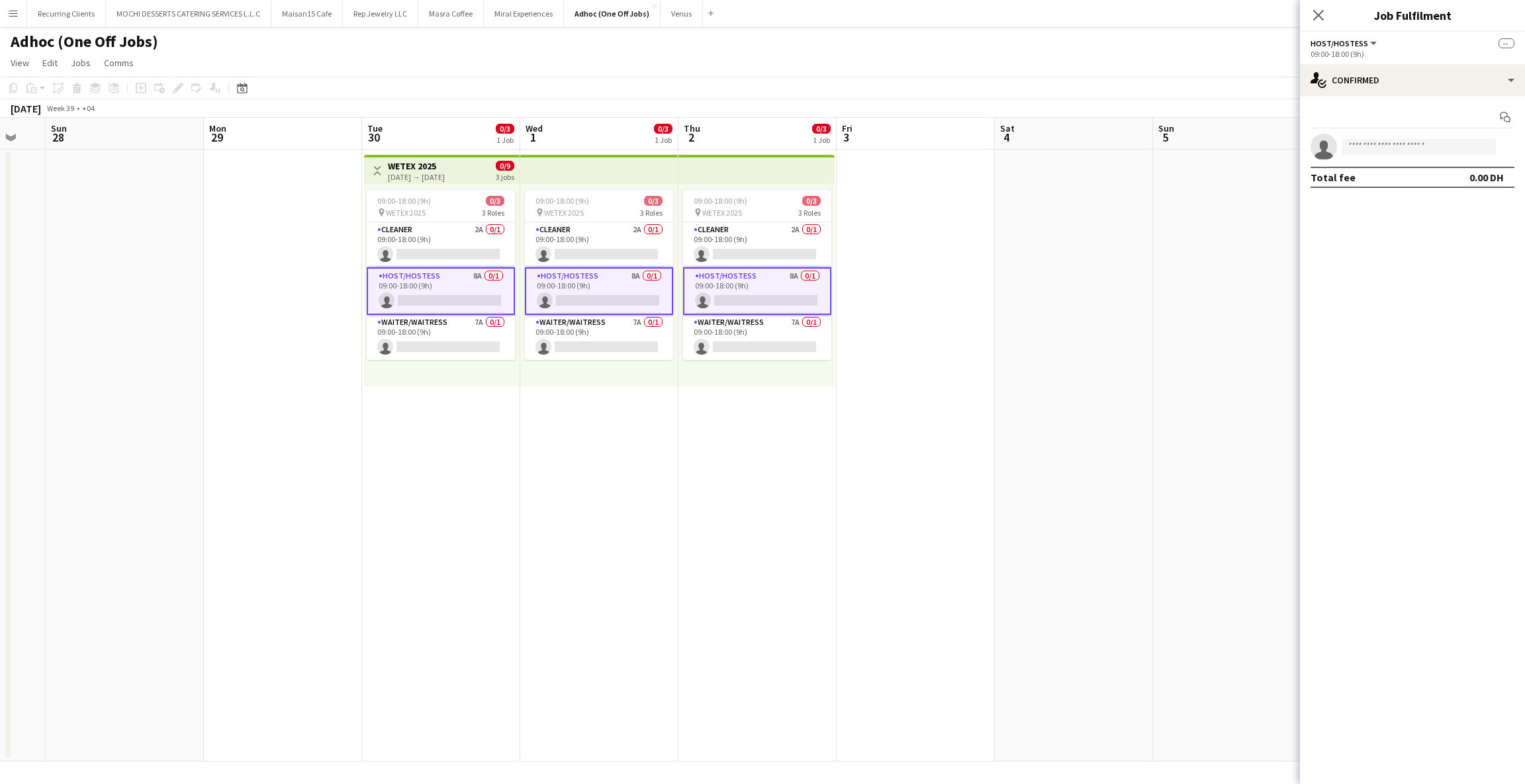
click at [405, 281] on app-card-role "Host/Hostess 8A 0/1 09:00-18:00 (9h) single-neutral-actions" at bounding box center [441, 291] width 148 height 48
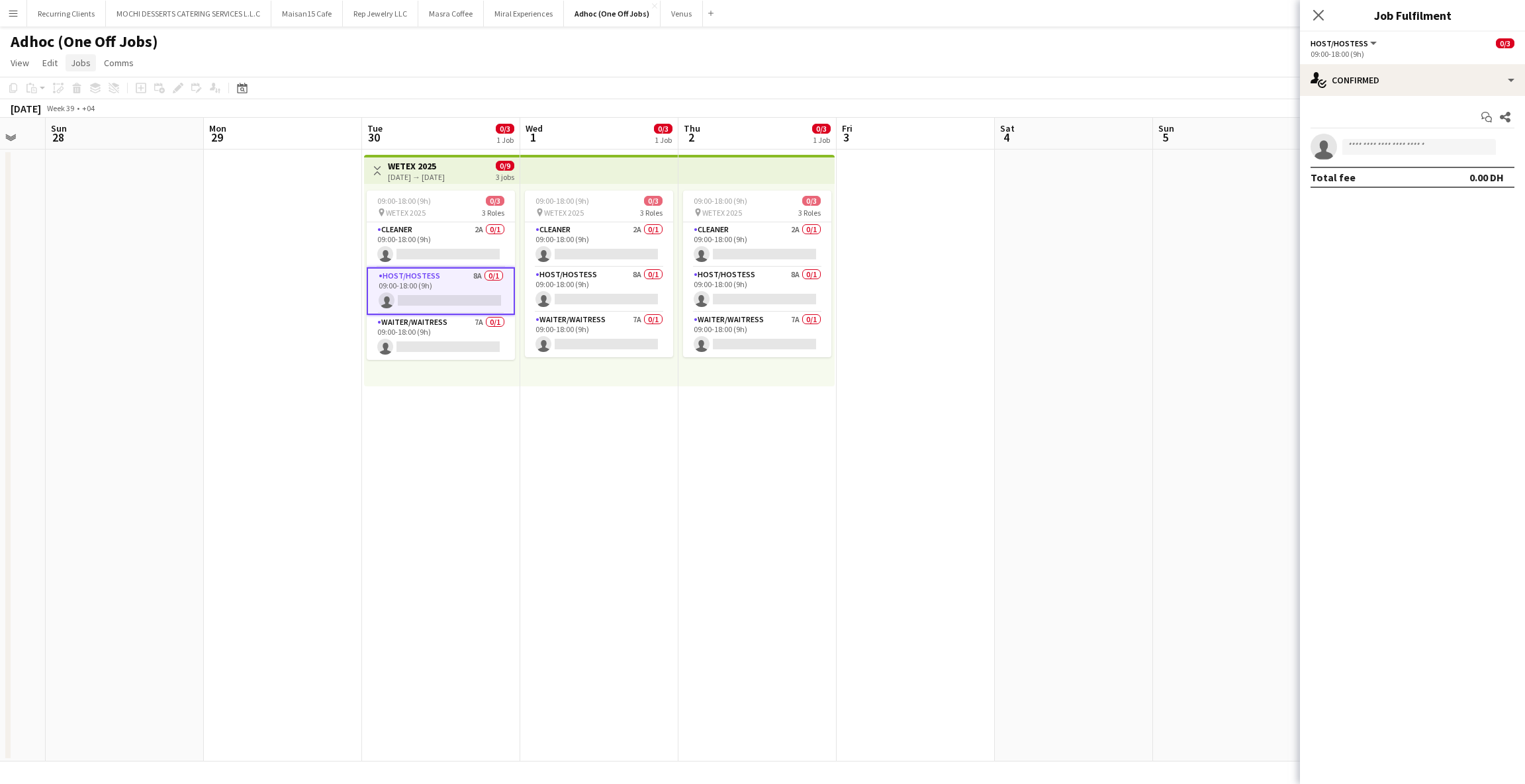
click at [78, 61] on span "Jobs" at bounding box center [81, 62] width 20 height 12
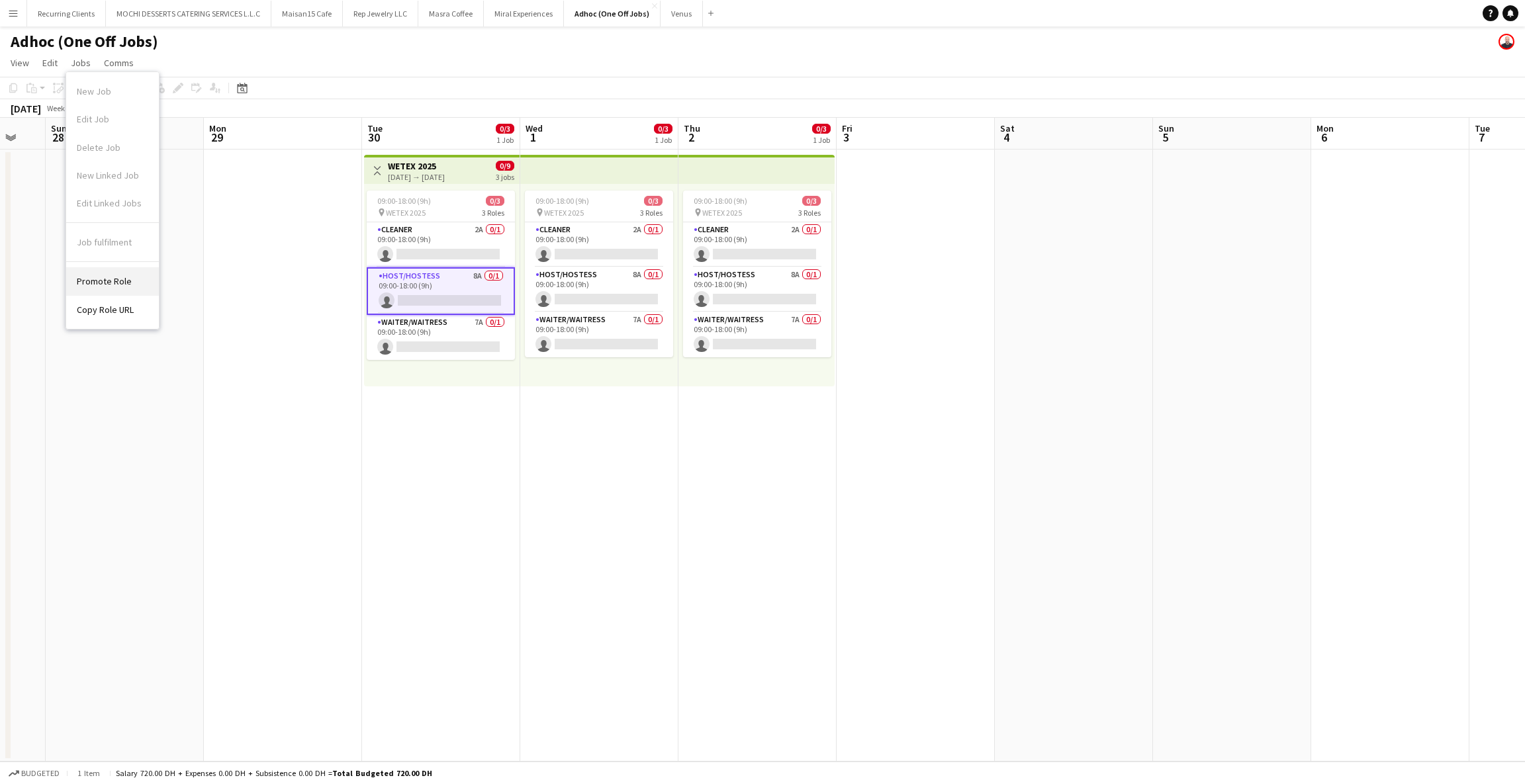
click at [101, 286] on span "Promote Role" at bounding box center [104, 280] width 55 height 12
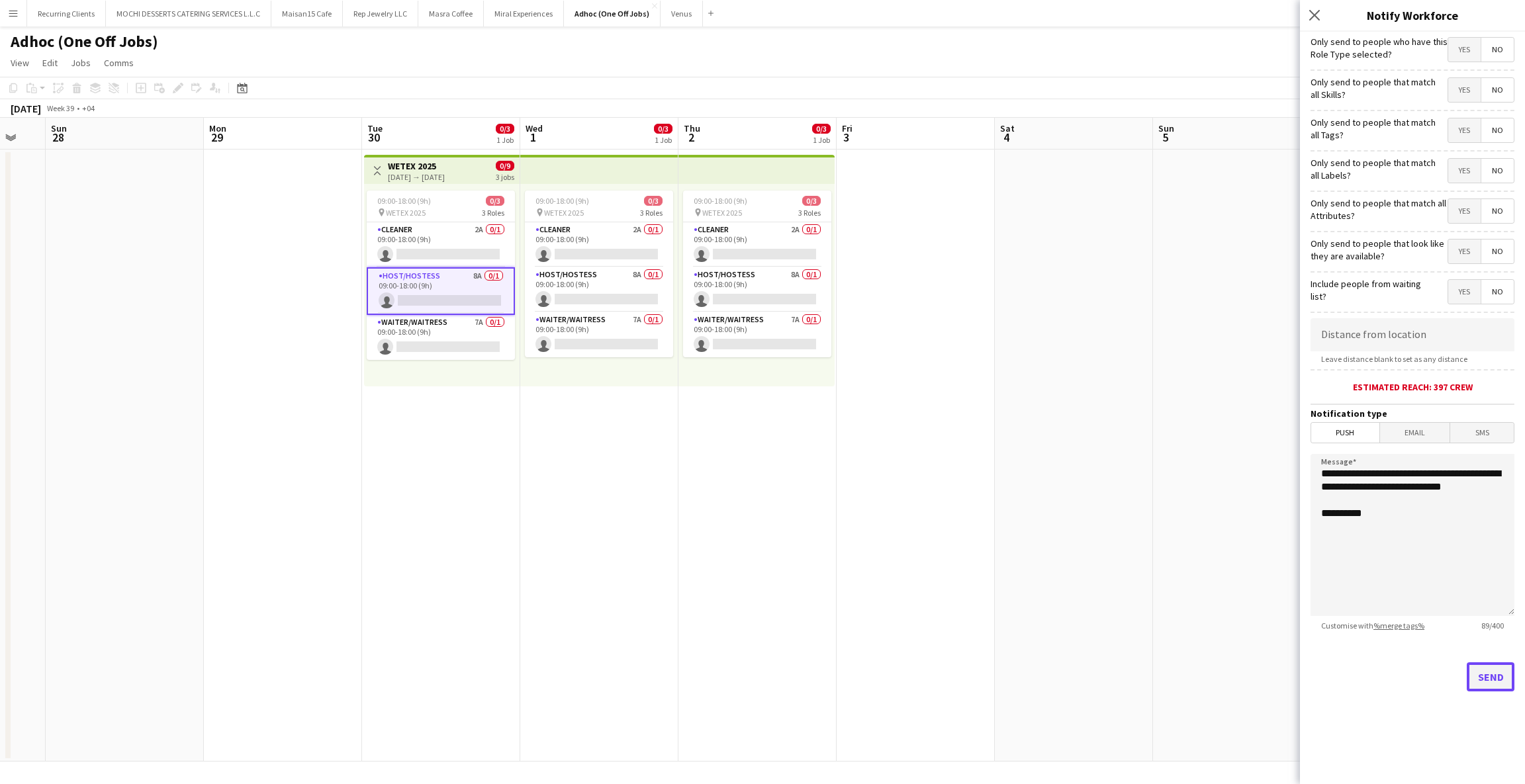
click at [1480, 683] on button "Send" at bounding box center [1491, 677] width 48 height 29
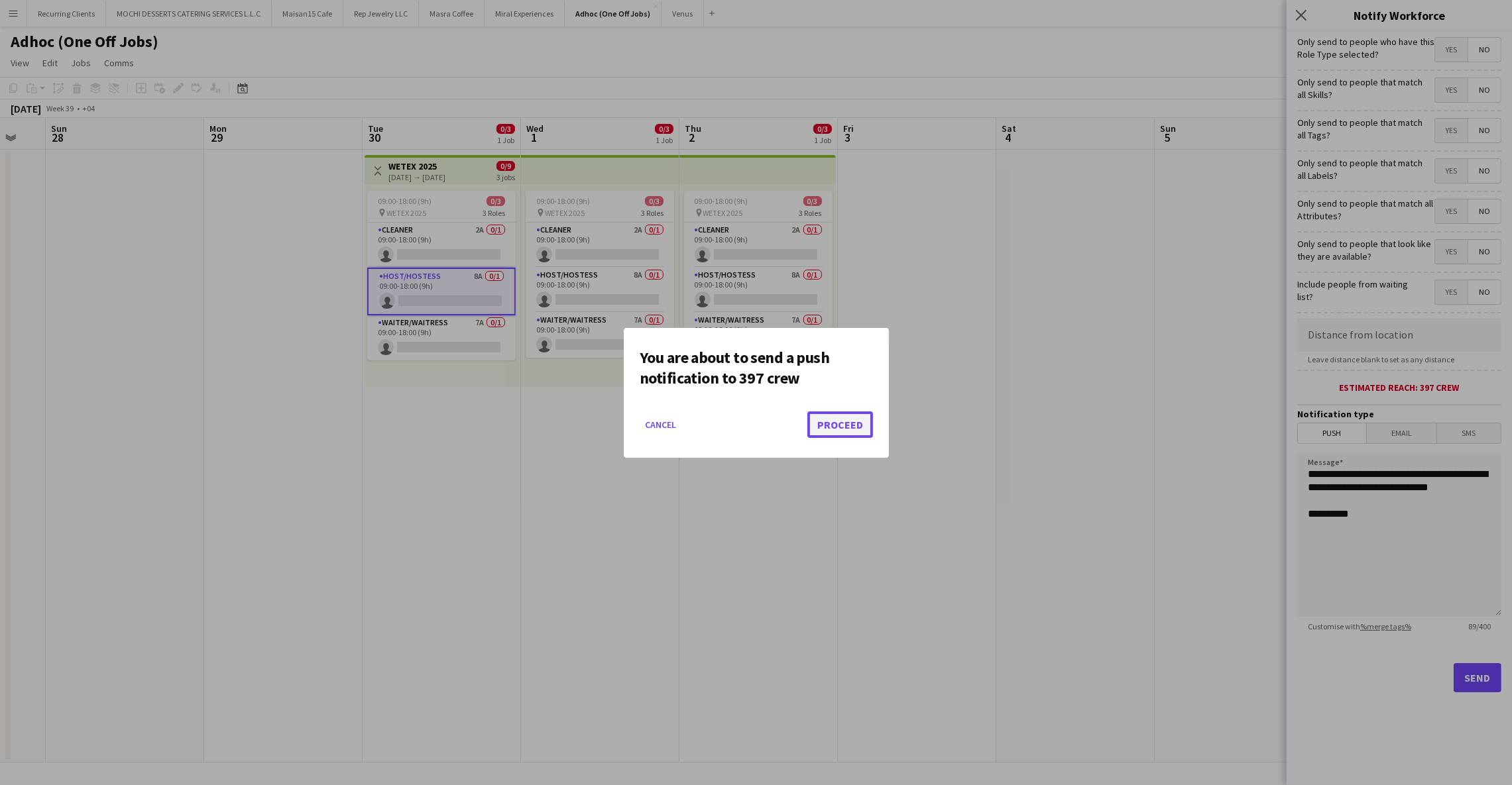
click at [861, 428] on button "Proceed" at bounding box center [839, 424] width 66 height 26
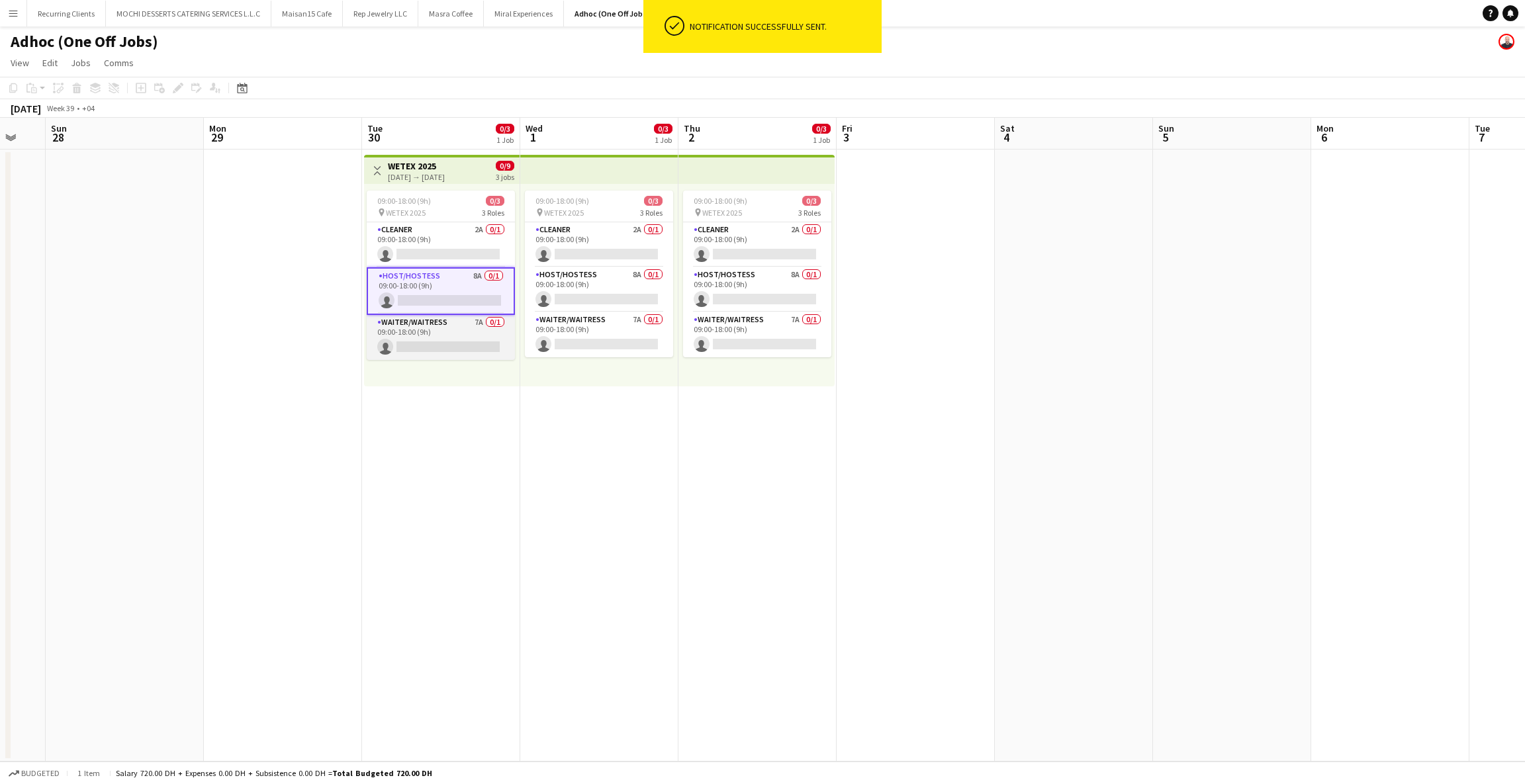
click at [411, 320] on app-card-role "Waiter/Waitress 7A 0/1 09:00-18:00 (9h) single-neutral-actions" at bounding box center [441, 337] width 148 height 45
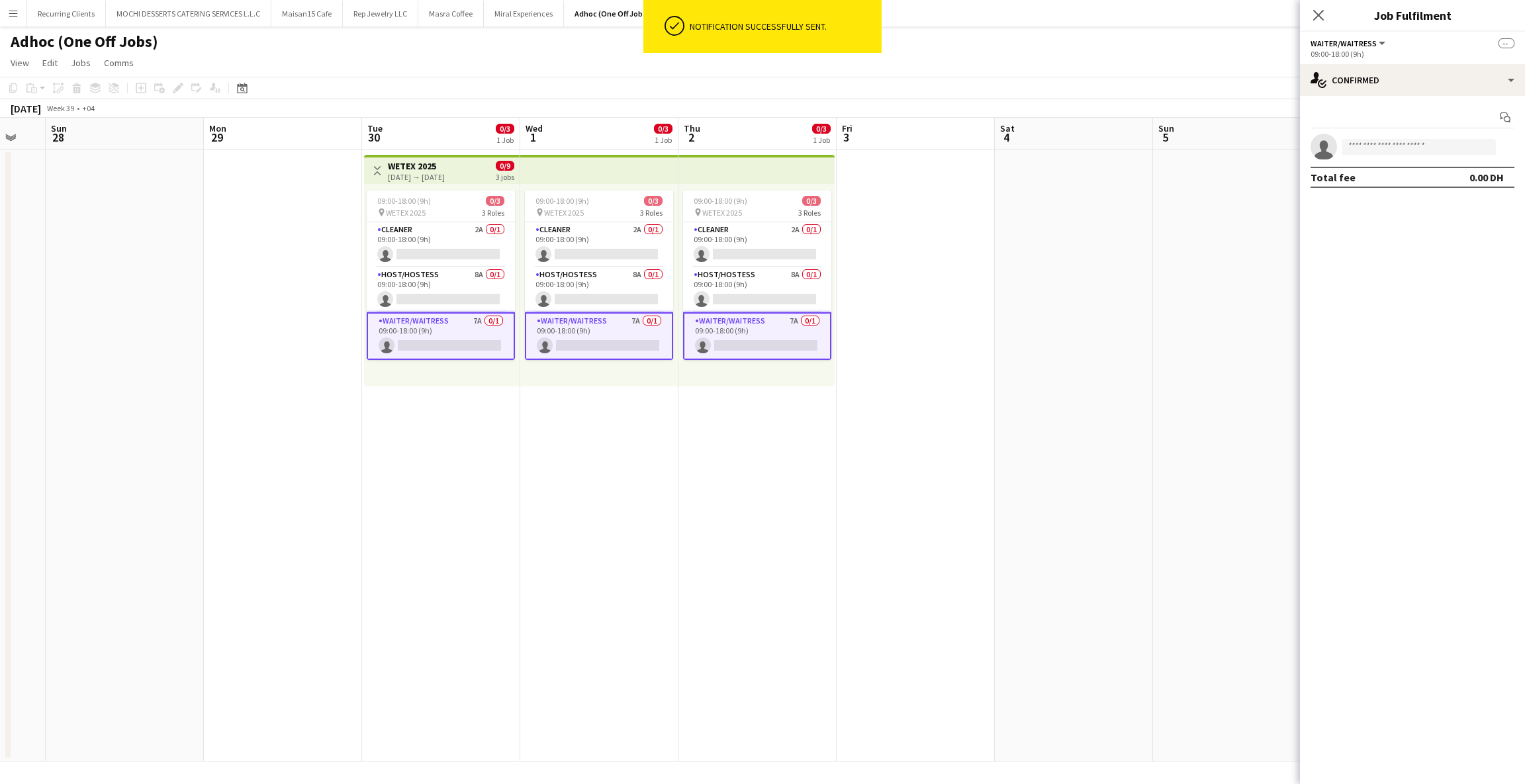
click at [411, 320] on app-card-role "Waiter/Waitress 7A 0/1 09:00-18:00 (9h) single-neutral-actions" at bounding box center [441, 336] width 148 height 48
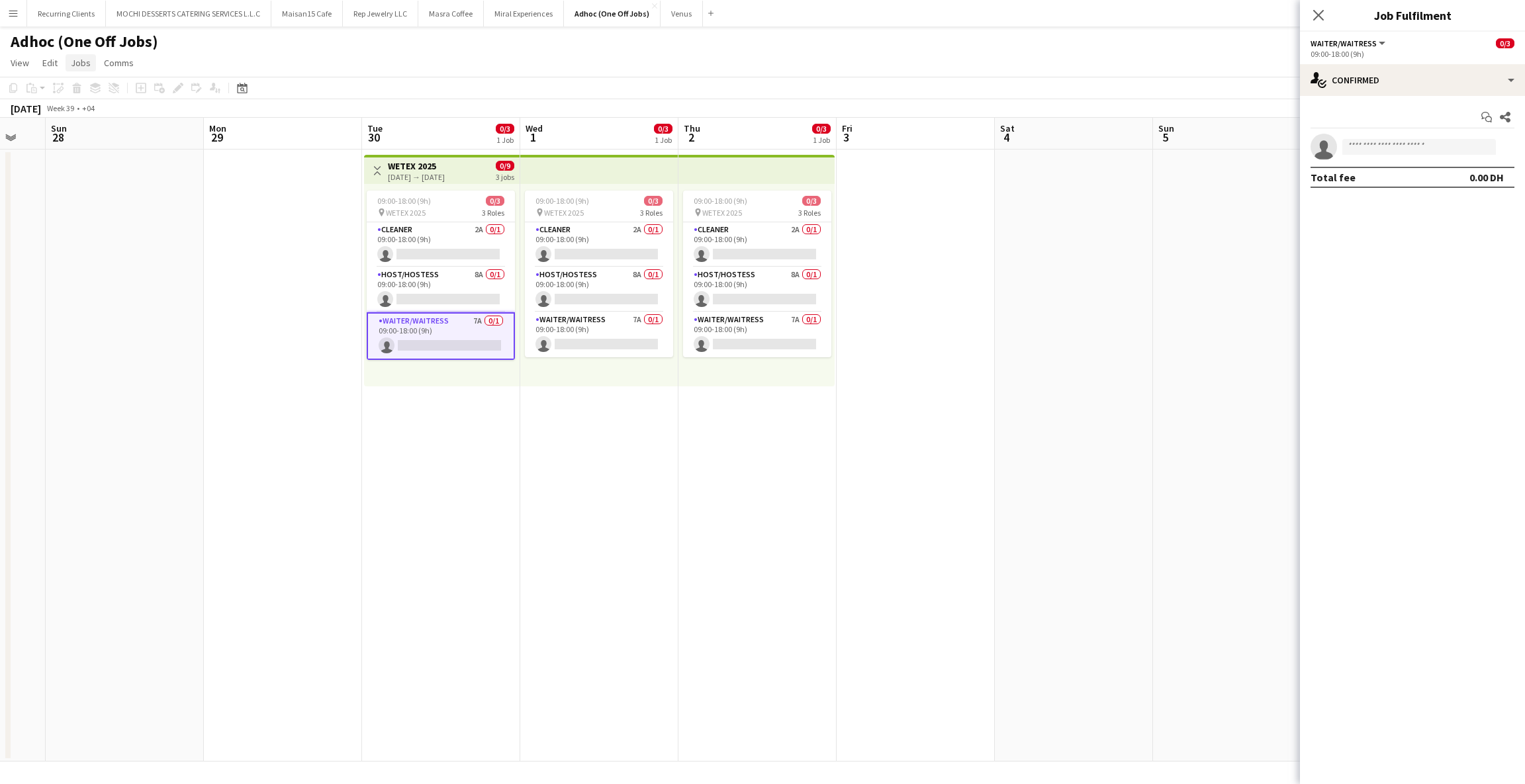
click at [87, 64] on span "Jobs" at bounding box center [81, 62] width 20 height 12
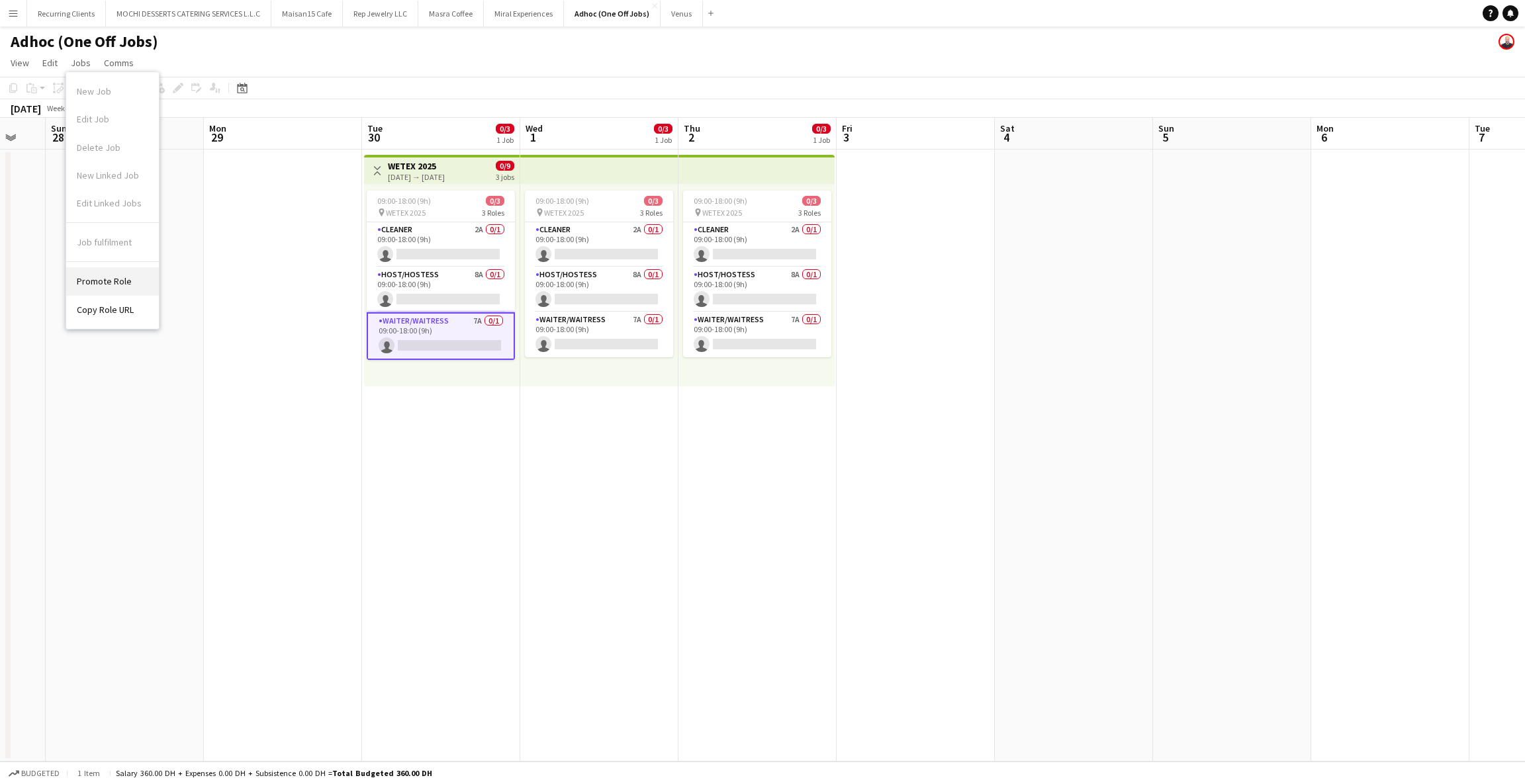
click at [112, 285] on span "Promote Role" at bounding box center [104, 280] width 55 height 12
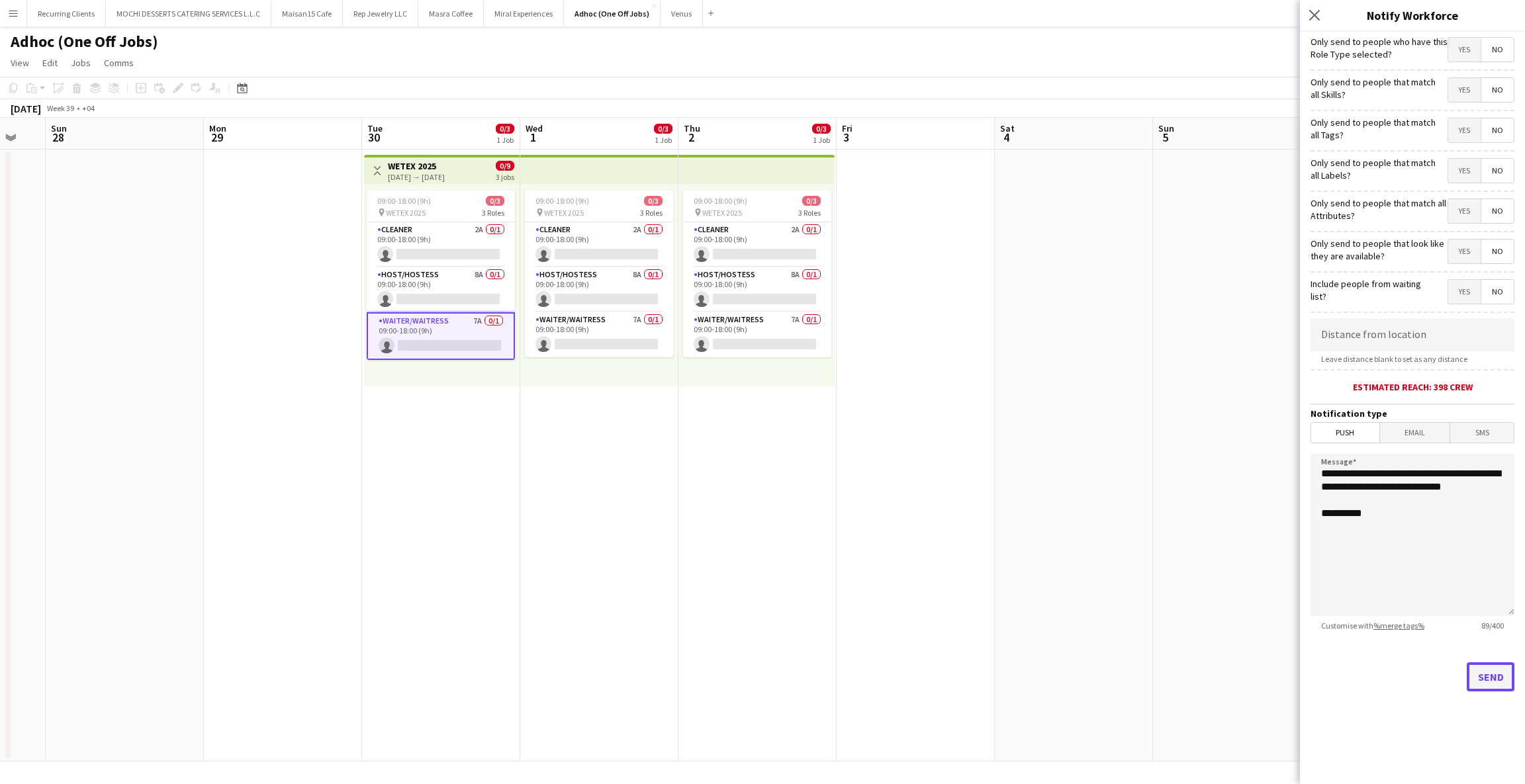
click at [1495, 690] on button "Send" at bounding box center [1491, 677] width 48 height 29
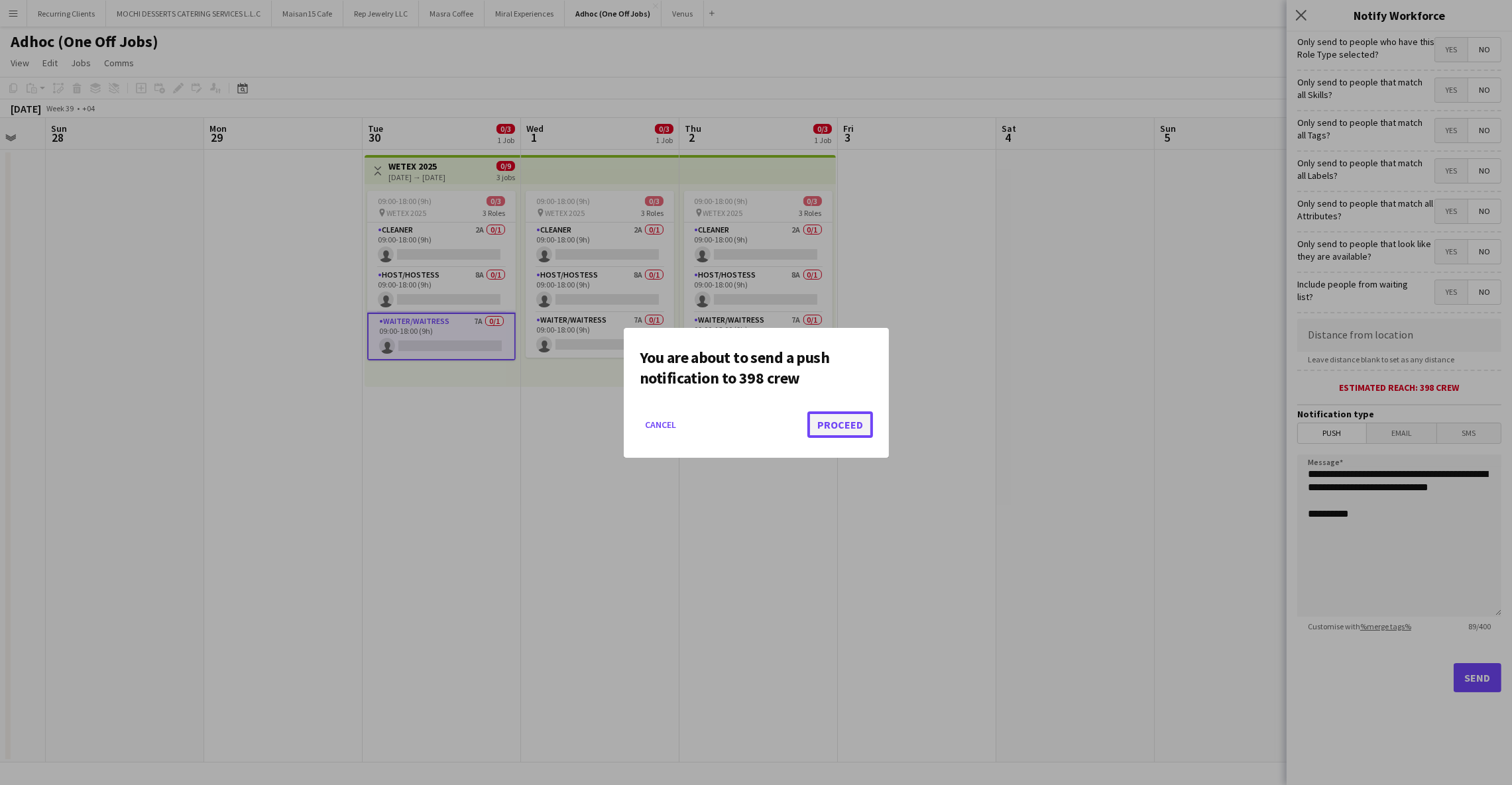
click at [844, 426] on button "Proceed" at bounding box center [839, 424] width 66 height 26
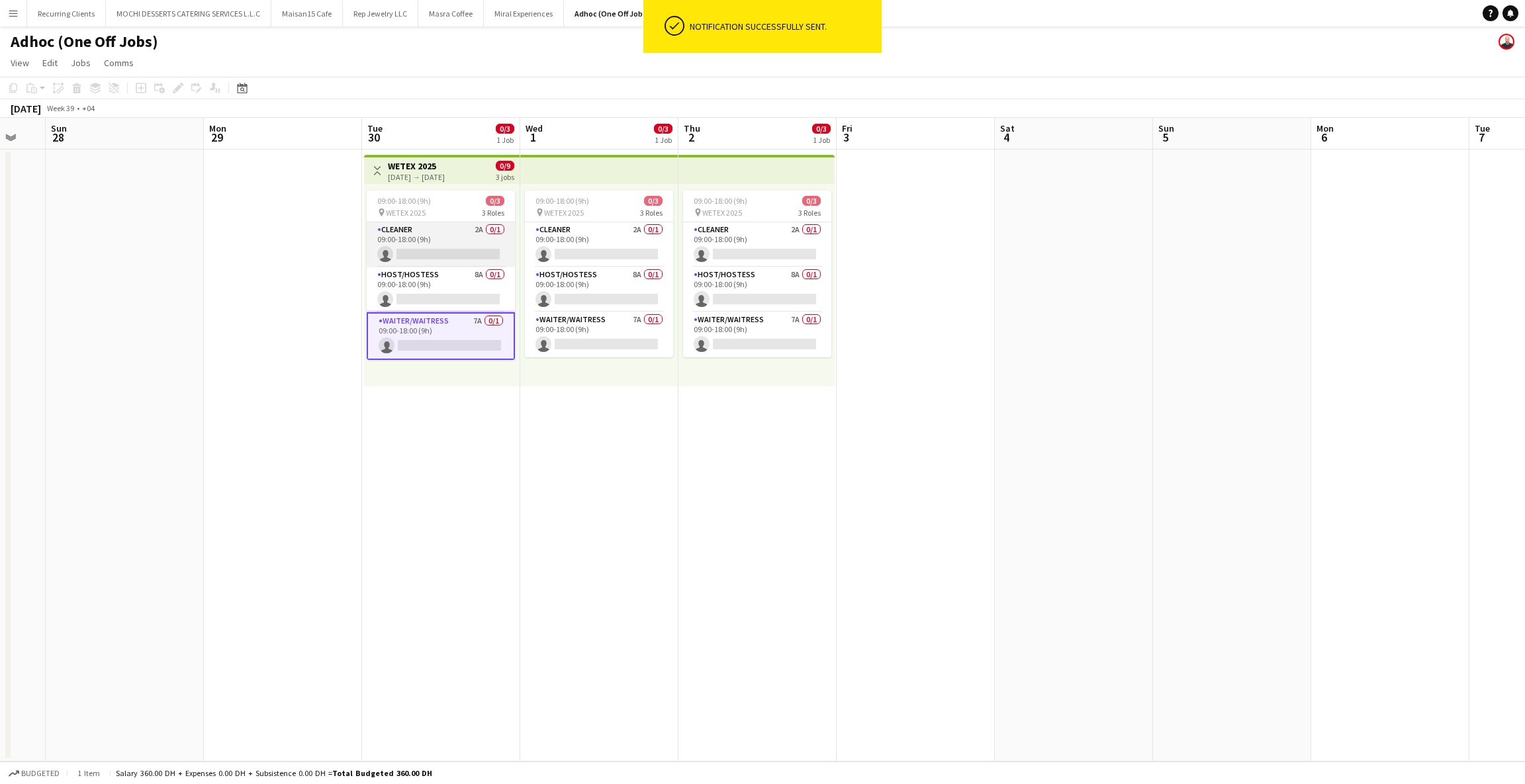
click at [432, 229] on app-card-role "Cleaner 2A 0/1 09:00-18:00 (9h) single-neutral-actions" at bounding box center [441, 245] width 148 height 45
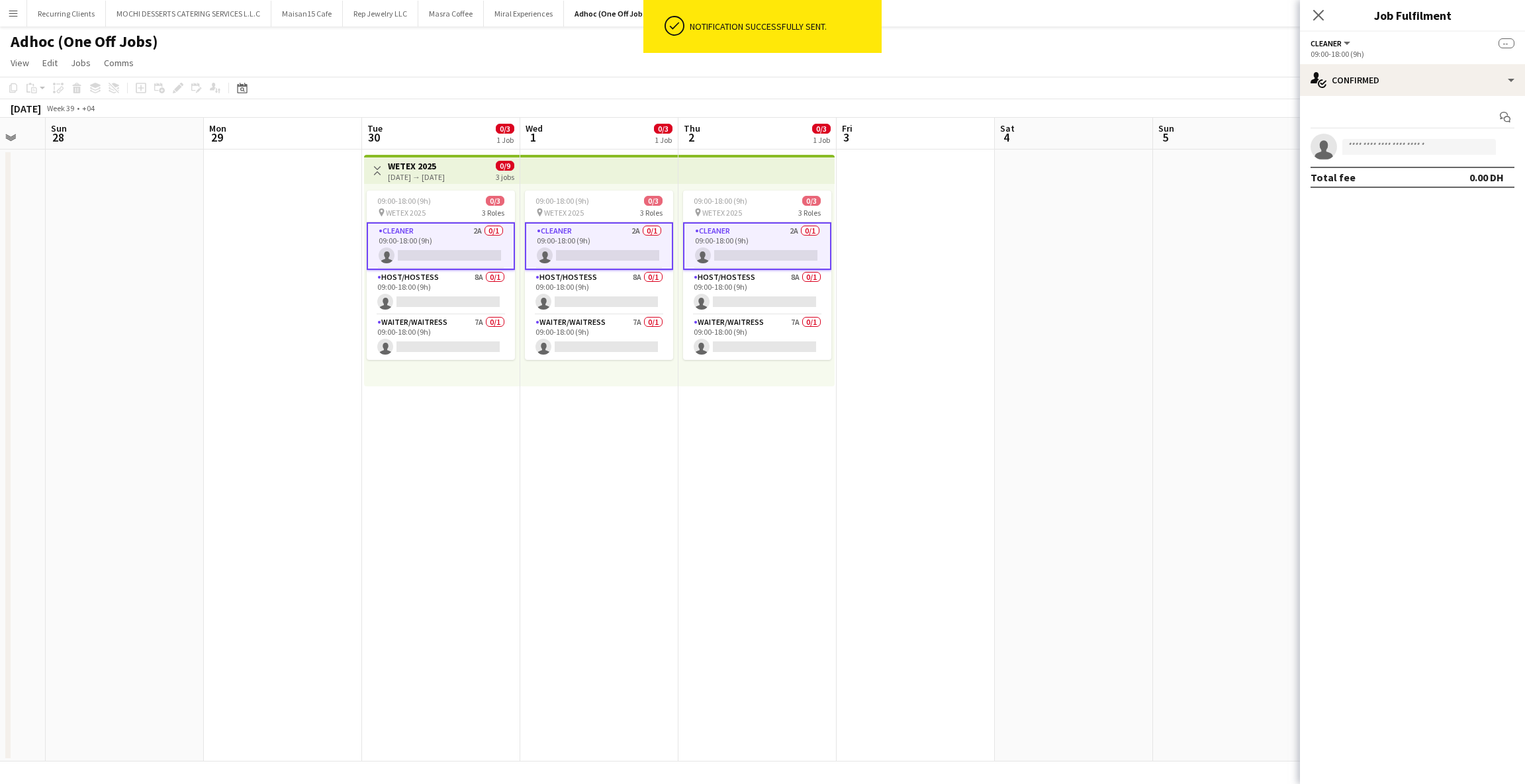
click at [432, 229] on app-card-role "Cleaner 2A 0/1 09:00-18:00 (9h) single-neutral-actions" at bounding box center [441, 246] width 148 height 48
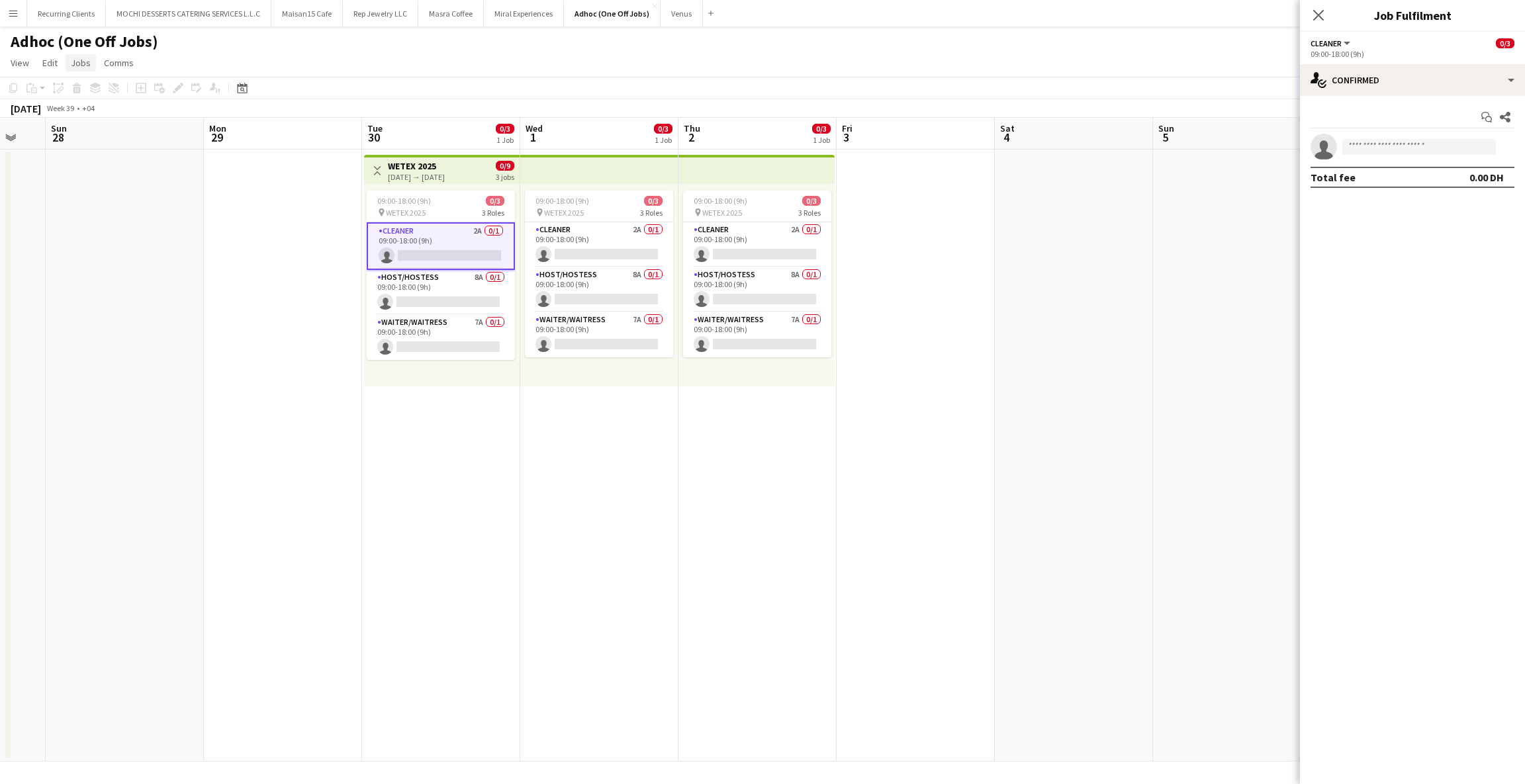
click at [86, 54] on link "Jobs" at bounding box center [81, 62] width 31 height 17
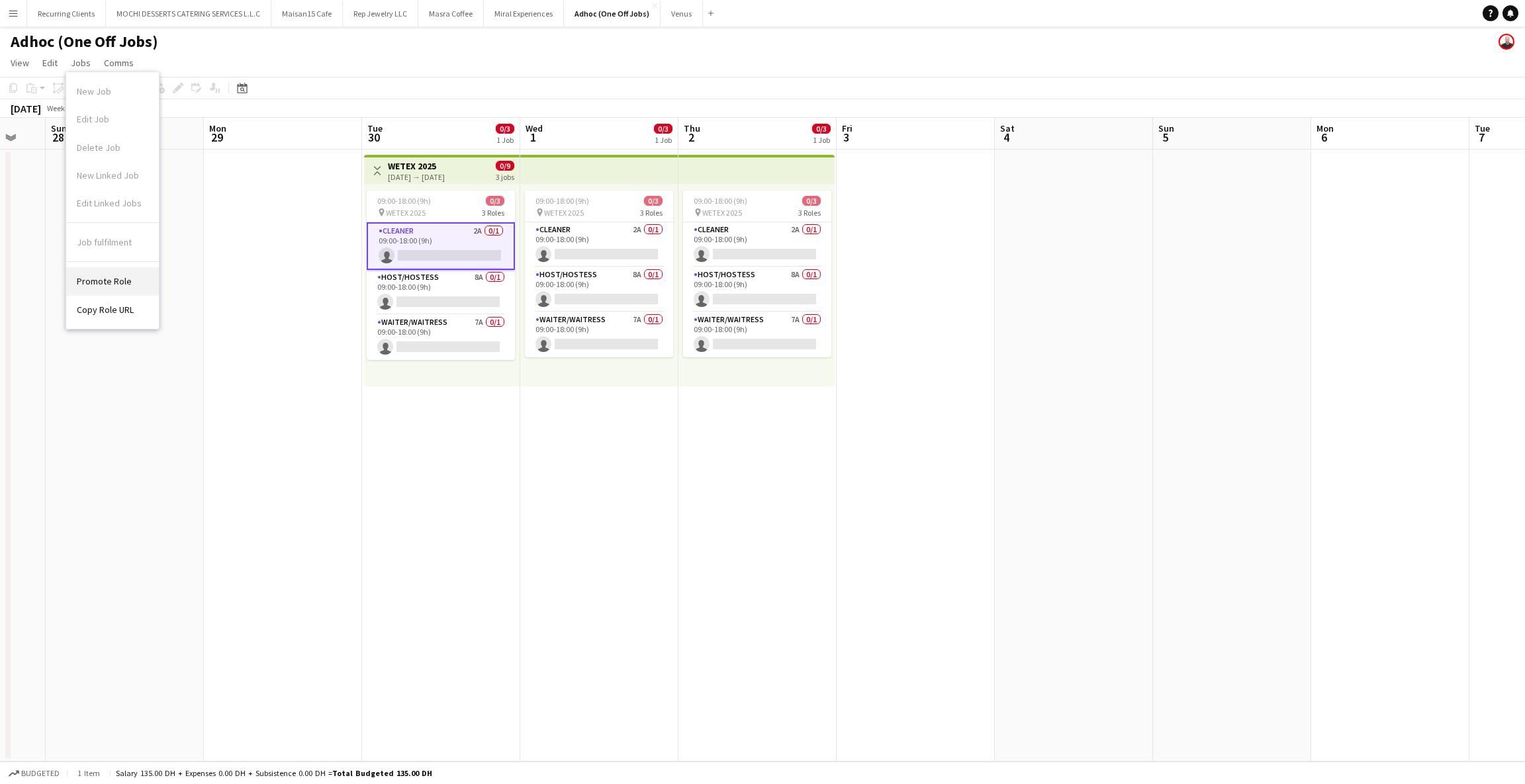
click at [112, 270] on link "Promote Role" at bounding box center [113, 281] width 92 height 28
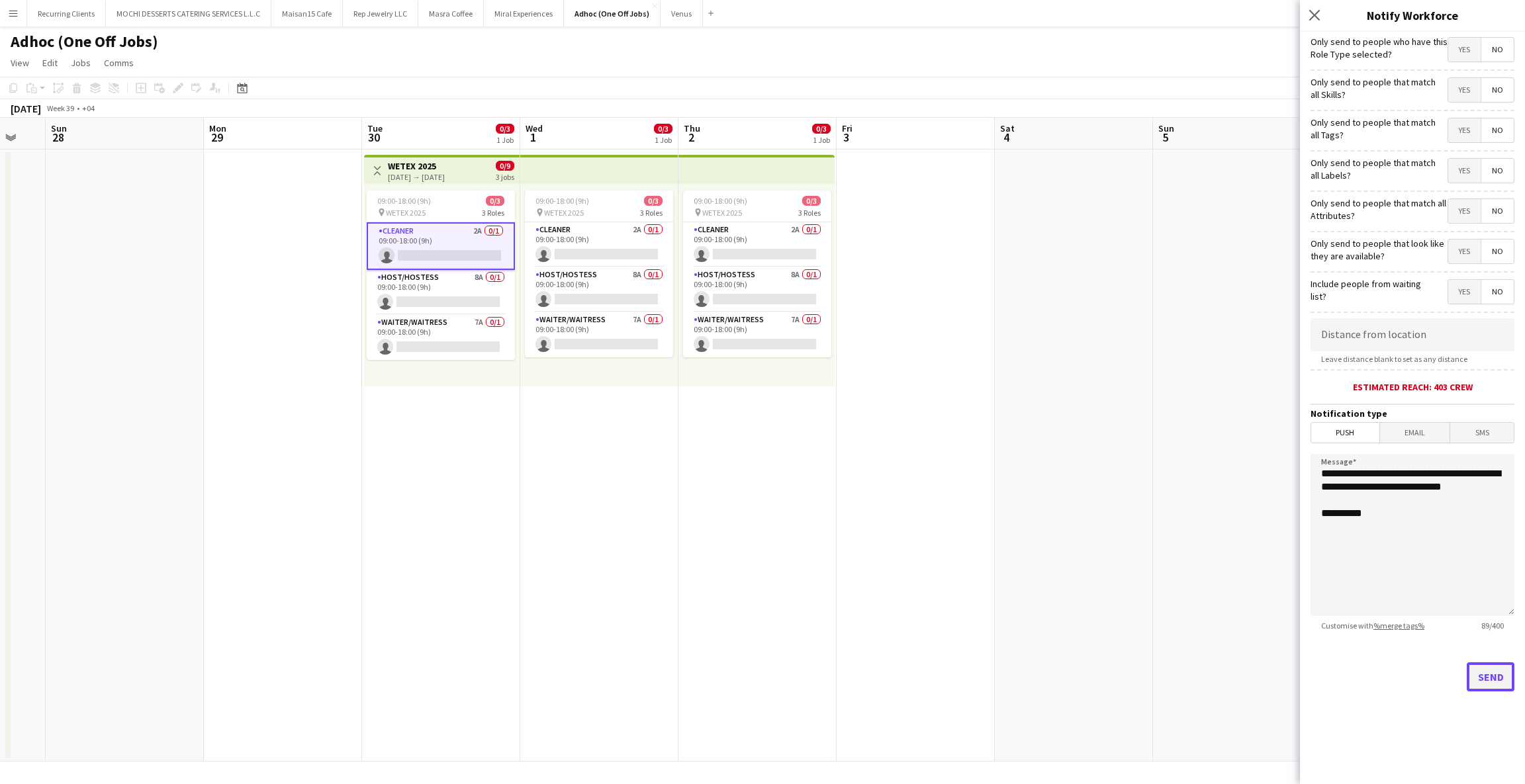
click at [1480, 683] on button "Send" at bounding box center [1491, 677] width 48 height 29
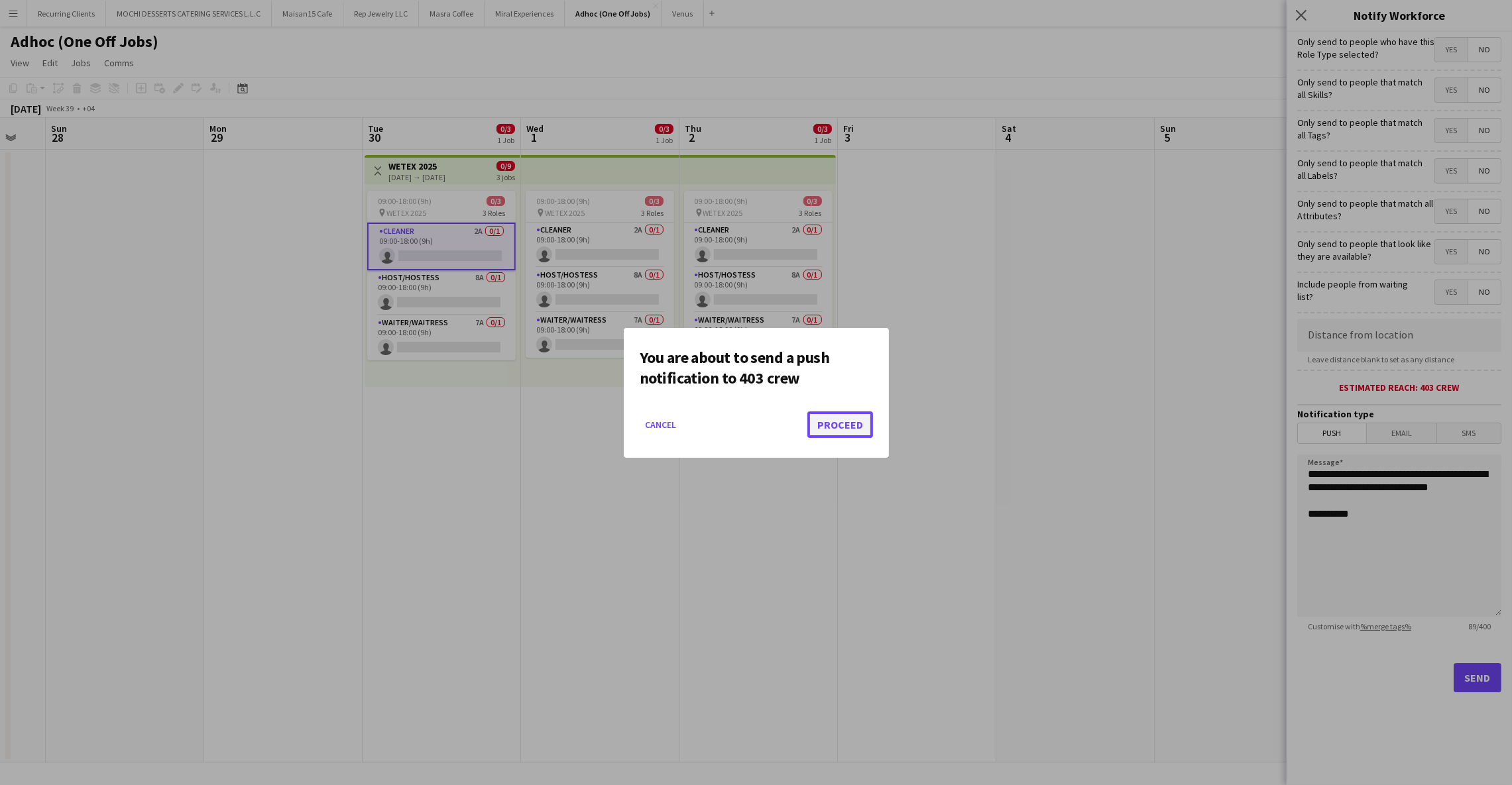
click at [856, 415] on button "Proceed" at bounding box center [839, 424] width 66 height 26
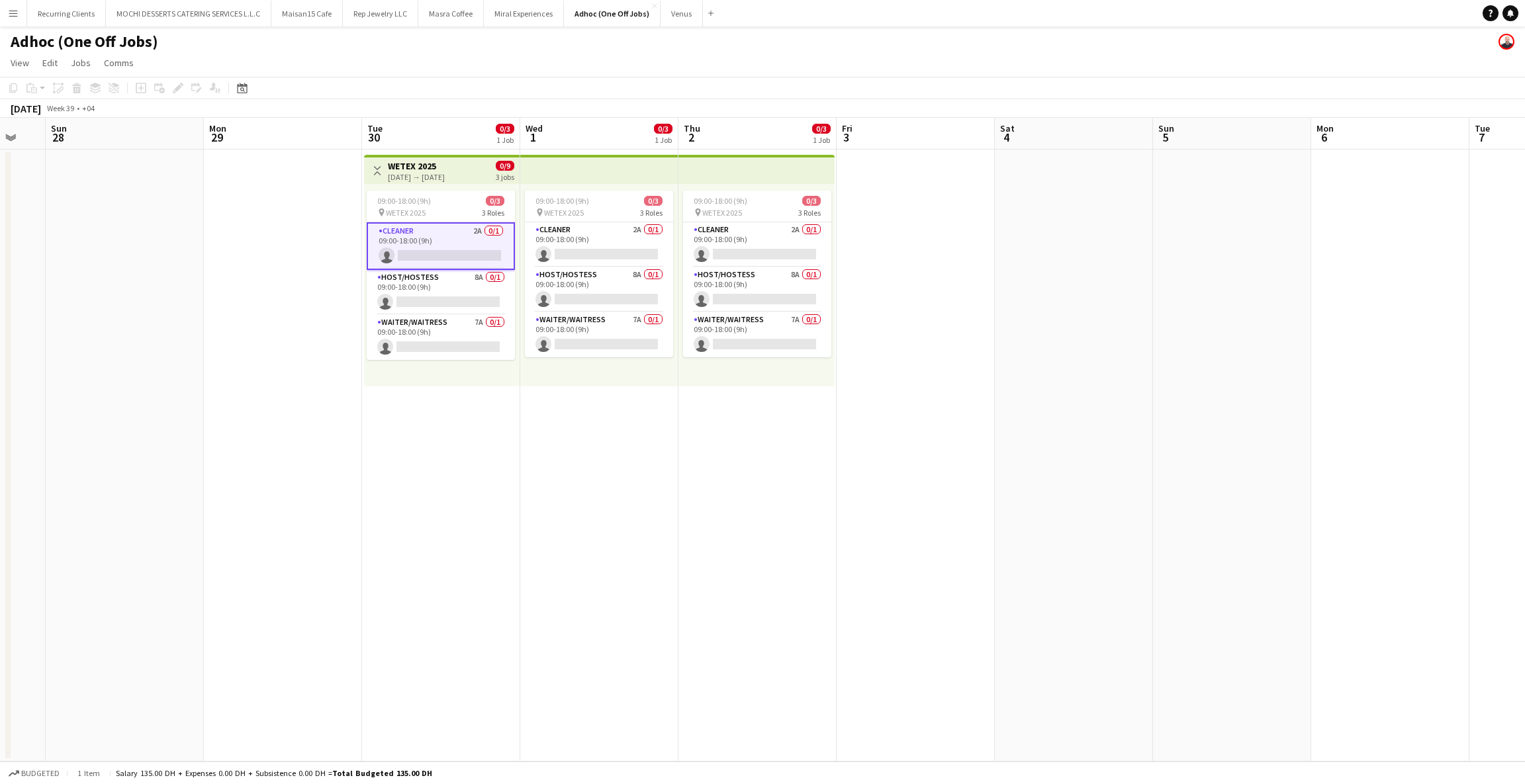
click at [415, 178] on div "[DATE] → [DATE]" at bounding box center [416, 176] width 57 height 10
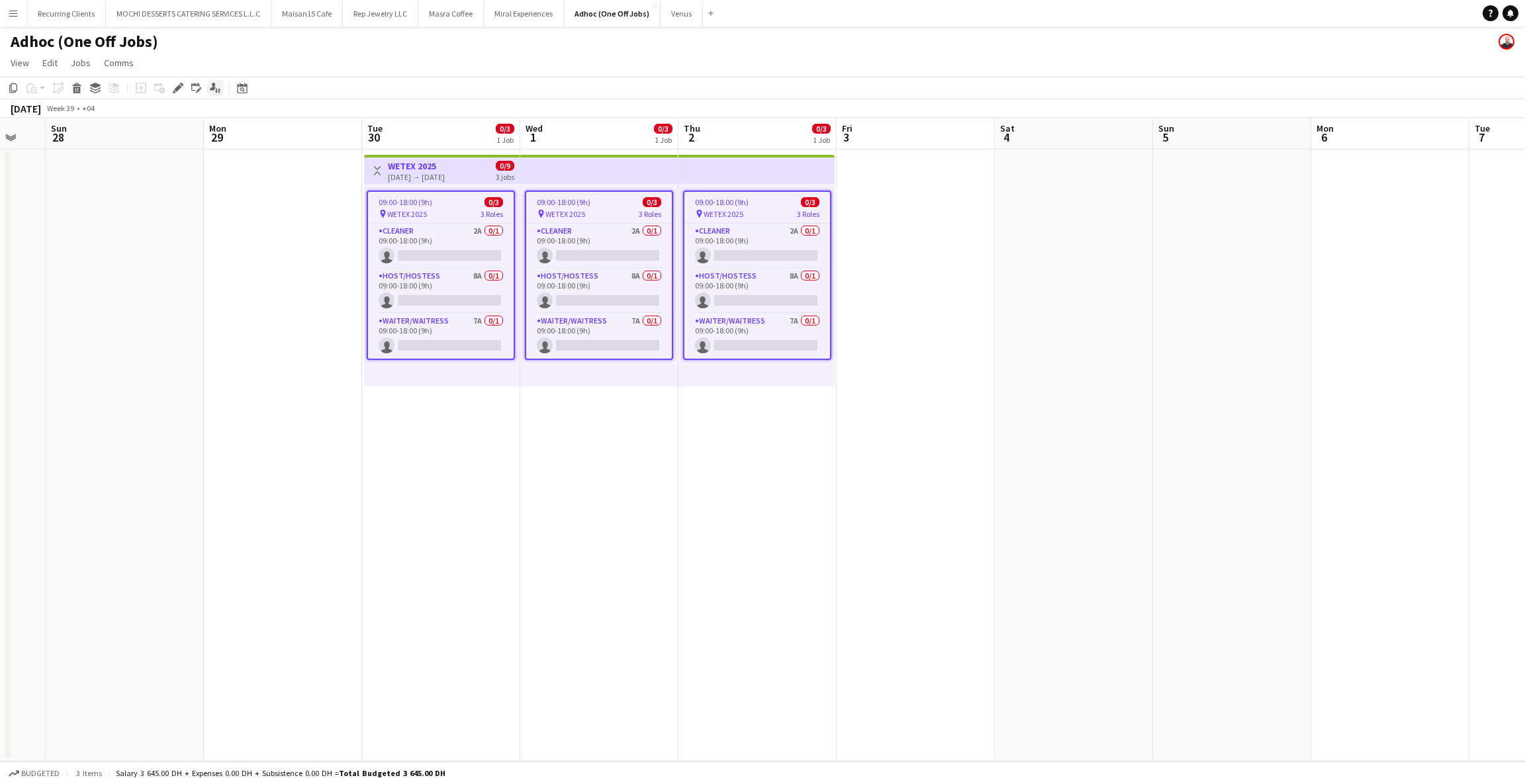
click at [219, 87] on icon "Applicants" at bounding box center [215, 88] width 11 height 11
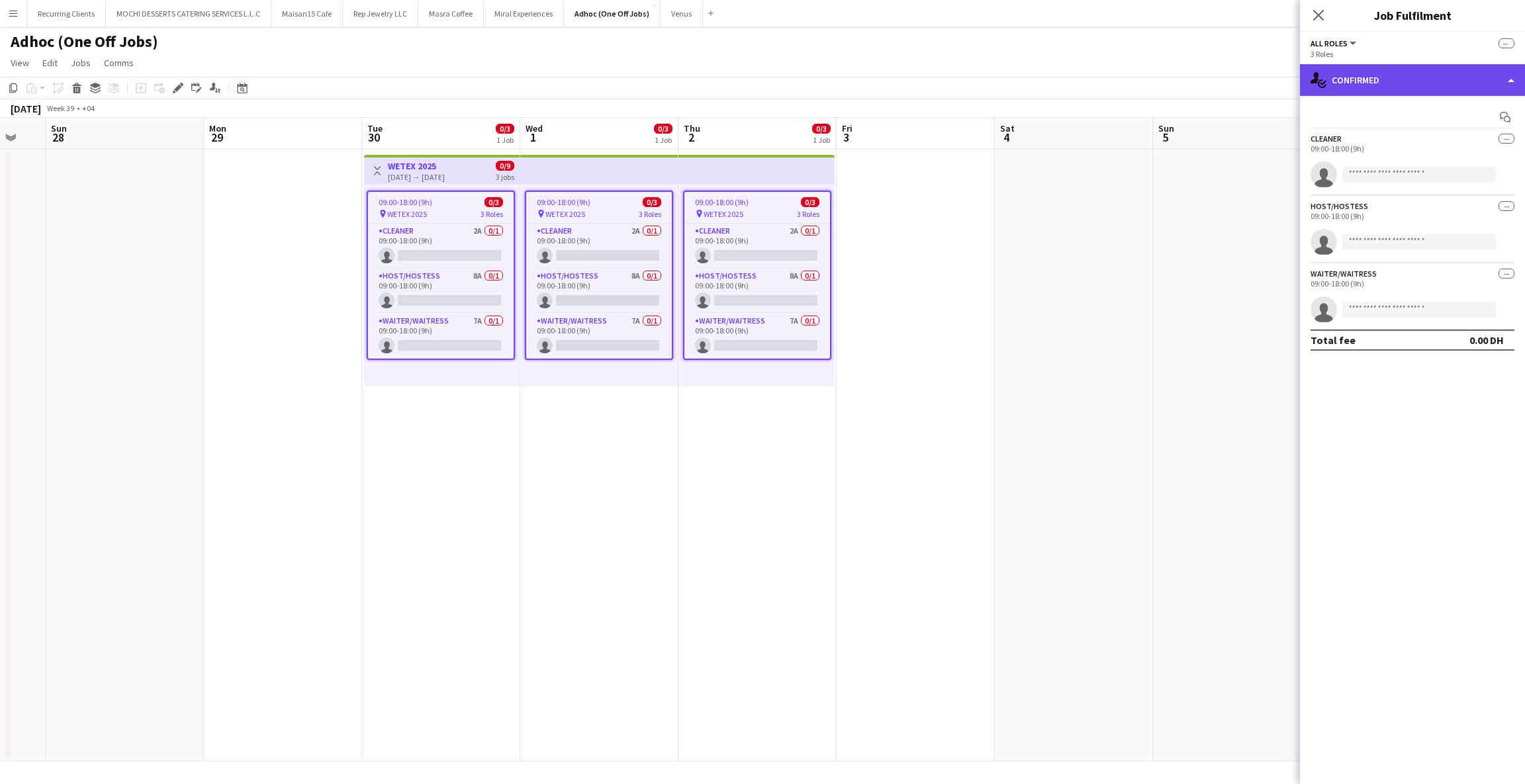
click at [1389, 82] on div "single-neutral-actions-check-2 Confirmed" at bounding box center [1412, 79] width 225 height 32
click at [1379, 77] on div "single-neutral-actions-check-2 Confirmed" at bounding box center [1412, 79] width 225 height 32
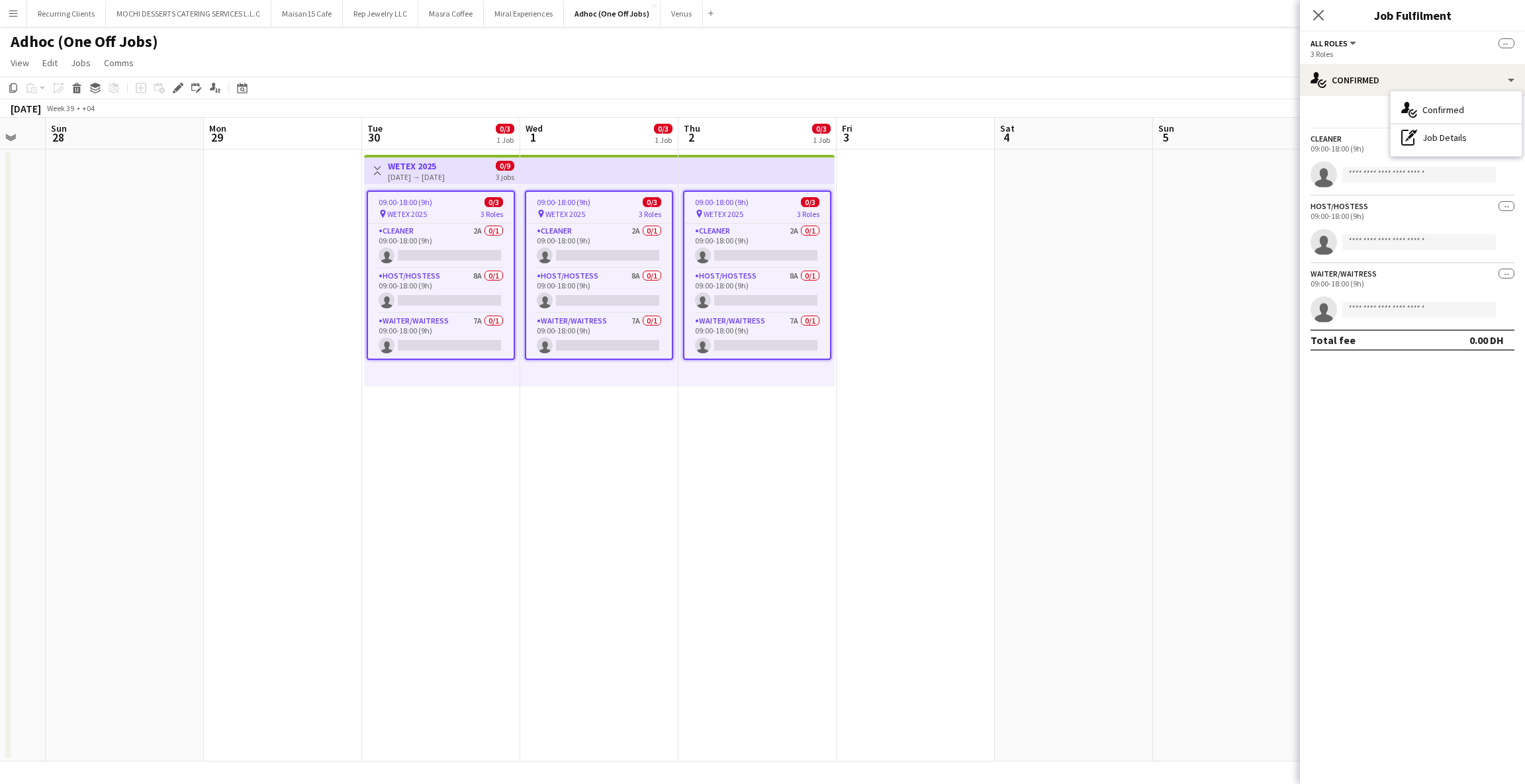
click at [1348, 39] on button "All roles" at bounding box center [1335, 43] width 48 height 10
click at [1333, 87] on li "Cleaner" at bounding box center [1355, 88] width 66 height 12
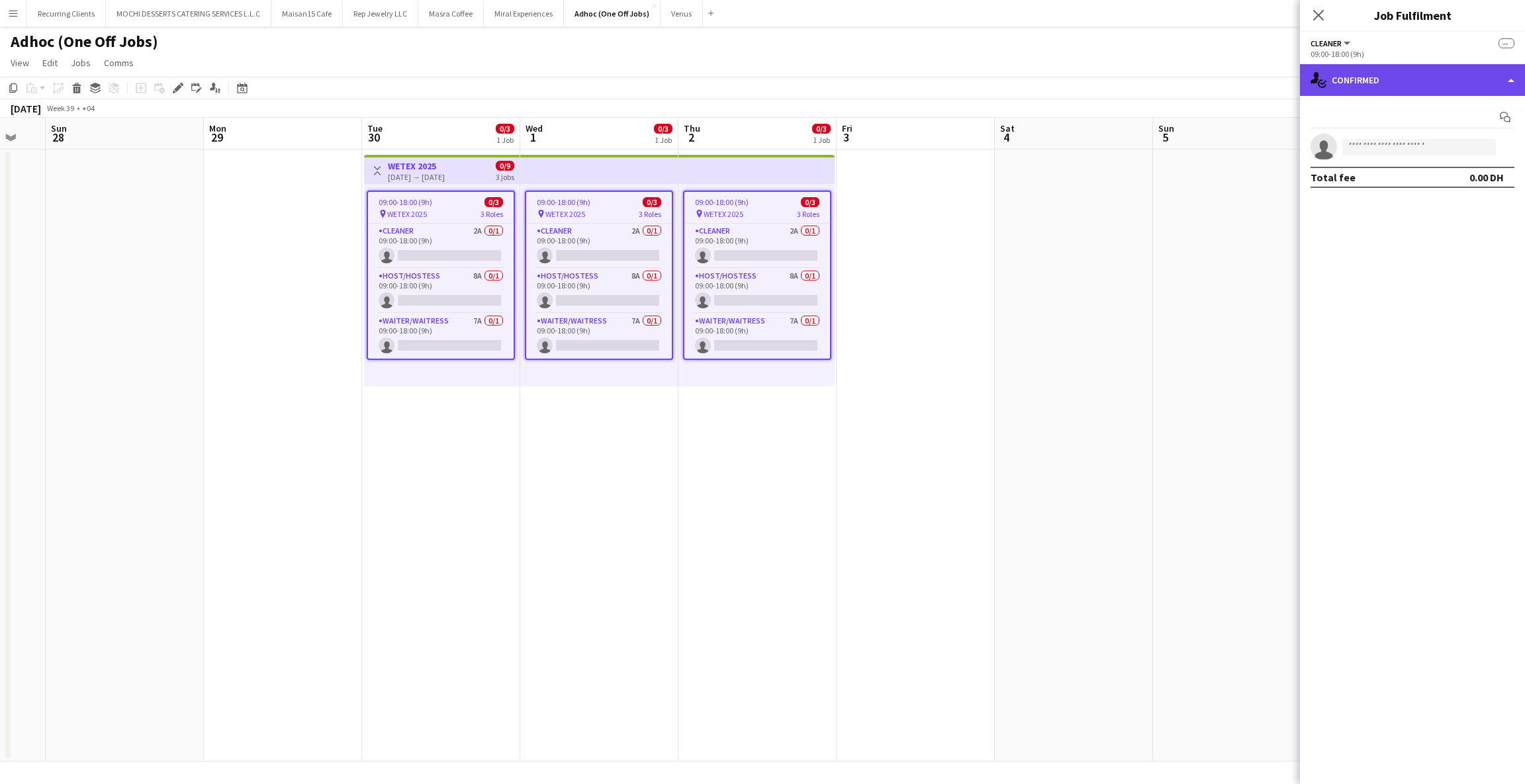
click at [1392, 81] on div "single-neutral-actions-check-2 Confirmed" at bounding box center [1412, 79] width 225 height 32
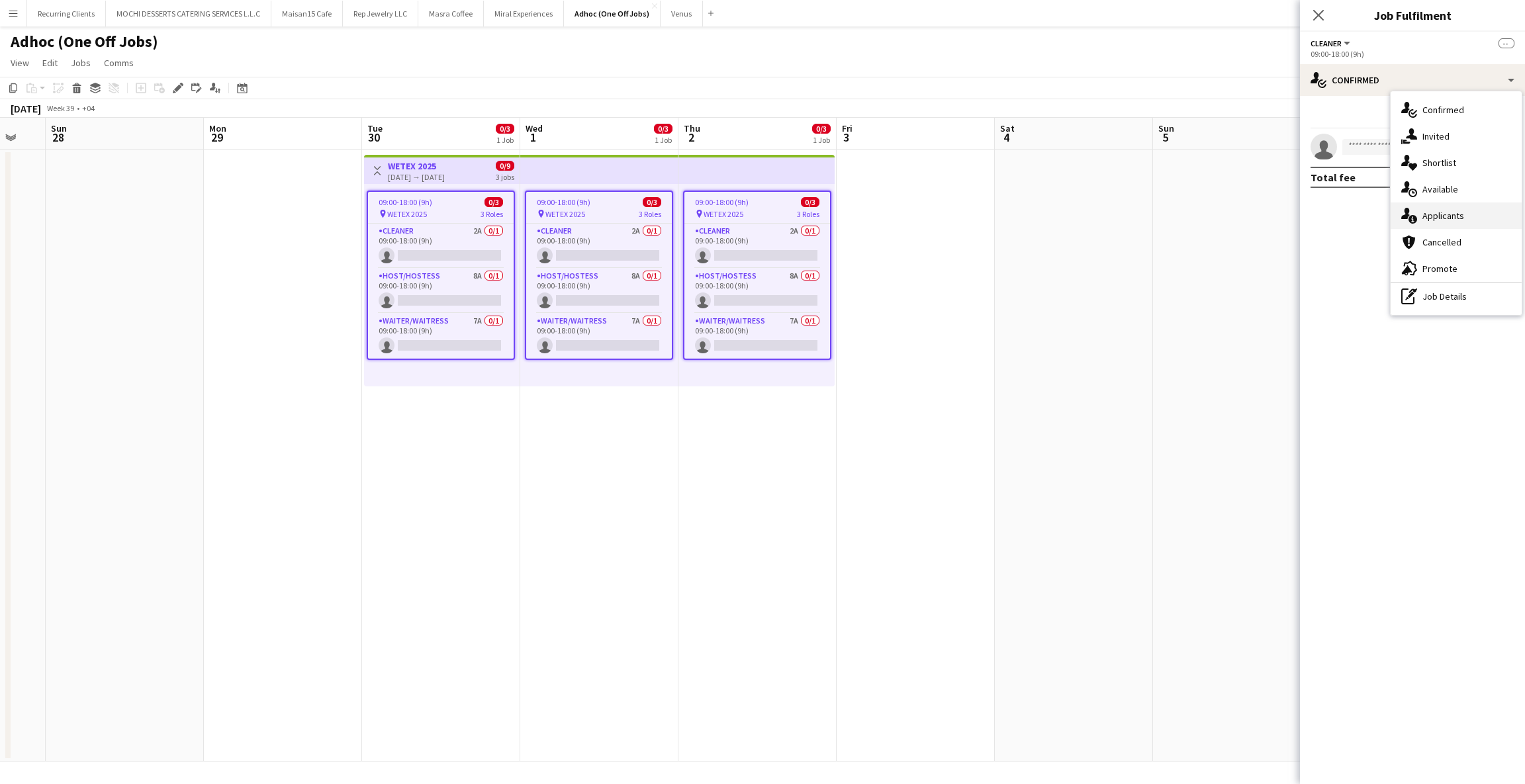
click at [1423, 209] on div "single-neutral-actions-information Applicants" at bounding box center [1456, 216] width 131 height 26
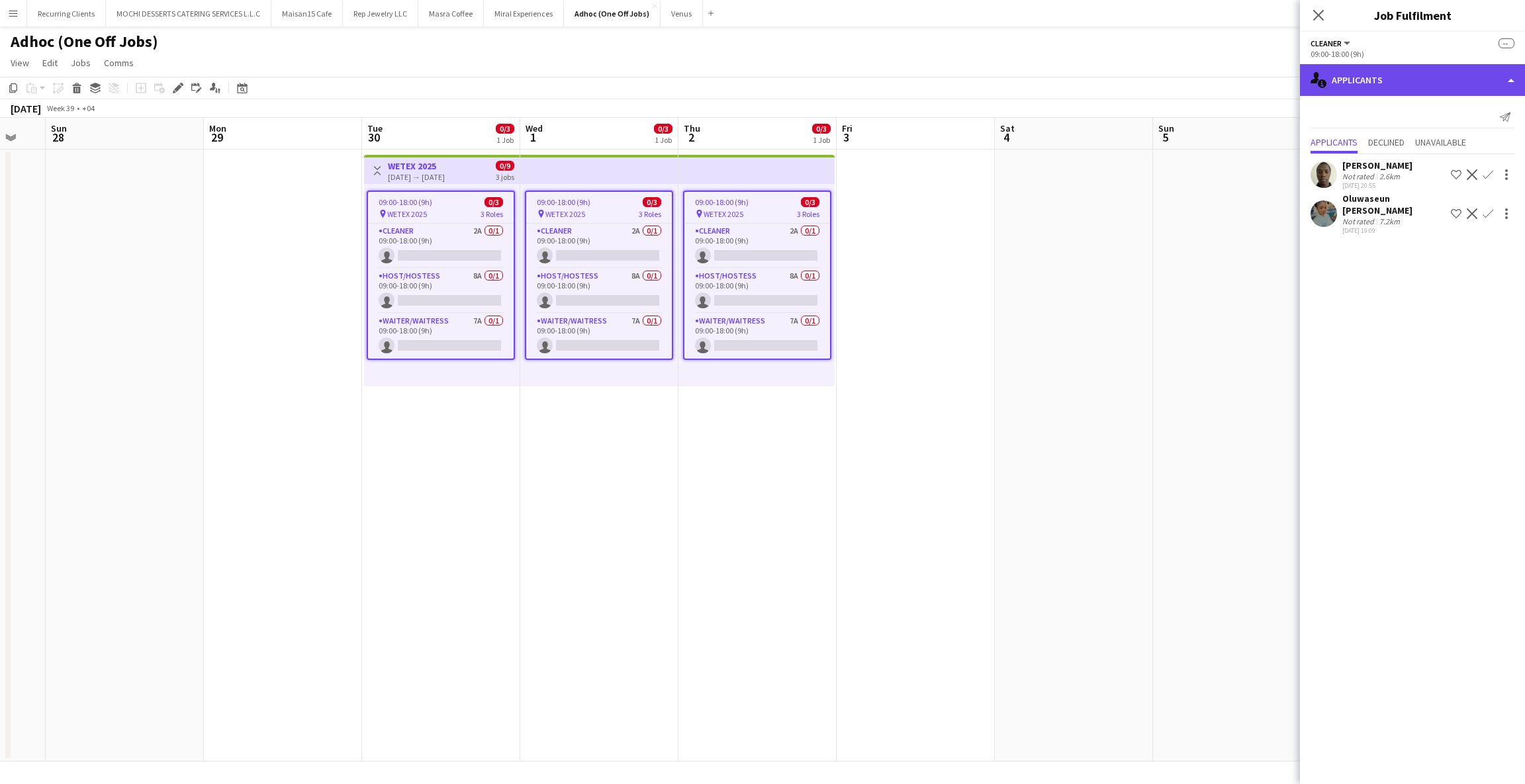
click at [1355, 87] on div "single-neutral-actions-information Applicants" at bounding box center [1412, 79] width 225 height 32
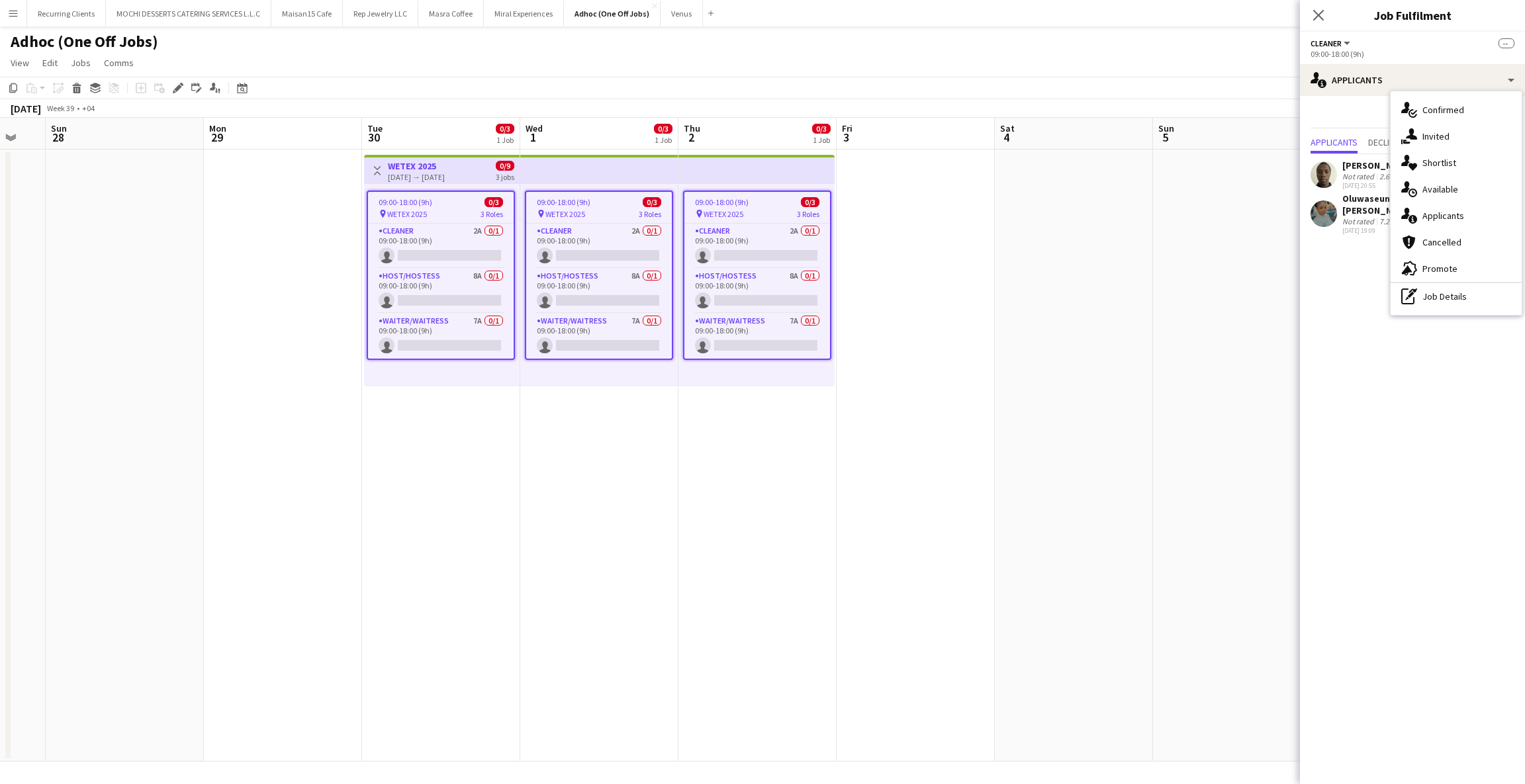
click at [1346, 40] on button "Cleaner" at bounding box center [1332, 43] width 42 height 10
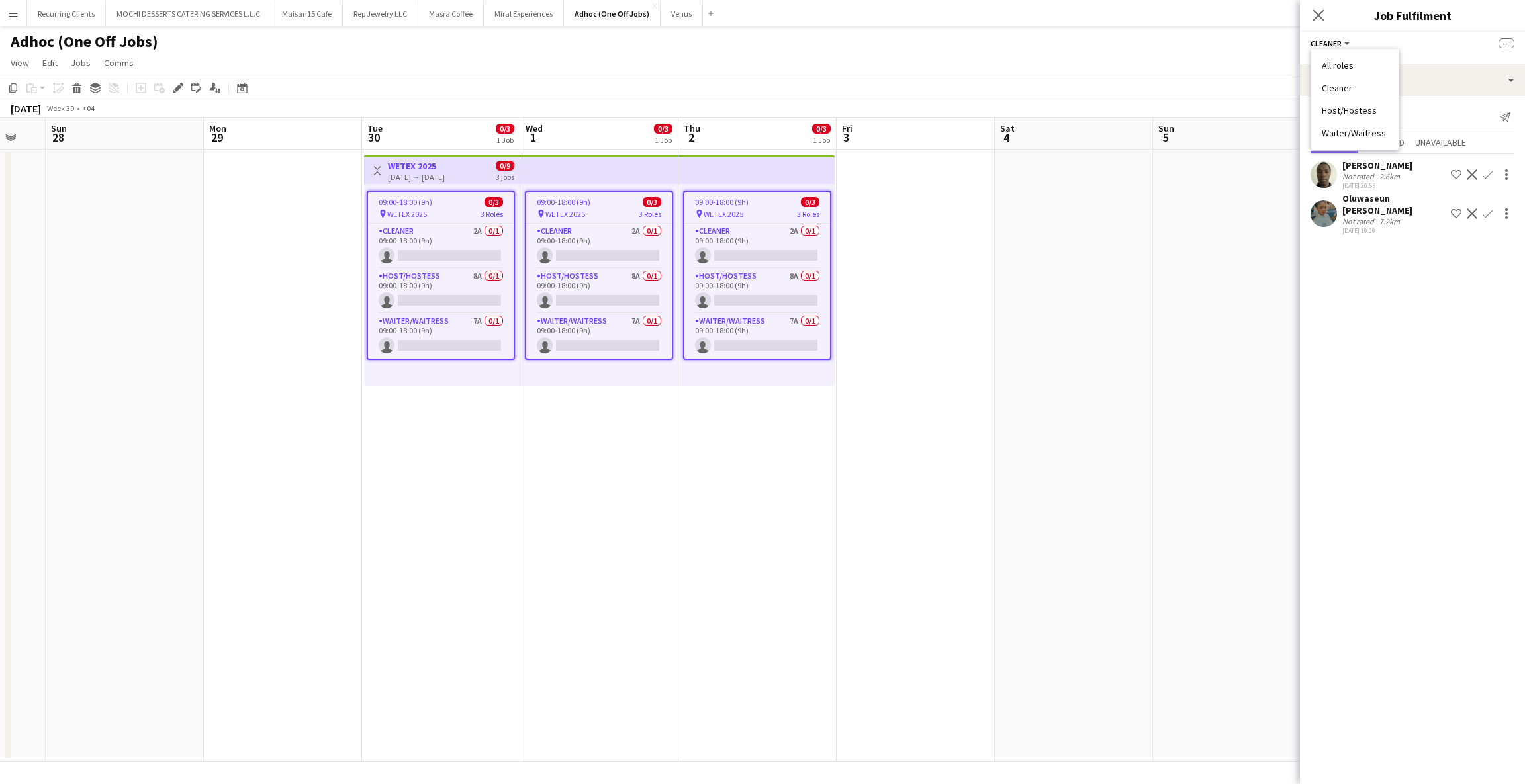
click at [1348, 110] on li "Host/Hostess" at bounding box center [1355, 110] width 66 height 12
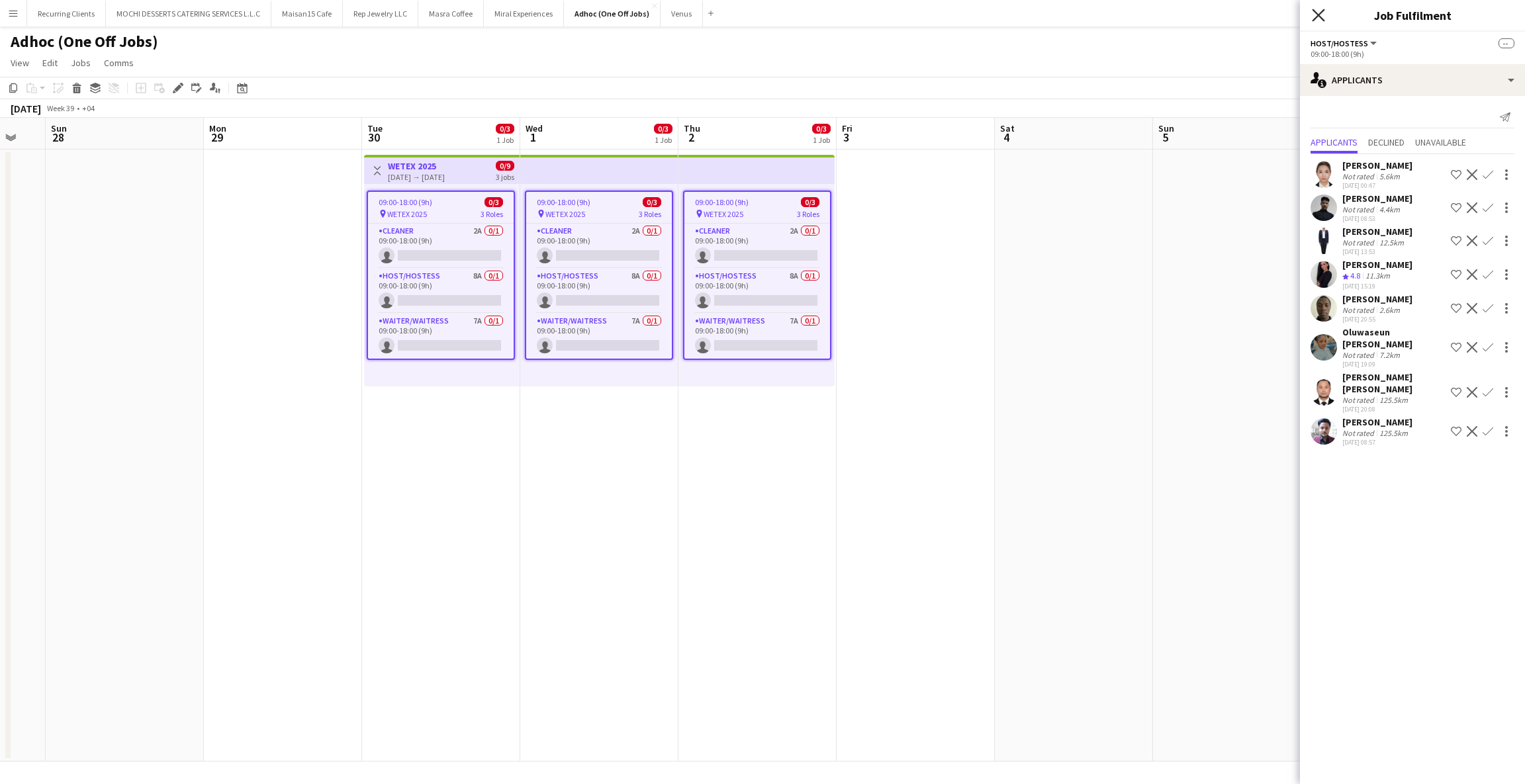
click at [1322, 15] on icon "Close pop-in" at bounding box center [1318, 15] width 12 height 12
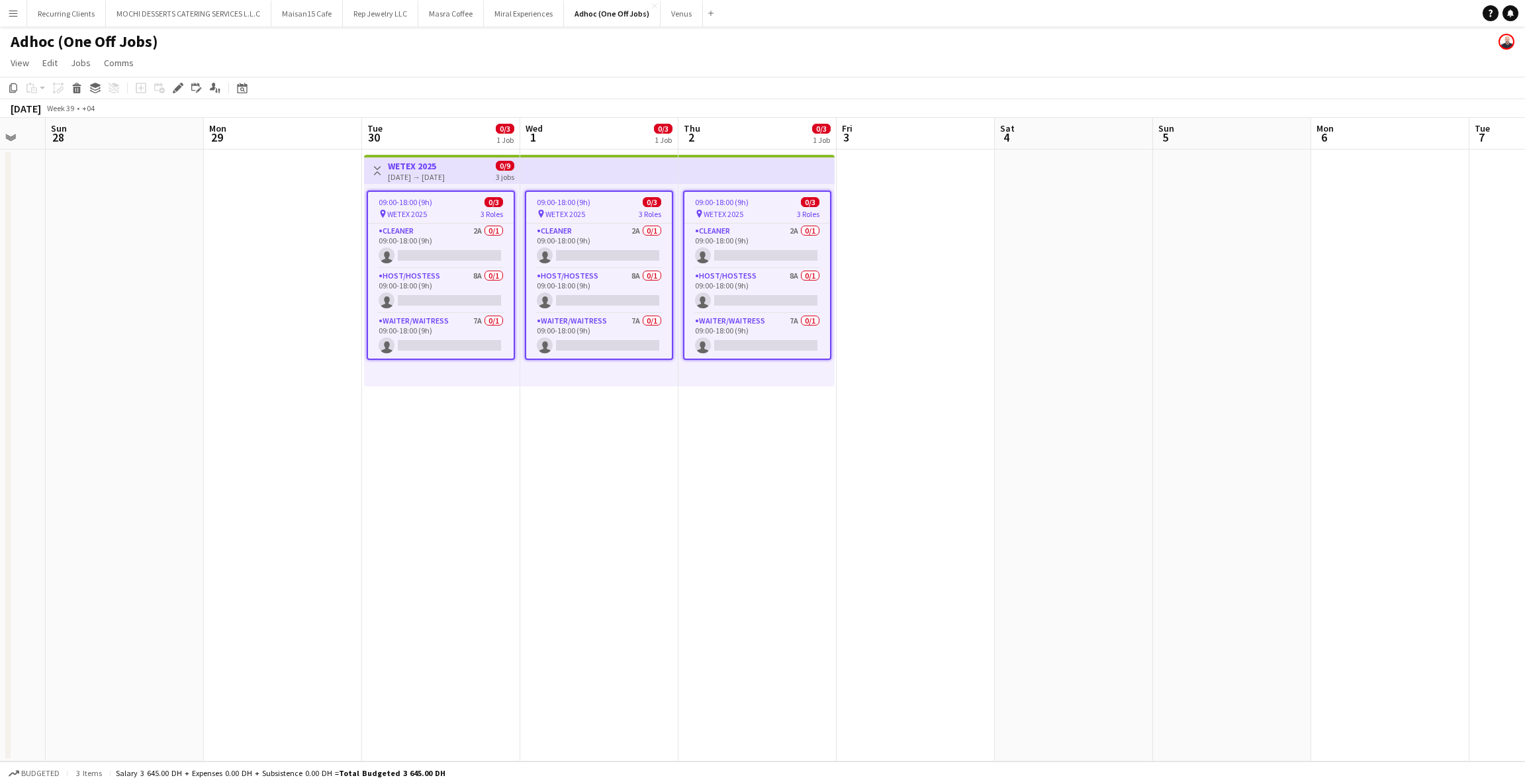
click at [1095, 52] on app-page-menu "View Day view expanded Day view collapsed Month view Date picker Jump to [DATE]…" at bounding box center [762, 64] width 1525 height 25
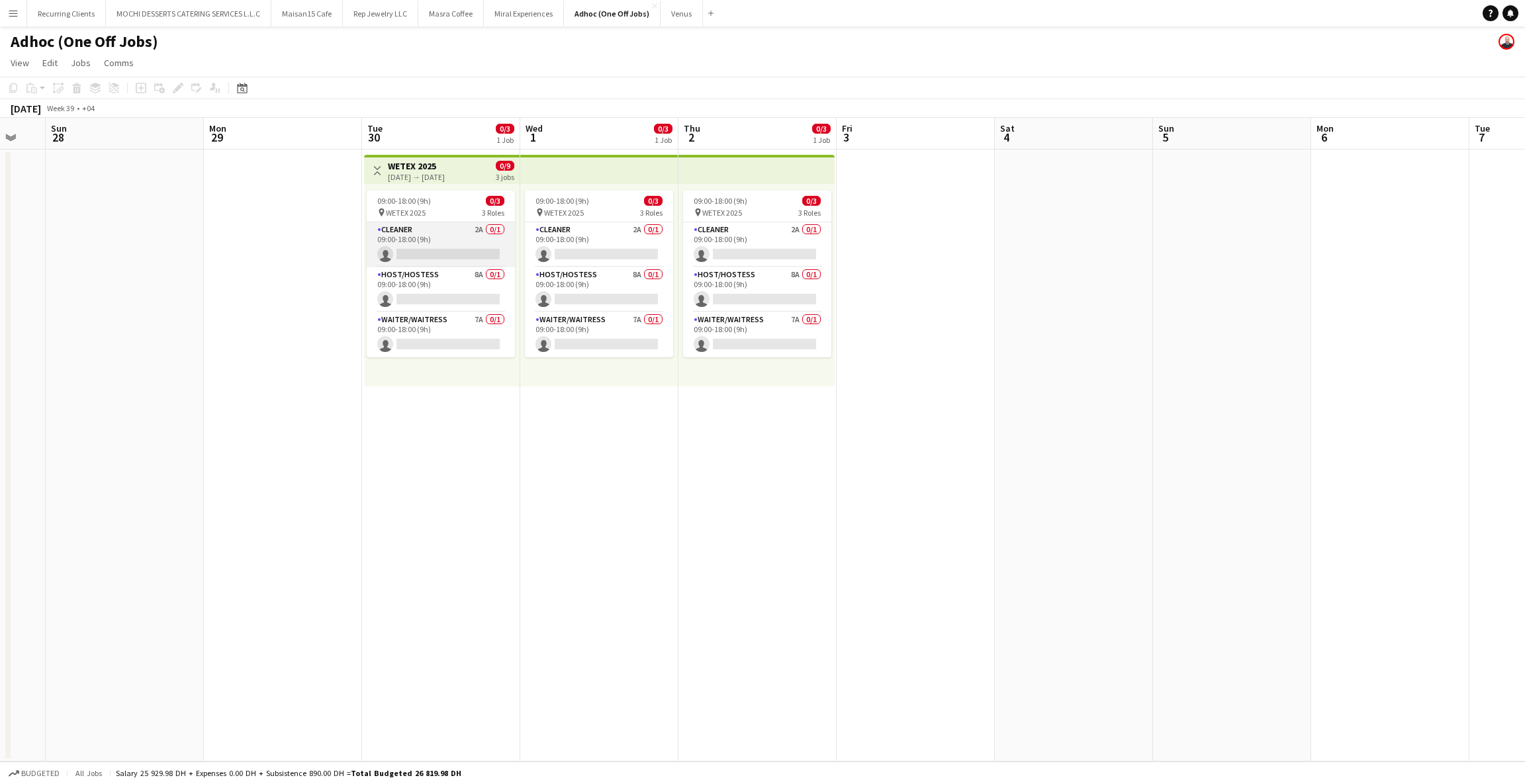
click at [448, 242] on app-card-role "Cleaner 2A 0/1 09:00-18:00 (9h) single-neutral-actions" at bounding box center [441, 245] width 148 height 45
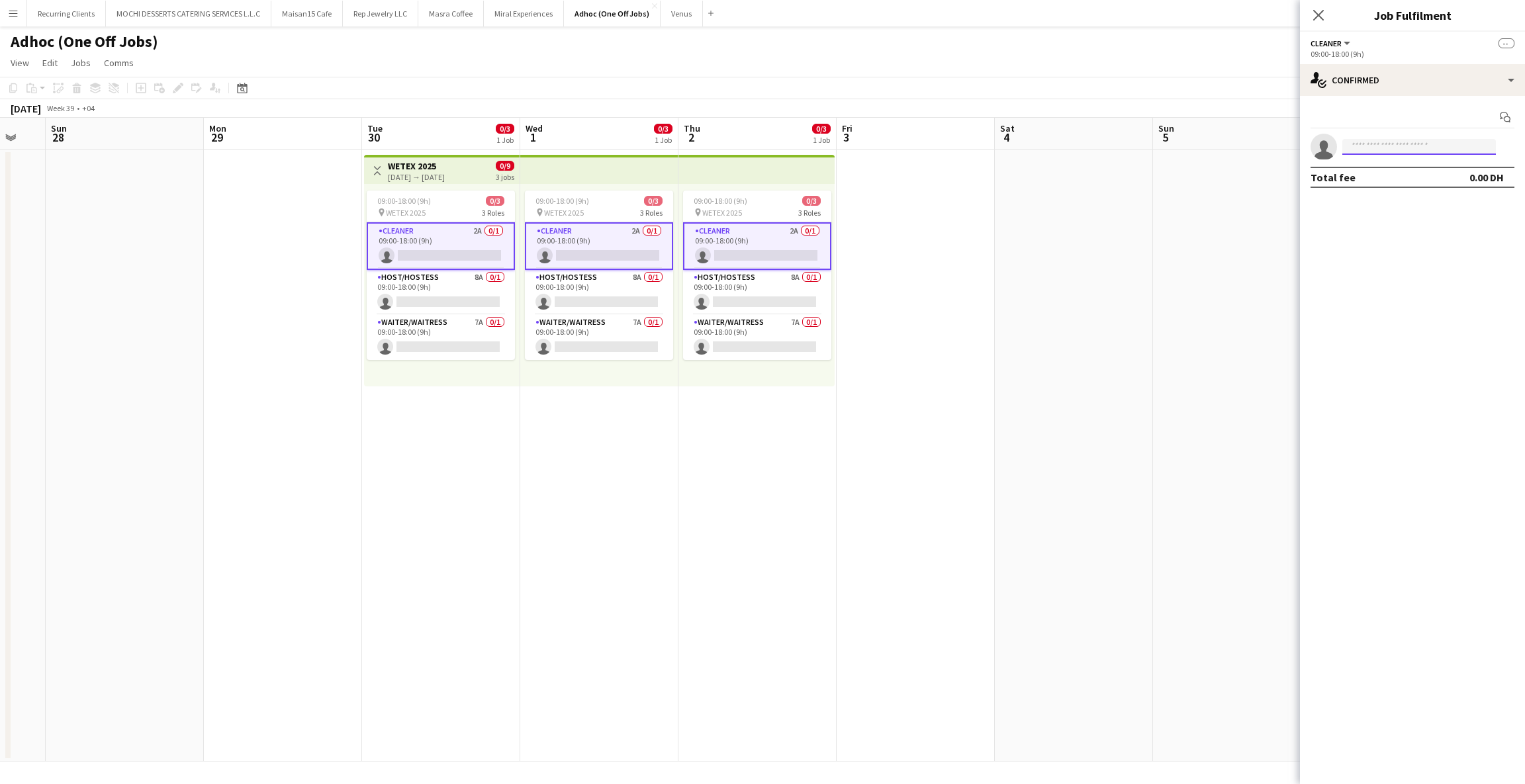
click at [1409, 147] on input at bounding box center [1419, 146] width 153 height 16
type input "*"
type input "****"
click at [1402, 175] on span "[EMAIL_ADDRESS][DOMAIN_NAME]" at bounding box center [1419, 177] width 133 height 11
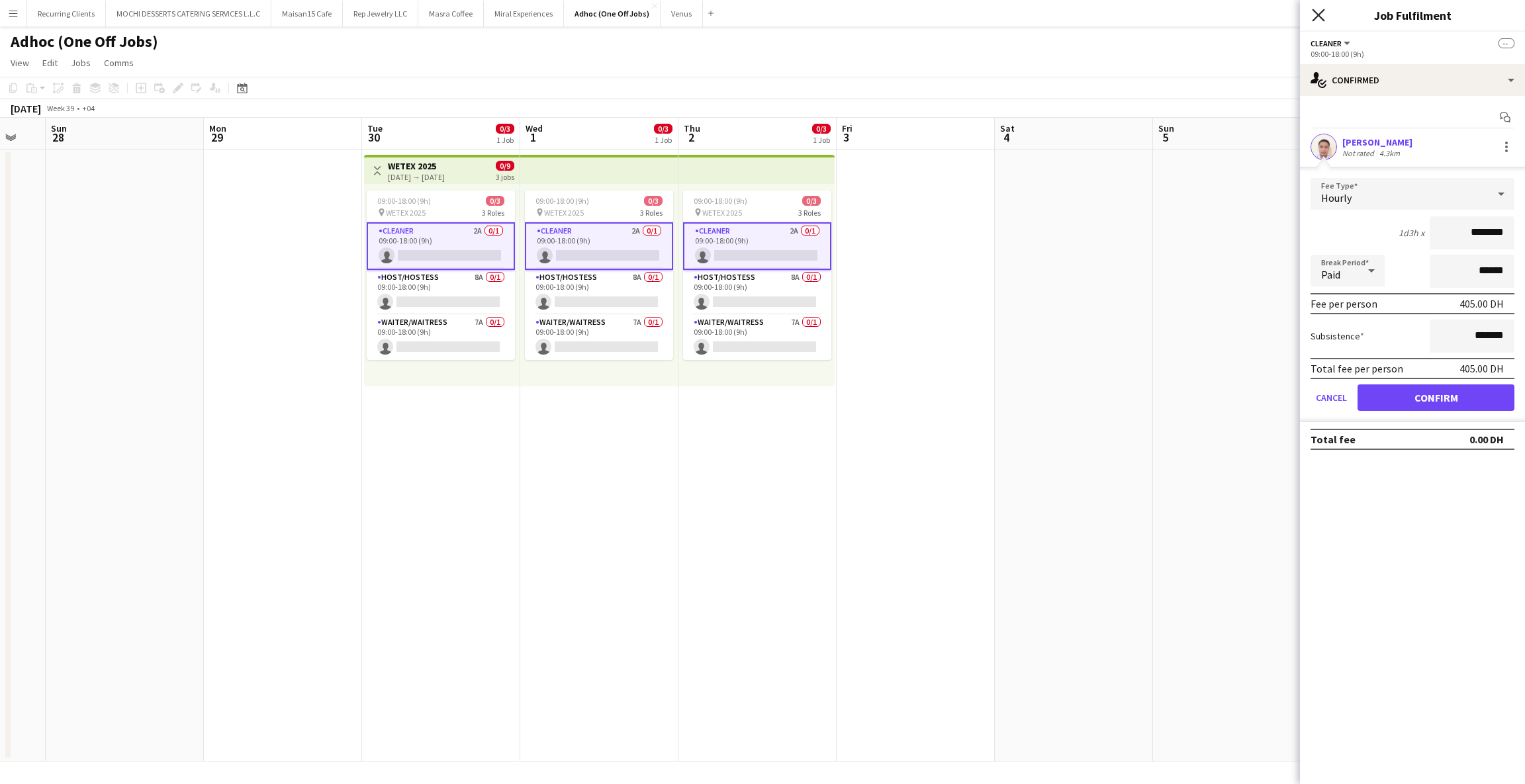
click at [1321, 16] on icon "Close pop-in" at bounding box center [1318, 15] width 12 height 12
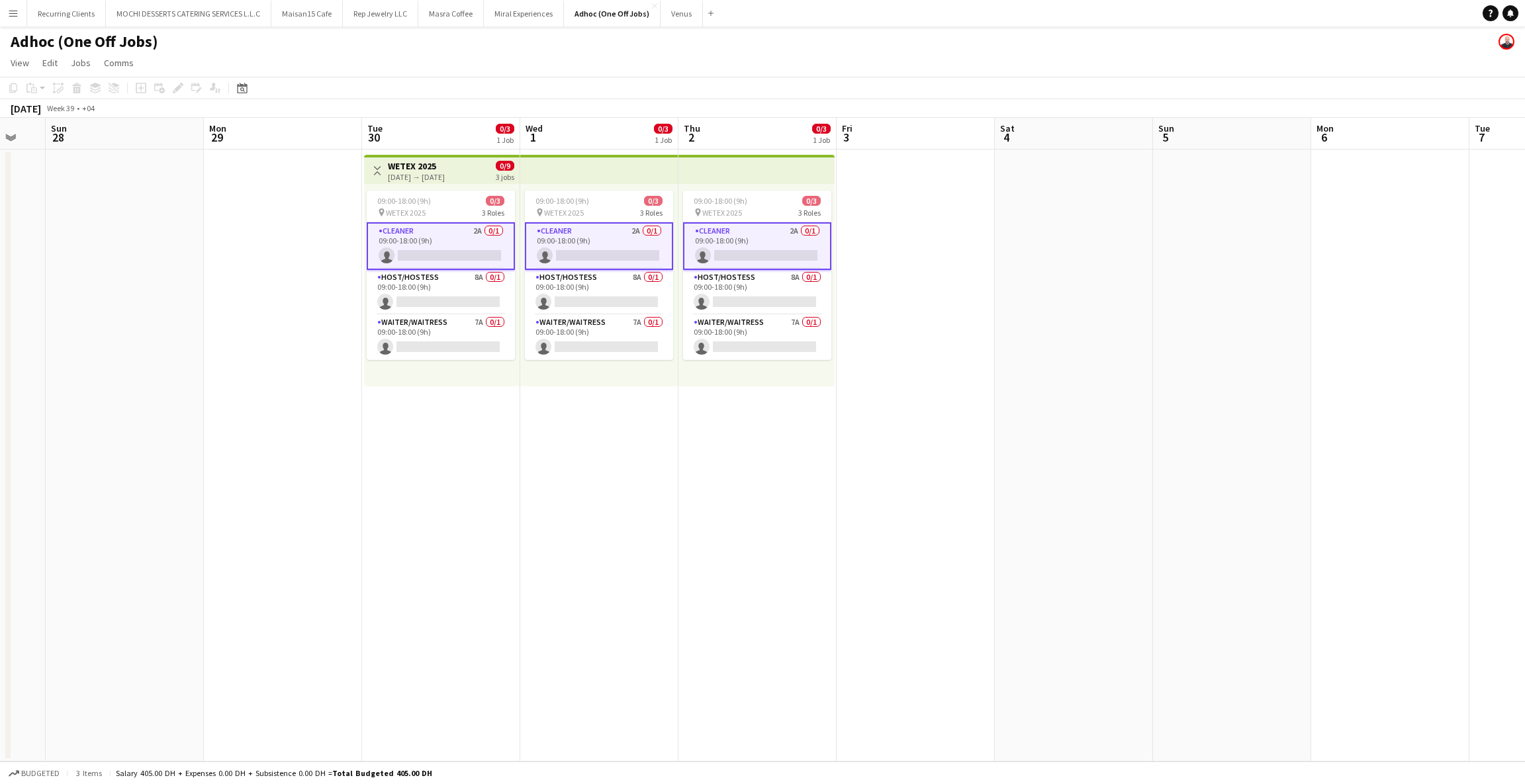
click at [750, 65] on app-page-menu "View Day view expanded Day view collapsed Month view Date picker Jump to [DATE]…" at bounding box center [762, 64] width 1525 height 25
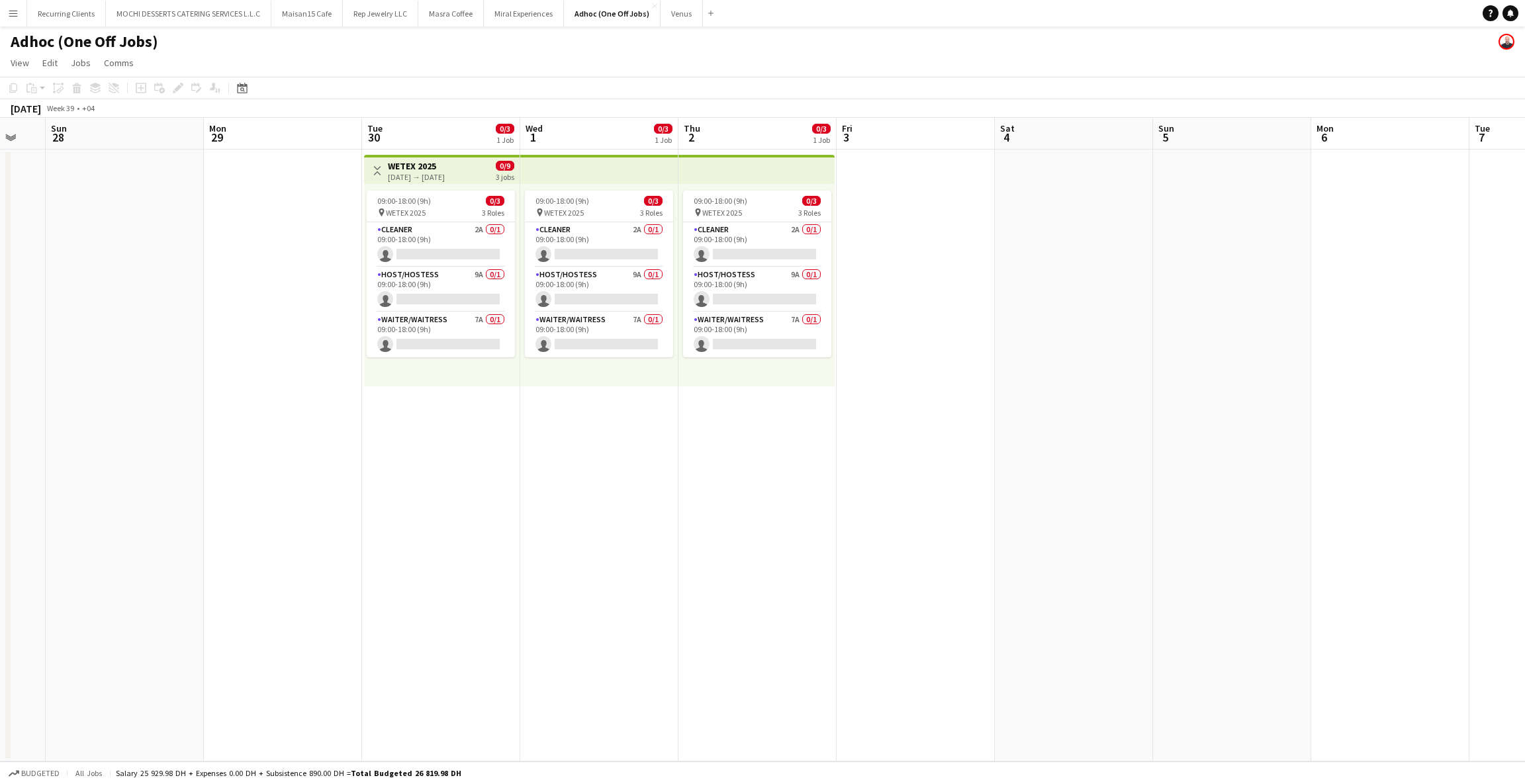
click at [18, 13] on button "Menu" at bounding box center [13, 13] width 26 height 26
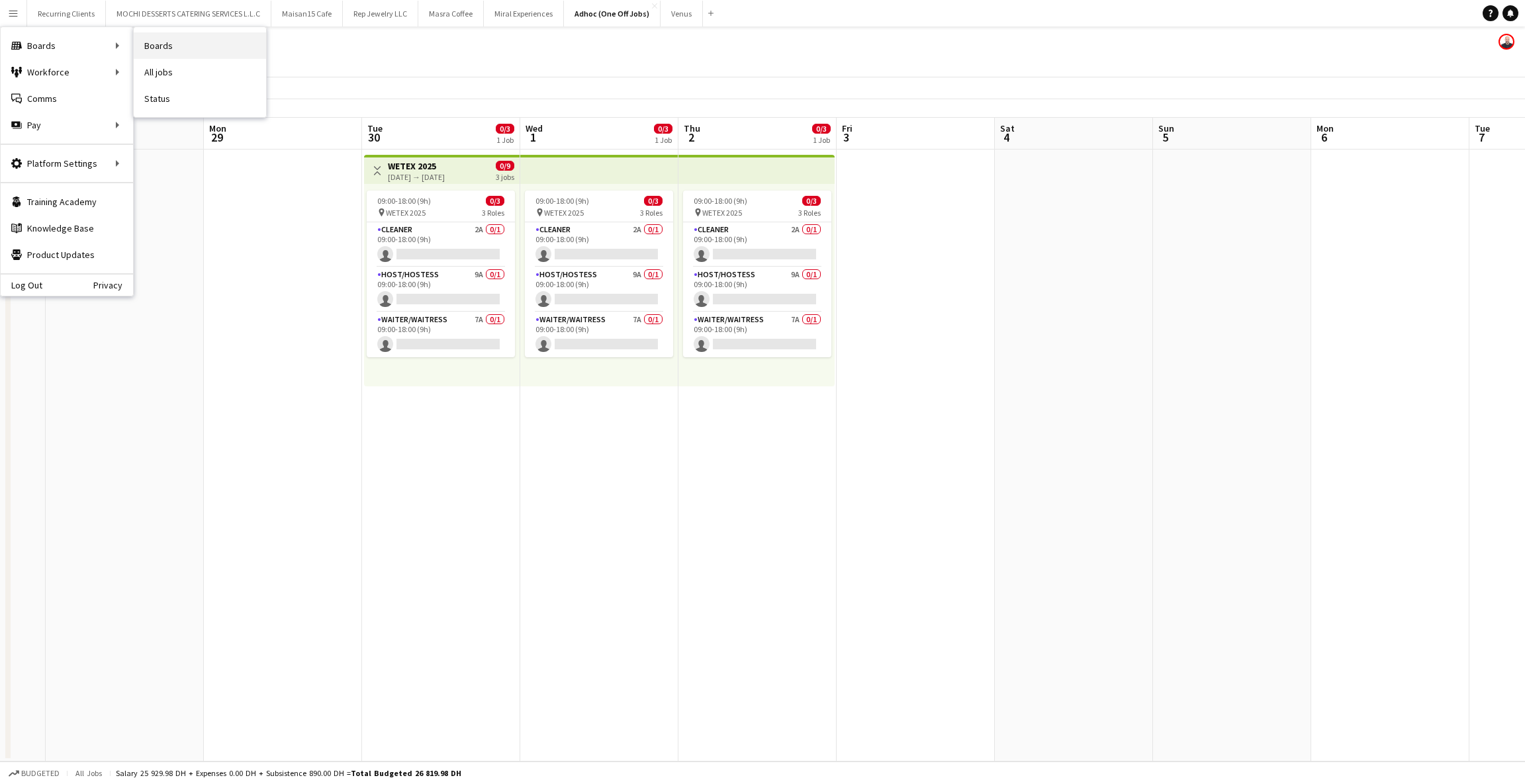
click at [154, 45] on link "Boards" at bounding box center [200, 45] width 133 height 26
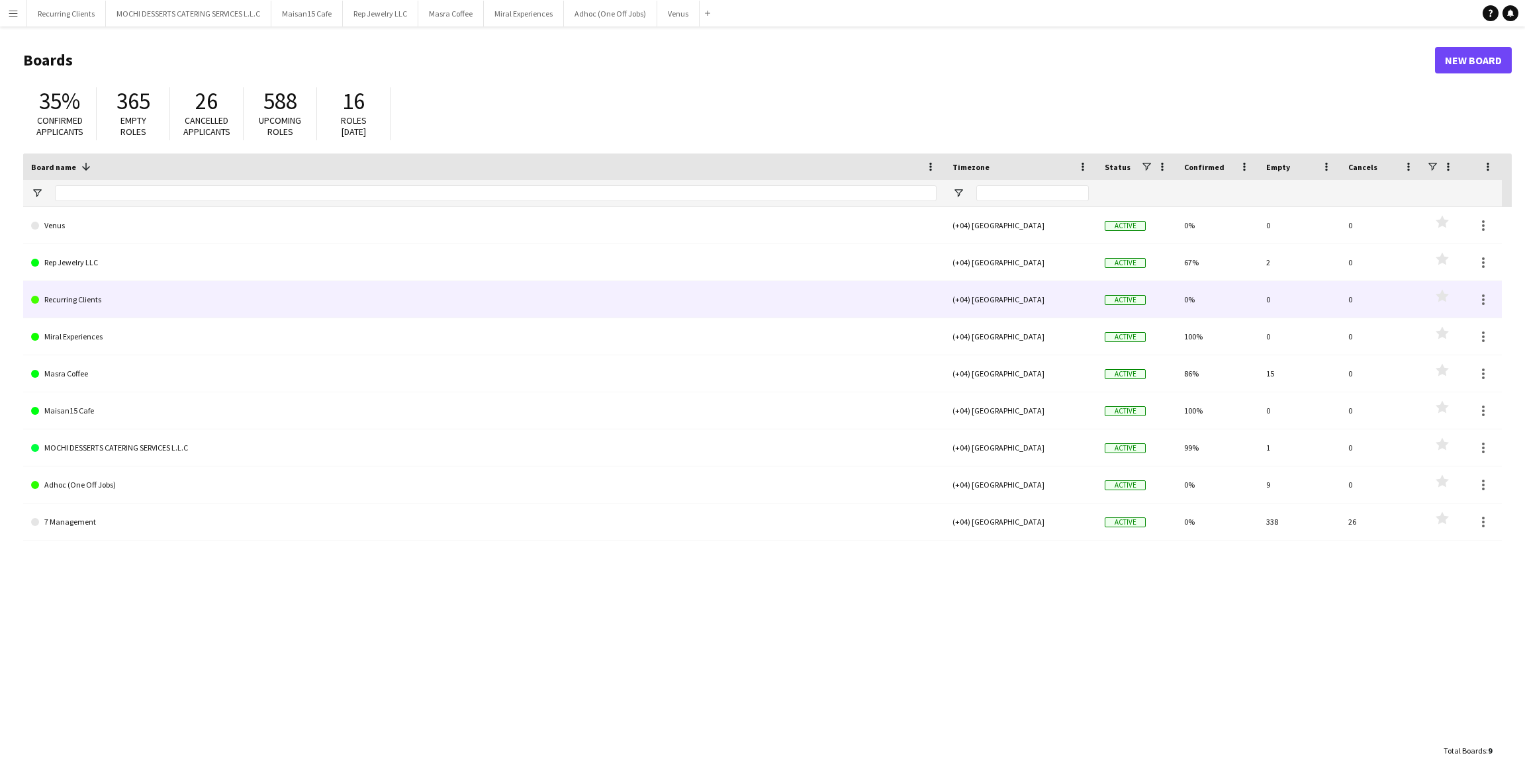
click at [89, 313] on link "Recurring Clients" at bounding box center [483, 300] width 905 height 37
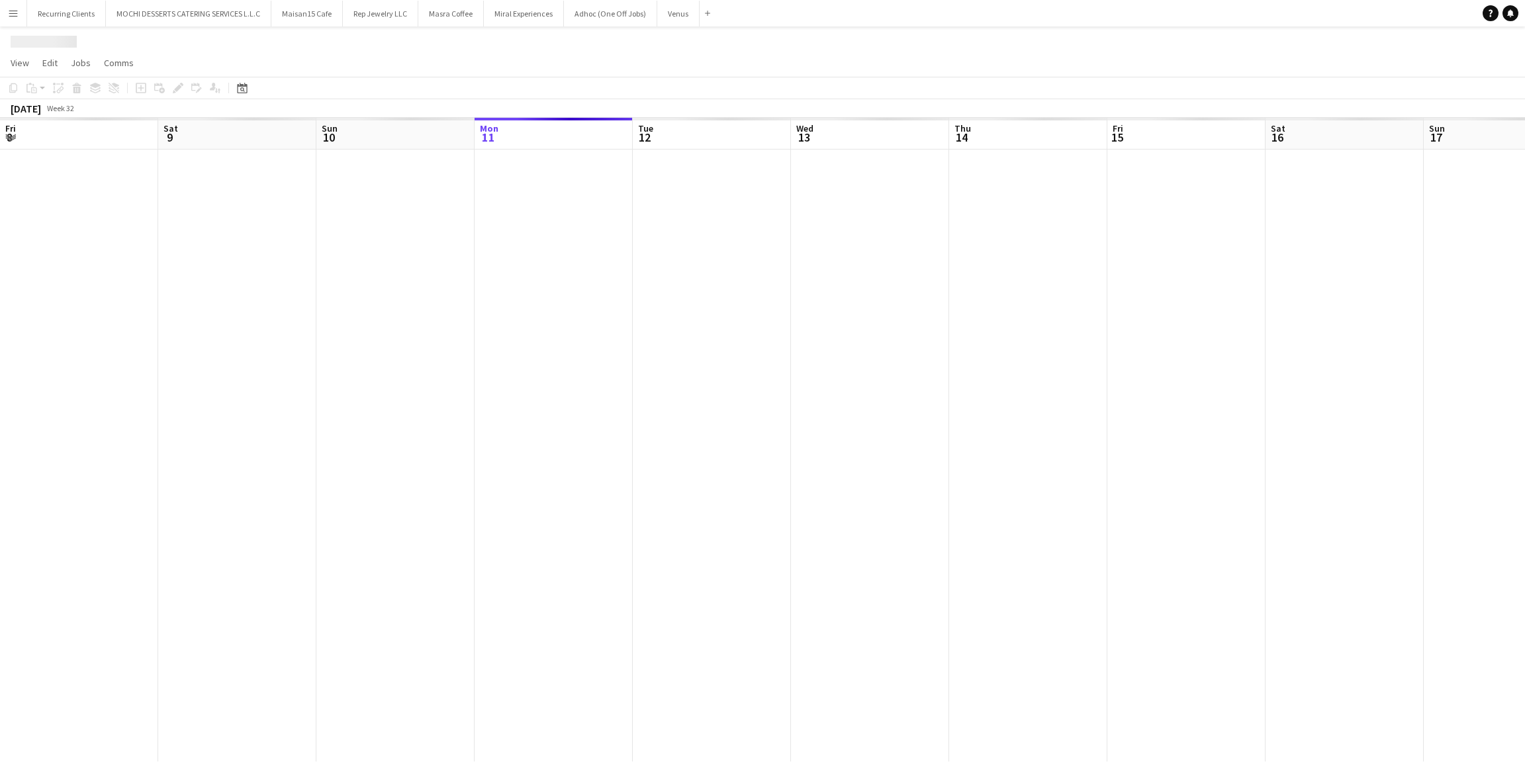
scroll to position [0, 316]
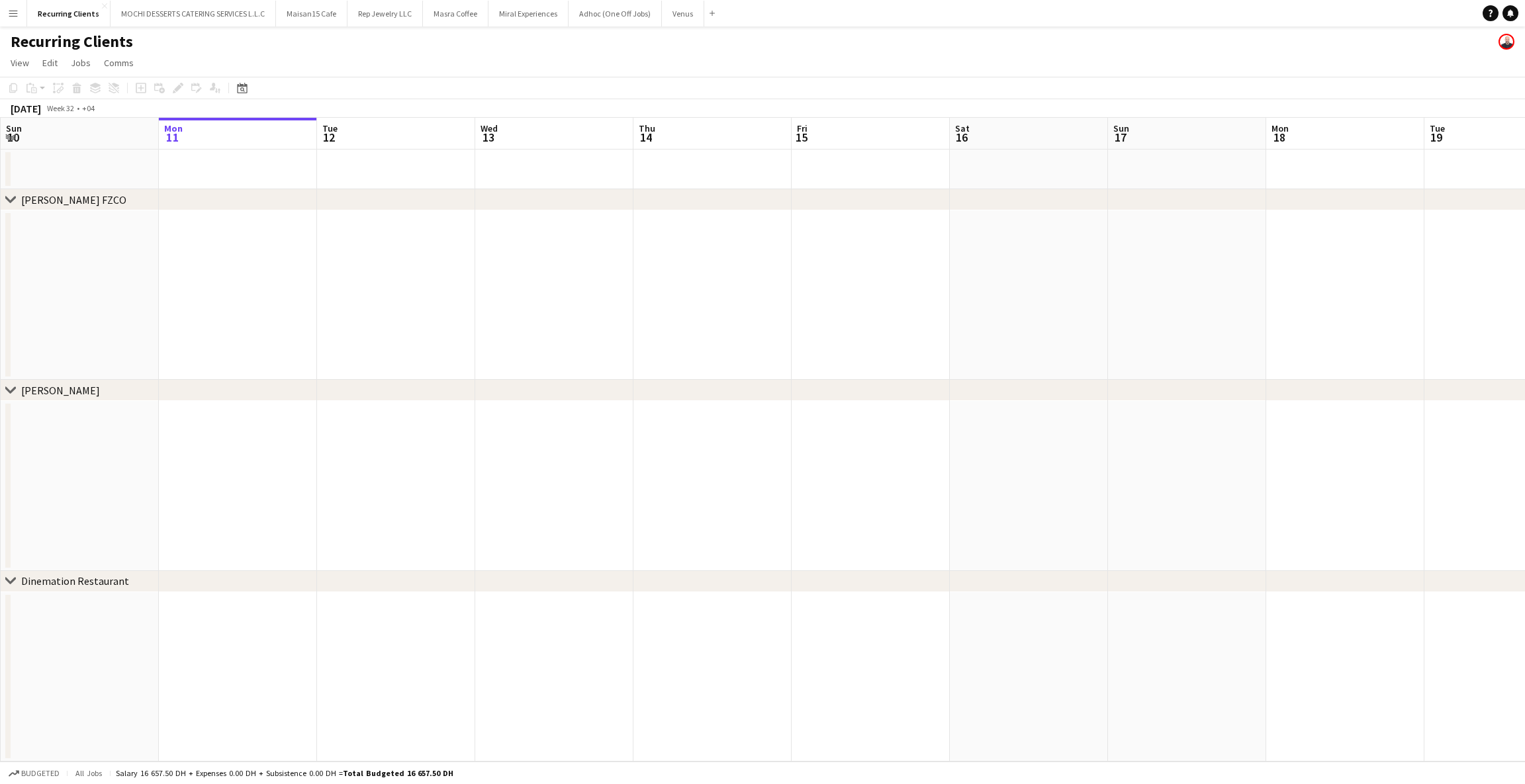
click at [0, 17] on button "Menu" at bounding box center [13, 13] width 26 height 26
click at [32, 46] on div "Boards Boards" at bounding box center [67, 45] width 133 height 26
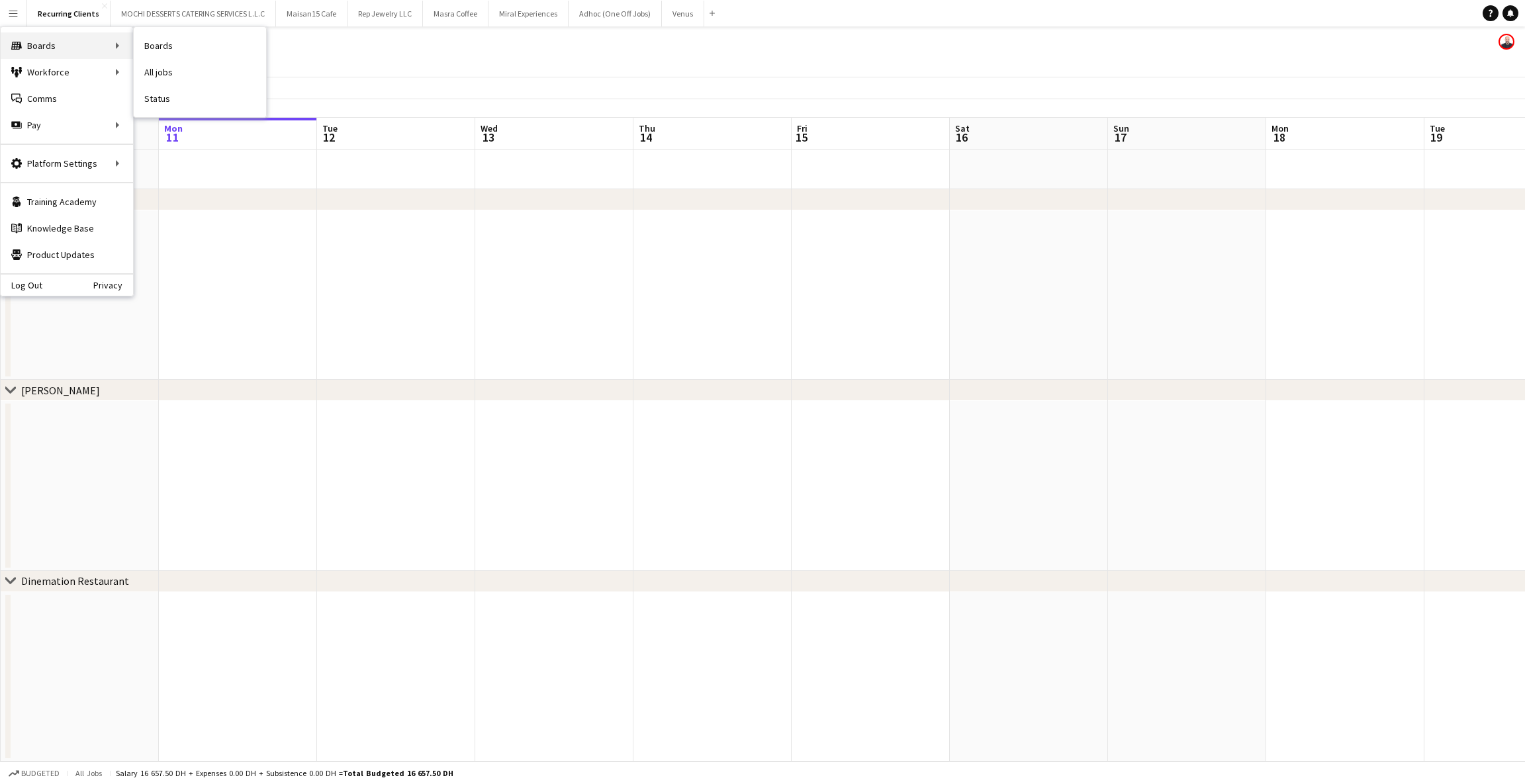
click at [161, 51] on link "Boards" at bounding box center [200, 45] width 133 height 26
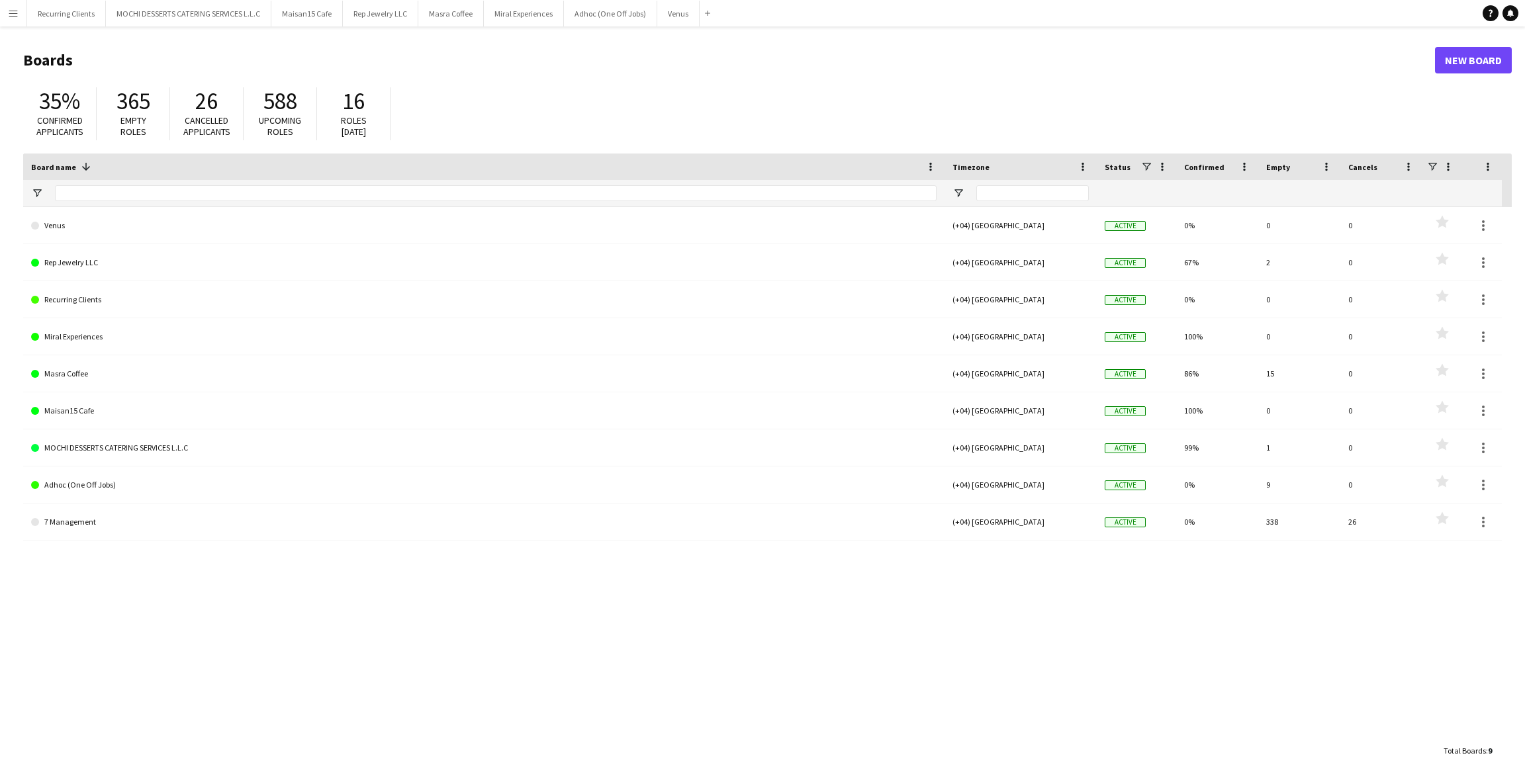
click at [77, 447] on link "MOCHI DESSERTS CATERING SERVICES L.L.C" at bounding box center [483, 448] width 905 height 37
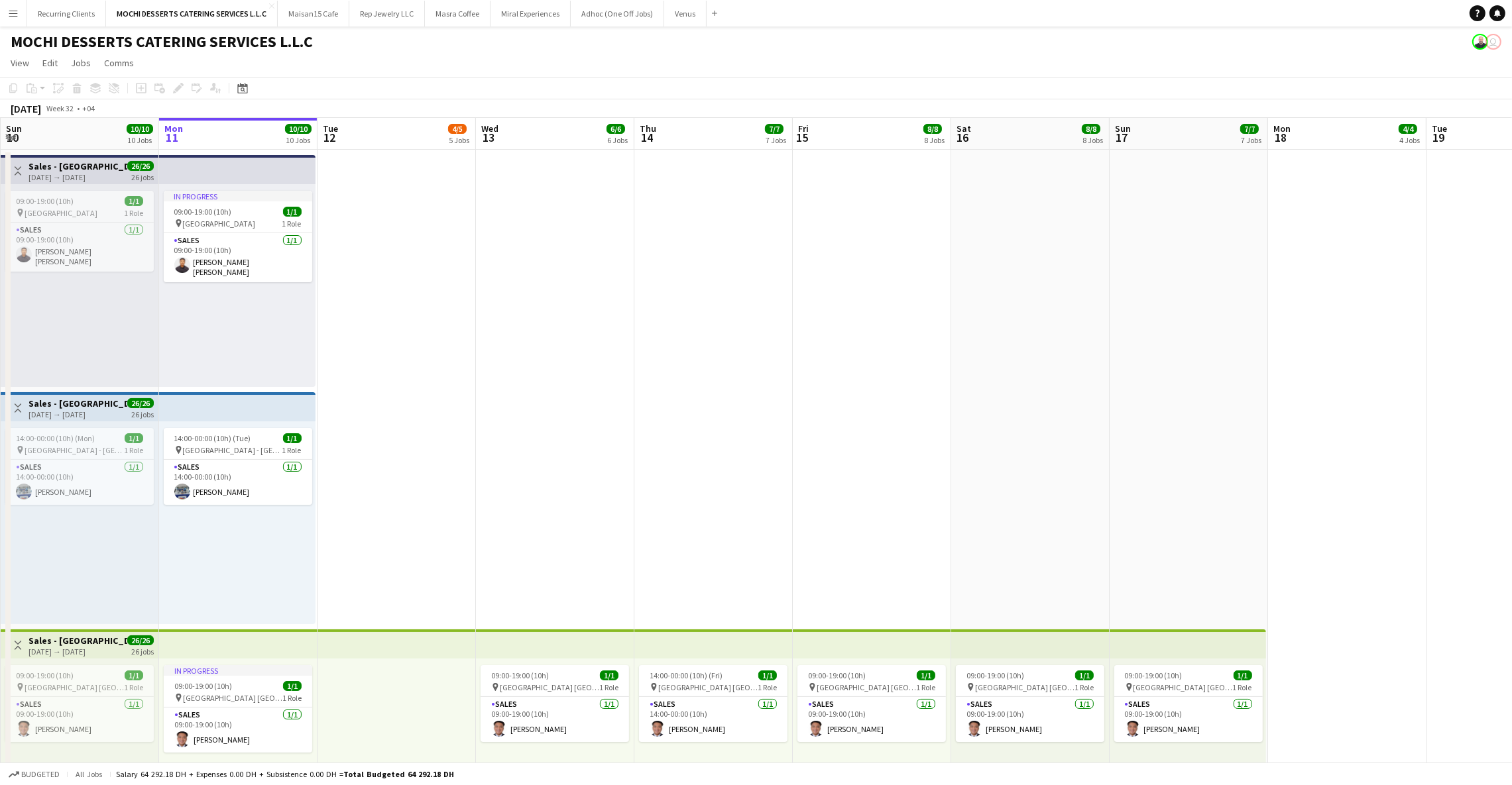
click at [12, 21] on button "Menu" at bounding box center [13, 13] width 26 height 26
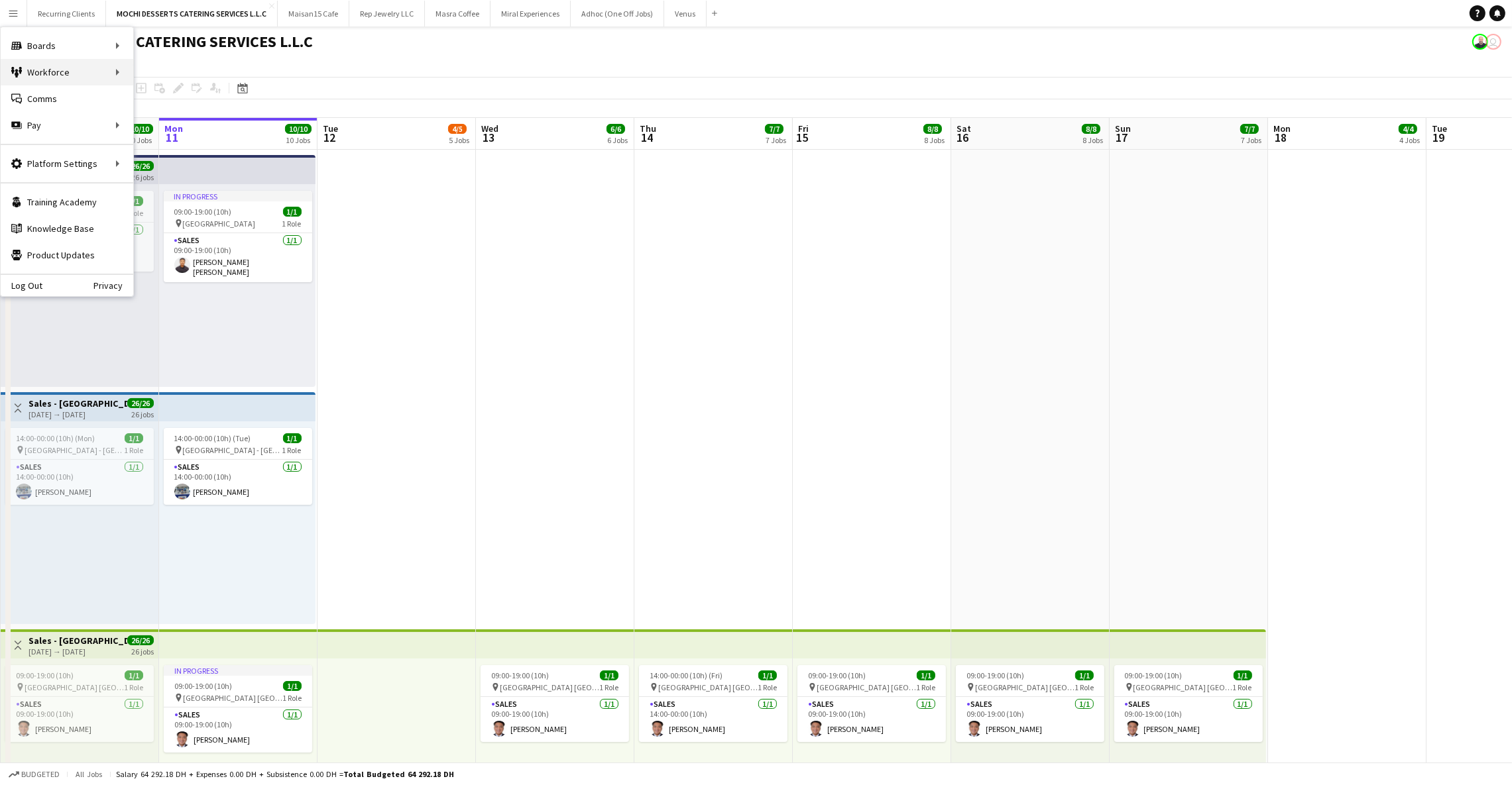
click at [29, 81] on div "Workforce Workforce" at bounding box center [67, 72] width 133 height 26
click at [157, 77] on link "My Workforce" at bounding box center [201, 72] width 133 height 26
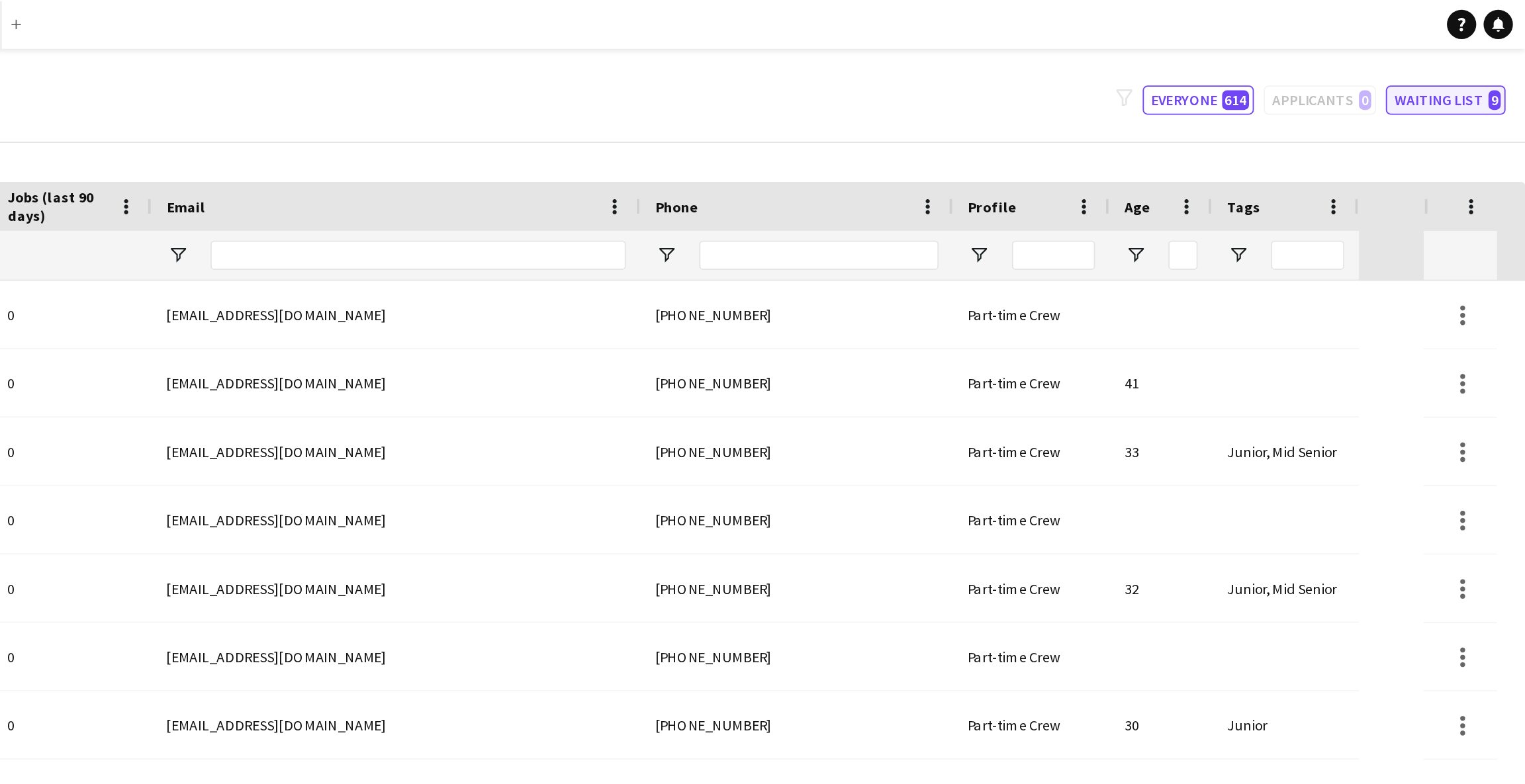
click at [1471, 54] on button "Waiting list 9" at bounding box center [1482, 54] width 65 height 16
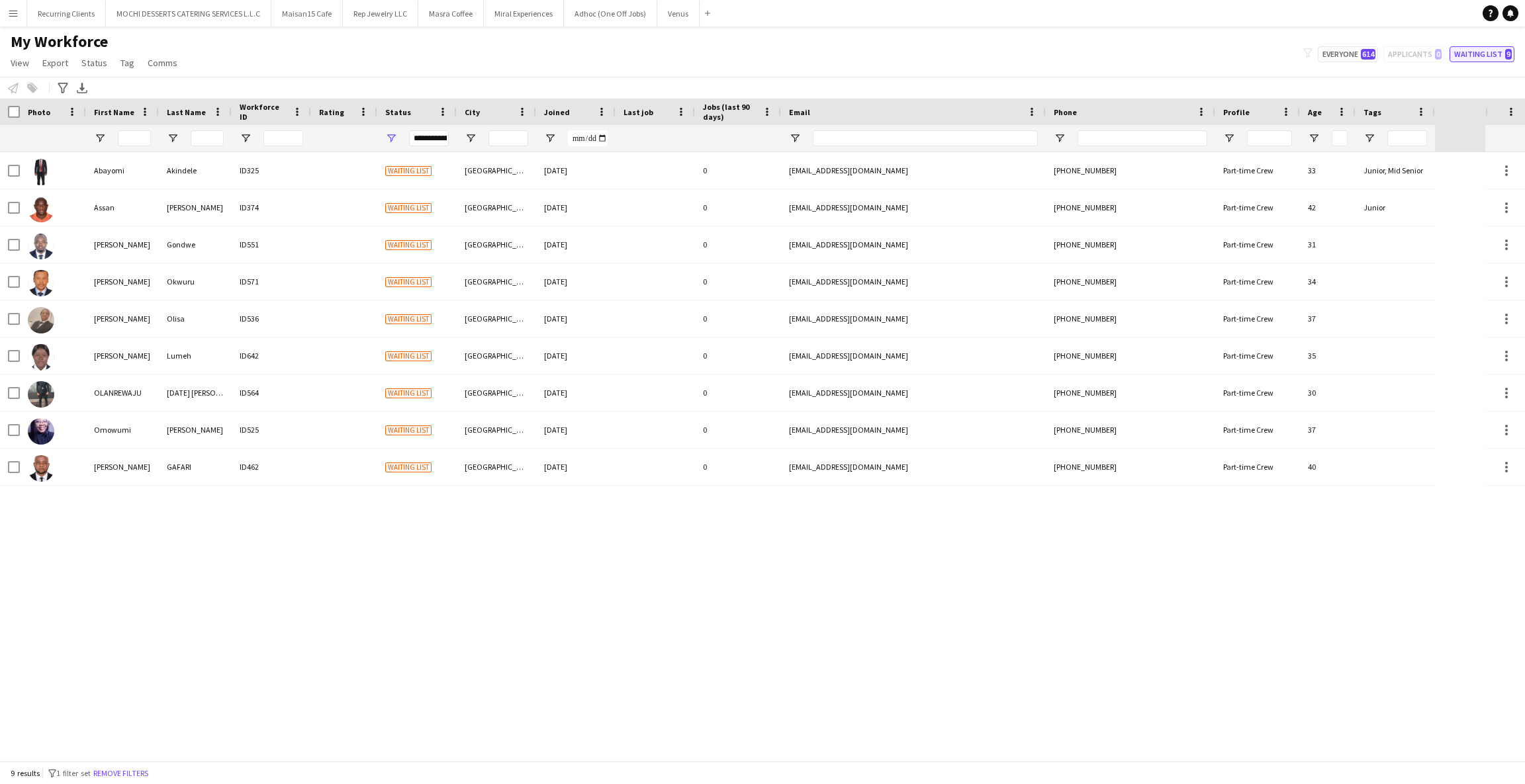
click at [1480, 60] on button "Waiting list 9" at bounding box center [1482, 54] width 65 height 16
click at [1334, 59] on button "Everyone 614" at bounding box center [1348, 54] width 60 height 16
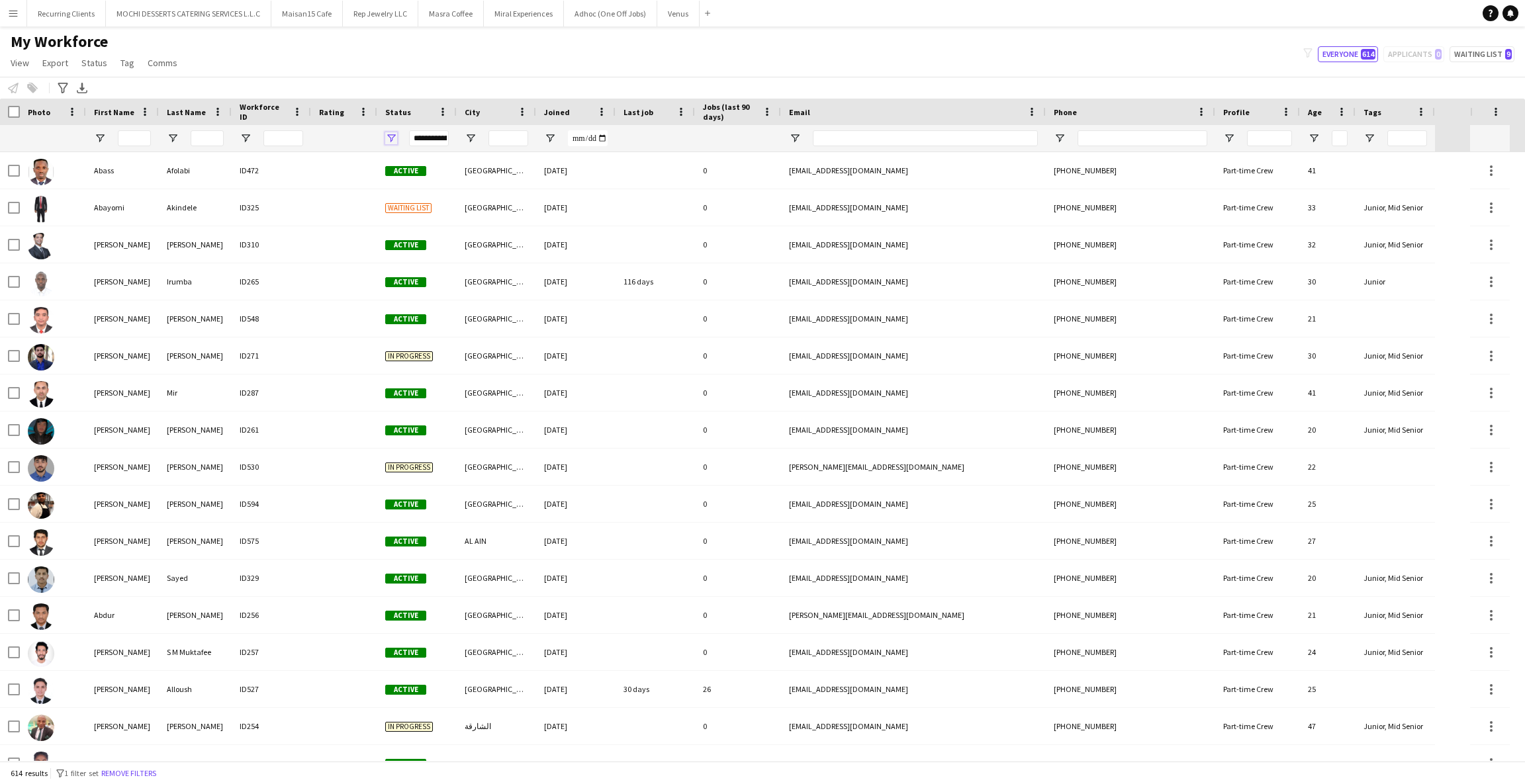
click at [388, 139] on span "Open Filter Menu" at bounding box center [391, 138] width 12 height 12
click at [483, 339] on div "Column Filter" at bounding box center [448, 340] width 126 height 3
click at [476, 320] on button "Reset" at bounding box center [488, 322] width 38 height 21
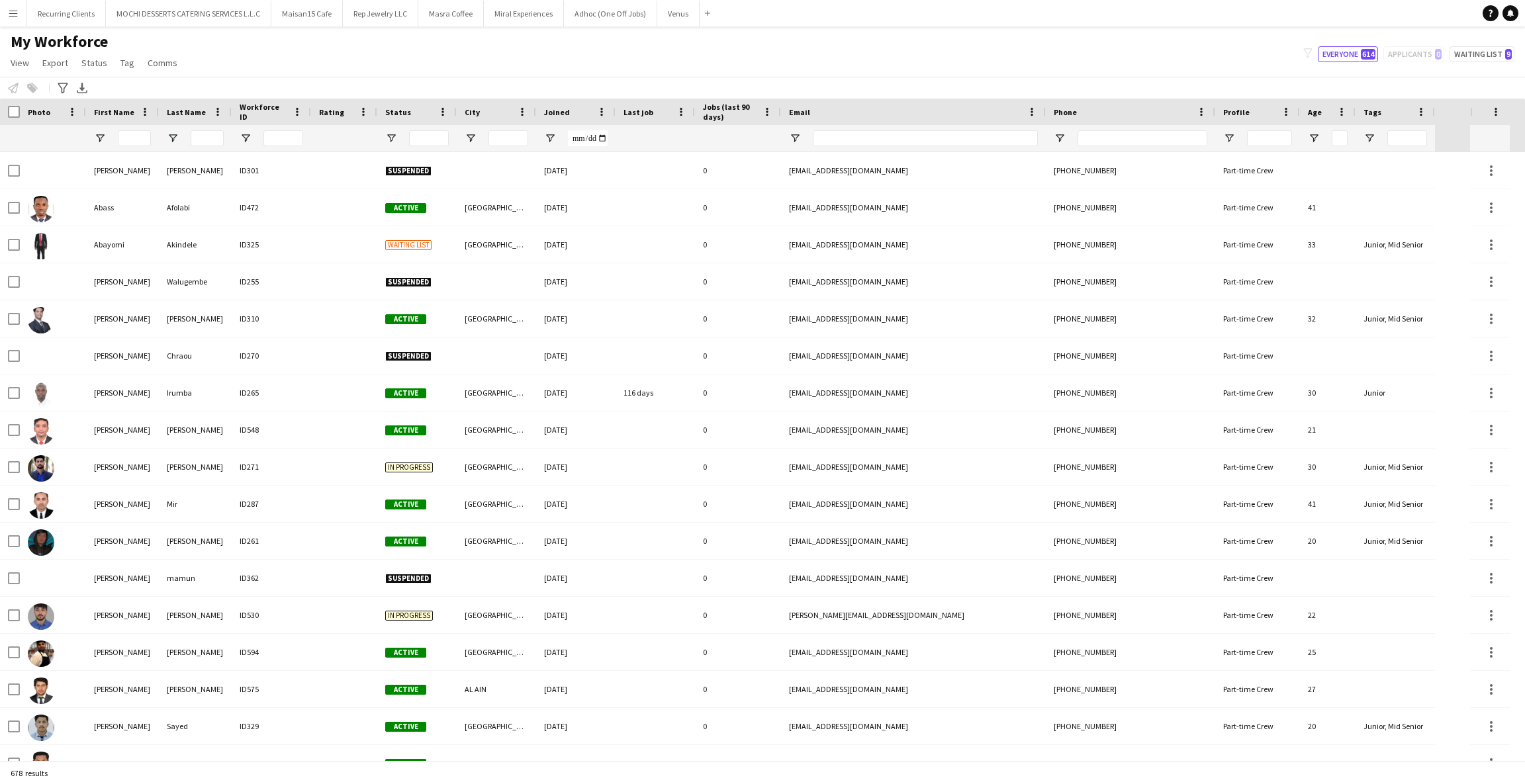
click at [374, 65] on div "My Workforce View Views Default view New view Update view Delete view Edit name…" at bounding box center [762, 54] width 1525 height 45
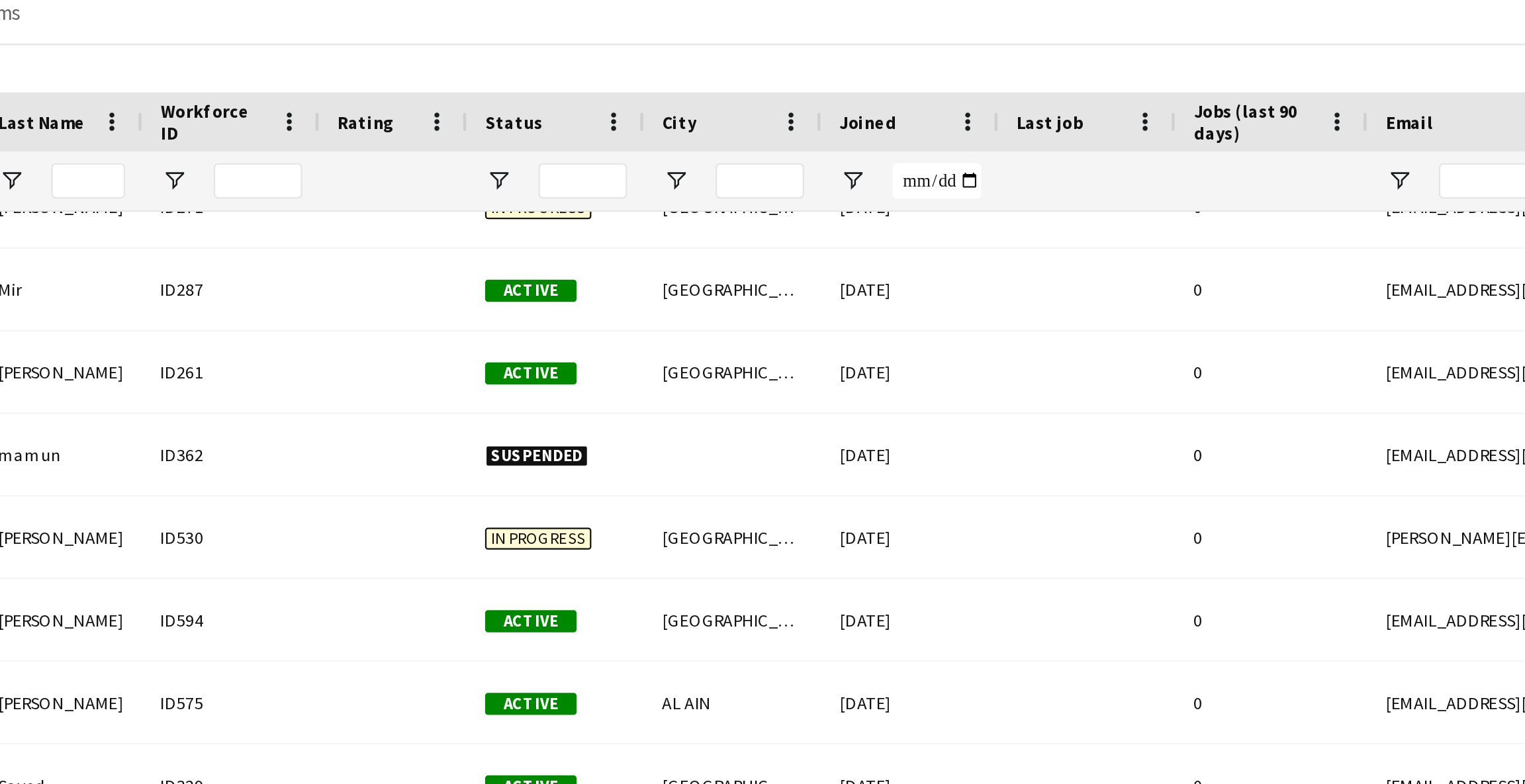
scroll to position [319, 0]
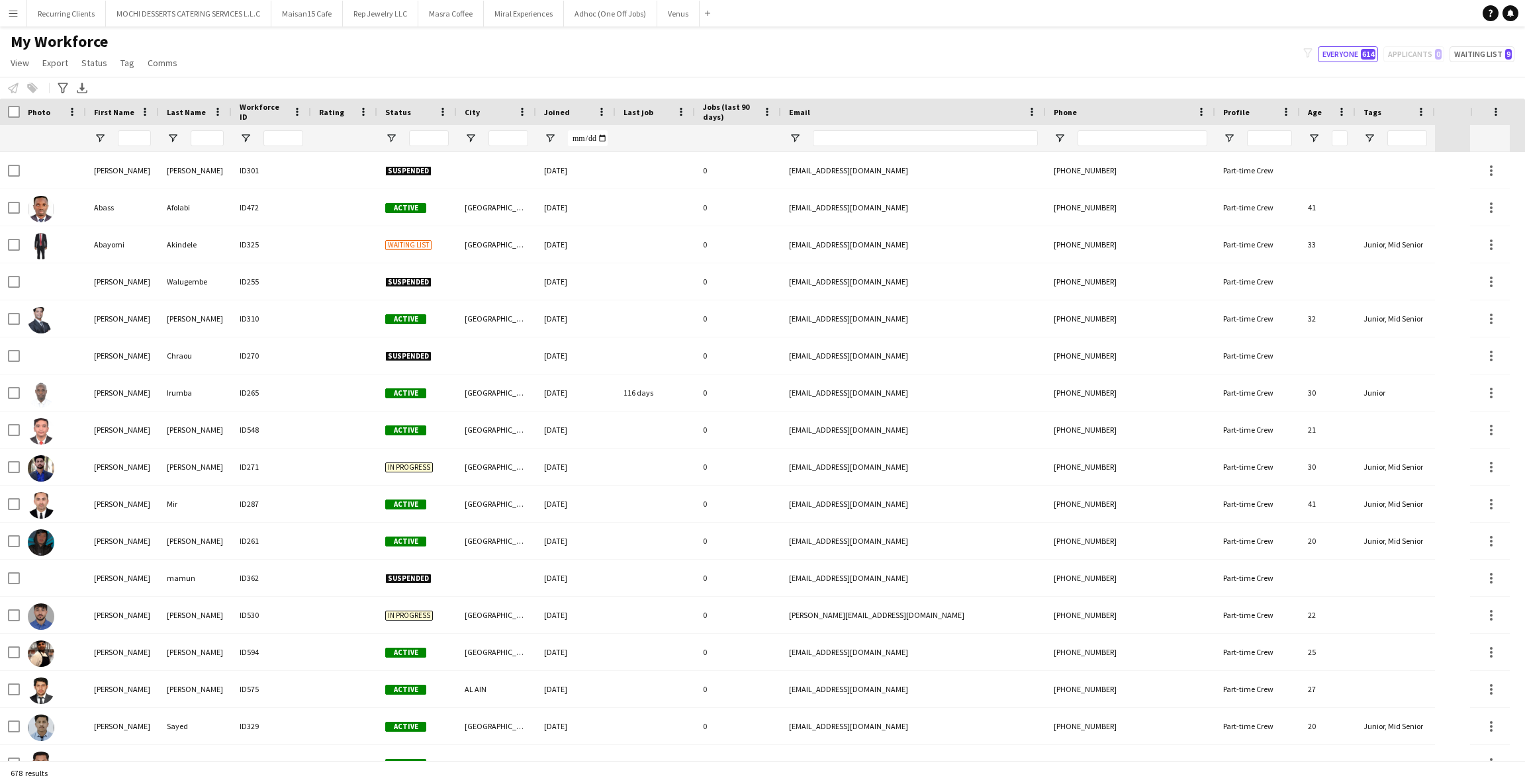
click at [195, 465] on div "[PERSON_NAME]" at bounding box center [195, 466] width 73 height 36
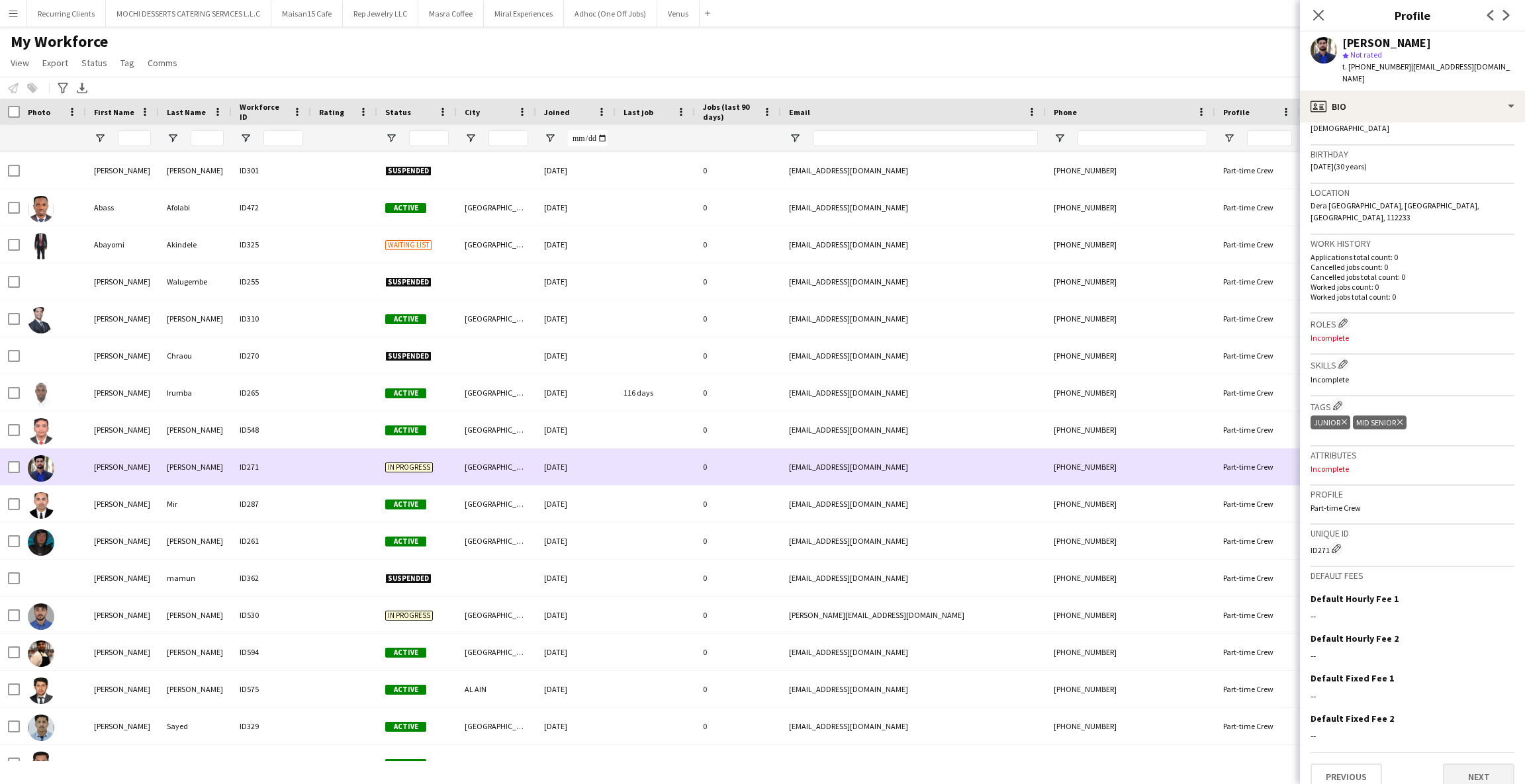
click at [1467, 771] on button "Next" at bounding box center [1479, 776] width 72 height 26
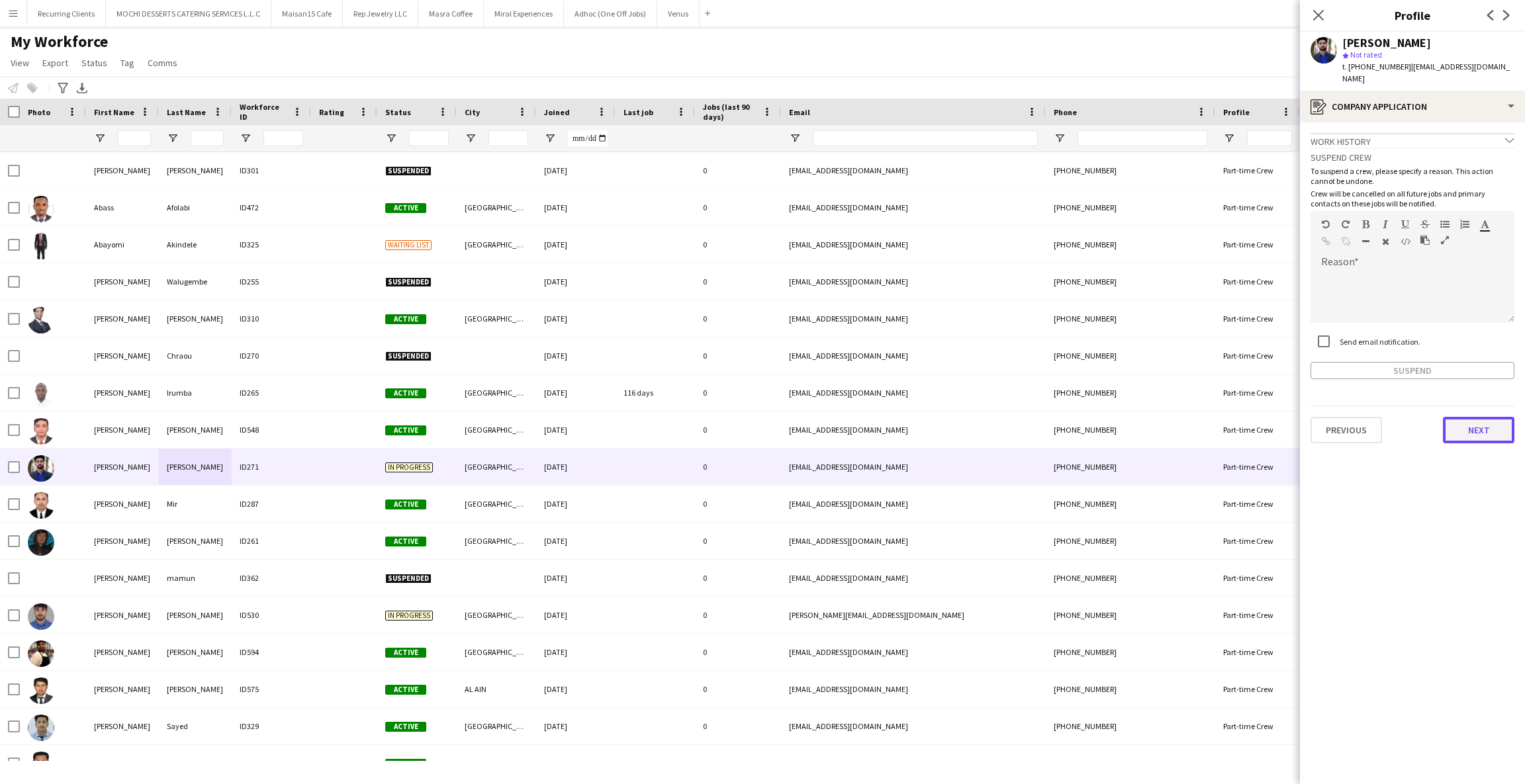
click at [1459, 438] on button "Next" at bounding box center [1479, 430] width 72 height 26
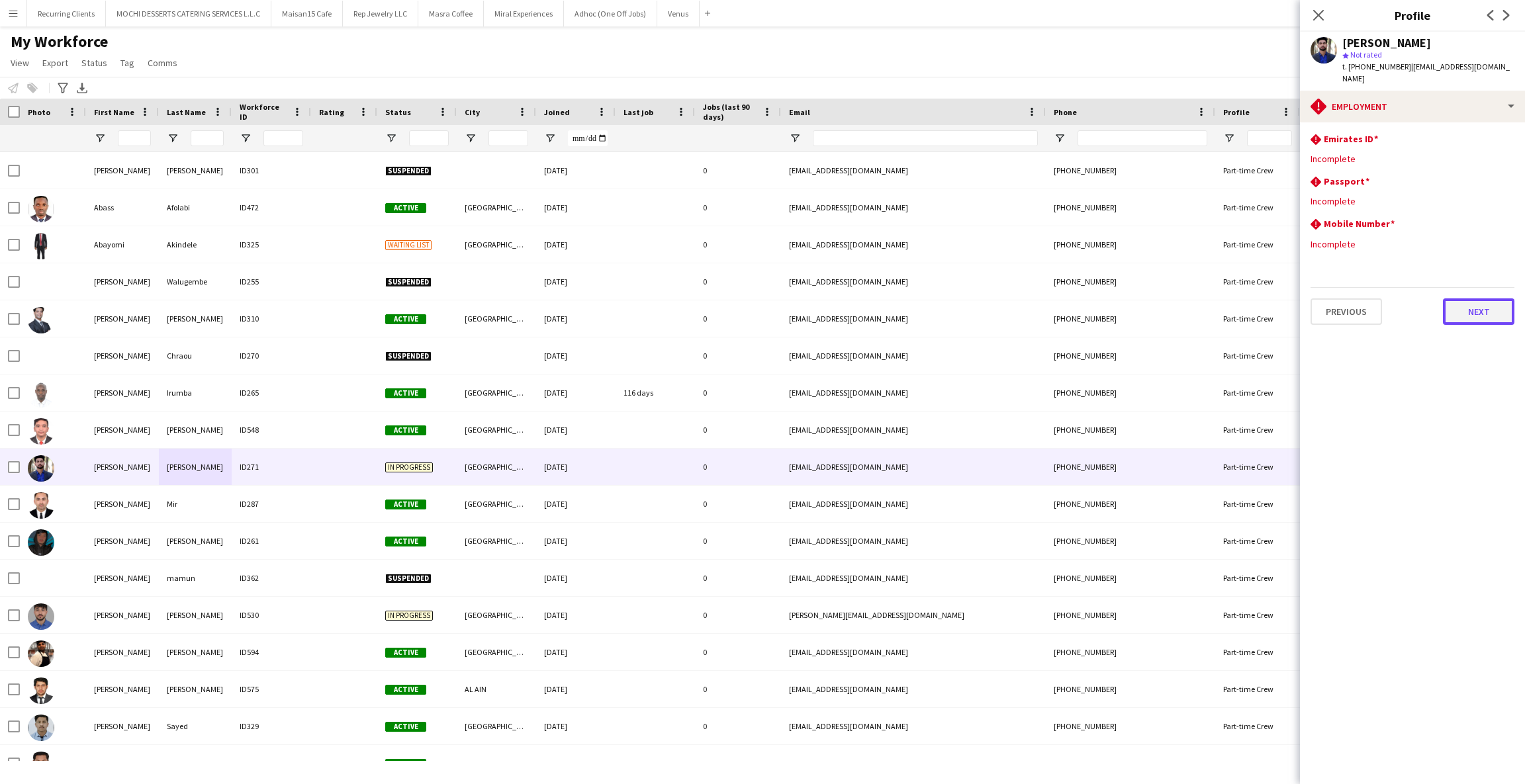
click at [1463, 320] on button "Next" at bounding box center [1479, 311] width 72 height 26
click at [1477, 358] on button "Next" at bounding box center [1479, 349] width 72 height 26
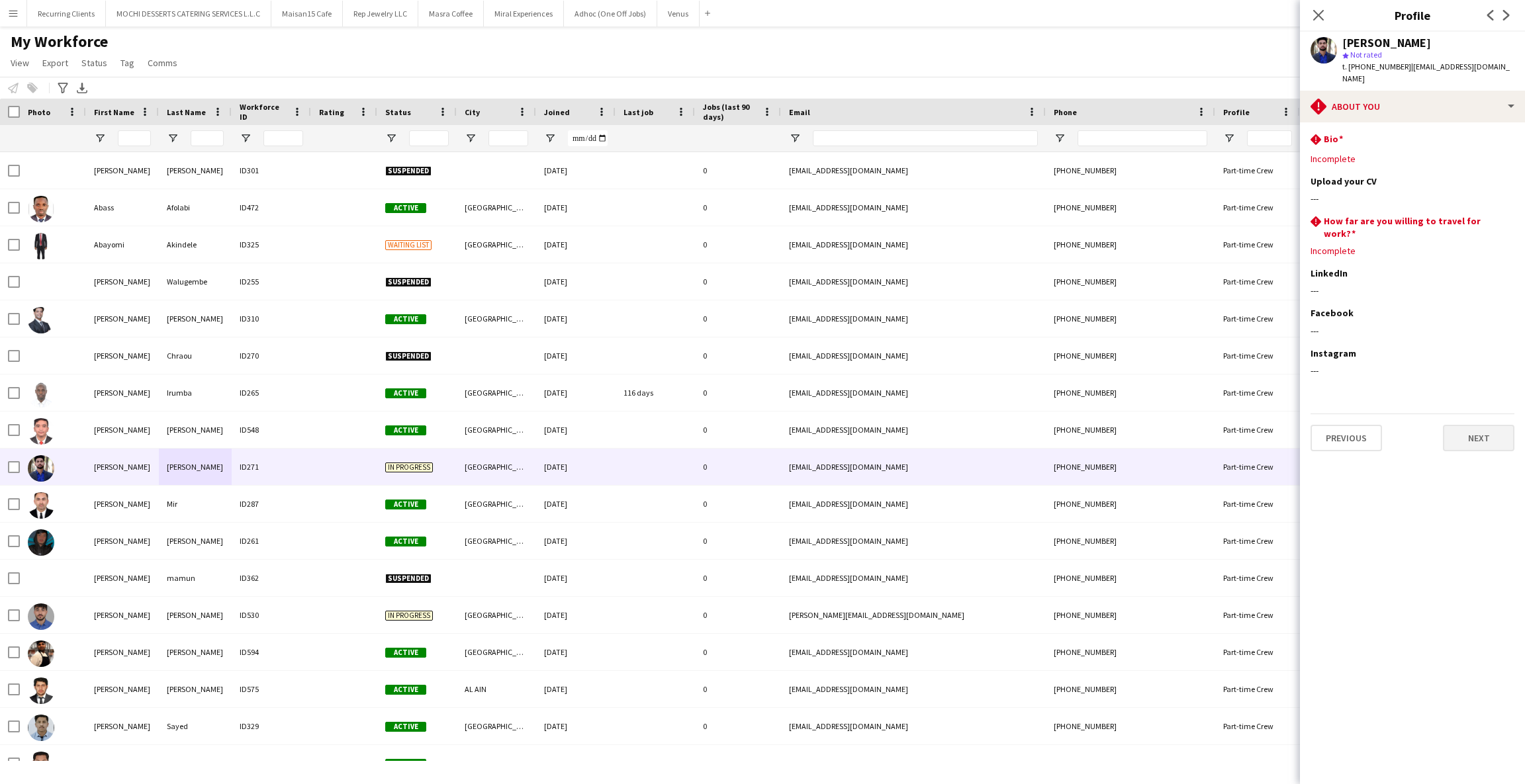
click at [1487, 440] on button "Next" at bounding box center [1479, 438] width 72 height 26
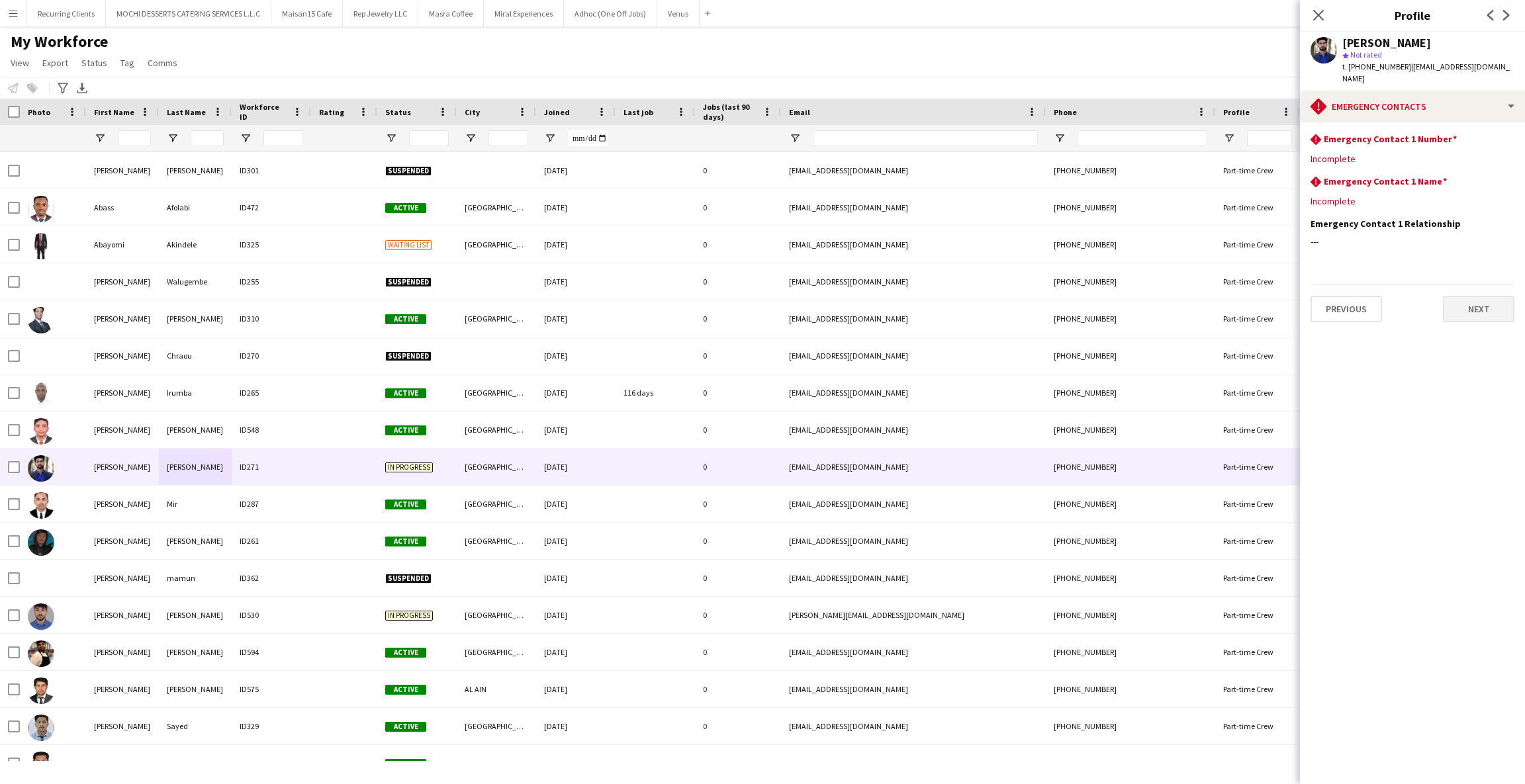
click at [1489, 318] on button "Next" at bounding box center [1479, 309] width 72 height 26
click at [1473, 319] on button "Next" at bounding box center [1479, 309] width 72 height 26
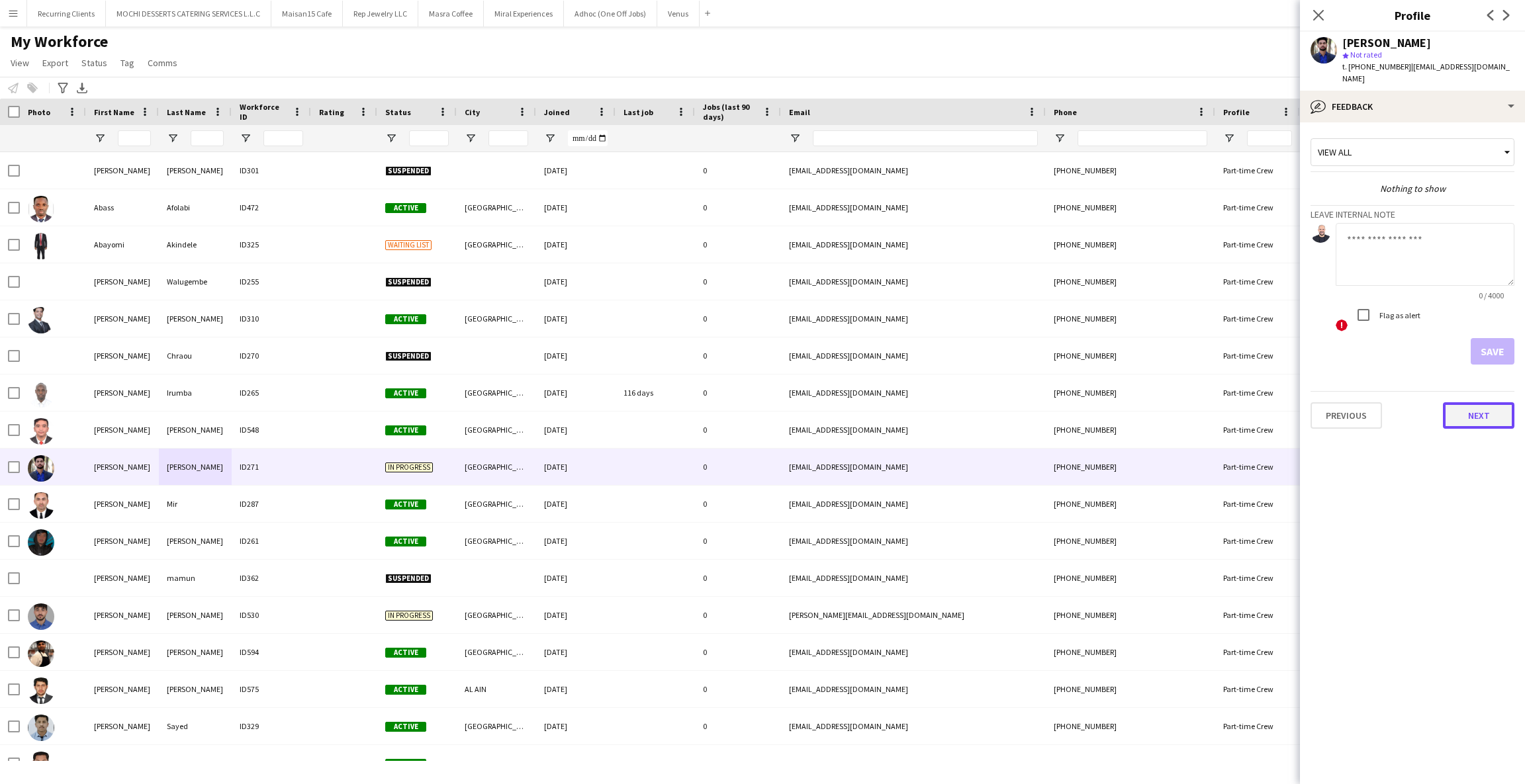
click at [1486, 424] on button "Next" at bounding box center [1479, 415] width 72 height 26
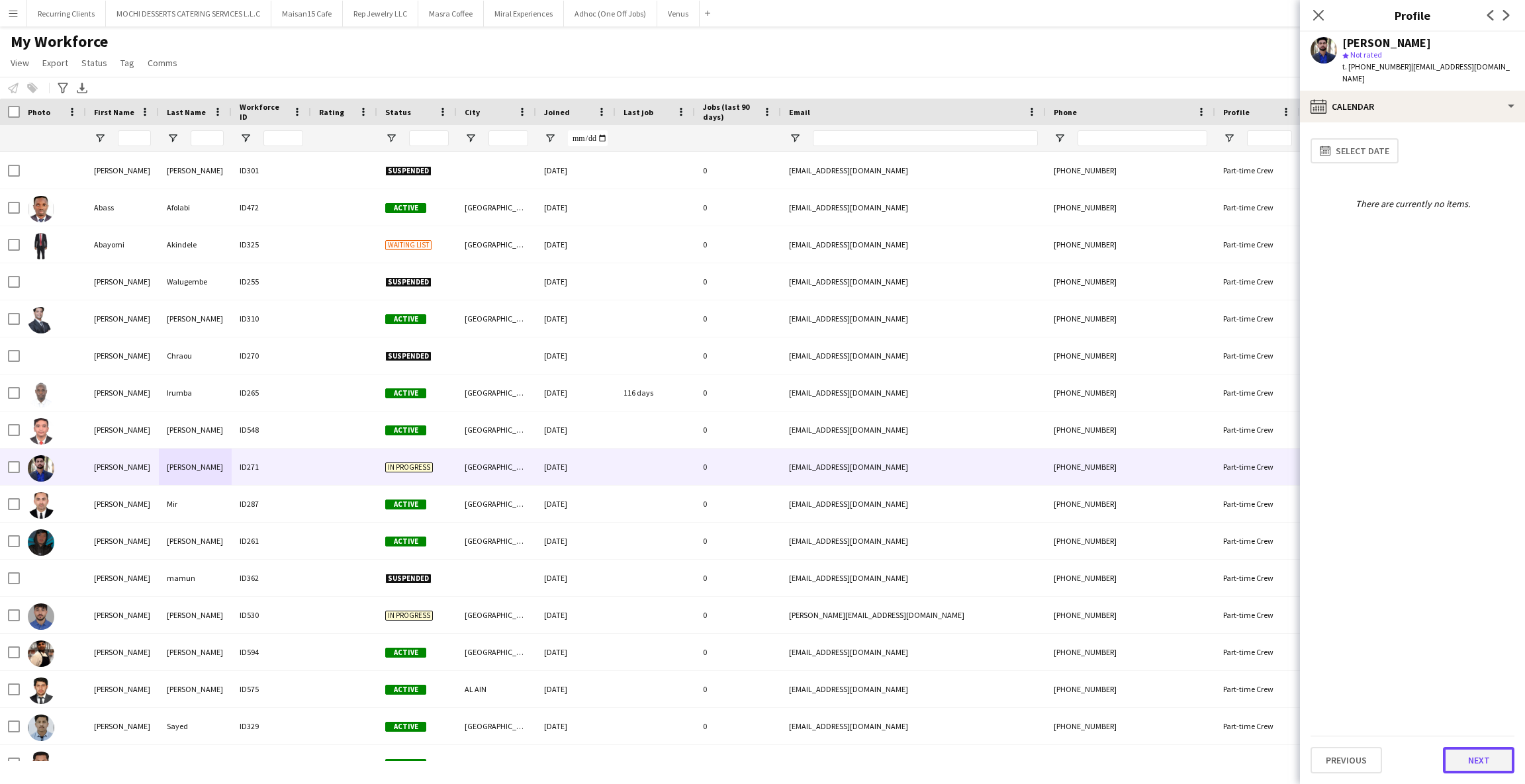
click at [1471, 761] on button "Next" at bounding box center [1479, 760] width 72 height 26
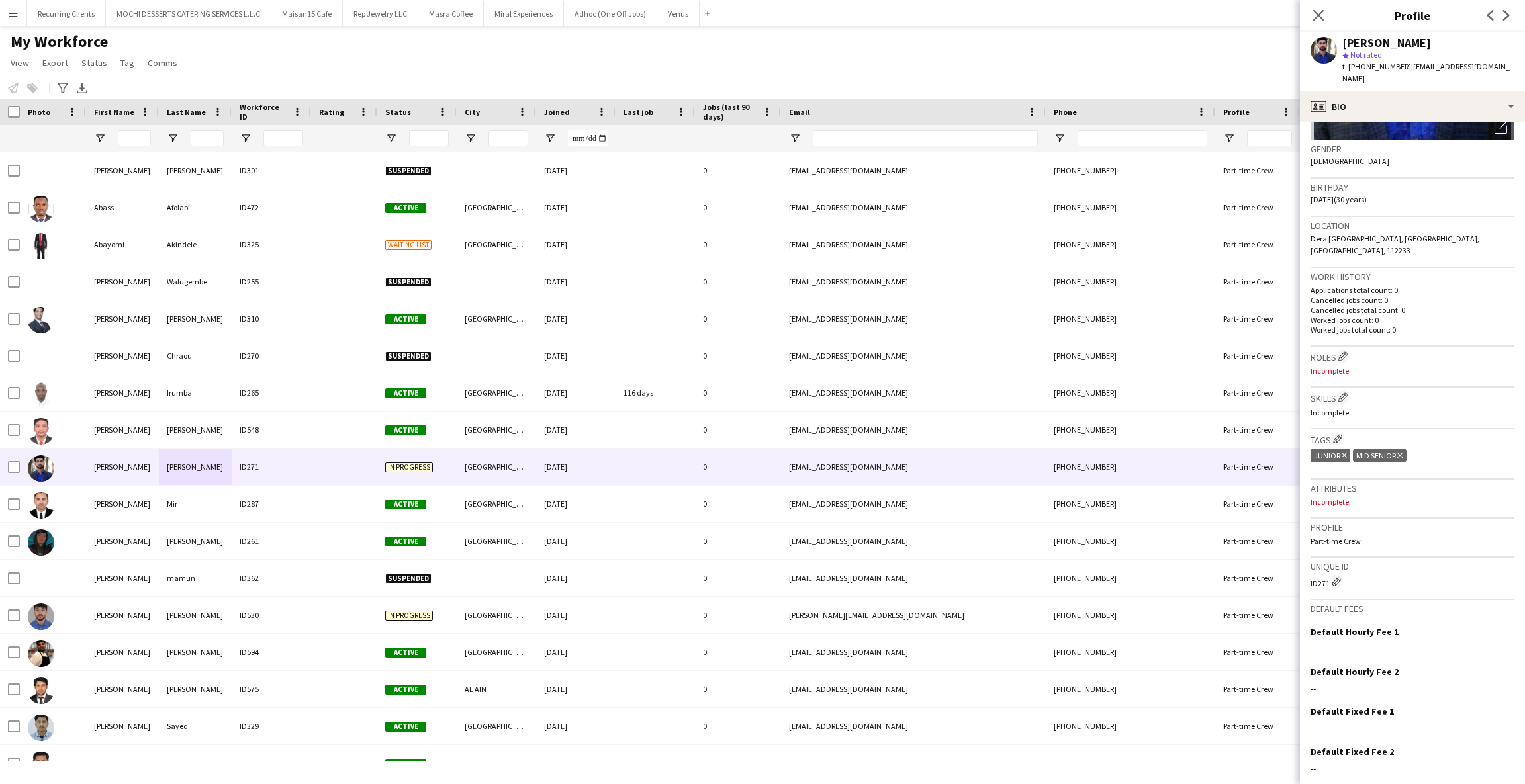
scroll to position [224, 0]
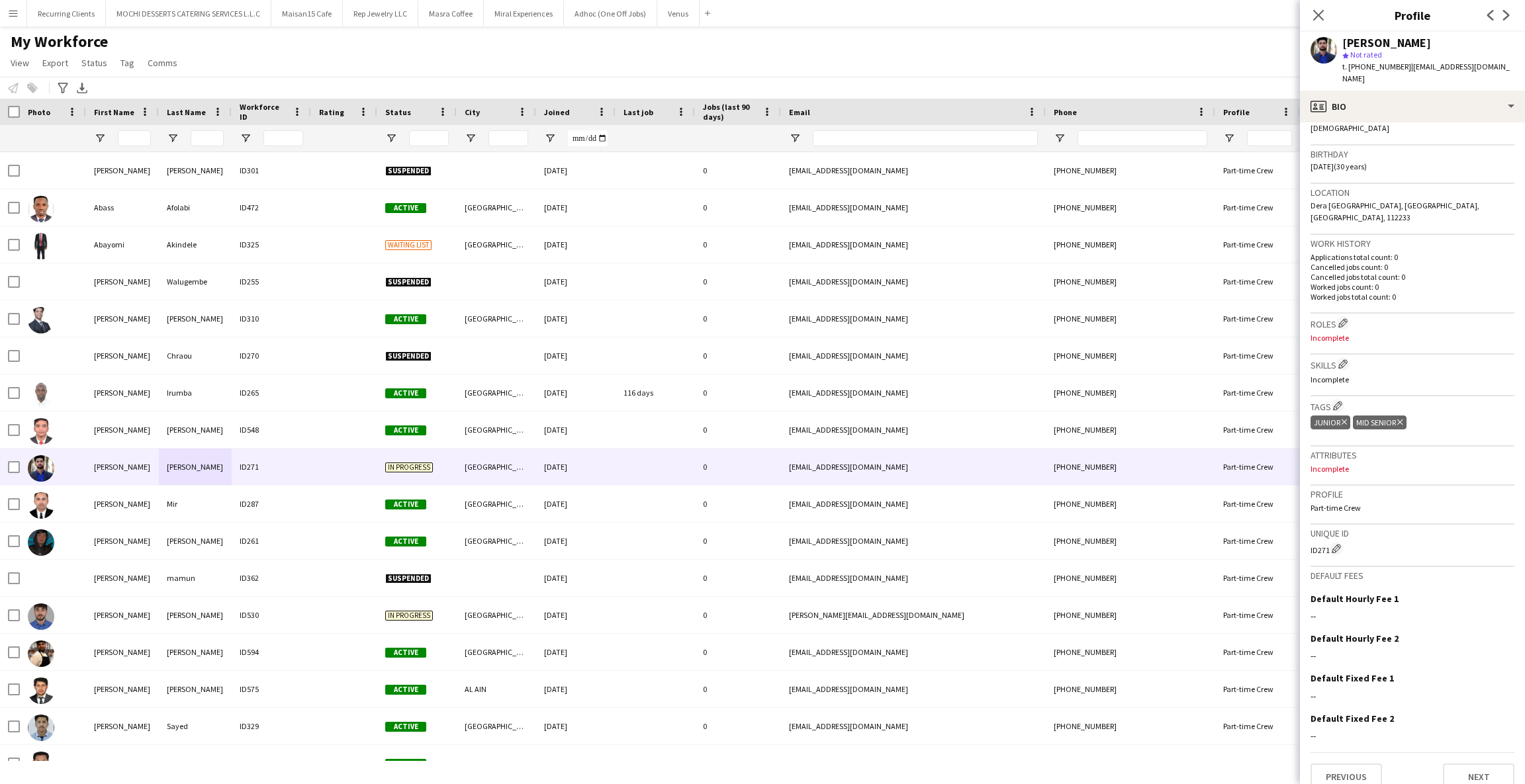
click at [1324, 262] on p "Cancelled jobs count: 0" at bounding box center [1412, 266] width 204 height 10
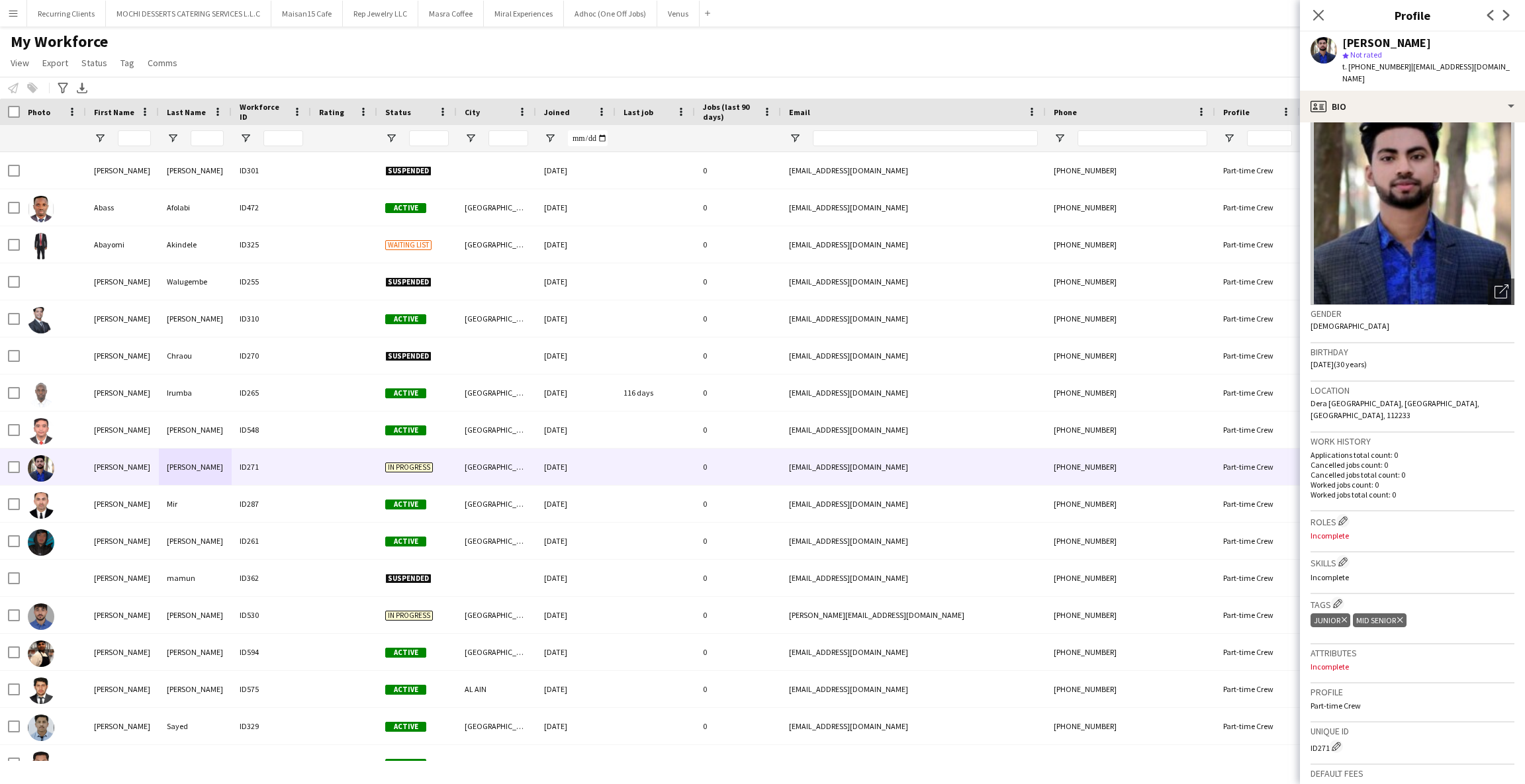
scroll to position [0, 0]
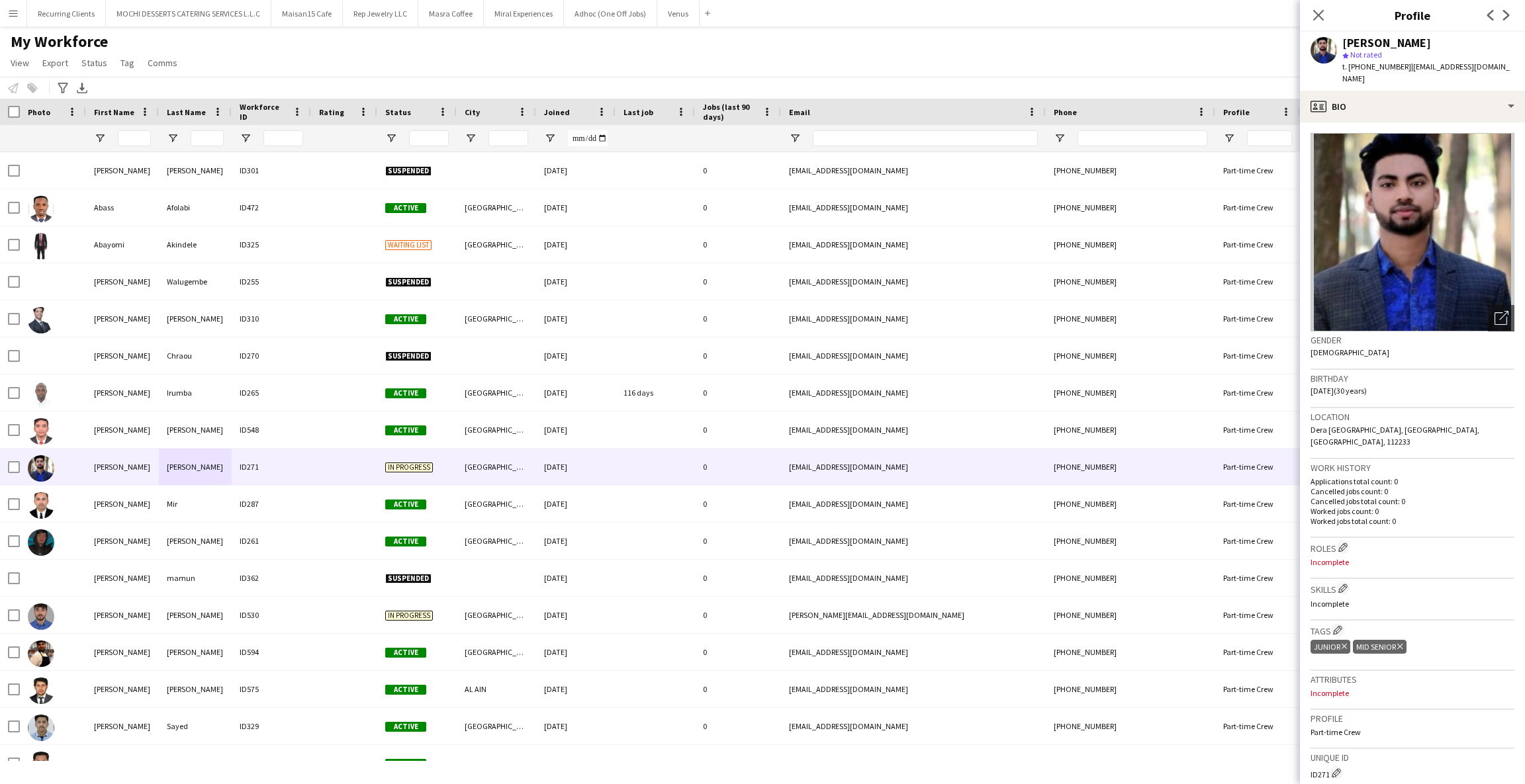
click at [54, 469] on div at bounding box center [53, 466] width 66 height 36
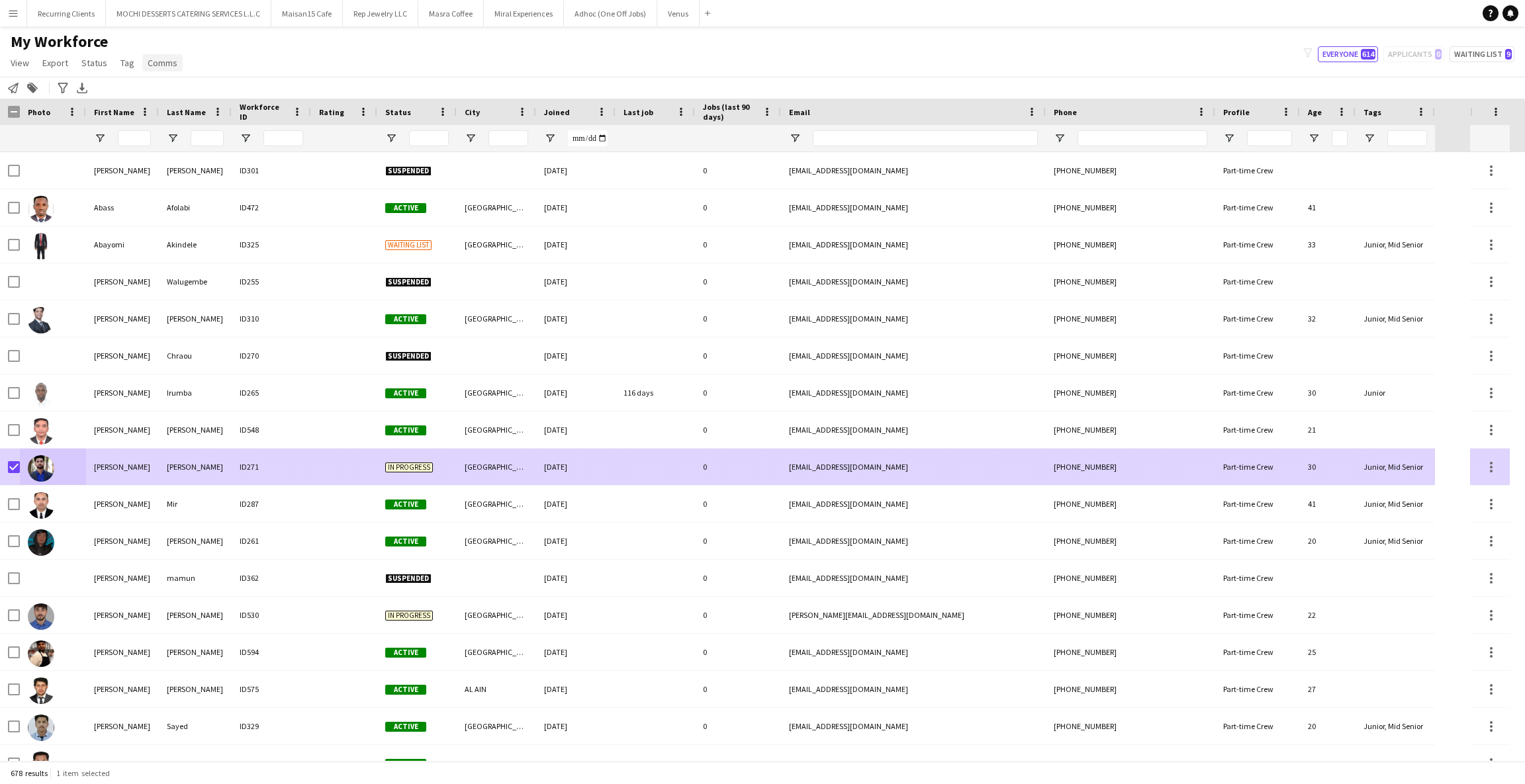
click at [153, 67] on span "Comms" at bounding box center [163, 62] width 30 height 12
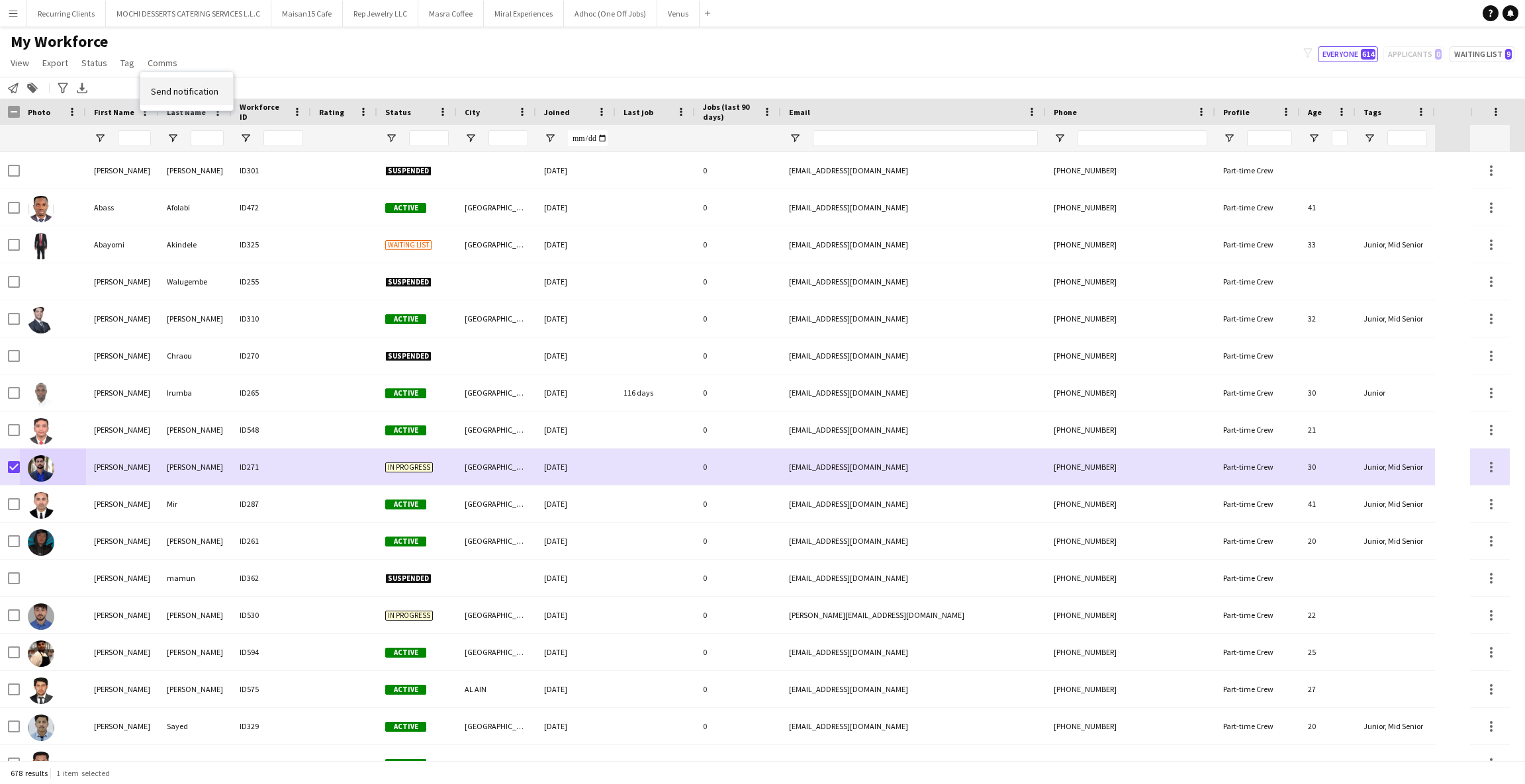
click at [174, 100] on link "Send notification" at bounding box center [186, 92] width 92 height 28
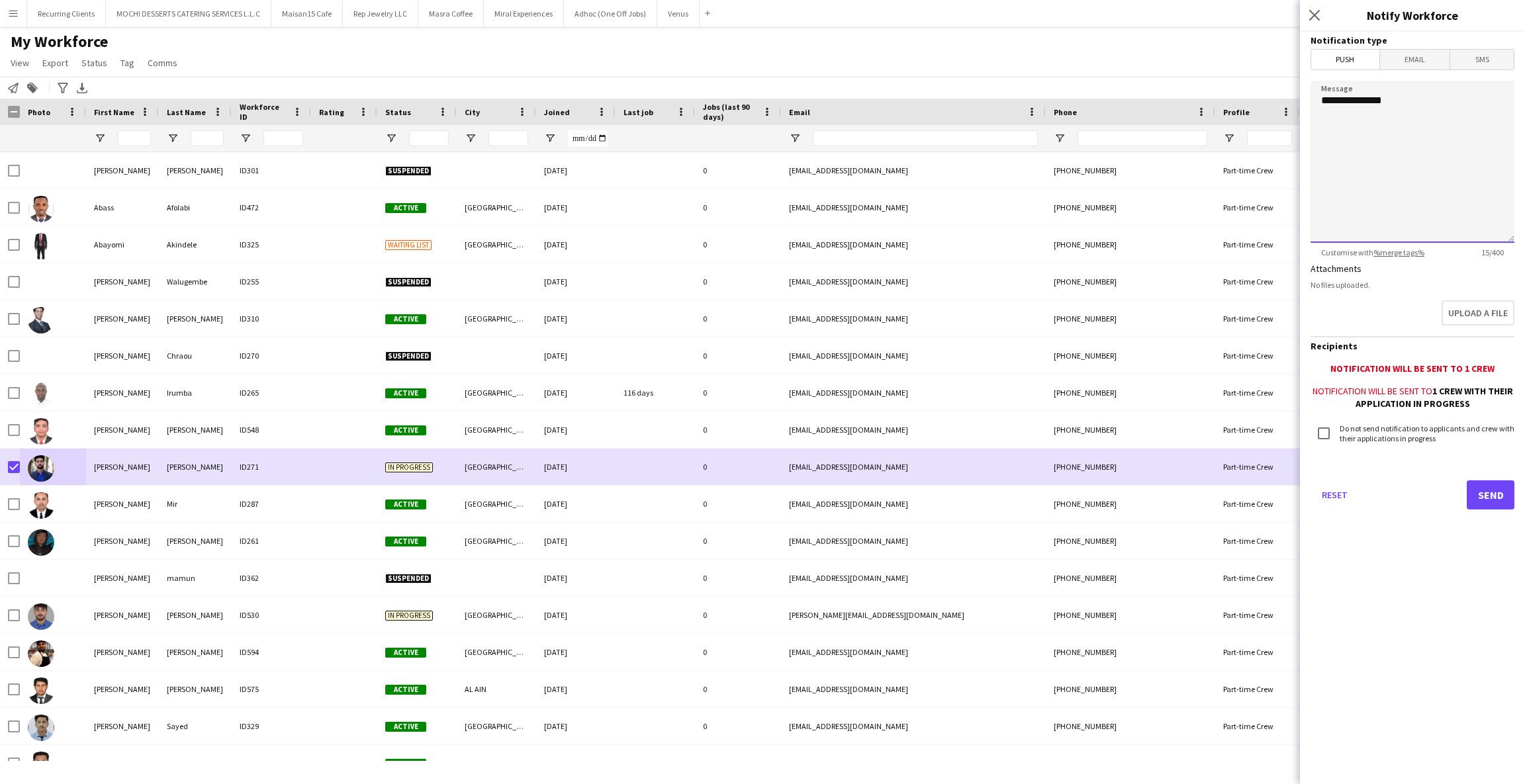
click at [1368, 152] on textarea "**********" at bounding box center [1412, 162] width 204 height 162
click at [1412, 152] on textarea "**********" at bounding box center [1412, 162] width 204 height 162
click at [1404, 65] on span "Email" at bounding box center [1415, 59] width 70 height 20
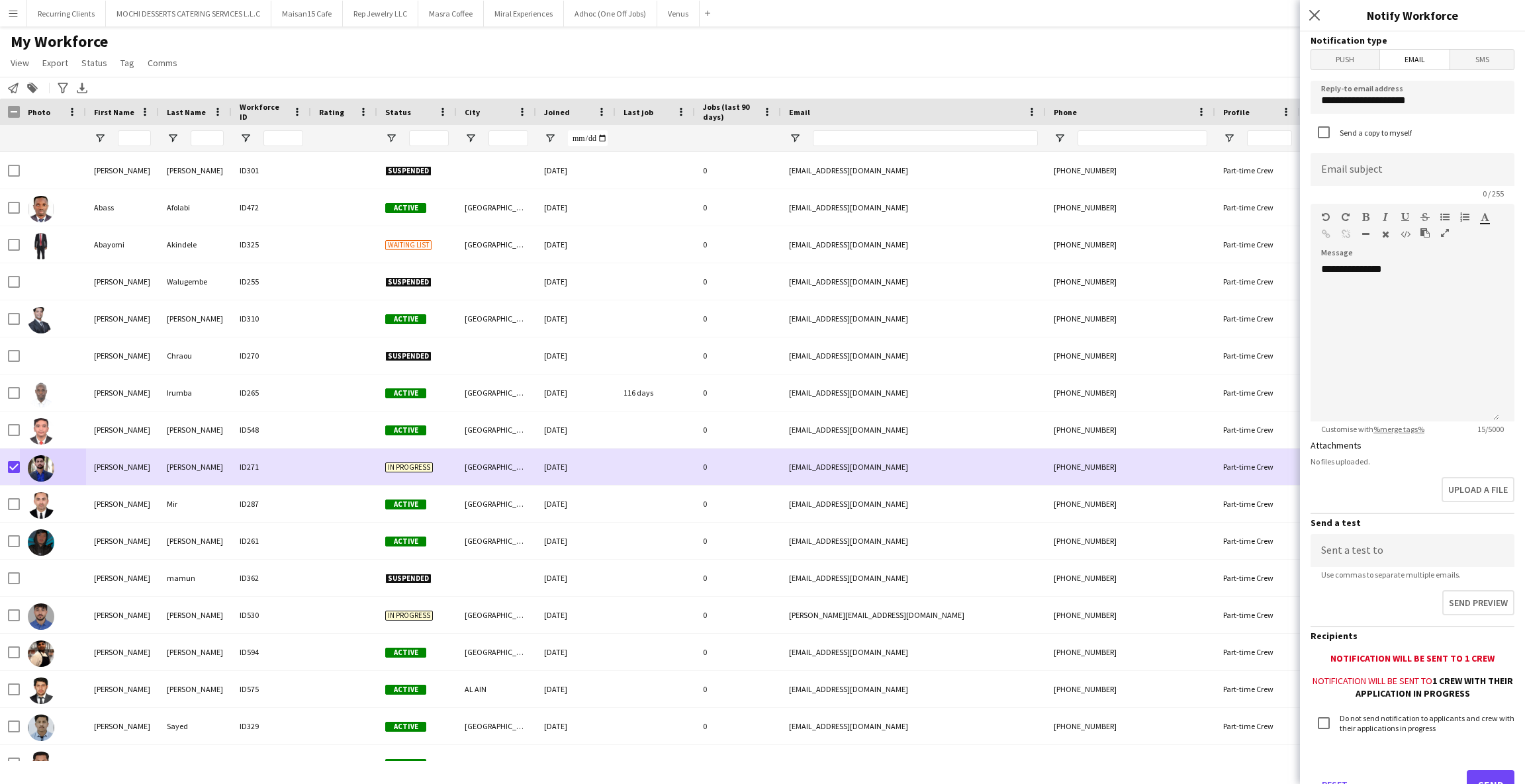
click at [372, 136] on div at bounding box center [344, 138] width 66 height 26
click at [391, 138] on span "Open Filter Menu" at bounding box center [391, 138] width 12 height 12
click at [428, 216] on div "(Select All)" at bounding box center [459, 219] width 105 height 10
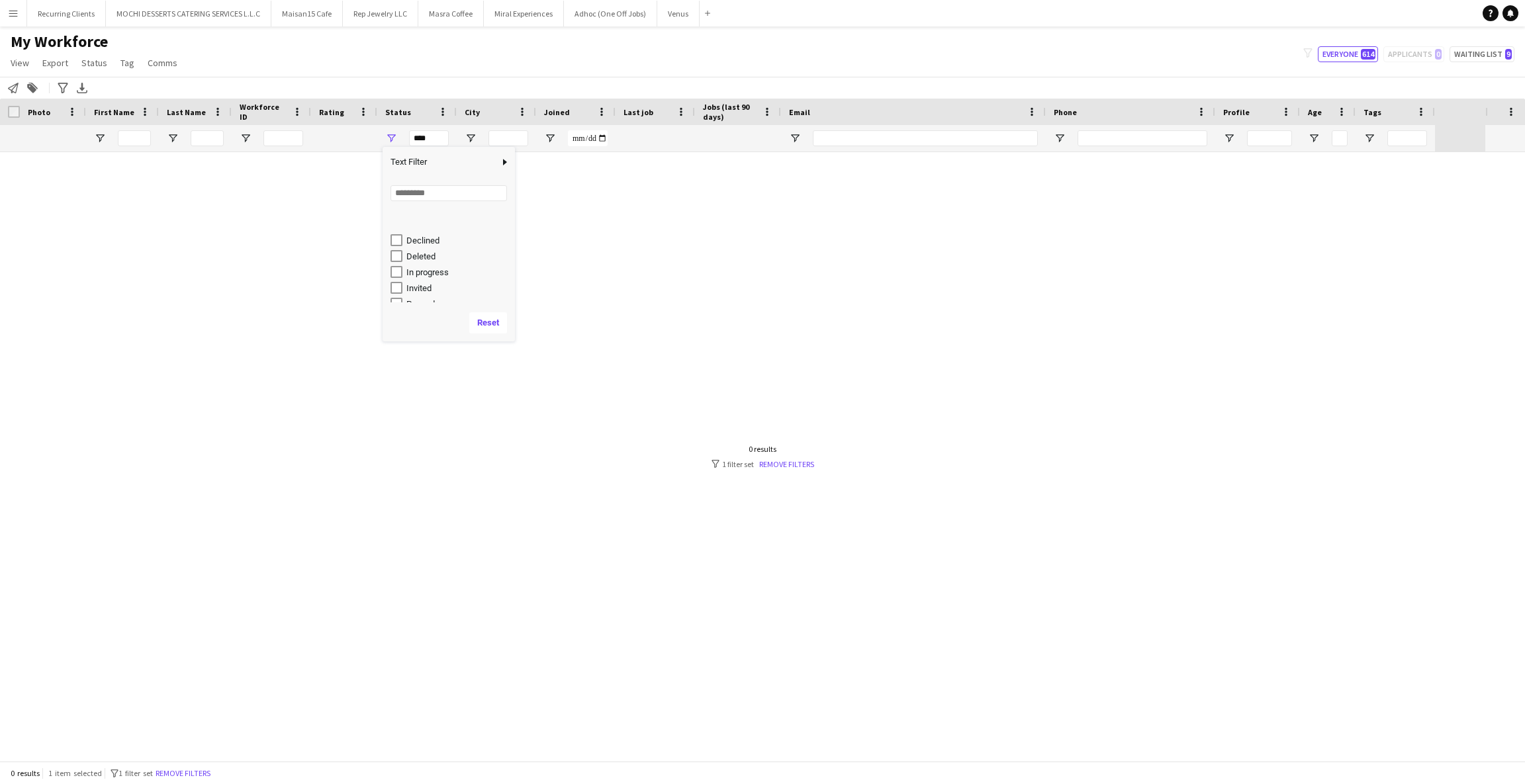
scroll to position [82, 0]
click at [406, 228] on div "In progress" at bounding box center [459, 232] width 105 height 10
type input "**********"
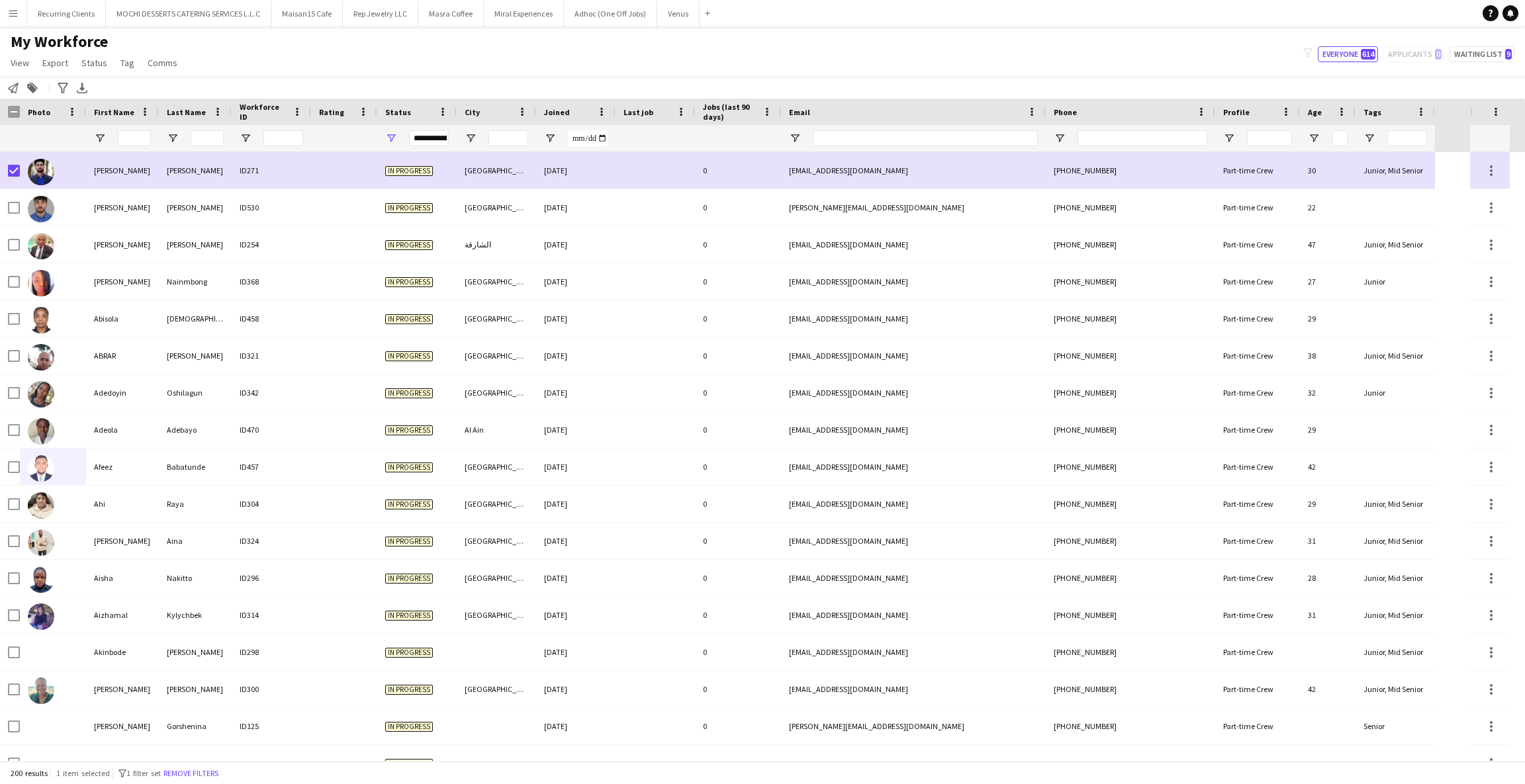
click at [497, 68] on div "My Workforce View Views Default view New view Update view Delete view Edit name…" at bounding box center [762, 54] width 1525 height 45
click at [8, 12] on app-icon "Menu" at bounding box center [13, 13] width 11 height 11
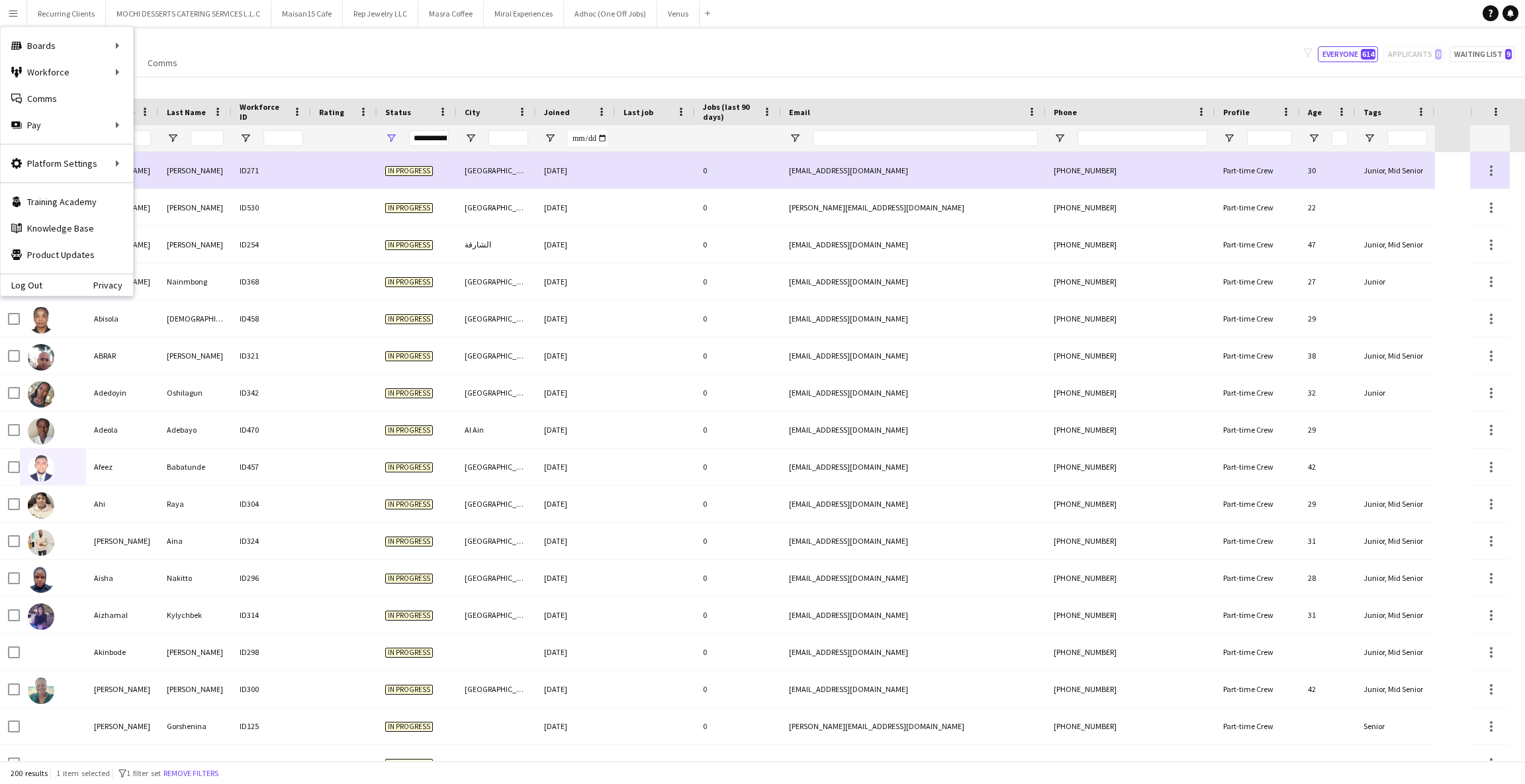
click at [22, 137] on div "Pay Pay" at bounding box center [67, 125] width 133 height 26
click at [178, 125] on link "Approvals" at bounding box center [200, 125] width 133 height 26
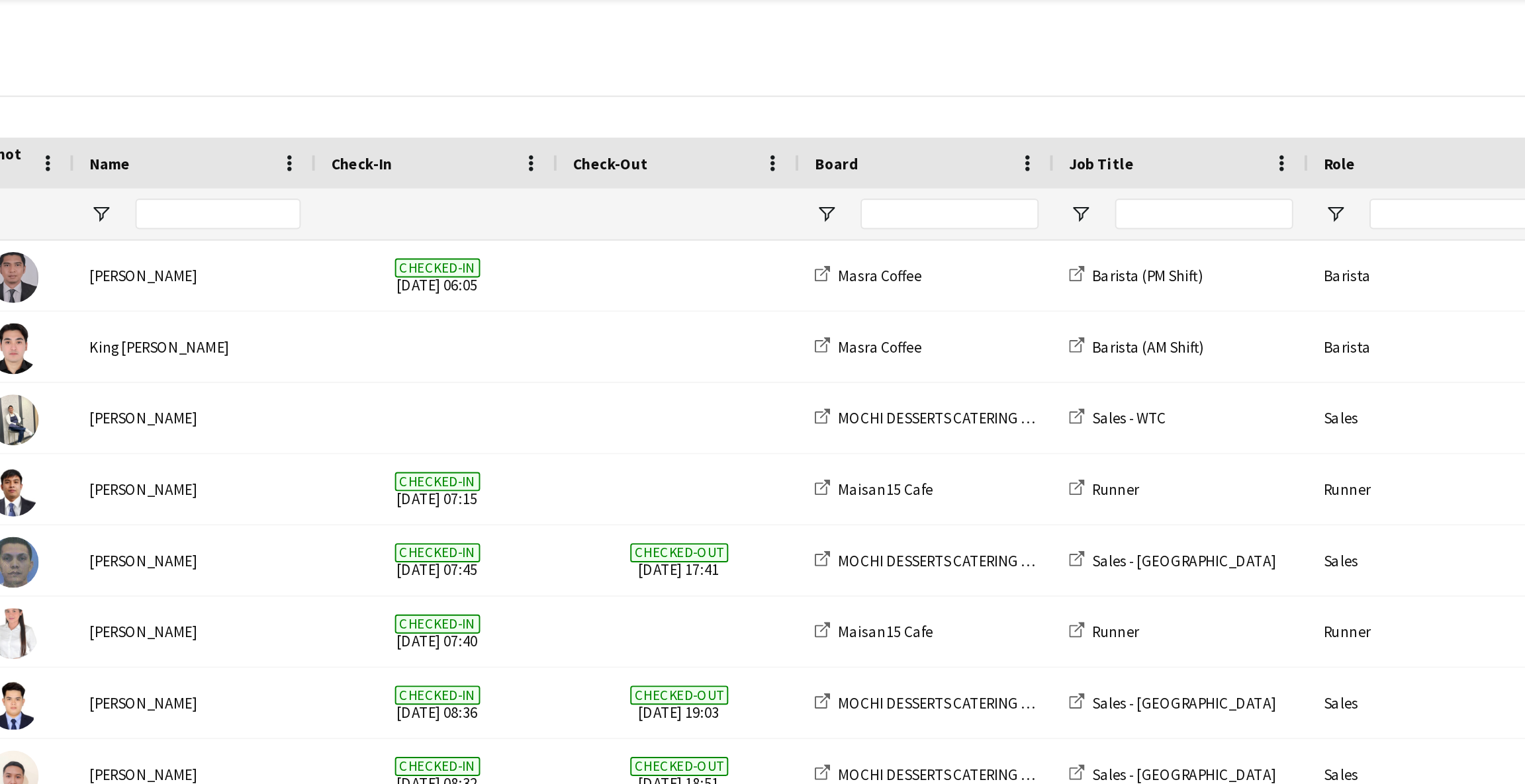
scroll to position [0, 84]
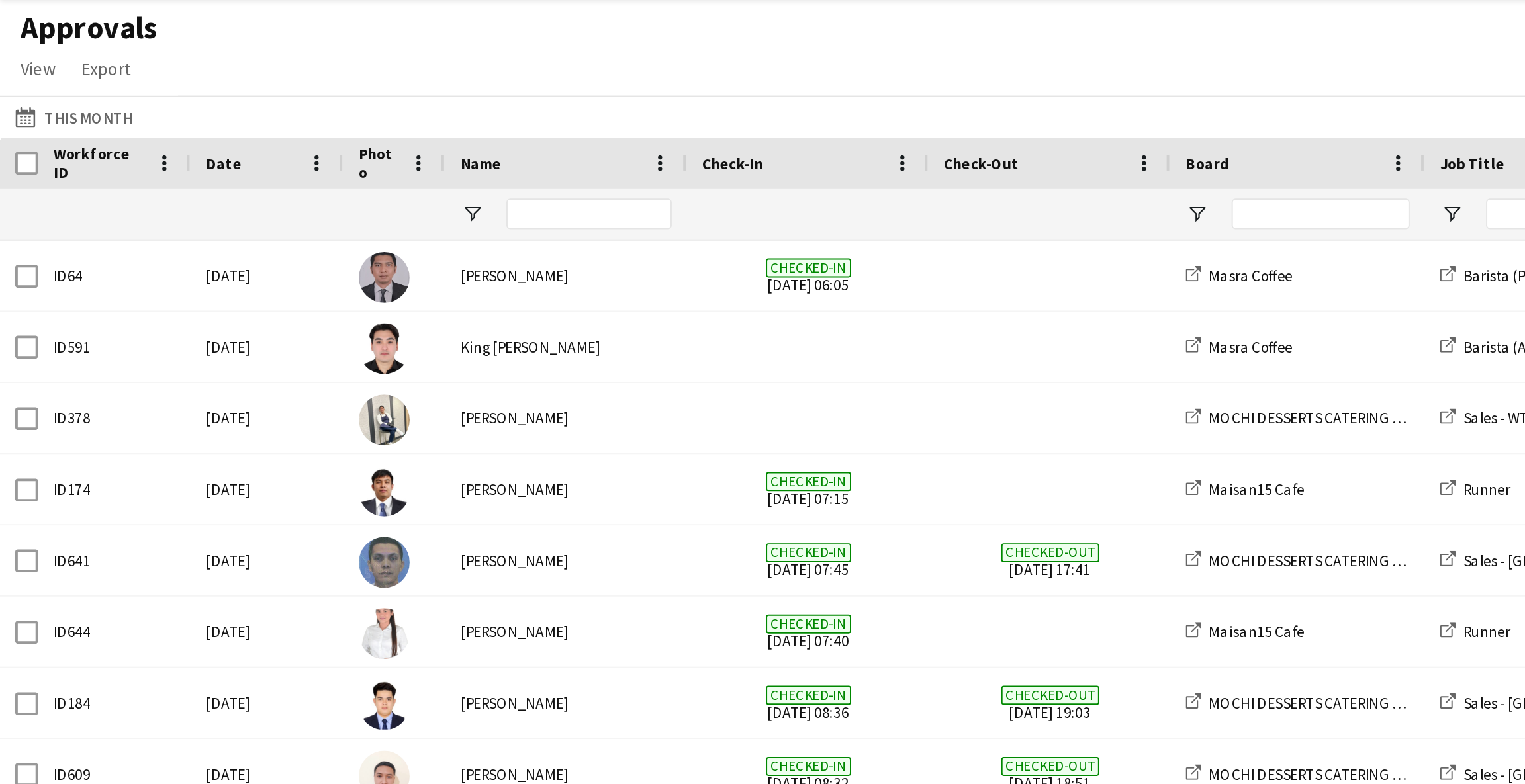
click at [133, 172] on div "[DATE]" at bounding box center [139, 170] width 79 height 36
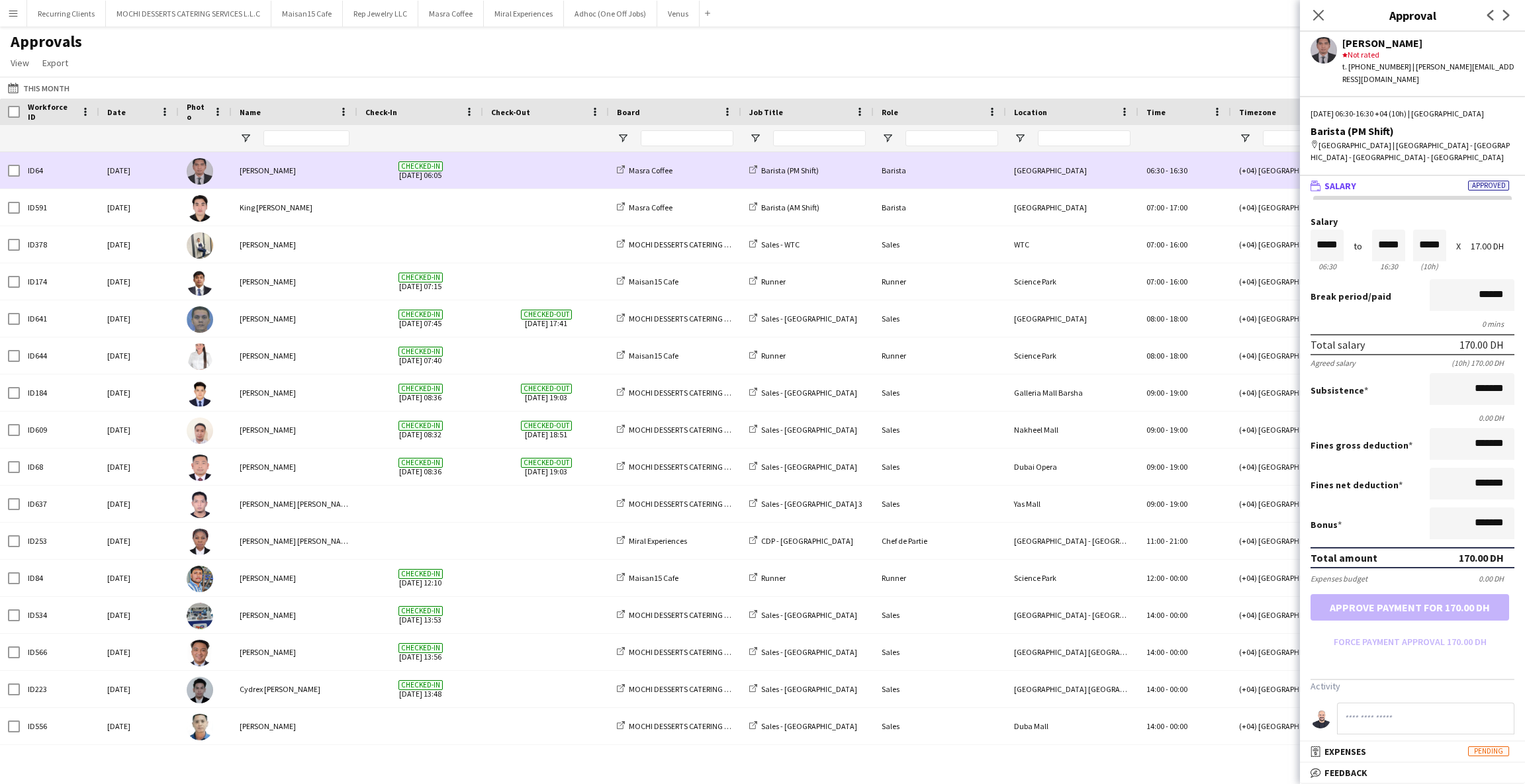
click at [8, 13] on app-icon "Menu" at bounding box center [13, 13] width 11 height 11
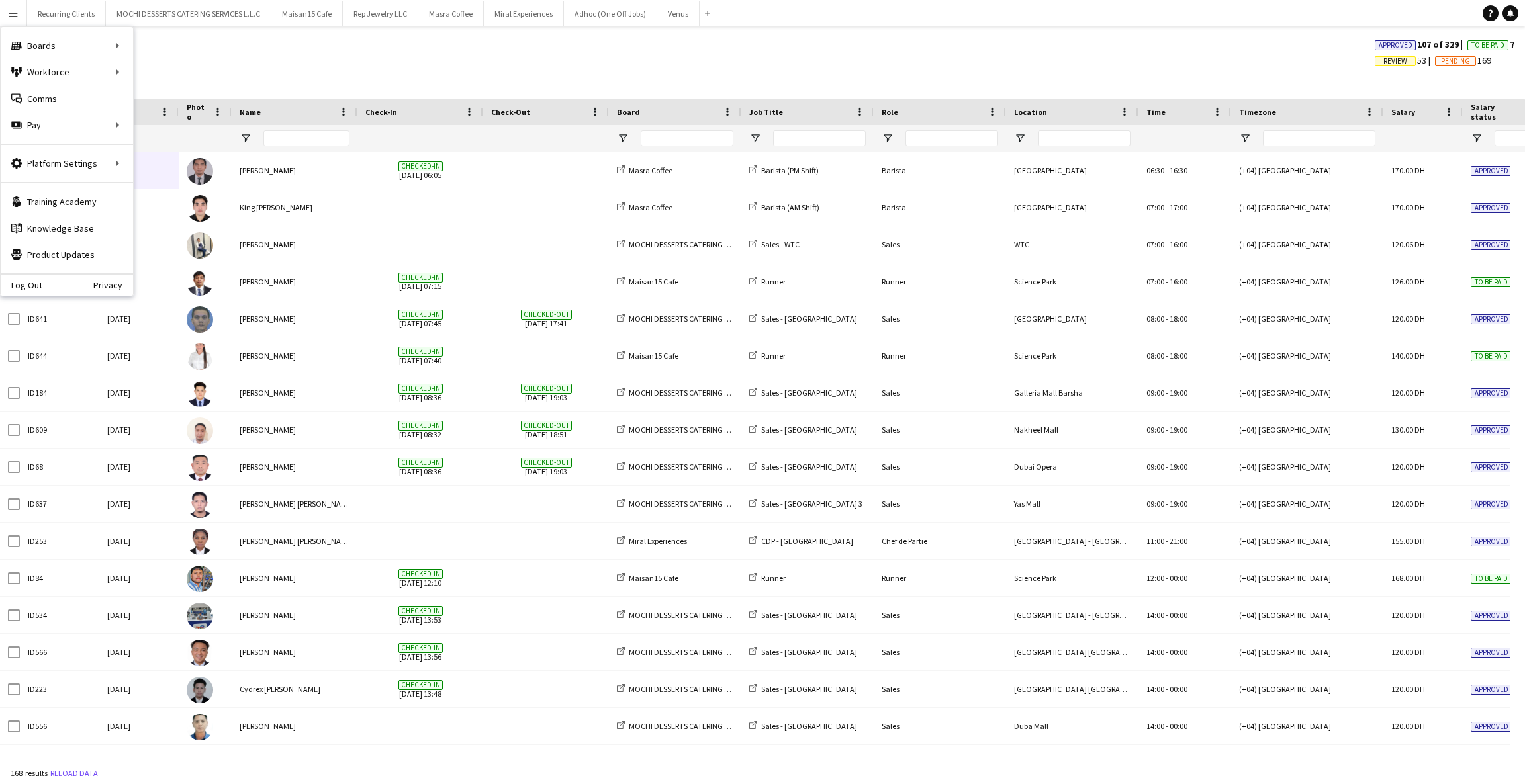
click at [72, 133] on div "Pay Pay" at bounding box center [67, 125] width 133 height 26
click at [178, 158] on link "Payments" at bounding box center [200, 152] width 133 height 26
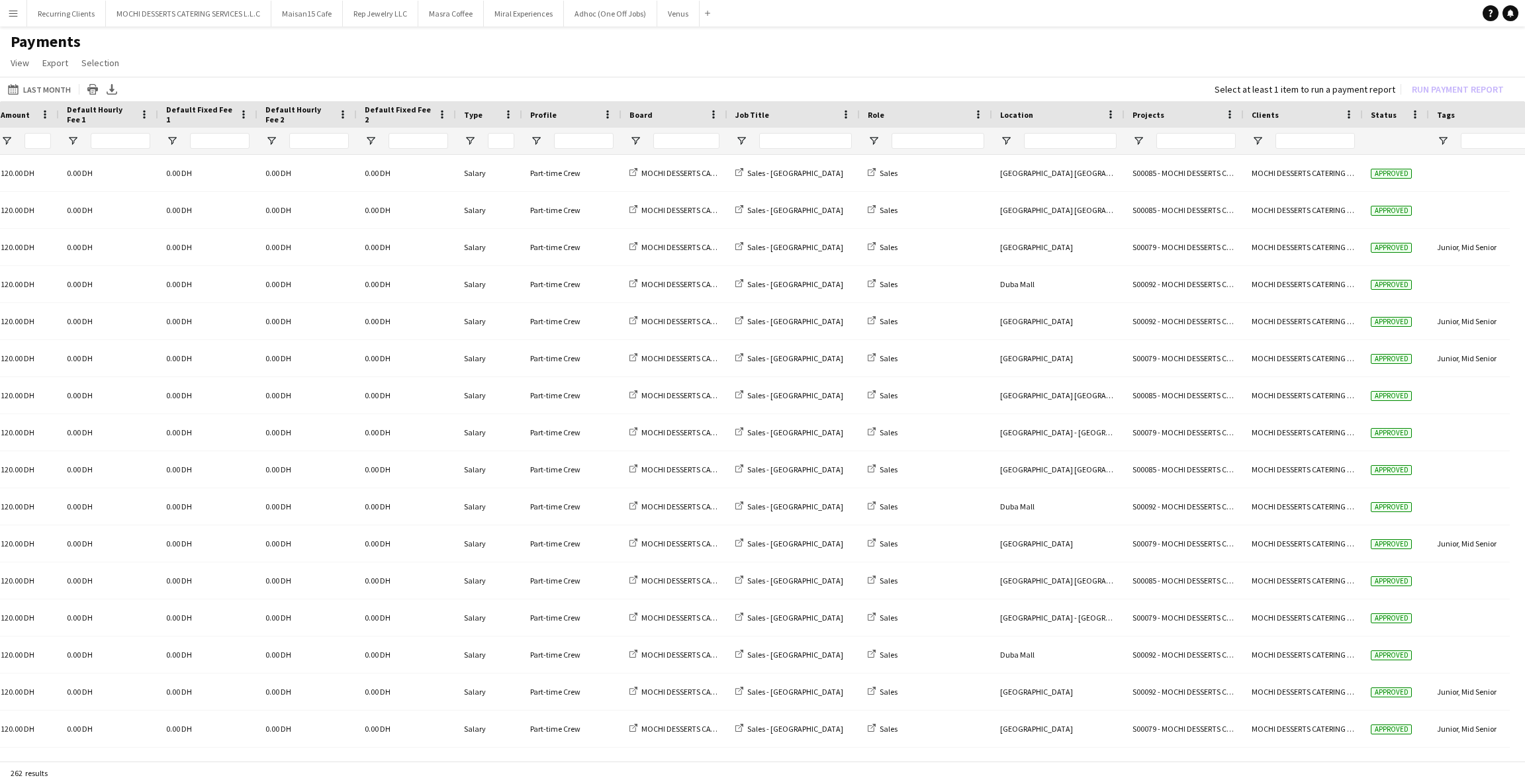
scroll to position [0, 696]
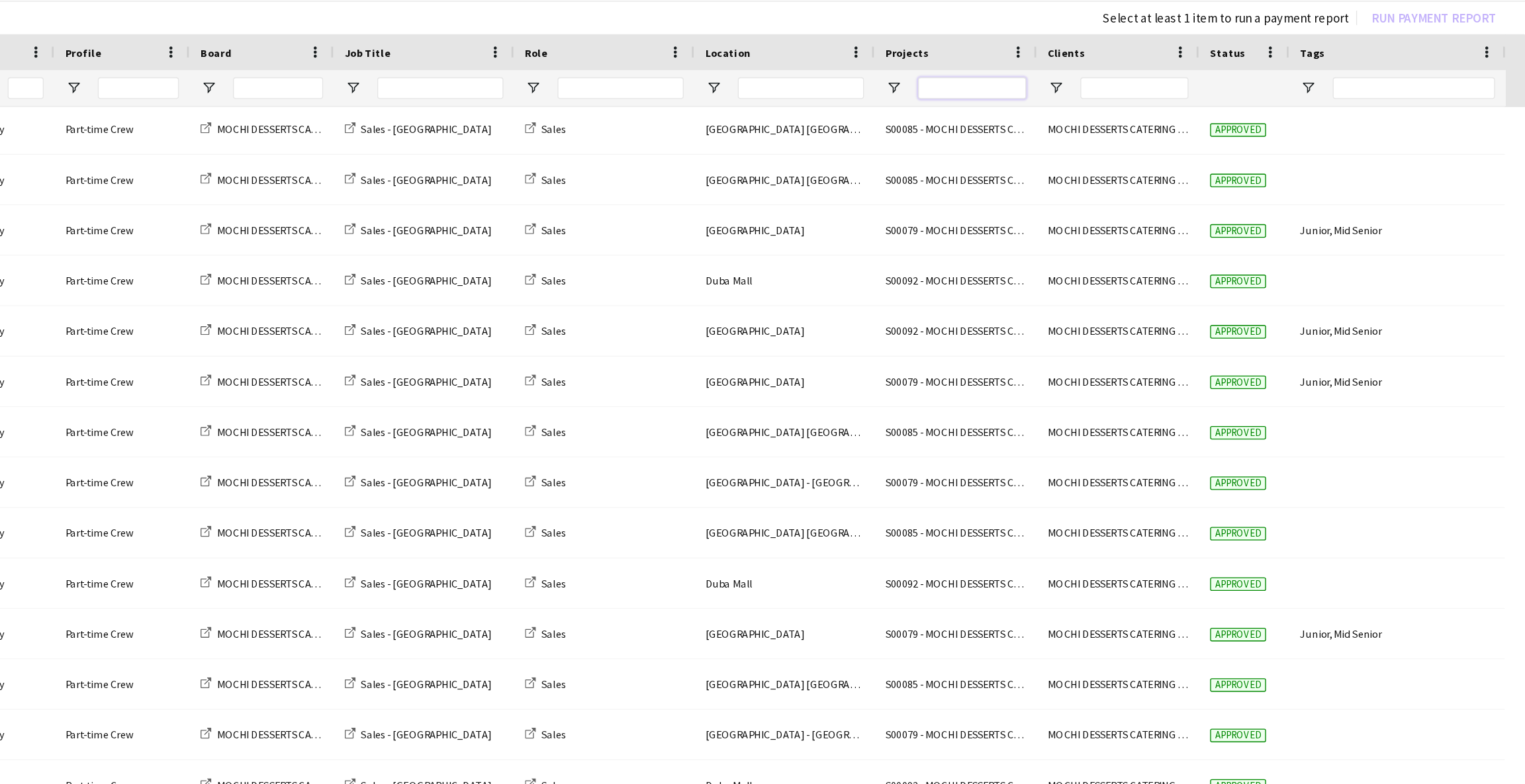
click at [1122, 139] on input "Projects Filter Input" at bounding box center [1118, 141] width 79 height 16
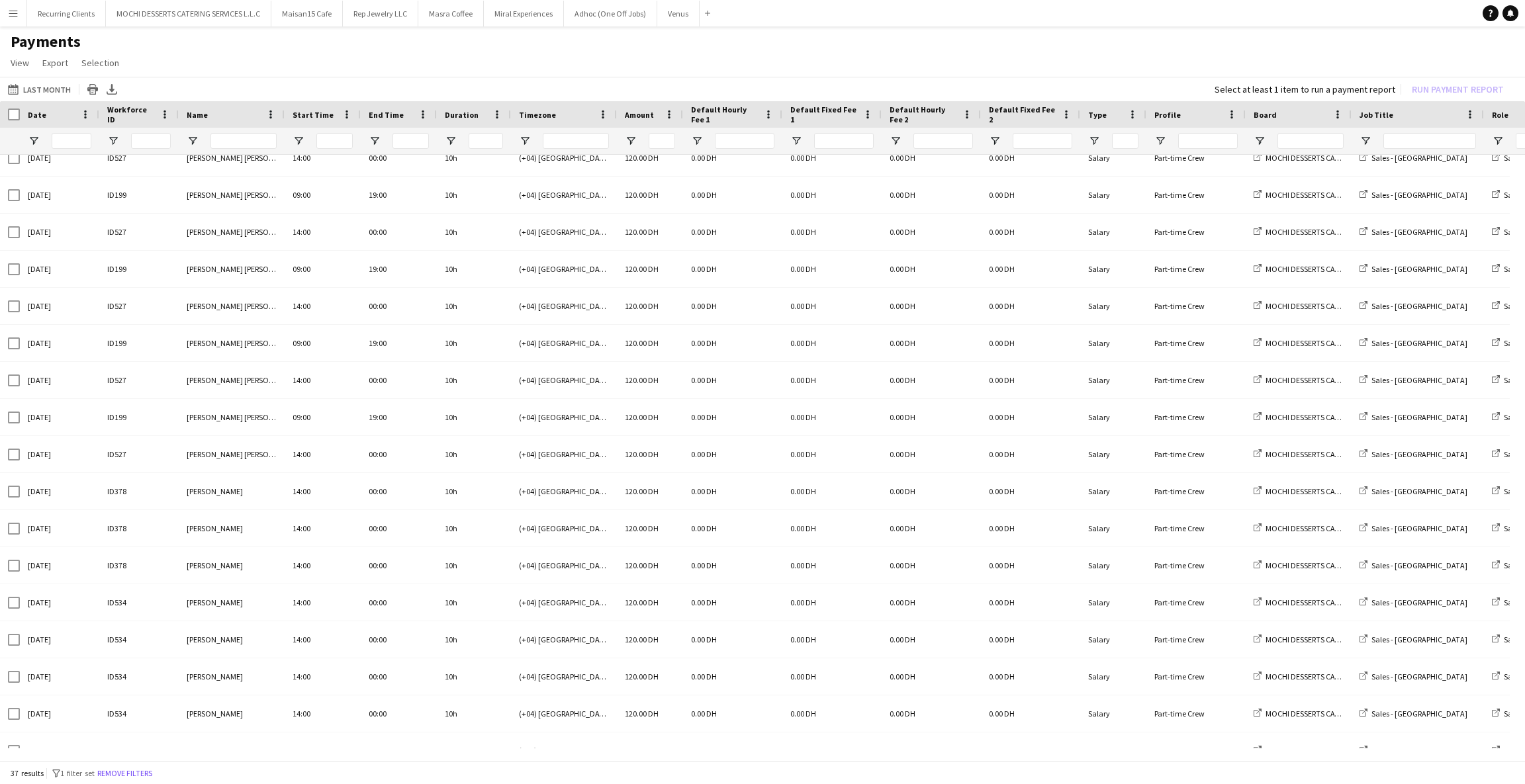
type input "**"
